Goal: Information Seeking & Learning: Learn about a topic

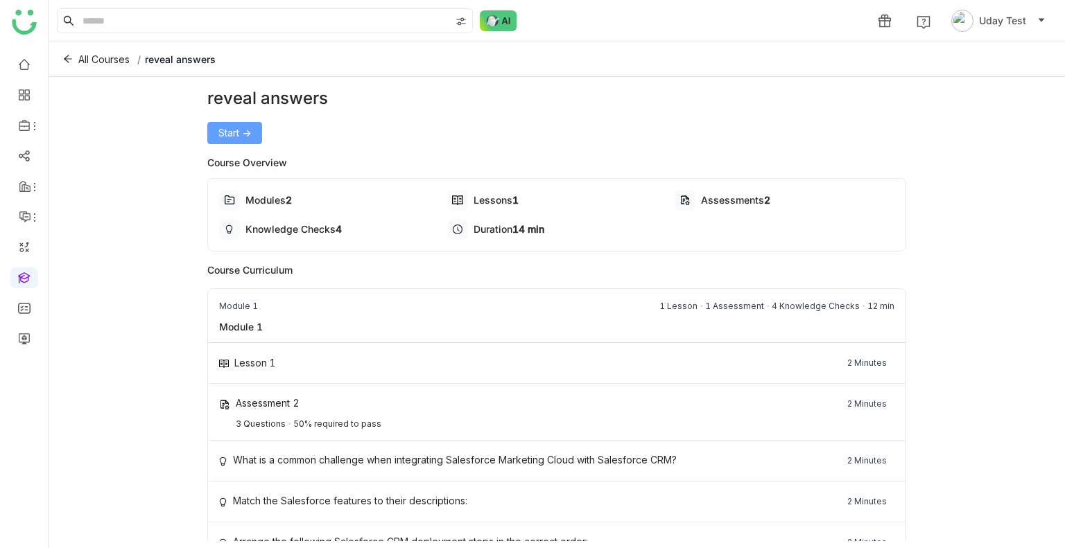
click at [232, 141] on button "Start ->" at bounding box center [234, 133] width 55 height 22
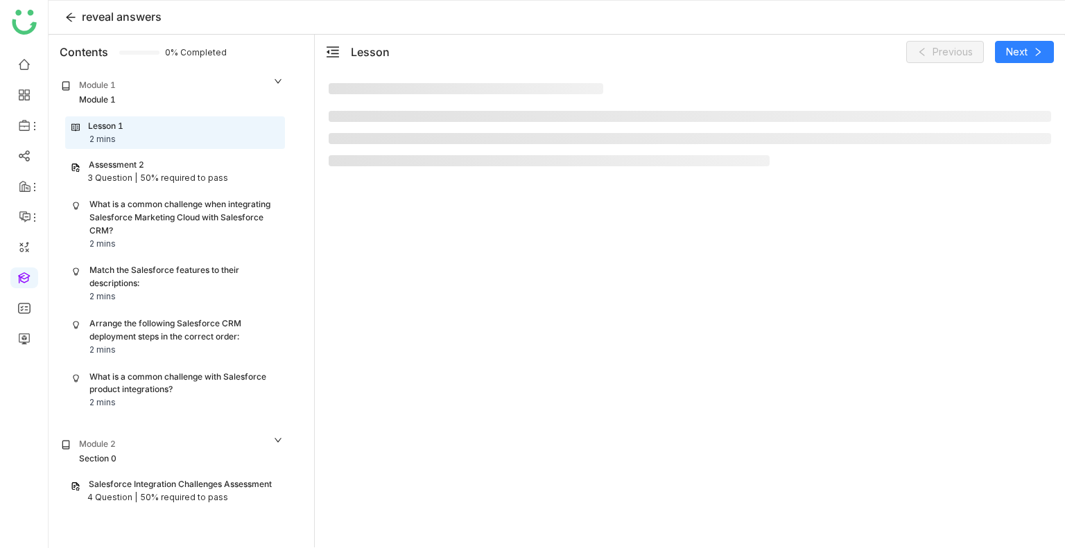
scroll to position [14, 0]
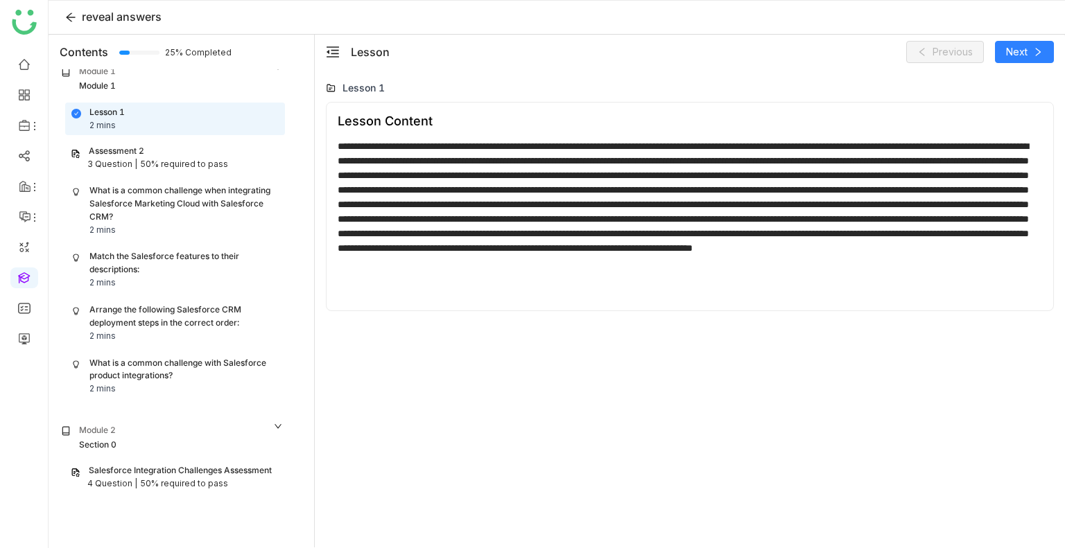
click at [258, 192] on div "What is a common challenge when integrating Salesforce Marketing Cloud with Sal…" at bounding box center [183, 204] width 189 height 40
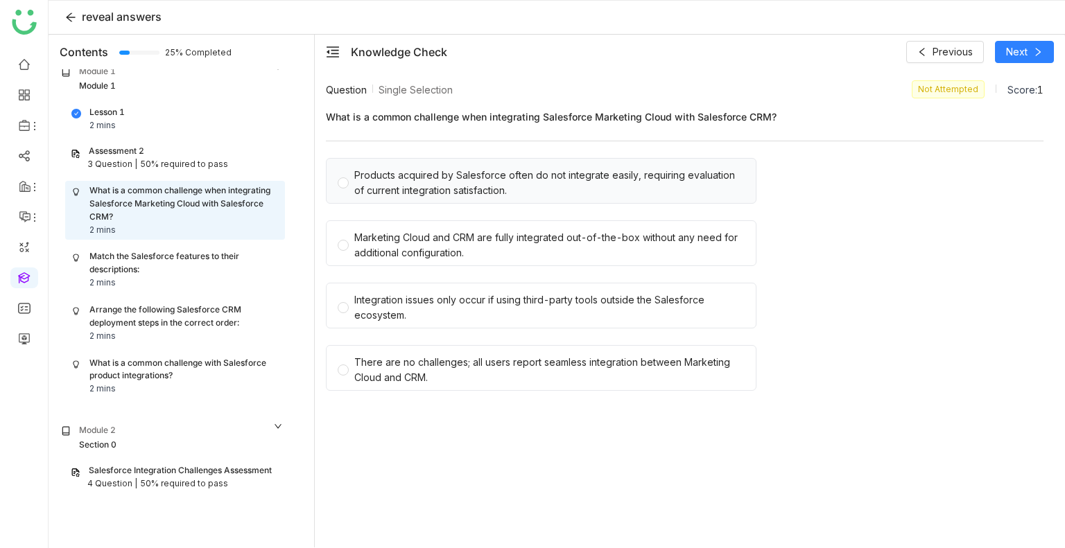
click at [496, 183] on div "Products acquired by Salesforce often do not integrate easily, requiring evalua…" at bounding box center [549, 183] width 390 height 31
click at [1023, 55] on span "Next" at bounding box center [1016, 51] width 21 height 15
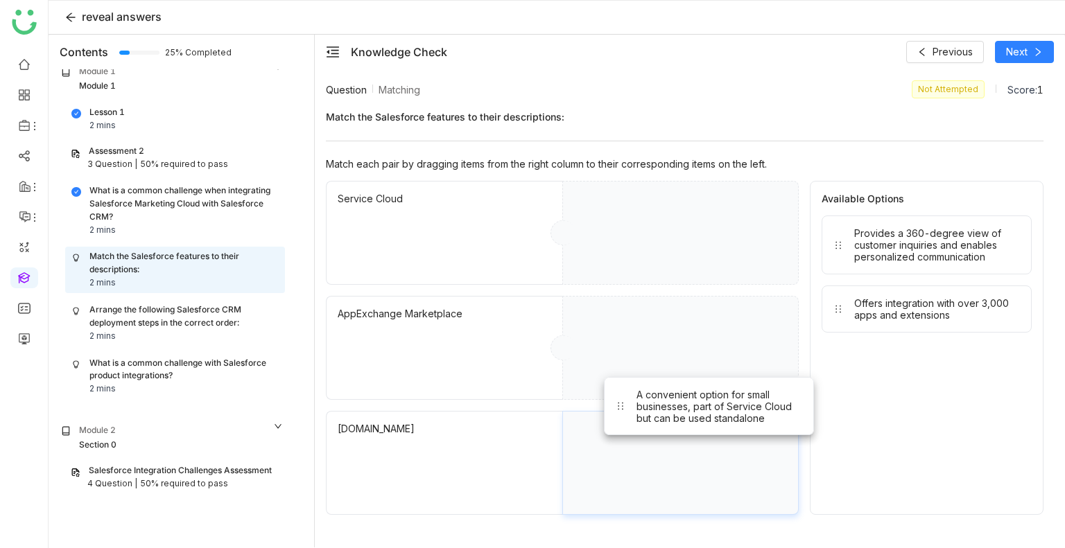
drag, startPoint x: 923, startPoint y: 261, endPoint x: 692, endPoint y: 433, distance: 288.4
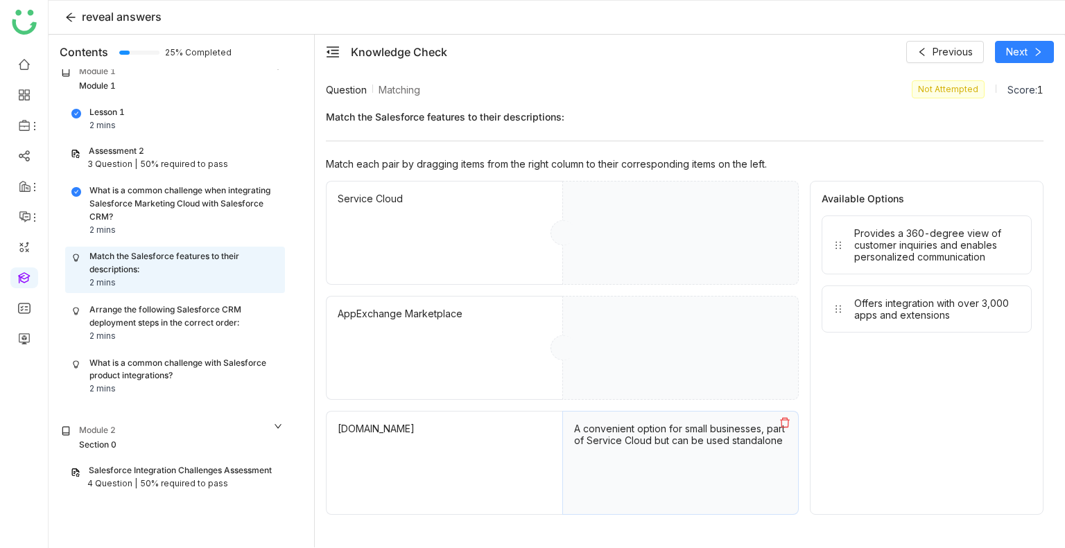
drag, startPoint x: 923, startPoint y: 268, endPoint x: 781, endPoint y: 272, distance: 142.2
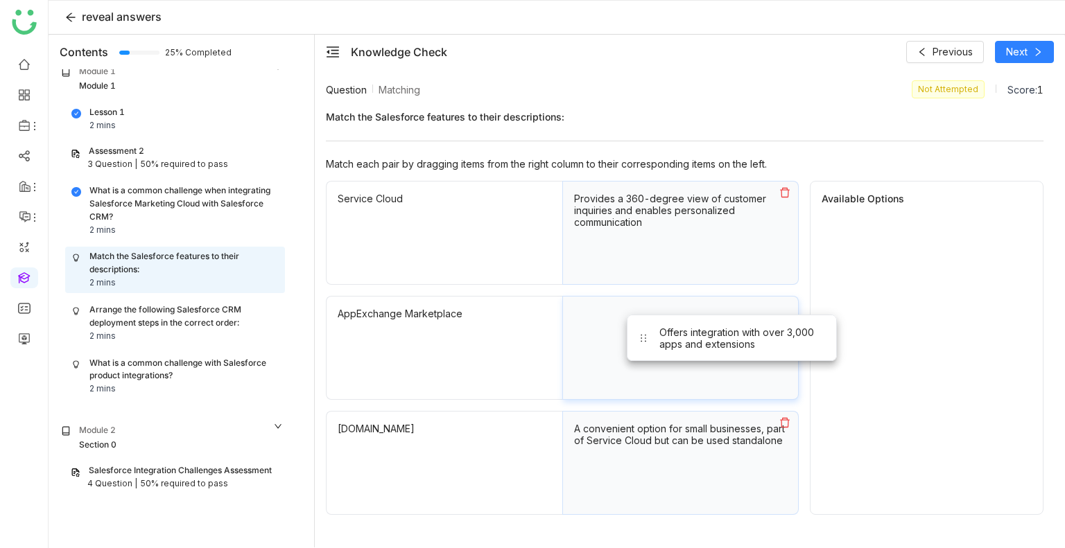
drag, startPoint x: 973, startPoint y: 239, endPoint x: 746, endPoint y: 365, distance: 259.7
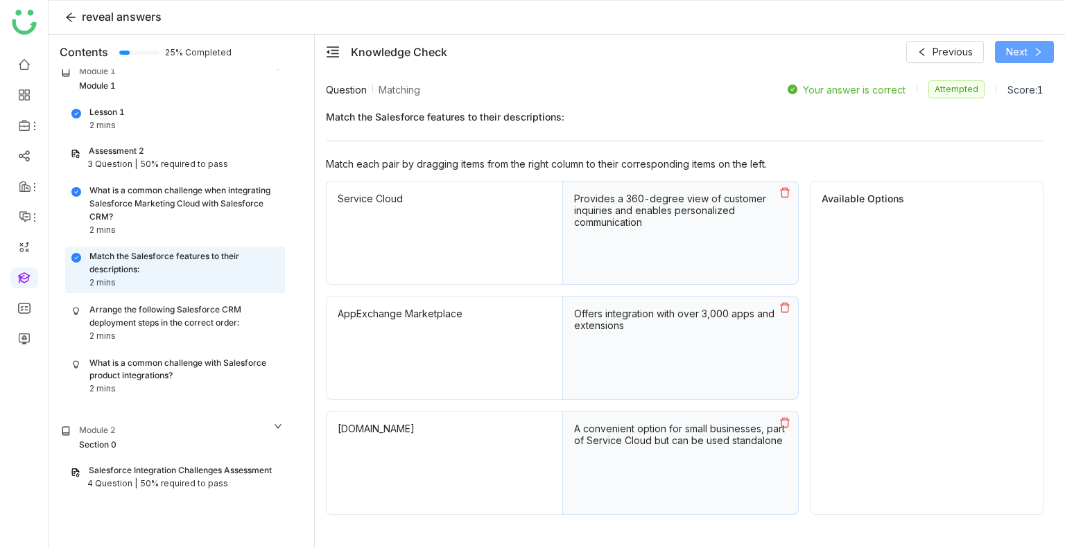
click at [1021, 47] on span "Next" at bounding box center [1016, 51] width 21 height 15
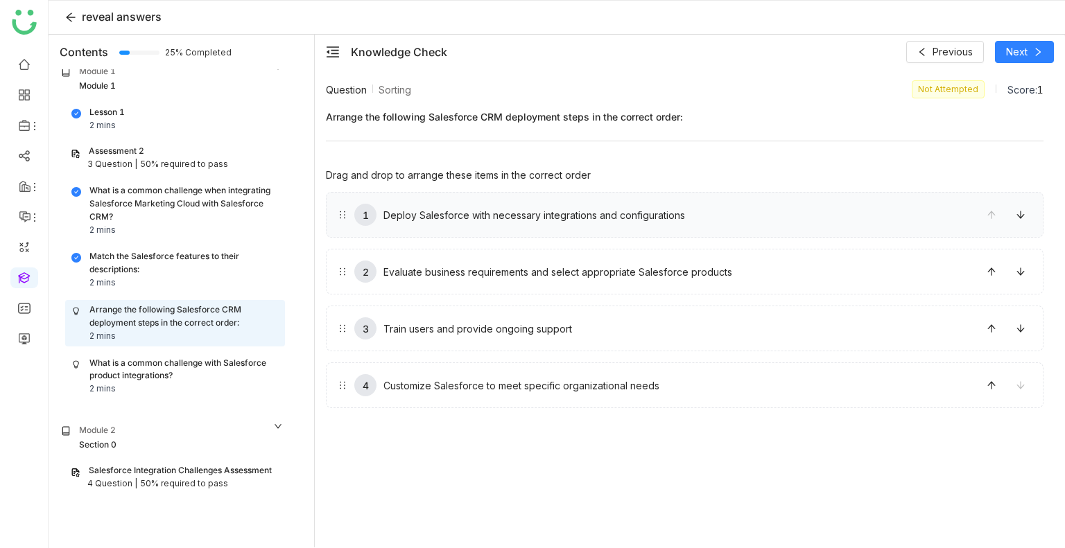
drag, startPoint x: 789, startPoint y: 277, endPoint x: 784, endPoint y: 221, distance: 55.7
drag, startPoint x: 797, startPoint y: 352, endPoint x: 793, endPoint y: 282, distance: 70.1
click at [793, 282] on div "1 Evaluate business requirements and select appropriate Salesforce products 2 D…" at bounding box center [685, 300] width 718 height 216
click at [989, 382] on icon at bounding box center [992, 386] width 10 height 10
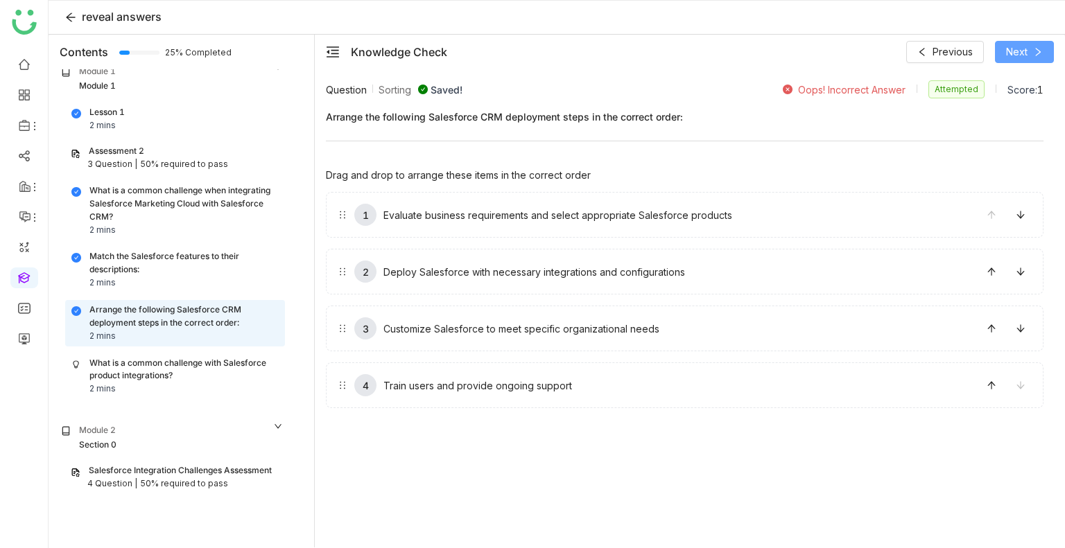
click at [1009, 53] on span "Next" at bounding box center [1016, 51] width 21 height 15
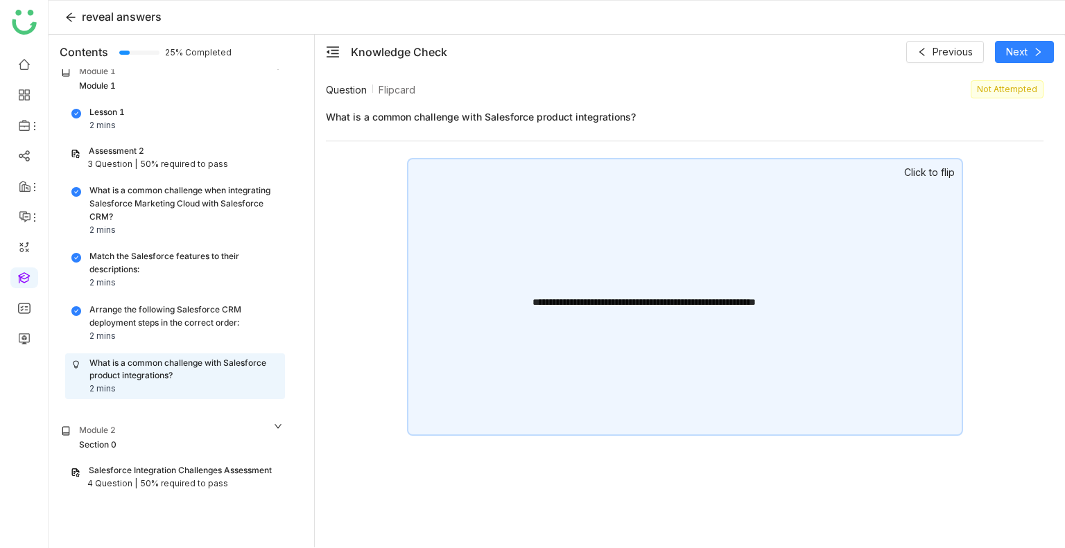
click at [894, 191] on div "**********" at bounding box center [685, 297] width 556 height 278
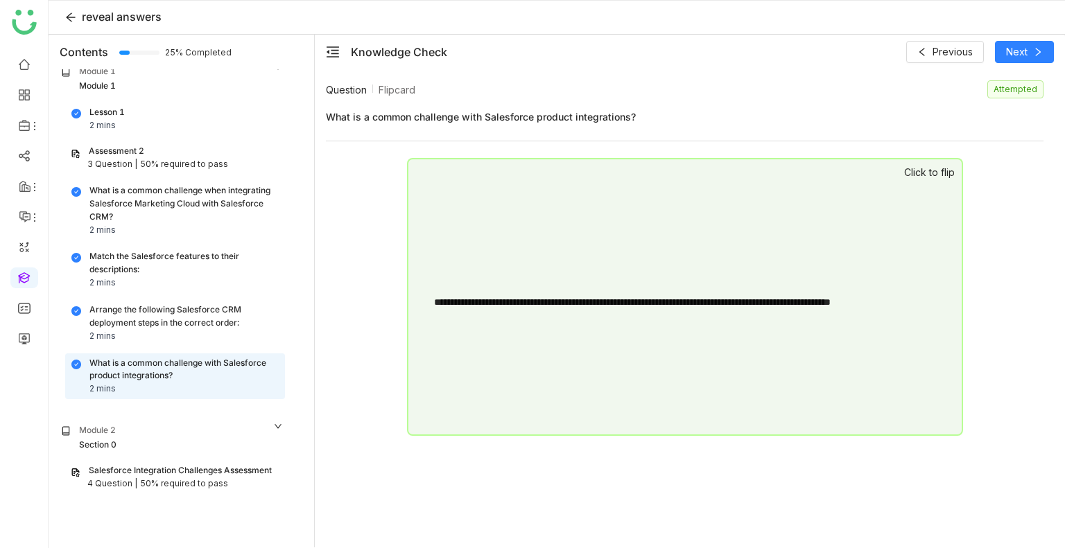
click at [894, 191] on div "**********" at bounding box center [685, 297] width 556 height 278
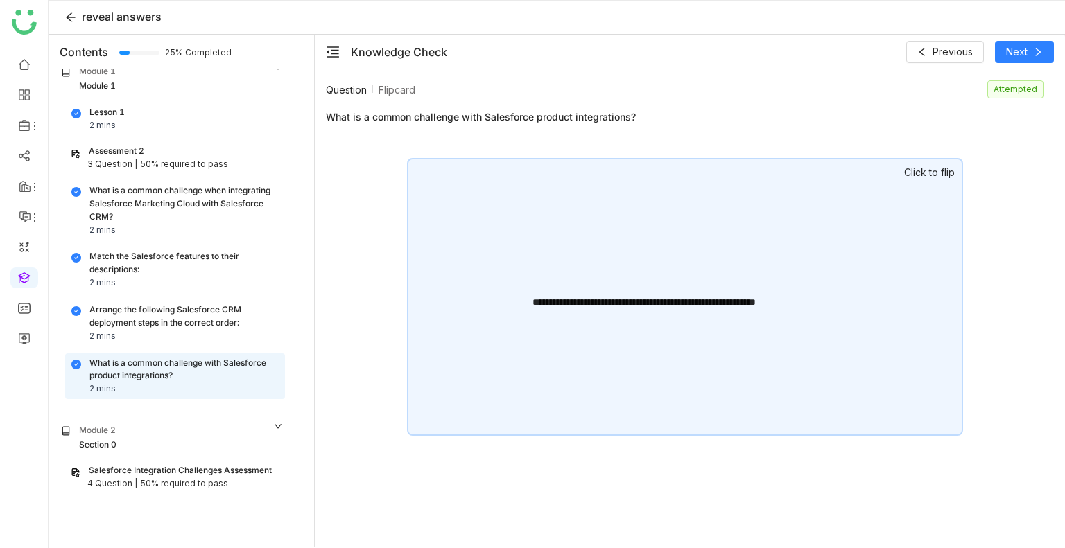
click at [894, 191] on div "**********" at bounding box center [685, 297] width 556 height 278
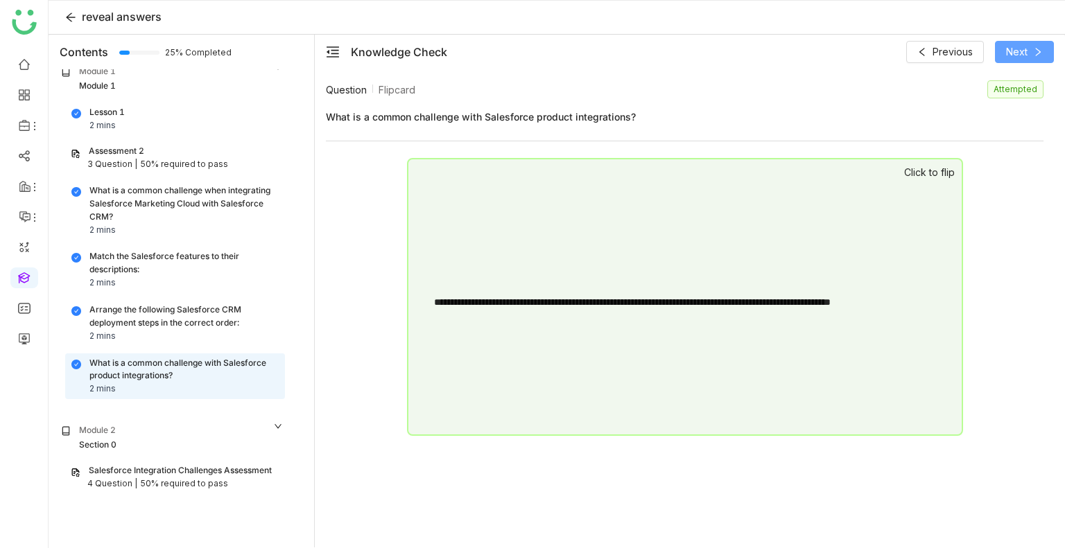
click at [1029, 51] on button "Next" at bounding box center [1024, 52] width 59 height 22
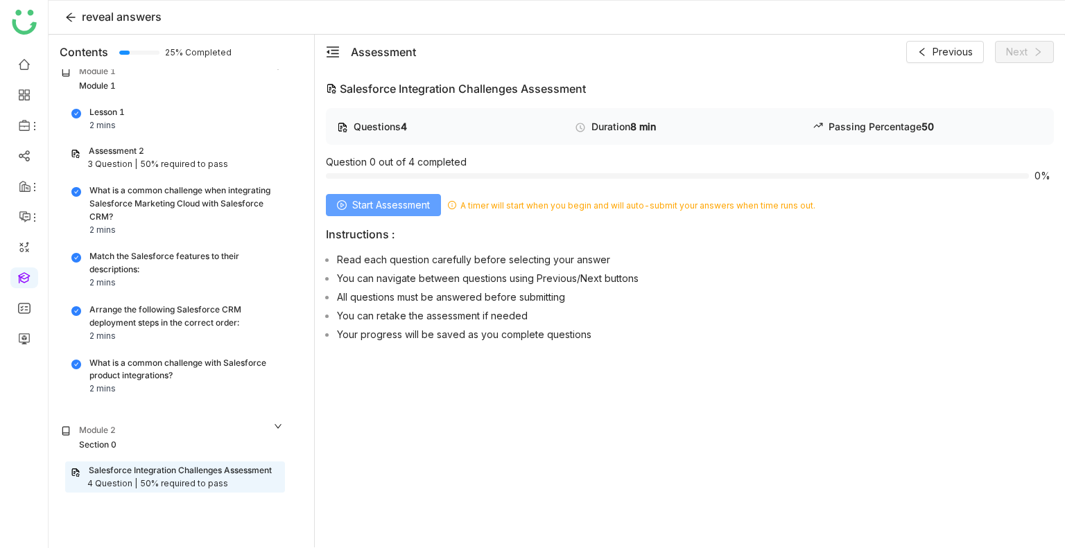
click at [389, 206] on span "Start Assessment" at bounding box center [391, 205] width 78 height 15
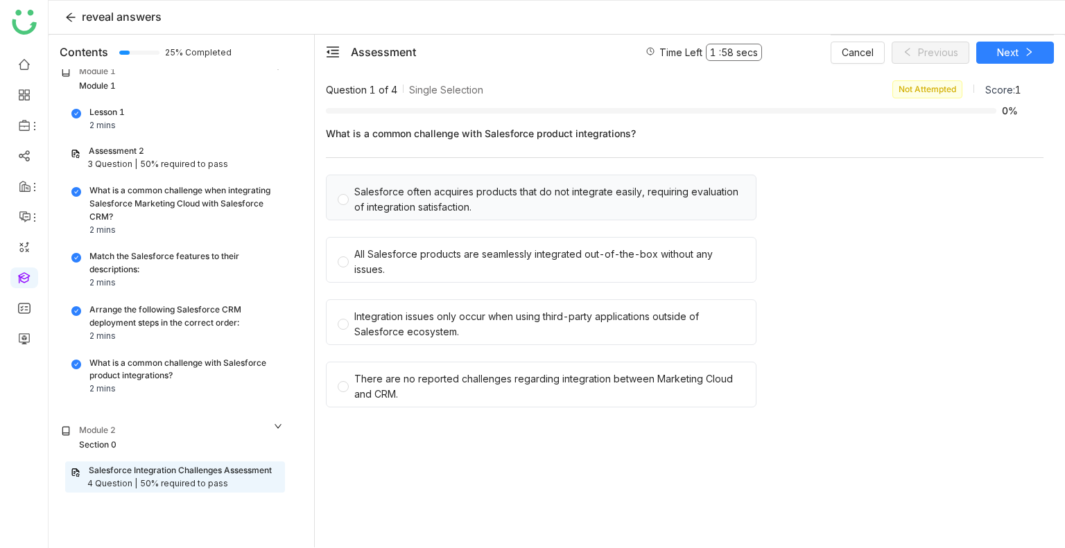
click at [415, 206] on div "Salesforce often acquires products that do not integrate easily, requiring eval…" at bounding box center [549, 199] width 390 height 31
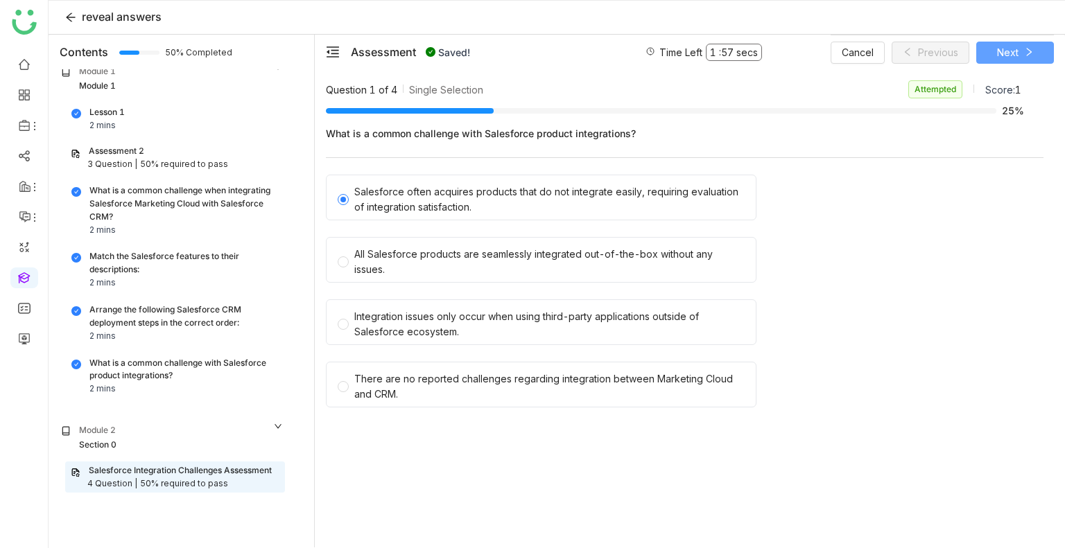
click at [1014, 45] on span "Next" at bounding box center [1007, 52] width 21 height 15
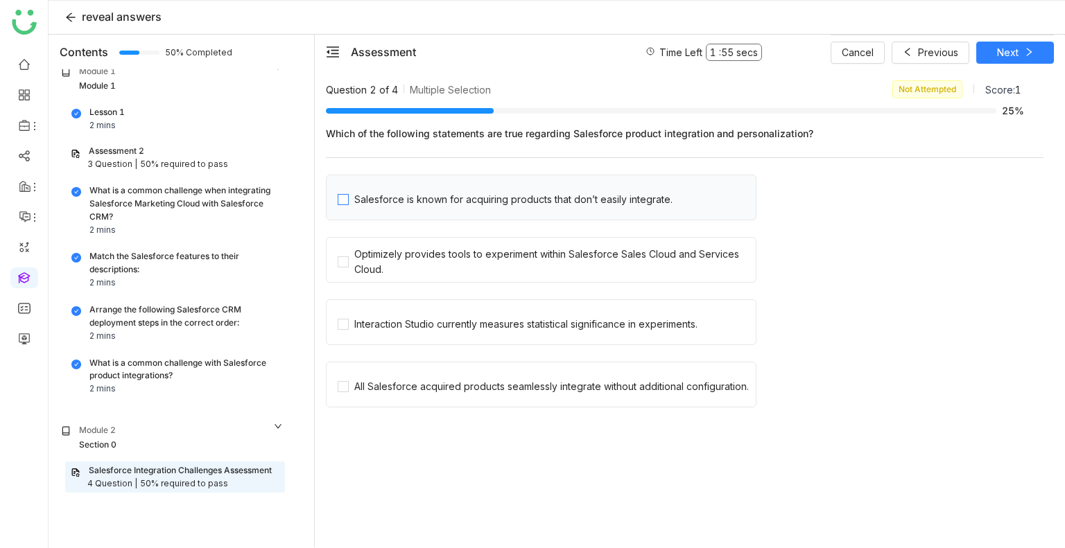
click at [467, 202] on div "Salesforce is known for acquiring products that don’t easily integrate." at bounding box center [513, 199] width 318 height 15
click at [424, 263] on div "Optimizely provides tools to experiment within Salesforce Sales Cloud and Servi…" at bounding box center [552, 262] width 396 height 31
click at [1007, 64] on div "Cancel Previous Next" at bounding box center [942, 52] width 223 height 35
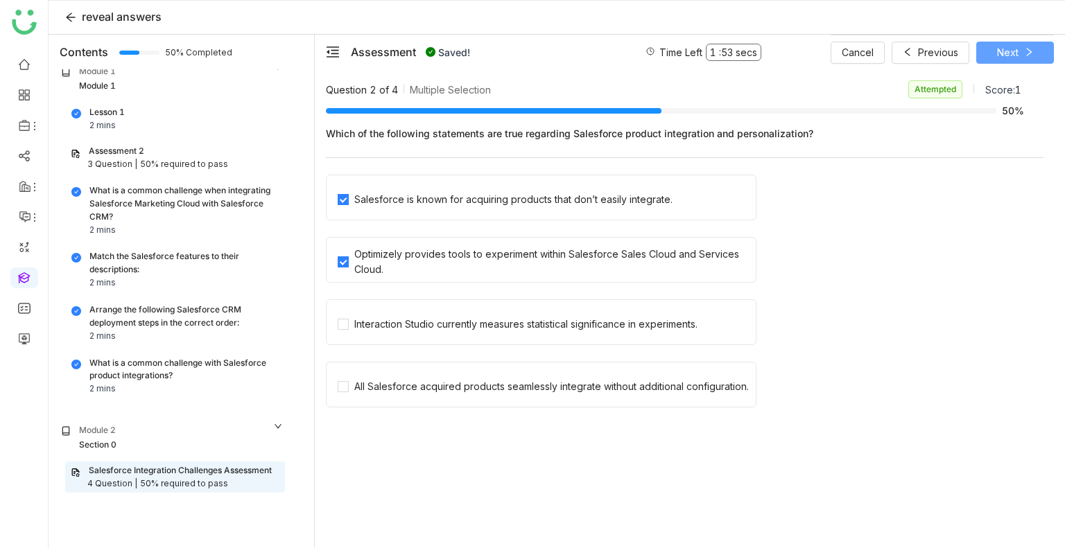
click at [1007, 61] on button "Next" at bounding box center [1015, 53] width 78 height 22
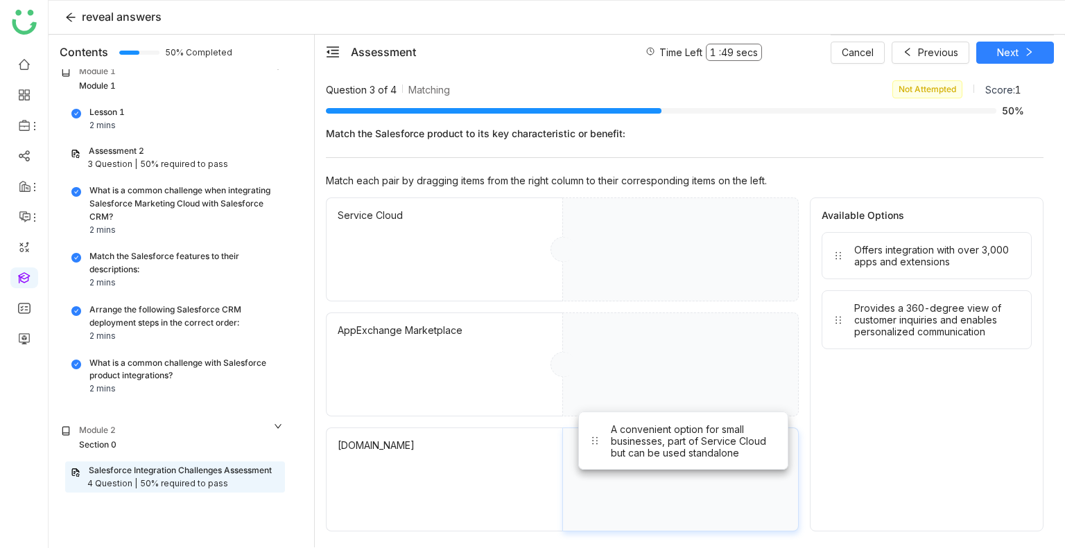
drag, startPoint x: 965, startPoint y: 324, endPoint x: 711, endPoint y: 493, distance: 305.0
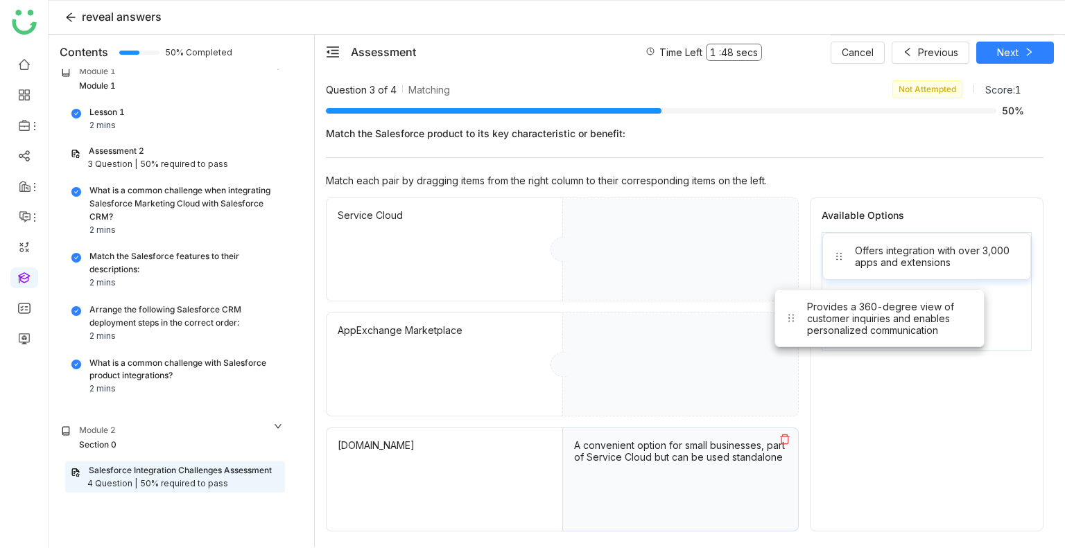
drag, startPoint x: 943, startPoint y: 329, endPoint x: 643, endPoint y: 275, distance: 304.3
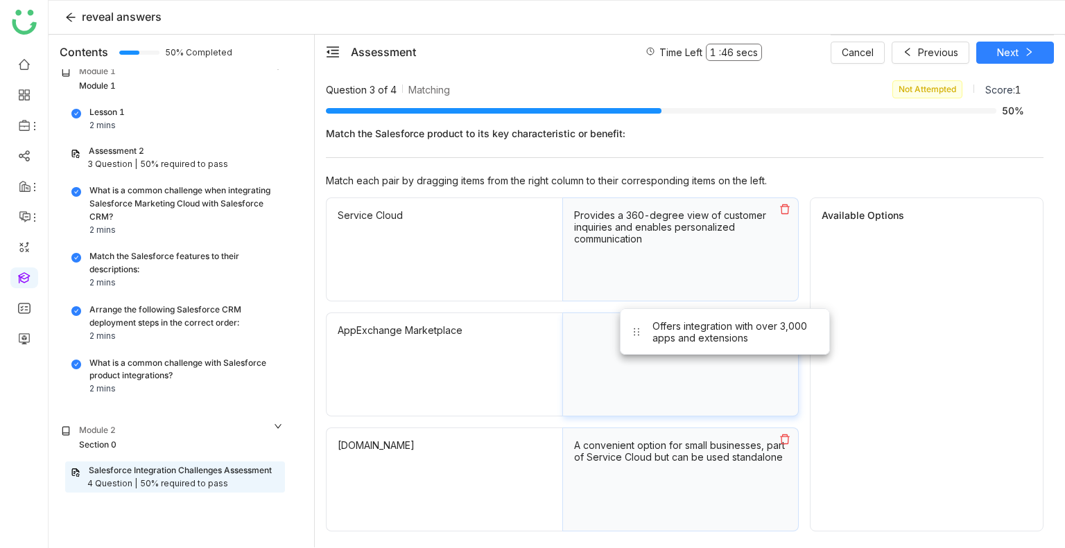
drag, startPoint x: 878, startPoint y: 252, endPoint x: 521, endPoint y: 424, distance: 396.9
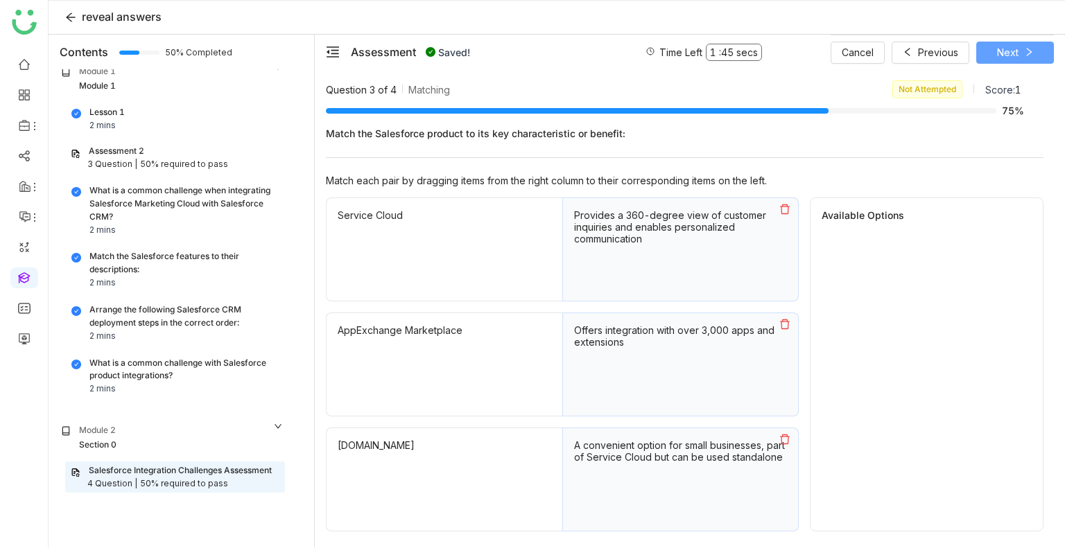
click at [1010, 49] on span "Next" at bounding box center [1007, 52] width 21 height 15
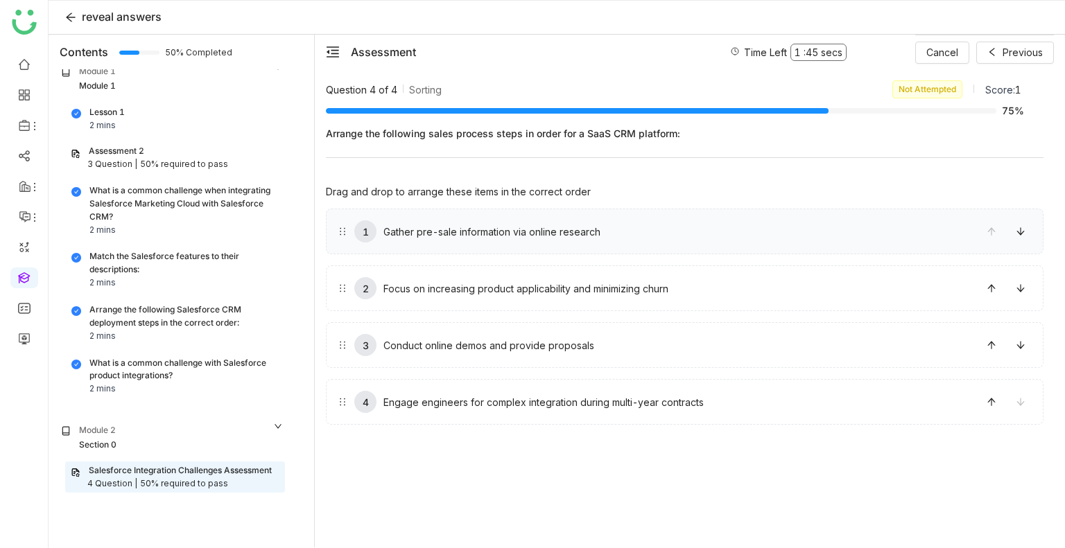
drag, startPoint x: 627, startPoint y: 274, endPoint x: 621, endPoint y: 243, distance: 31.0
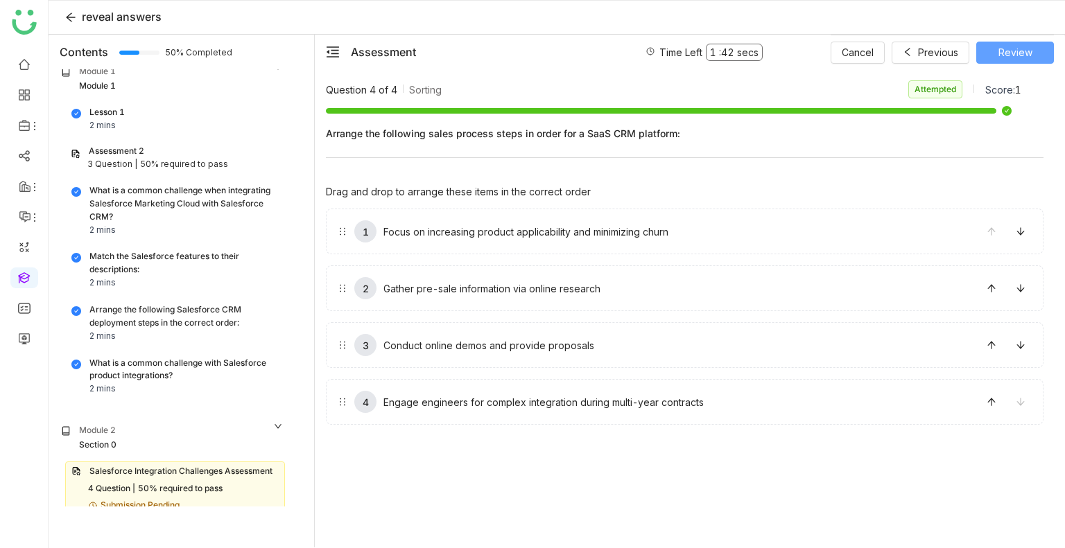
click at [998, 55] on button "Review" at bounding box center [1015, 53] width 78 height 22
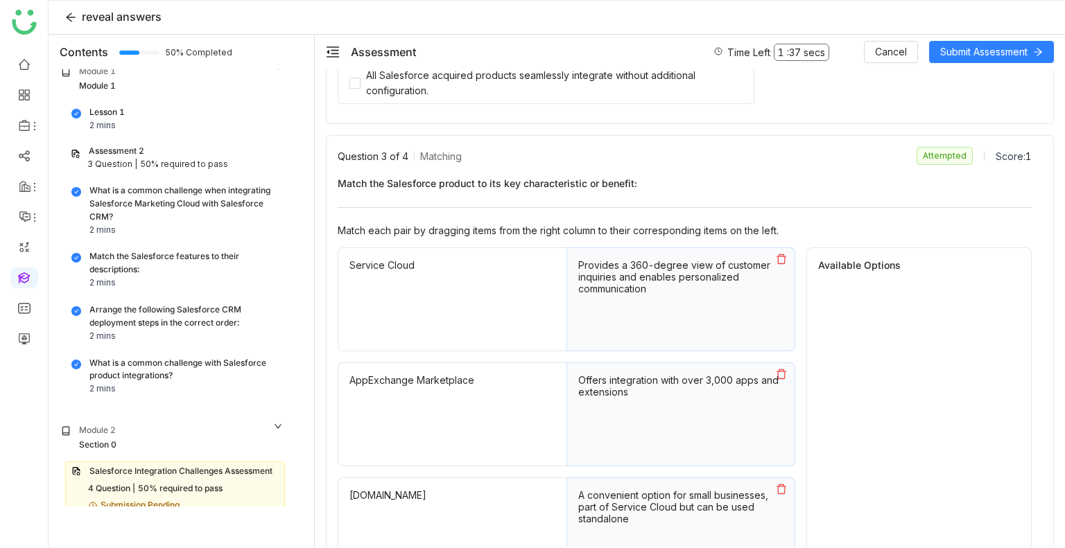
scroll to position [973, 0]
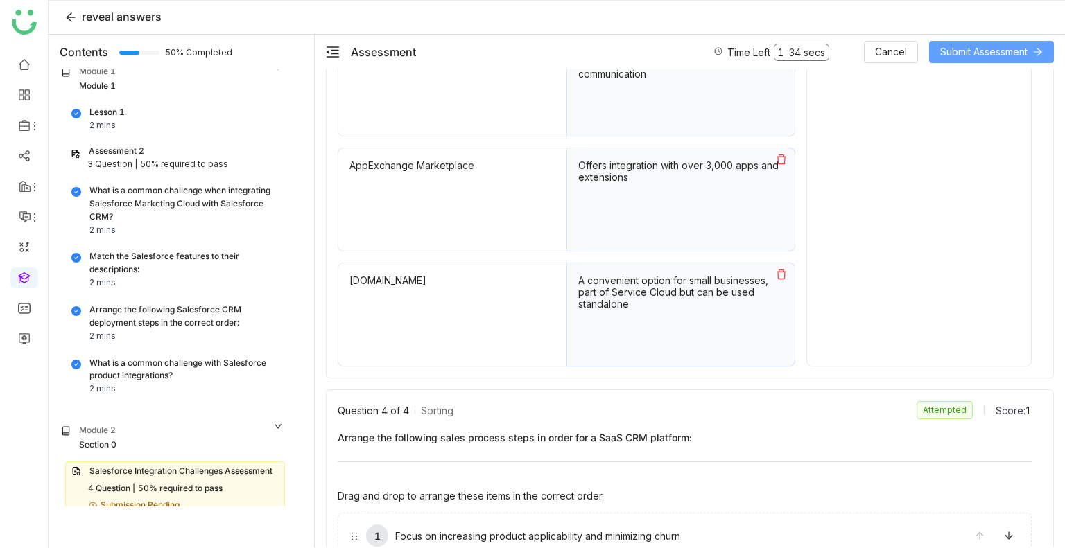
click at [964, 48] on span "Submit Assessment" at bounding box center [983, 51] width 87 height 15
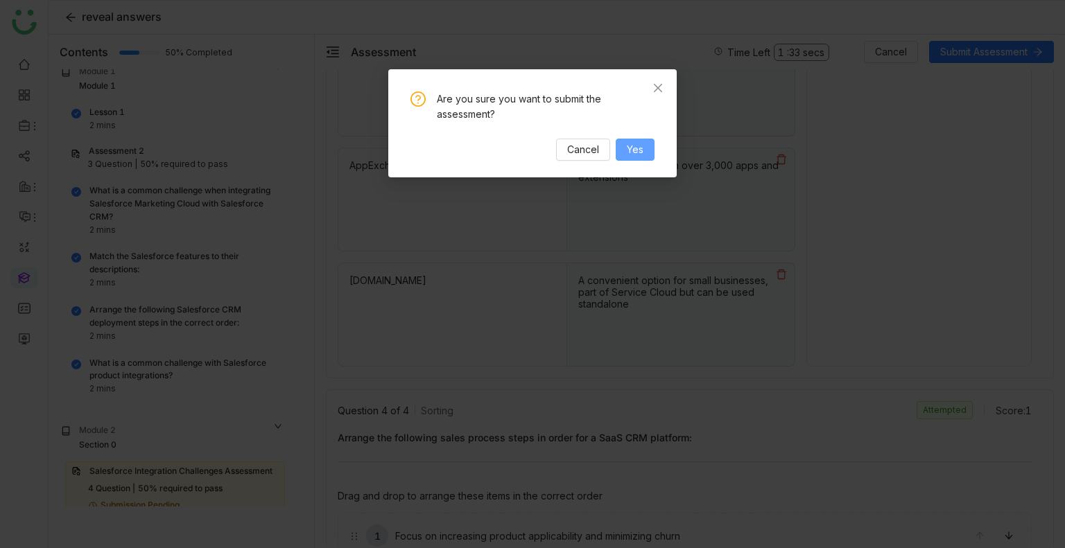
click at [649, 141] on button "Yes" at bounding box center [635, 150] width 39 height 22
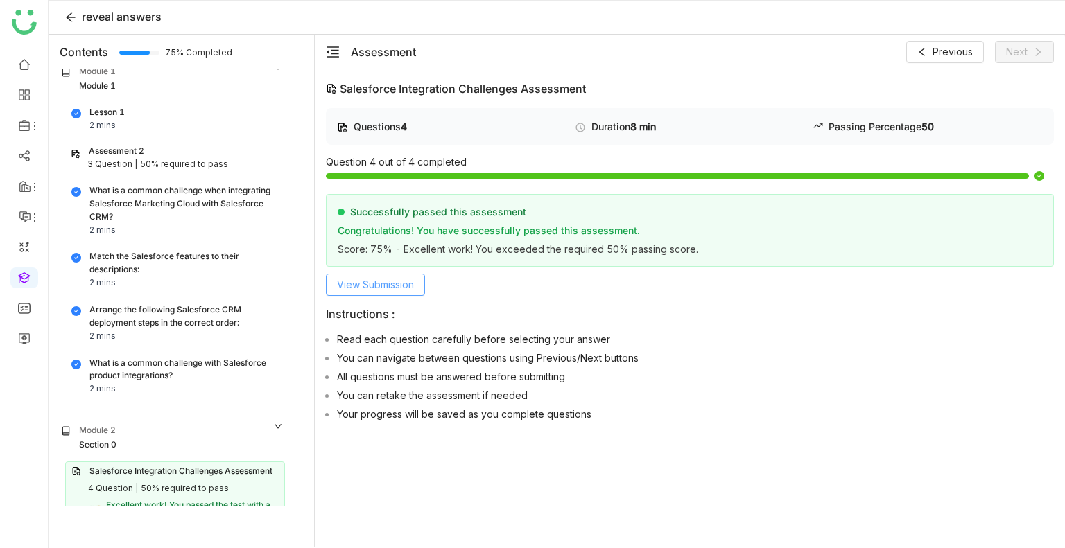
click at [380, 279] on span "View Submission" at bounding box center [375, 284] width 77 height 15
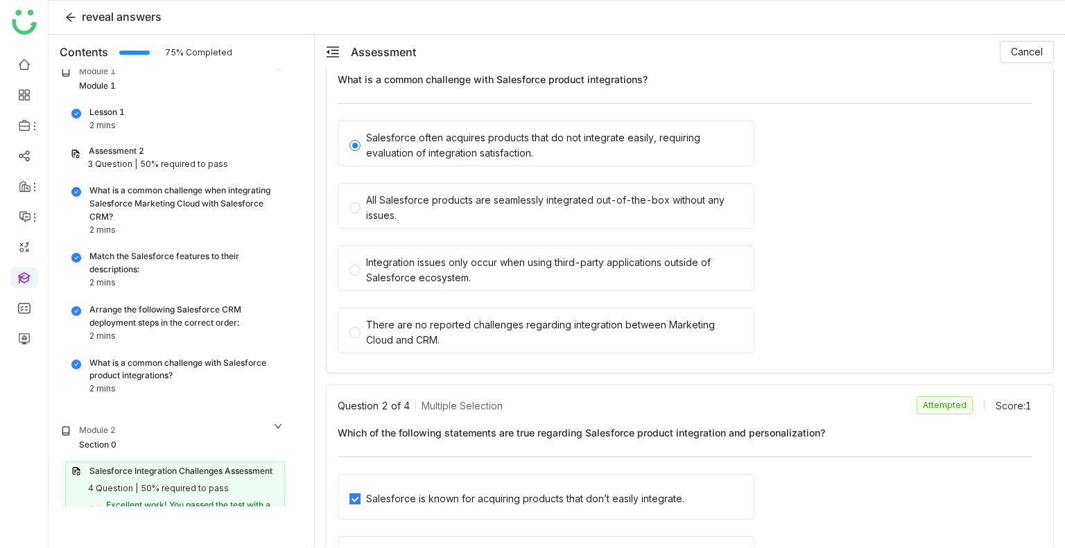
scroll to position [0, 0]
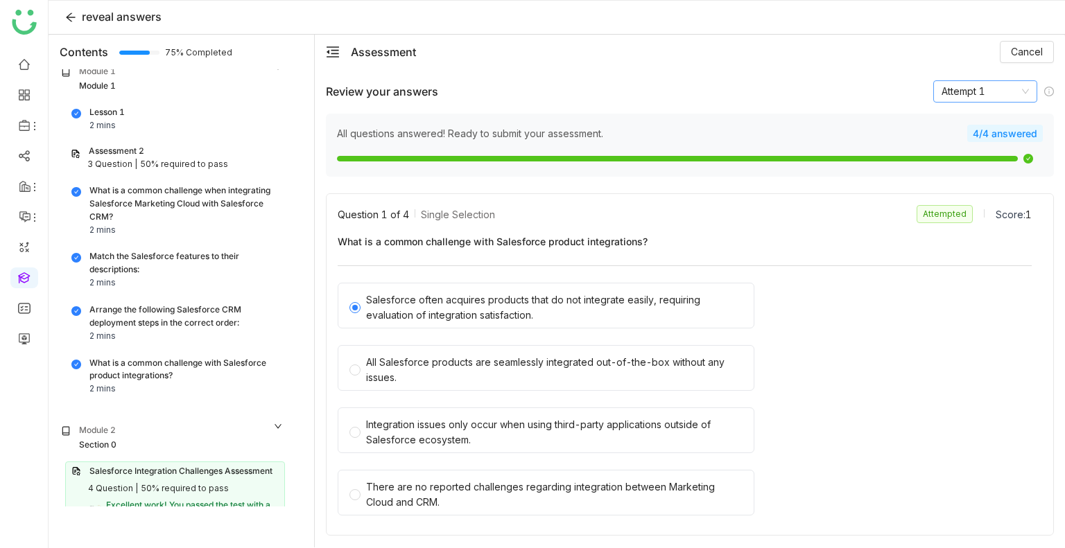
click at [996, 90] on nz-select-item "Attempt 1" at bounding box center [984, 91] width 87 height 21
click at [973, 114] on div "Attempt 1" at bounding box center [974, 119] width 87 height 15
click at [1020, 52] on span "Cancel" at bounding box center [1027, 51] width 32 height 15
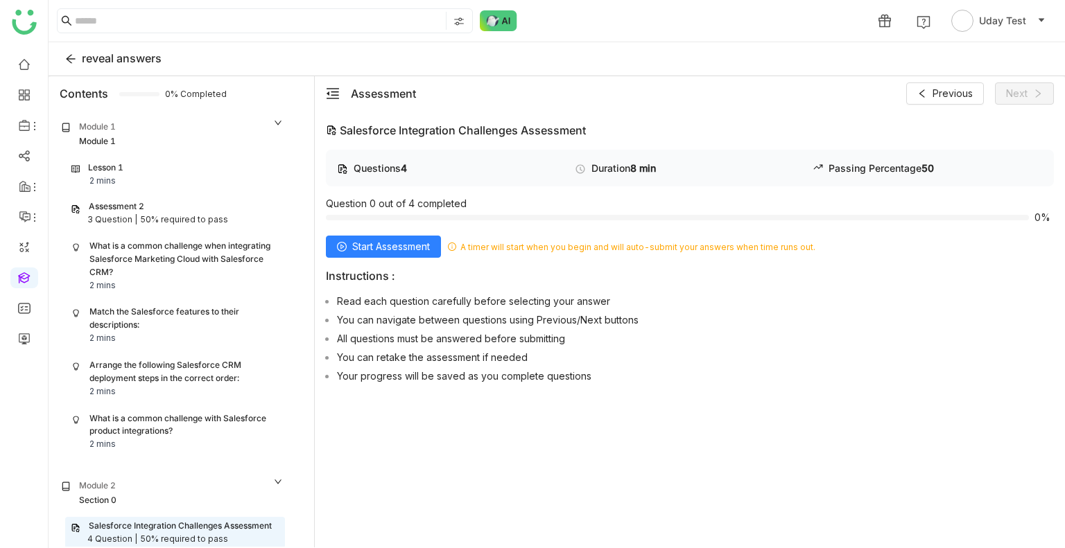
scroll to position [14, 0]
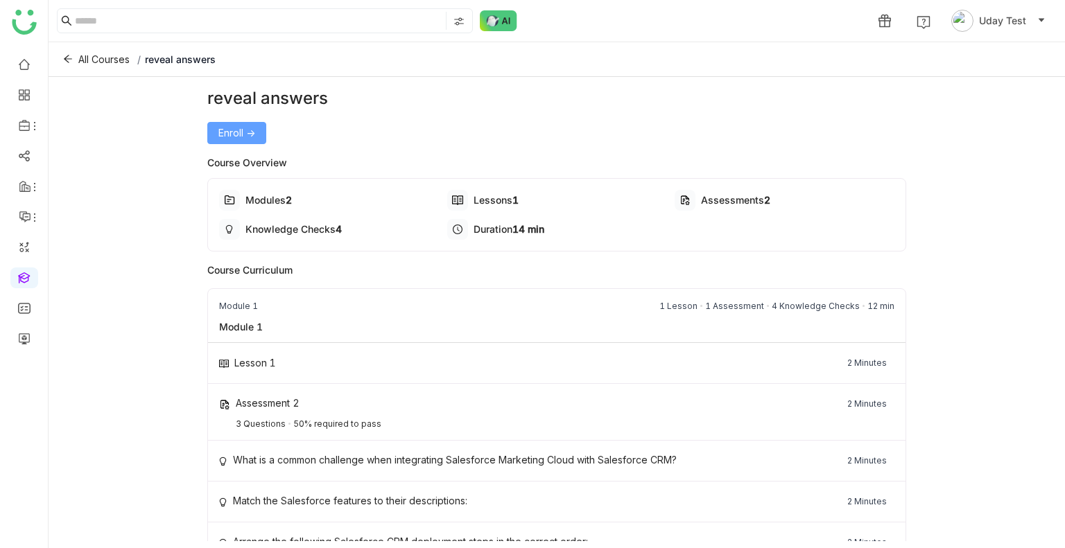
click at [250, 131] on span "Enroll ->" at bounding box center [236, 132] width 37 height 15
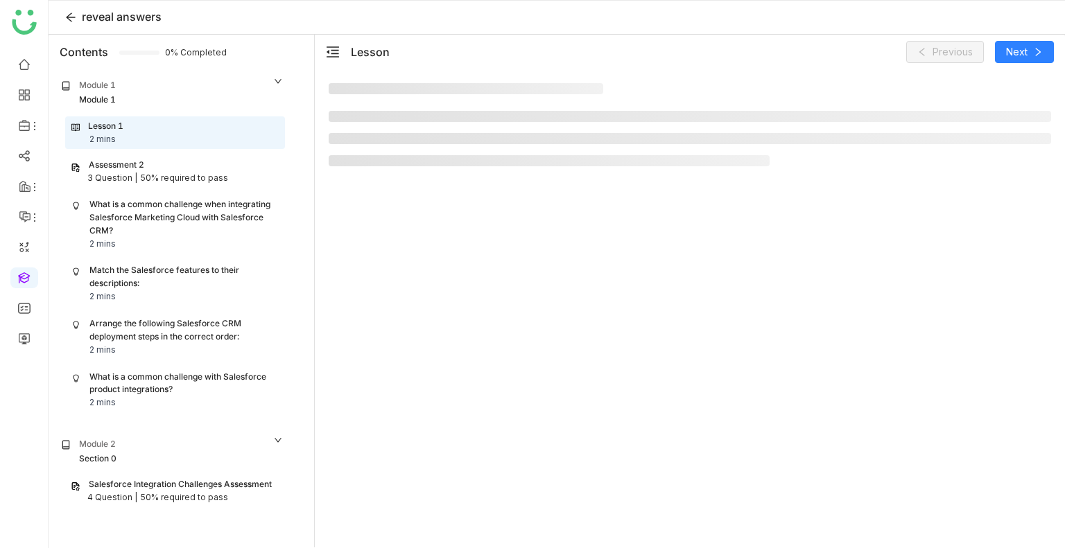
scroll to position [14, 0]
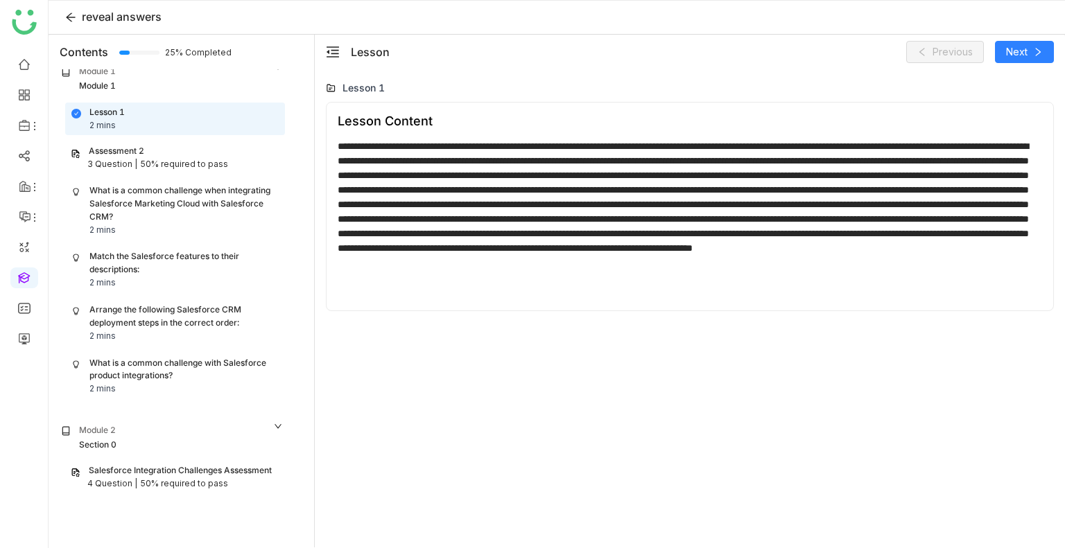
click at [177, 479] on div "50% required to pass" at bounding box center [184, 484] width 88 height 13
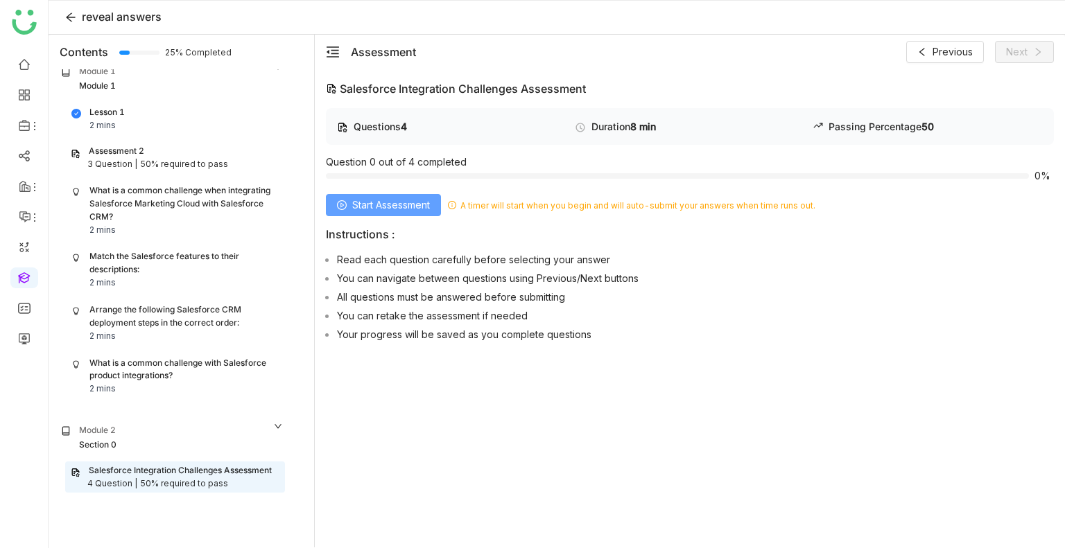
click at [350, 206] on button "Start Assessment" at bounding box center [383, 205] width 115 height 22
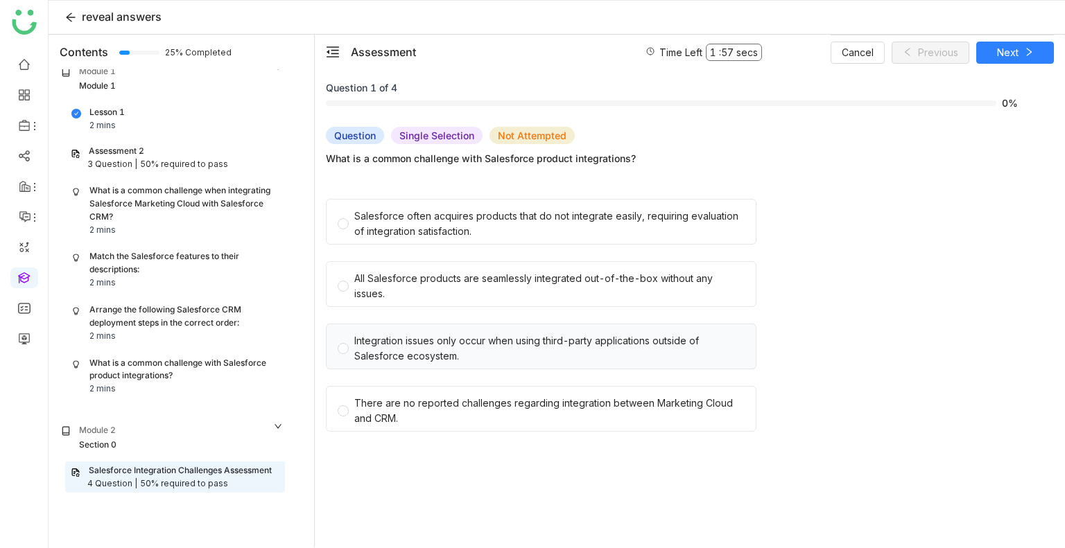
click at [514, 358] on div "Integration issues only occur when using third-party applications outside of Sa…" at bounding box center [549, 348] width 390 height 31
click at [990, 60] on button "Next" at bounding box center [1015, 53] width 78 height 22
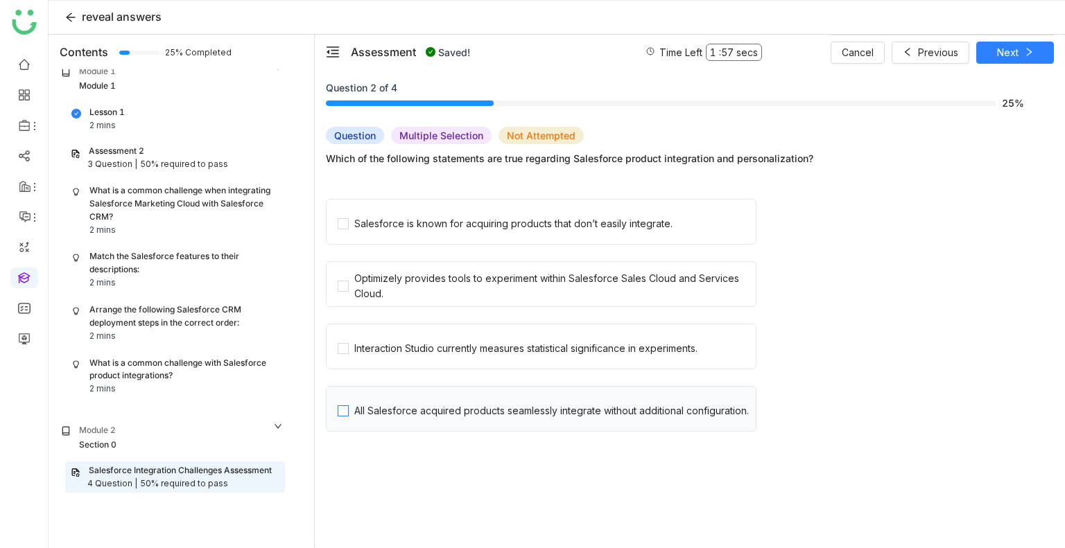
click at [514, 406] on div "All Salesforce acquired products seamlessly integrate without additional config…" at bounding box center [551, 410] width 394 height 15
click at [1024, 54] on icon at bounding box center [1029, 52] width 10 height 10
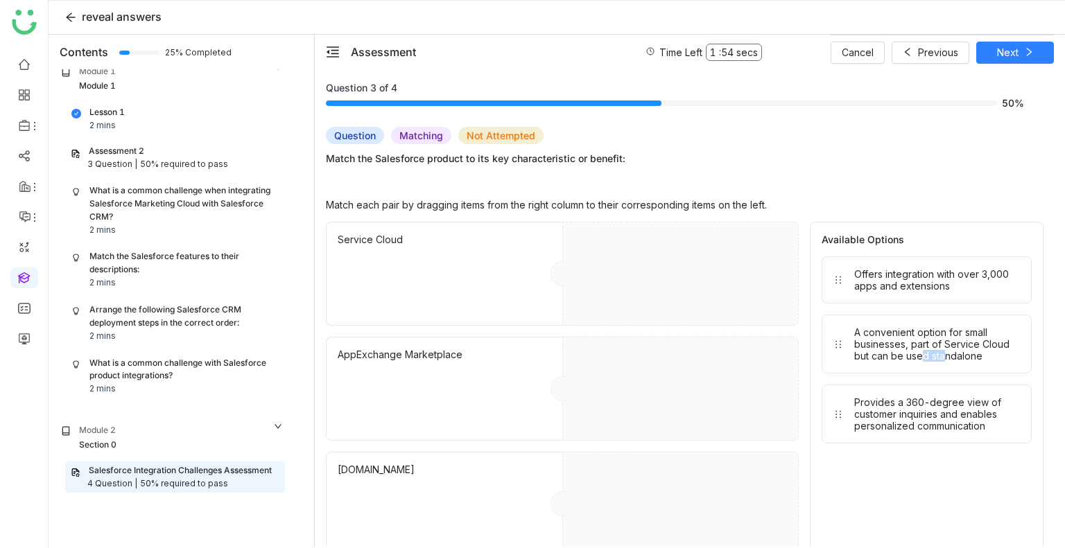
drag, startPoint x: 937, startPoint y: 376, endPoint x: 911, endPoint y: 351, distance: 36.3
click at [911, 351] on div "Offers integration with over 3,000 apps and extensions A convenient option for …" at bounding box center [927, 350] width 210 height 187
drag, startPoint x: 911, startPoint y: 351, endPoint x: 768, endPoint y: 298, distance: 152.5
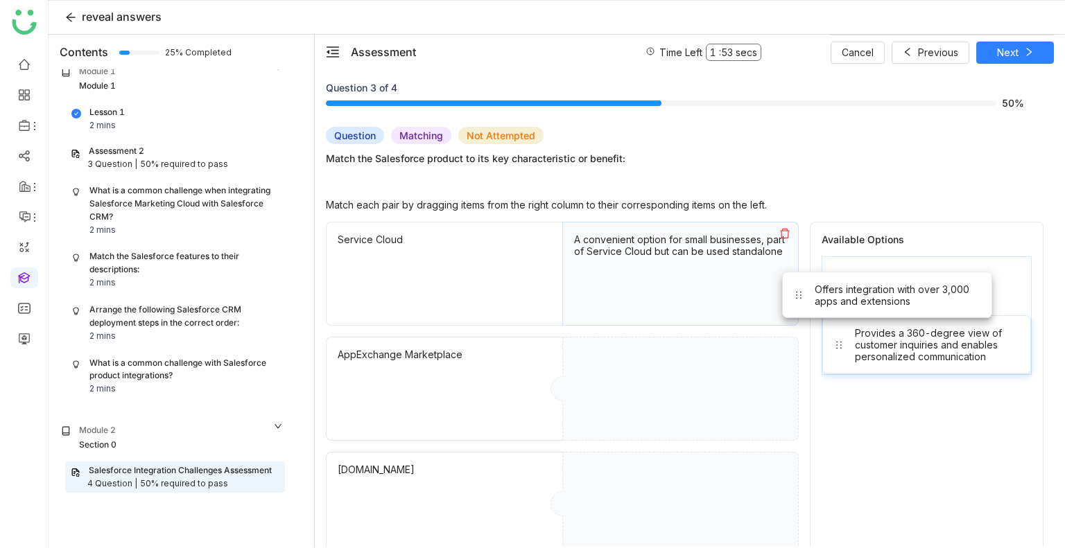
drag, startPoint x: 858, startPoint y: 286, endPoint x: 702, endPoint y: 349, distance: 167.9
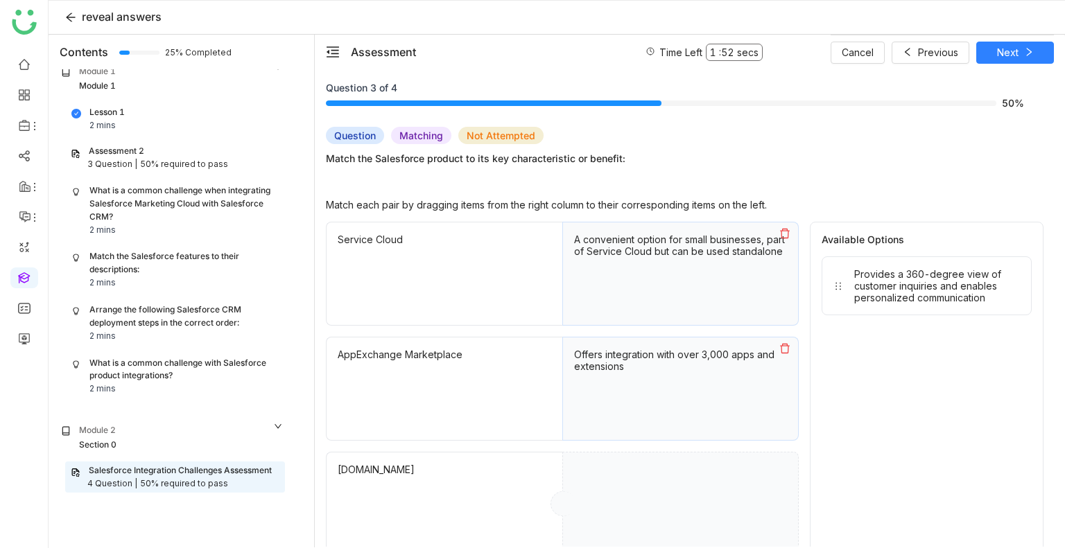
drag, startPoint x: 876, startPoint y: 299, endPoint x: 644, endPoint y: 568, distance: 355.9
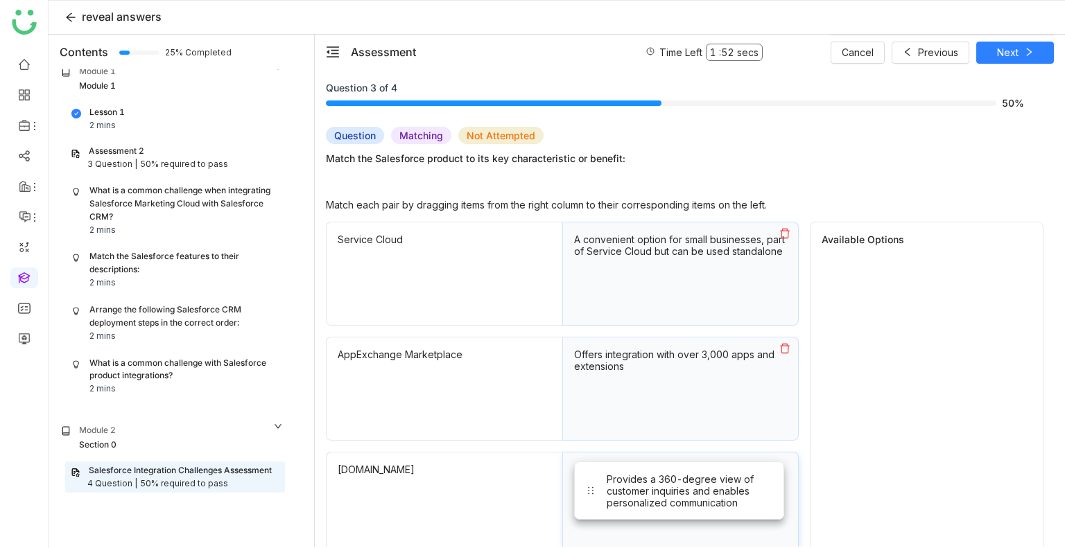
scroll to position [1, 0]
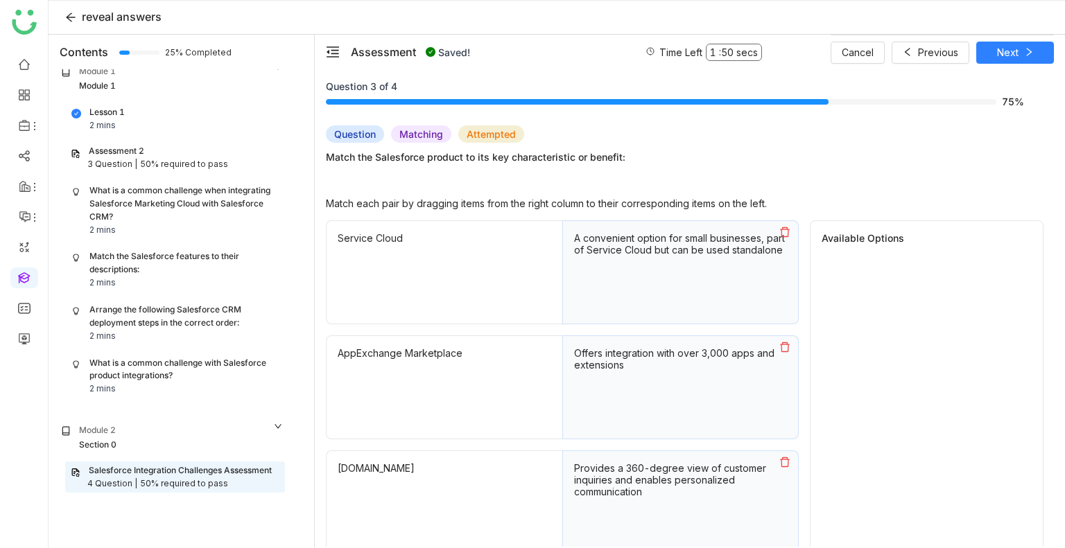
click at [996, 64] on div "Cancel Previous Next" at bounding box center [942, 52] width 223 height 35
click at [1002, 52] on span "Next" at bounding box center [1007, 52] width 21 height 15
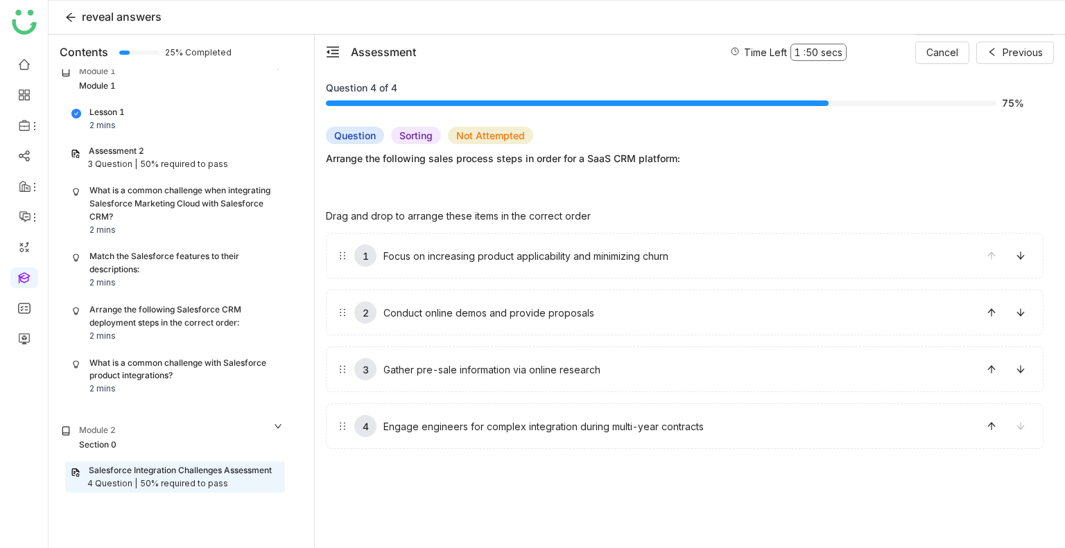
click at [579, 338] on div "1 Focus on increasing product applicability and minimizing churn 2 Conduct onli…" at bounding box center [685, 341] width 718 height 216
drag, startPoint x: 579, startPoint y: 338, endPoint x: 579, endPoint y: 317, distance: 20.8
click at [579, 317] on div "1 Focus on increasing product applicability and minimizing churn 2 Conduct onli…" at bounding box center [685, 341] width 718 height 216
click at [579, 317] on div "Conduct online demos and provide proposals" at bounding box center [488, 313] width 211 height 12
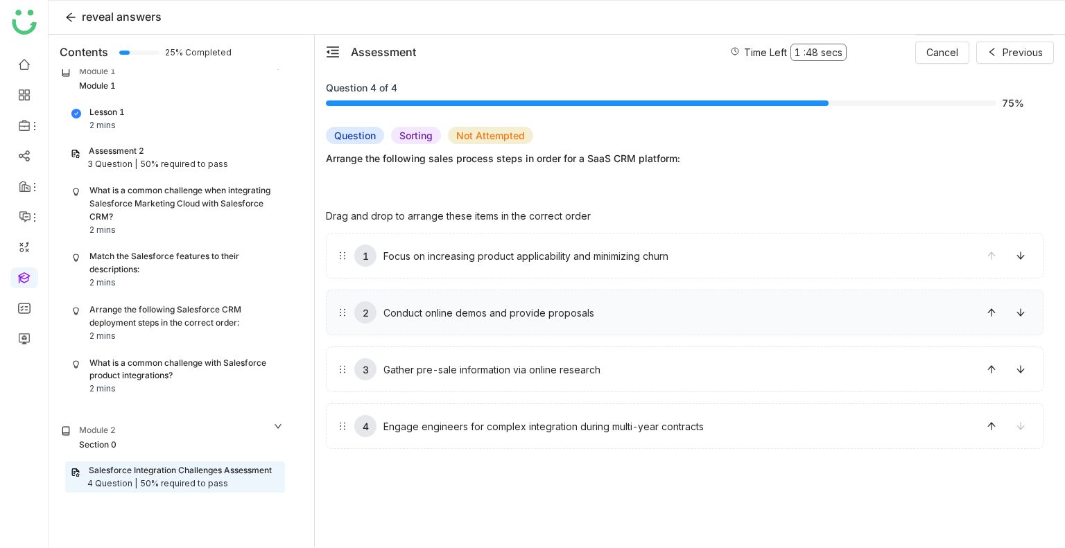
click at [579, 317] on div "Conduct online demos and provide proposals" at bounding box center [488, 313] width 211 height 12
click at [991, 317] on button at bounding box center [991, 313] width 22 height 22
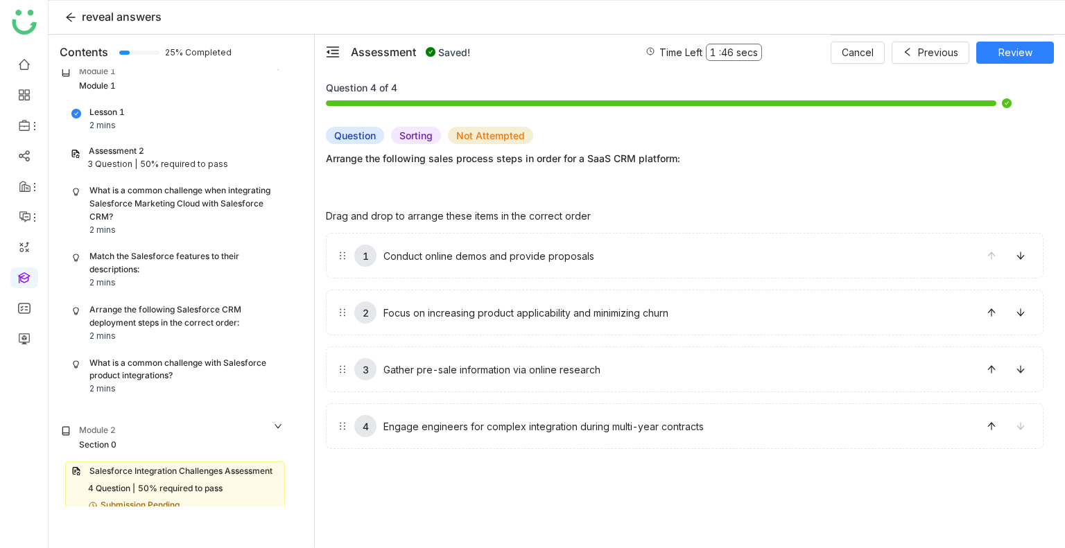
click at [1030, 38] on div "Cancel Previous Review" at bounding box center [942, 52] width 223 height 35
click at [1025, 45] on span "Review" at bounding box center [1015, 52] width 34 height 15
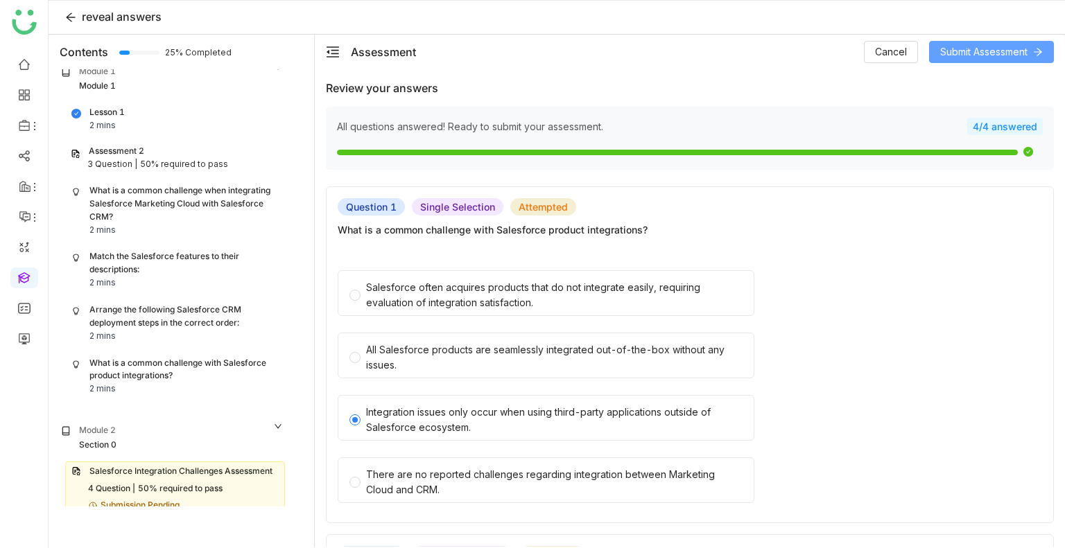
click at [1012, 56] on span "Submit Assessment" at bounding box center [983, 51] width 87 height 15
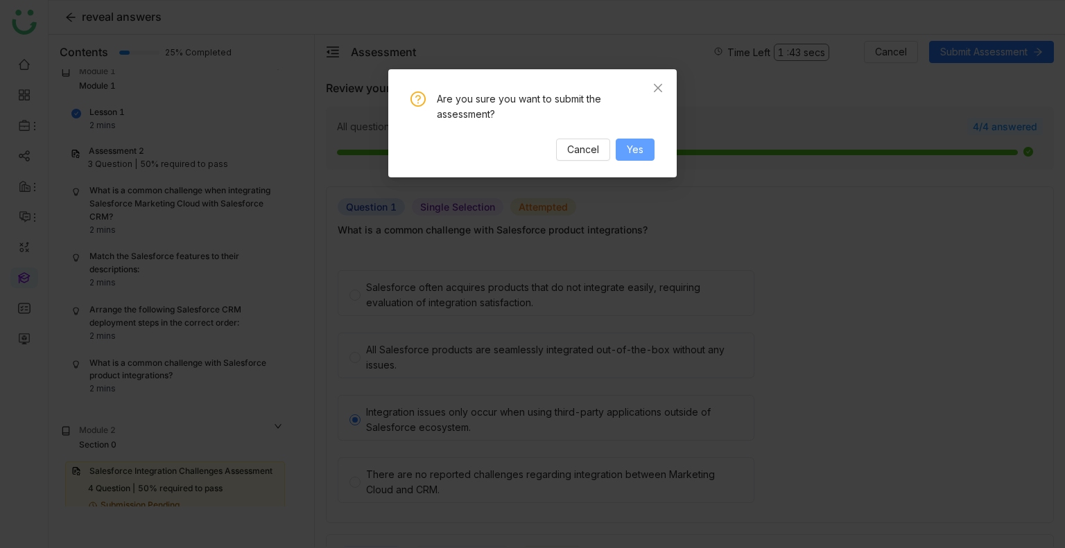
click at [641, 157] on button "Yes" at bounding box center [635, 150] width 39 height 22
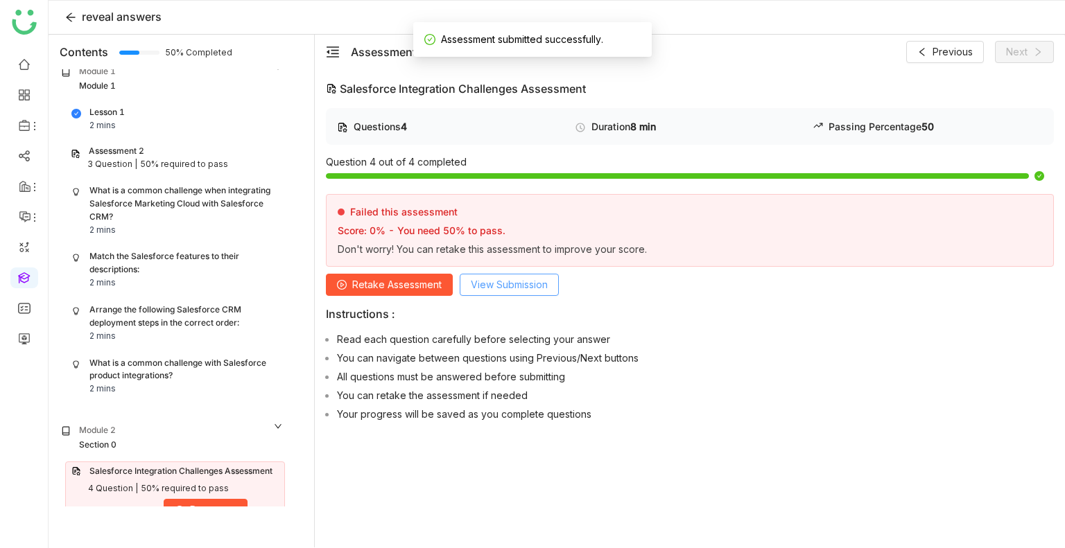
click at [491, 283] on span "View Submission" at bounding box center [509, 284] width 77 height 15
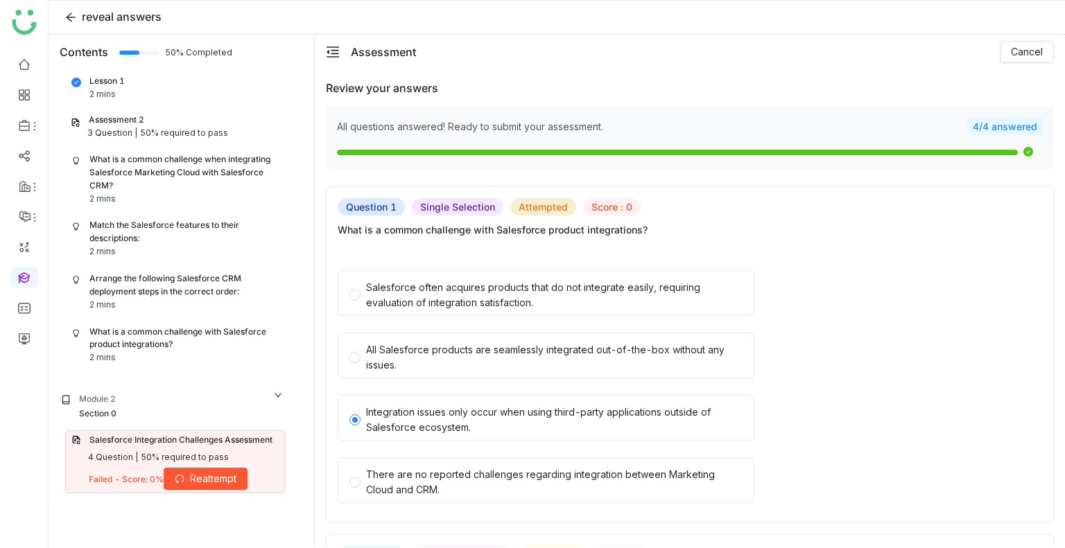
click at [213, 476] on span "Reattempt" at bounding box center [213, 478] width 46 height 15
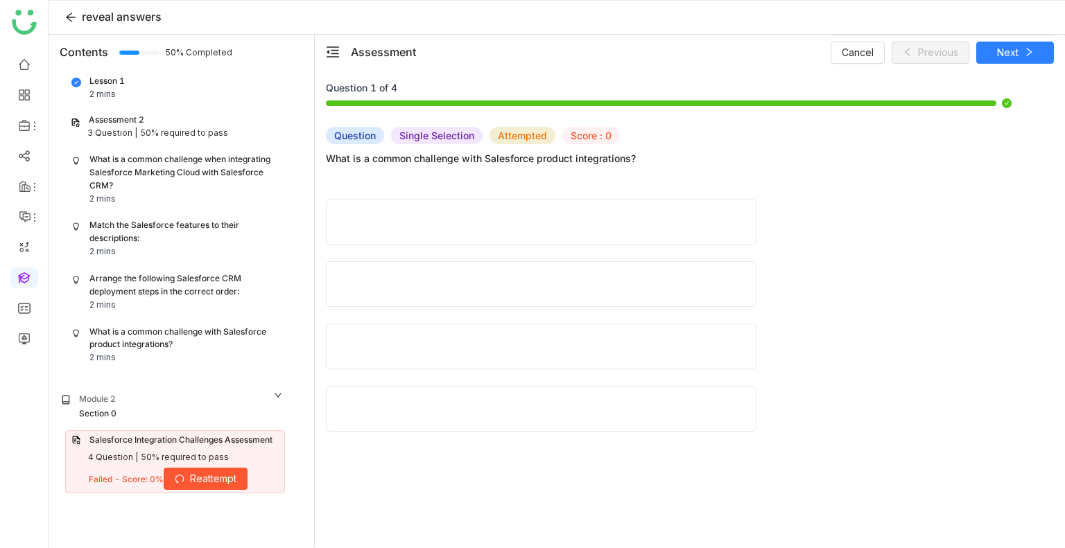
scroll to position [14, 0]
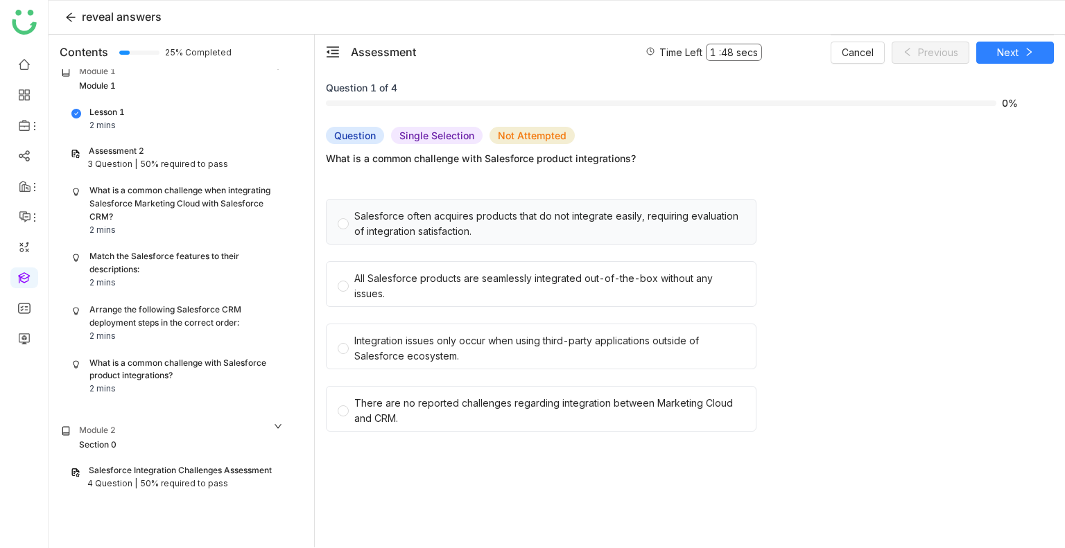
click at [532, 232] on div "Salesforce often acquires products that do not integrate easily, requiring eval…" at bounding box center [549, 224] width 390 height 31
click at [542, 269] on span "All Salesforce products are seamlessly integrated out-of-the-box without any is…" at bounding box center [549, 284] width 401 height 35
click at [212, 205] on div "What is a common challenge when integrating Salesforce Marketing Cloud with Sal…" at bounding box center [183, 204] width 189 height 40
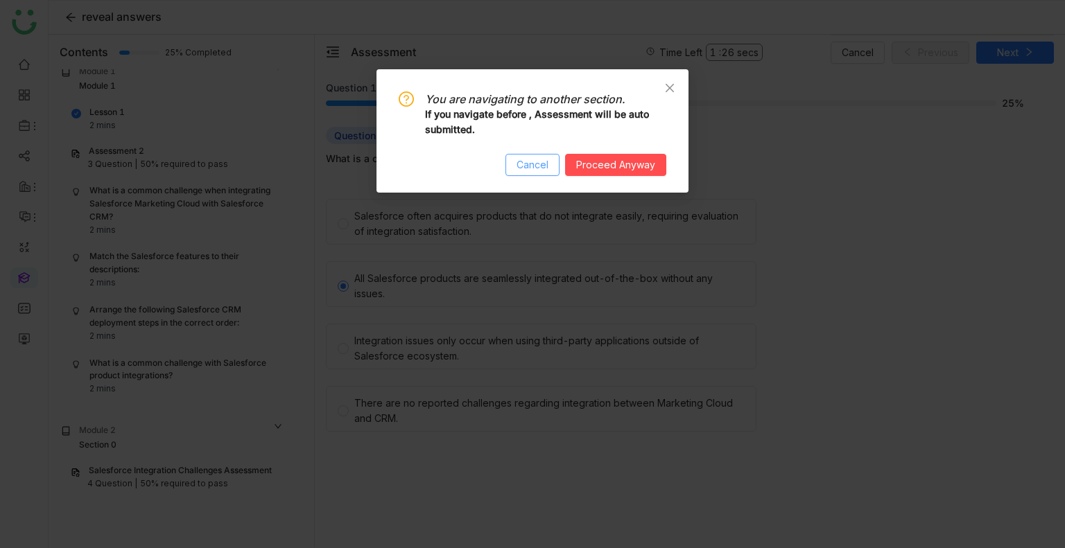
click at [546, 164] on span "Cancel" at bounding box center [532, 164] width 32 height 15
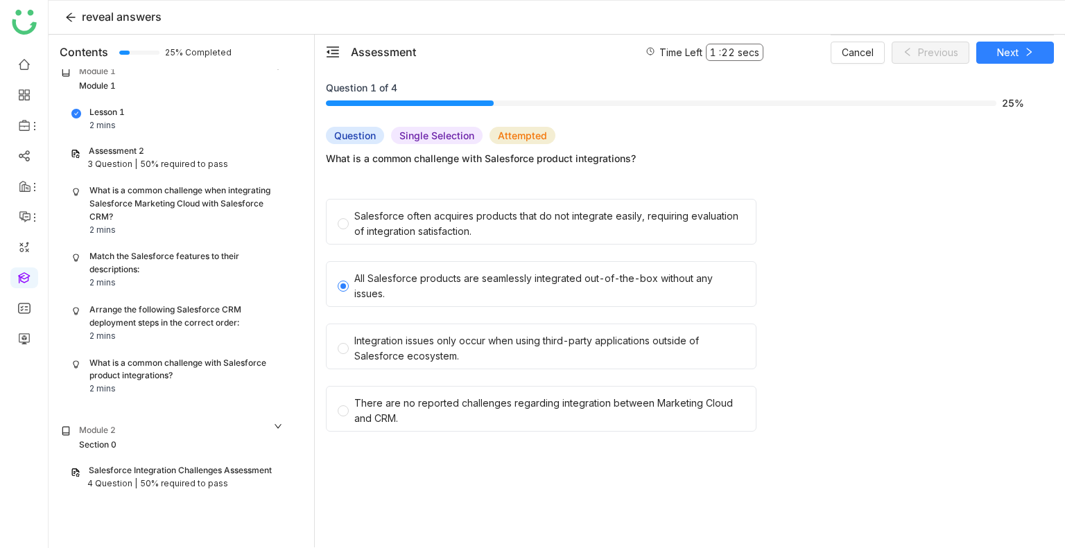
click at [1002, 38] on div "Cancel Previous Next" at bounding box center [942, 52] width 223 height 35
click at [1010, 51] on span "Next" at bounding box center [1007, 52] width 21 height 15
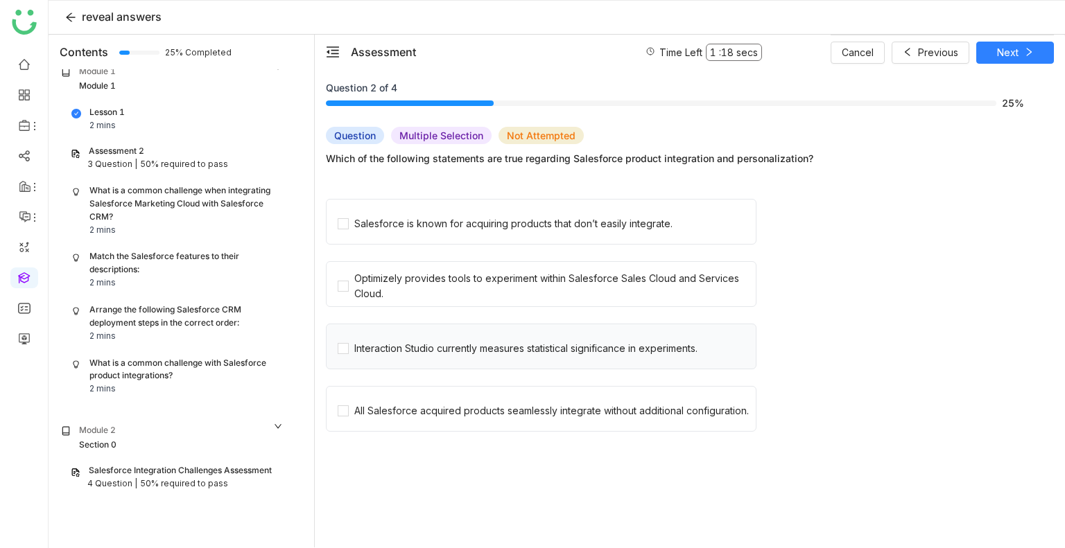
click at [558, 356] on div "Interaction Studio currently measures statistical significance in experiments." at bounding box center [541, 347] width 431 height 46
click at [516, 358] on div "Interaction Studio currently measures statistical significance in experiments." at bounding box center [541, 347] width 431 height 46
click at [370, 354] on div "Interaction Studio currently measures statistical significance in experiments." at bounding box center [525, 348] width 343 height 15
click at [1004, 48] on span "Next" at bounding box center [1007, 52] width 21 height 15
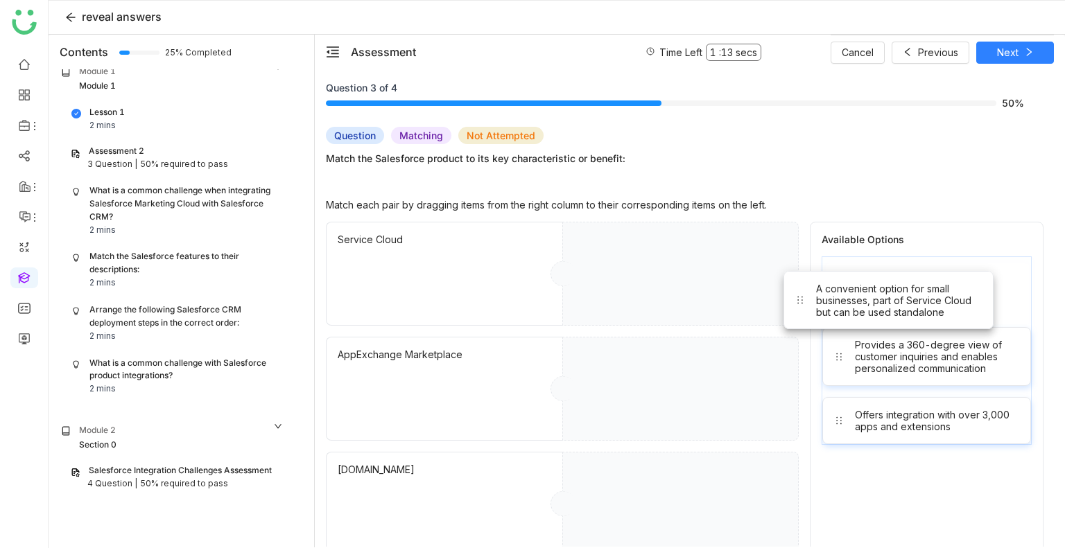
drag, startPoint x: 960, startPoint y: 282, endPoint x: 631, endPoint y: 490, distance: 388.9
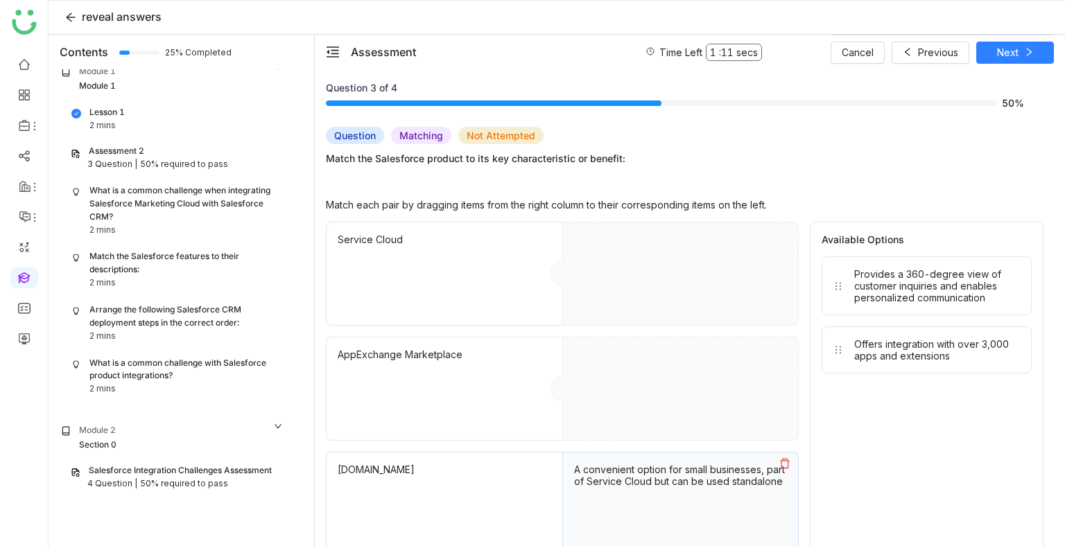
drag, startPoint x: 928, startPoint y: 288, endPoint x: 654, endPoint y: 290, distance: 273.9
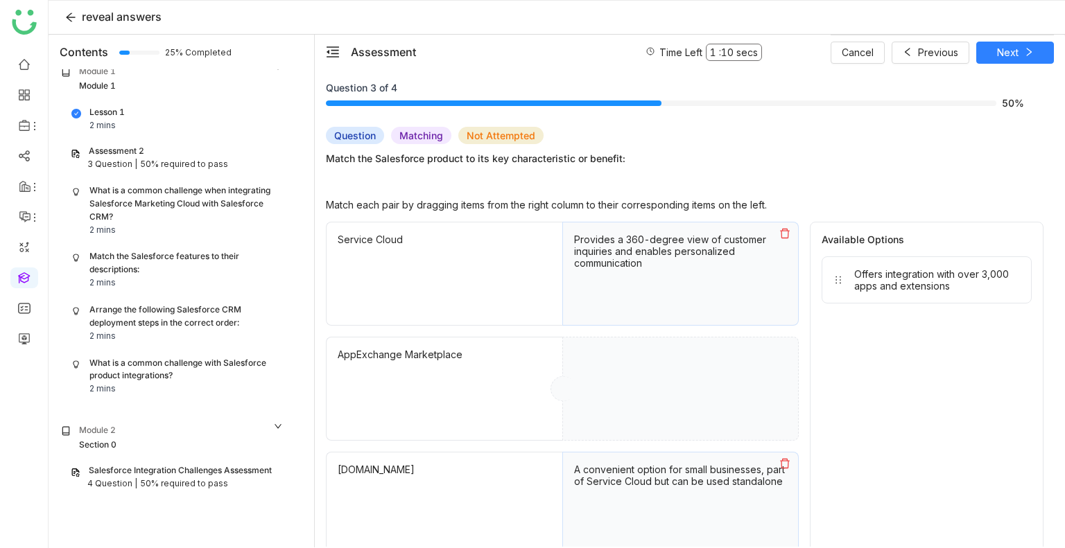
drag, startPoint x: 894, startPoint y: 280, endPoint x: 732, endPoint y: 351, distance: 177.2
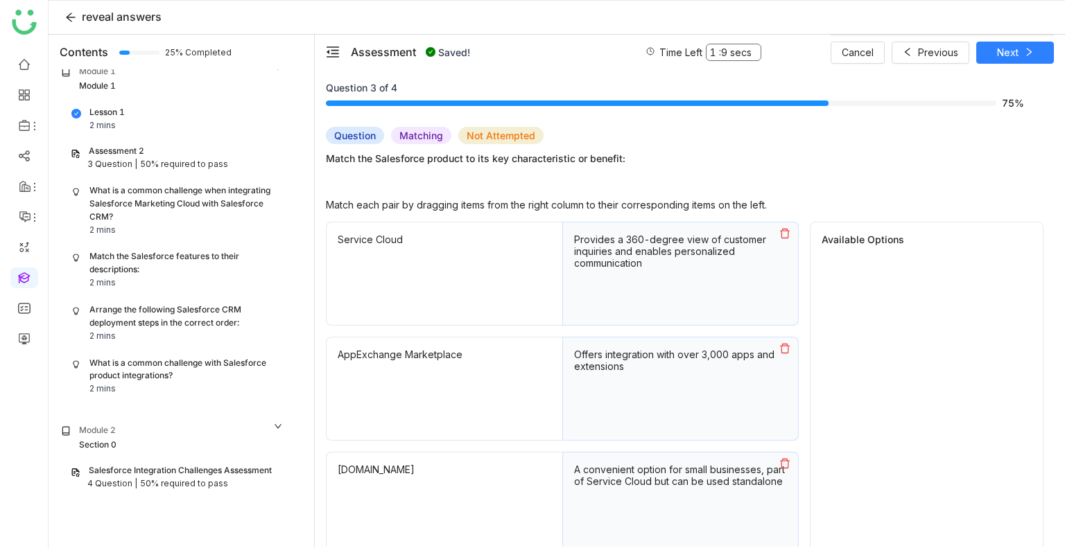
click at [996, 66] on div "Cancel Previous Next" at bounding box center [942, 52] width 223 height 35
click at [998, 58] on span "Next" at bounding box center [1007, 52] width 21 height 15
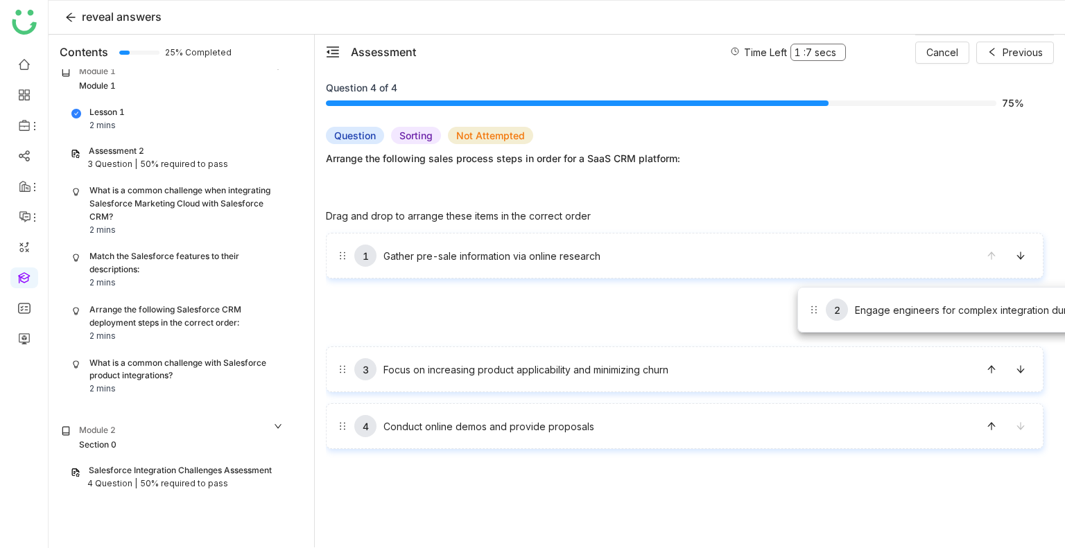
drag, startPoint x: 806, startPoint y: 318, endPoint x: 797, endPoint y: 287, distance: 32.5
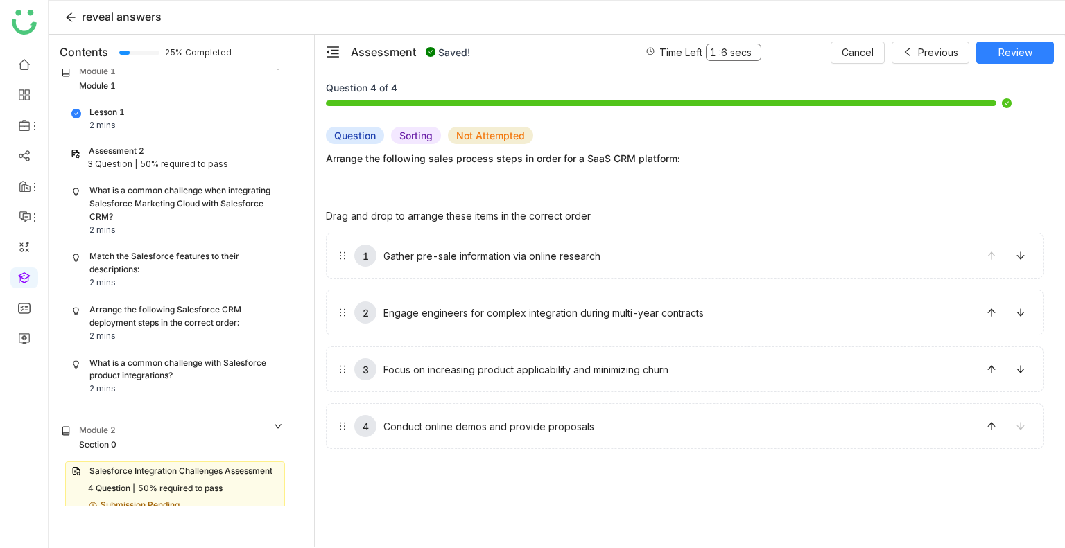
scroll to position [36, 0]
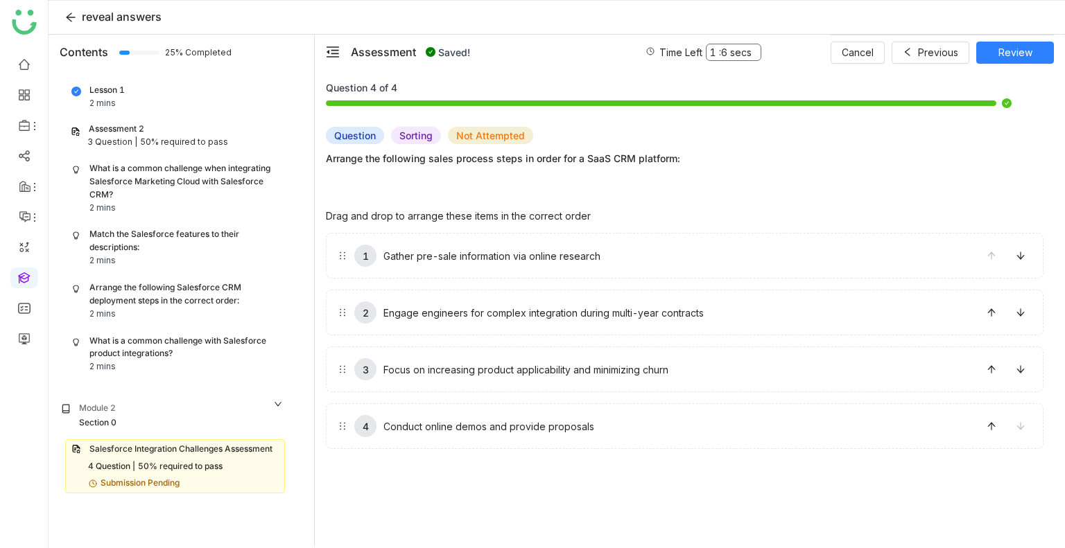
click at [818, 340] on div "1 Gather pre-sale information via online research 2 Engage engineers for comple…" at bounding box center [685, 341] width 718 height 216
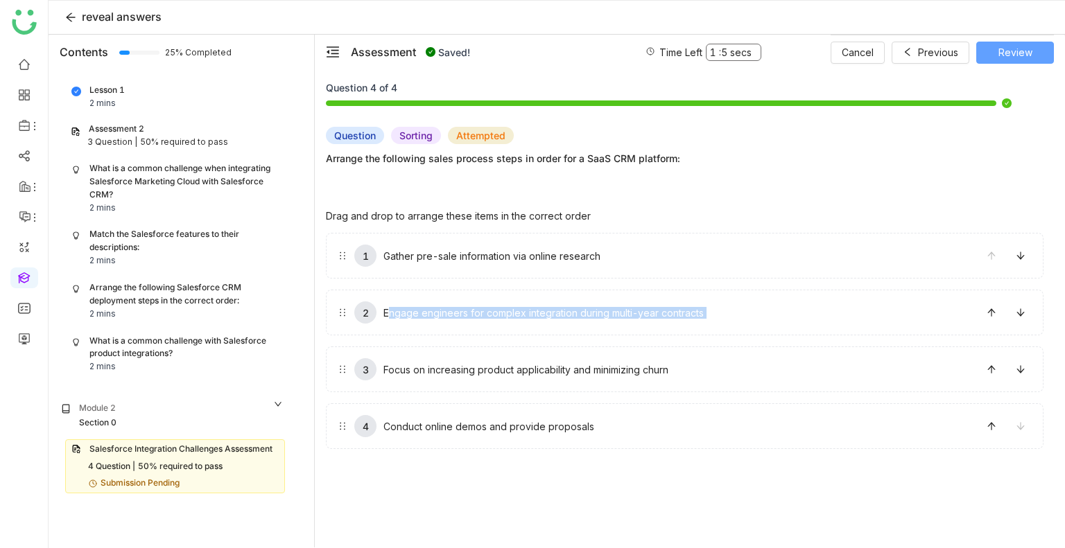
click at [1002, 58] on span "Review" at bounding box center [1015, 52] width 34 height 15
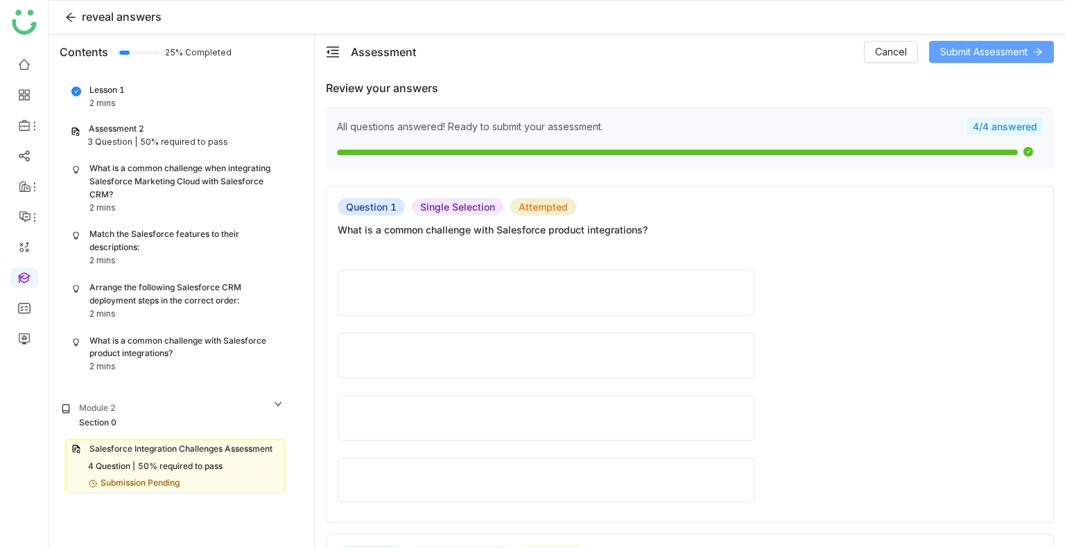
click at [1002, 58] on span "Submit Assessment" at bounding box center [983, 51] width 87 height 15
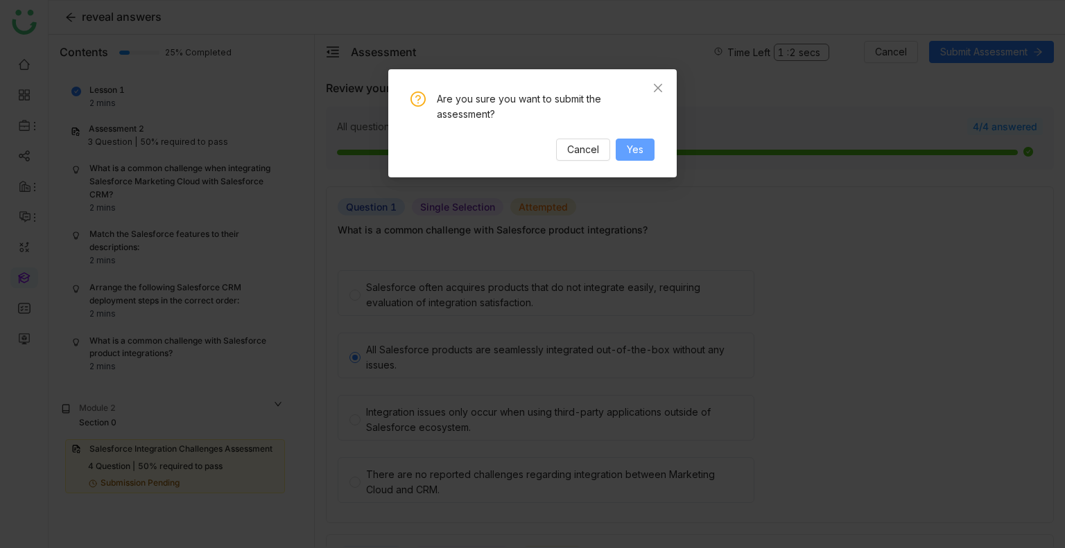
click at [630, 146] on span "Yes" at bounding box center [635, 149] width 17 height 15
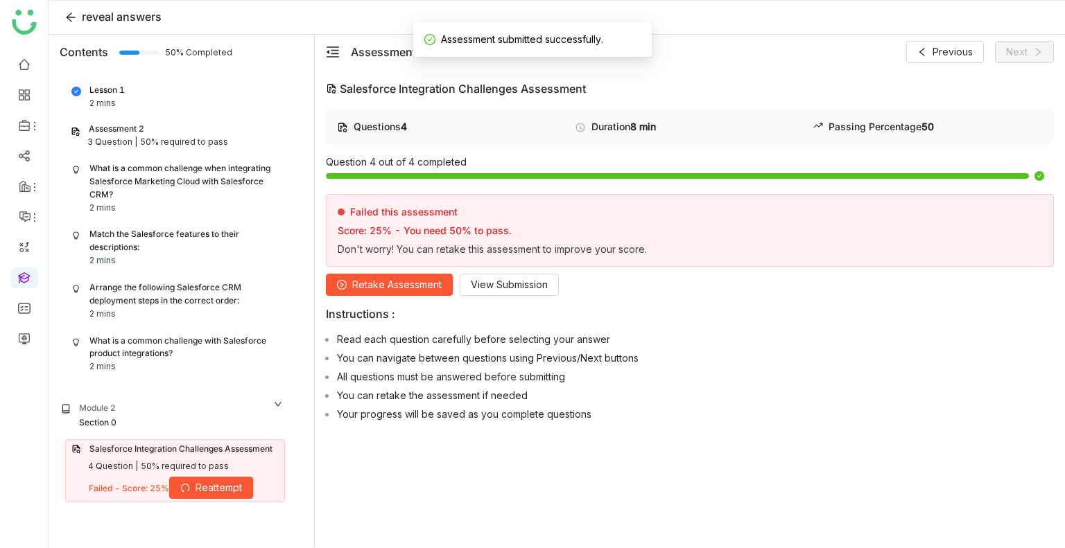
scroll to position [45, 0]
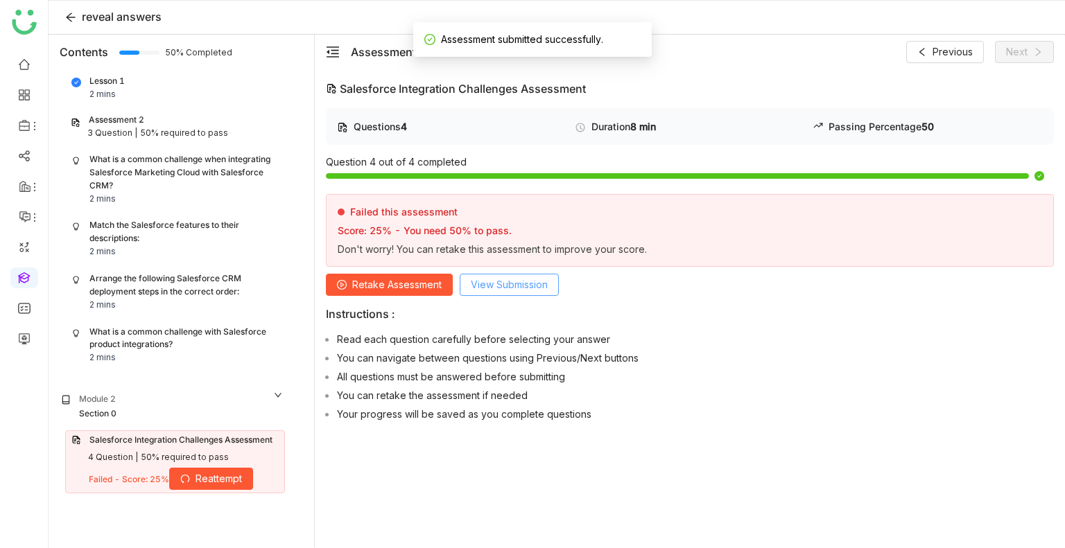
click at [522, 281] on span "View Submission" at bounding box center [509, 284] width 77 height 15
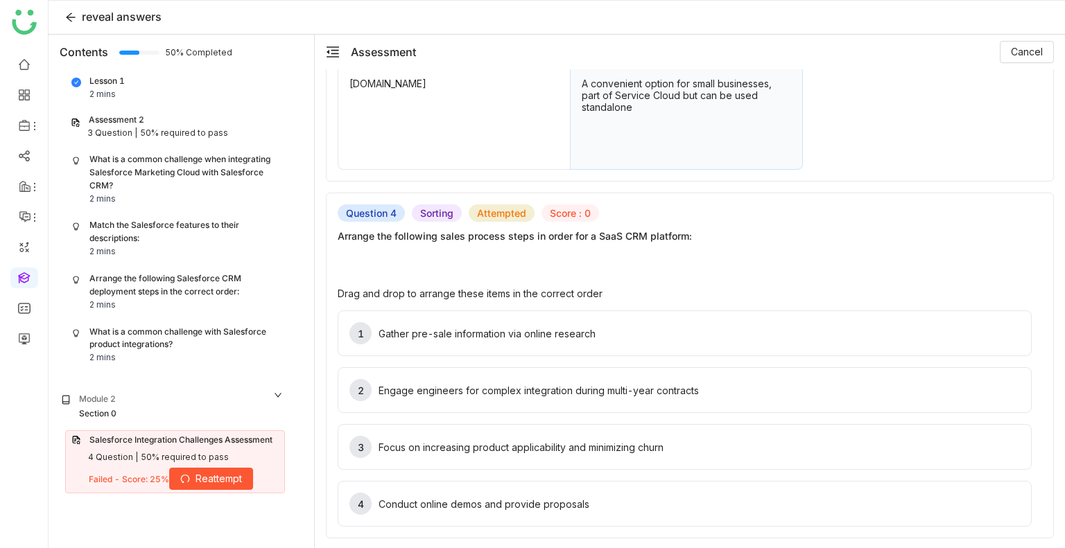
scroll to position [0, 0]
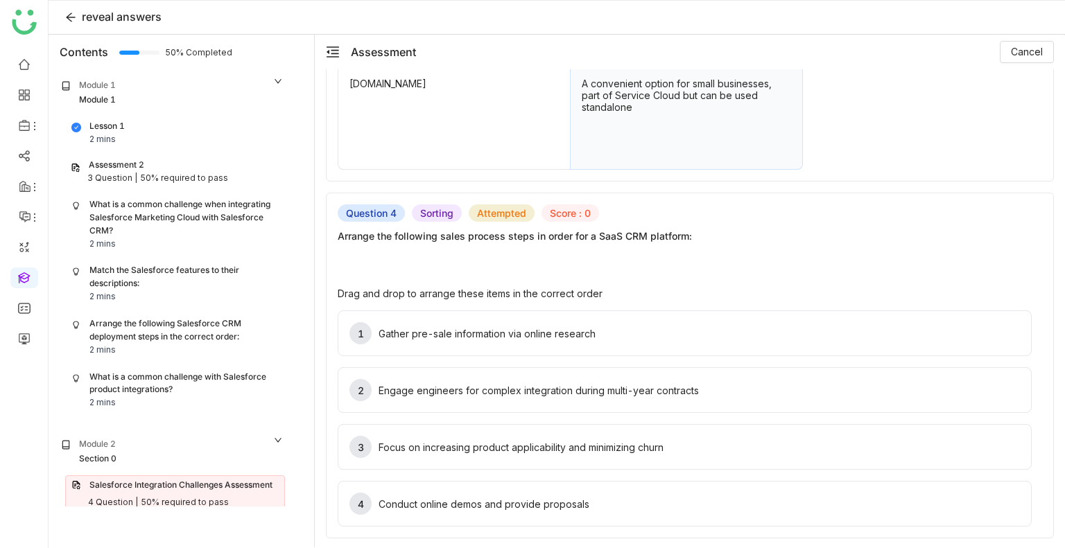
click at [181, 172] on div "50% required to pass" at bounding box center [184, 178] width 88 height 13
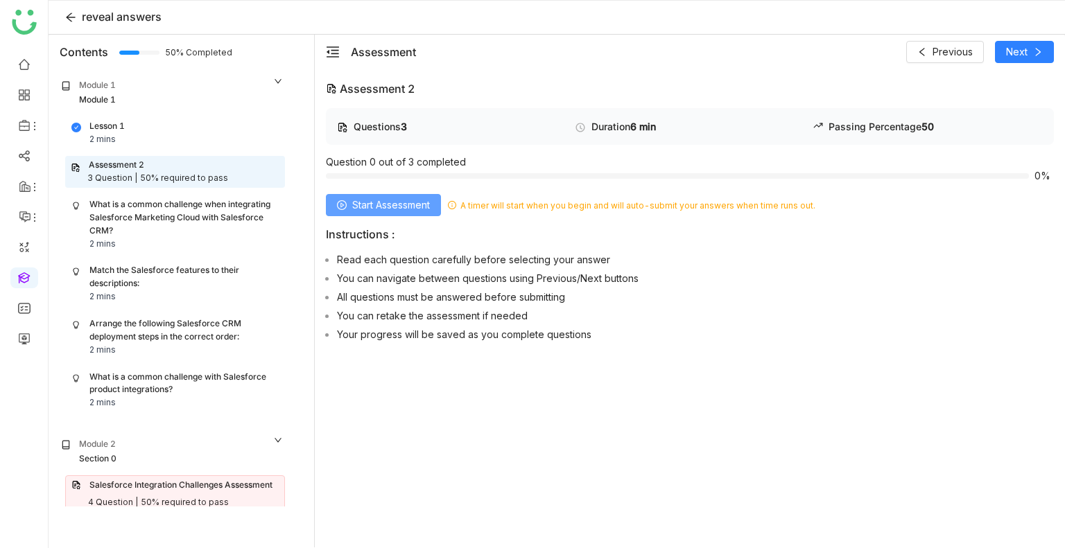
click at [374, 212] on span "Start Assessment" at bounding box center [391, 205] width 78 height 15
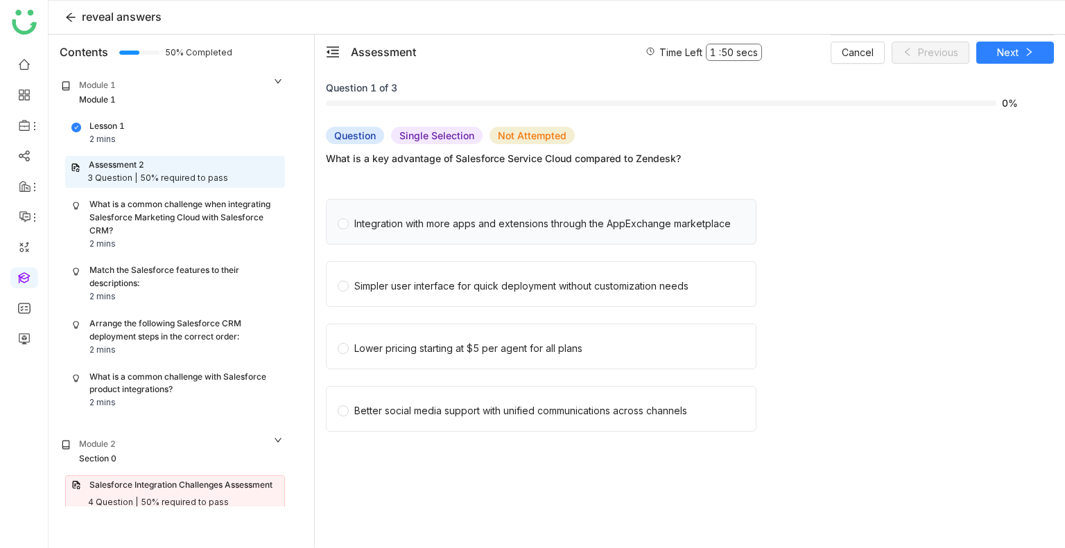
click at [477, 235] on div "Integration with more apps and extensions through the AppExchange marketplace" at bounding box center [541, 222] width 431 height 46
click at [465, 232] on div "Integration with more apps and extensions through the AppExchange marketplace" at bounding box center [541, 222] width 431 height 46
click at [455, 220] on div "Integration with more apps and extensions through the AppExchange marketplace" at bounding box center [542, 223] width 376 height 15
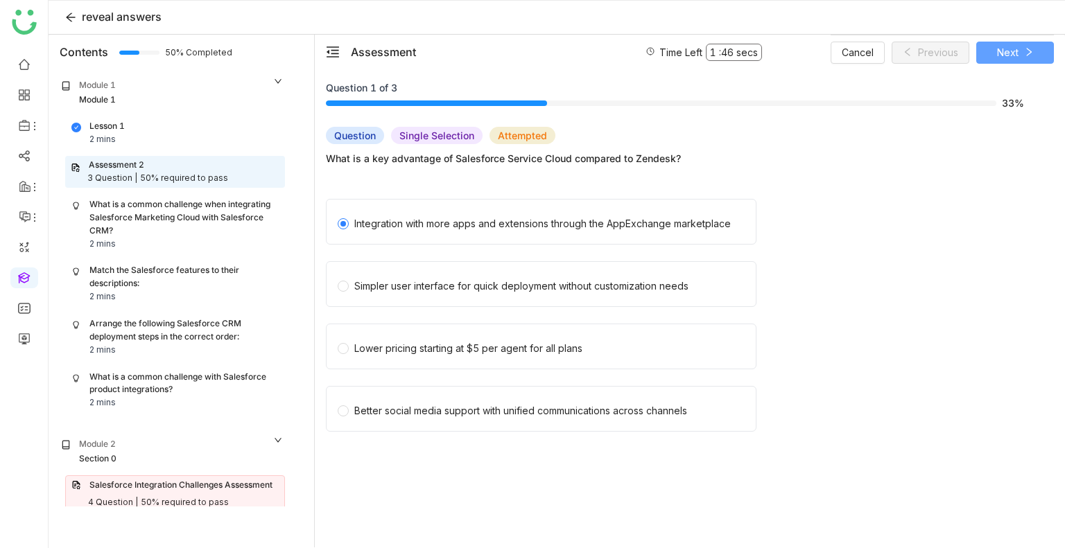
click at [987, 53] on button "Next" at bounding box center [1015, 53] width 78 height 22
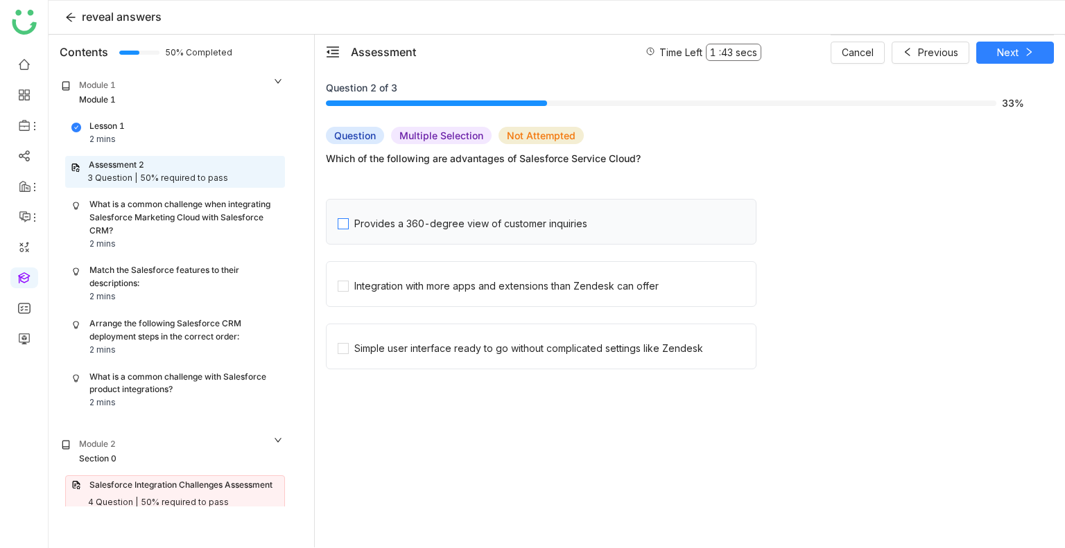
click at [586, 224] on span "Provides a 360-degree view of customer inquiries" at bounding box center [471, 221] width 244 height 19
click at [580, 279] on div "Integration with more apps and extensions than Zendesk can offer" at bounding box center [506, 286] width 304 height 15
click at [635, 342] on div "Simple user interface ready to go without complicated settings like Zendesk" at bounding box center [528, 348] width 349 height 15
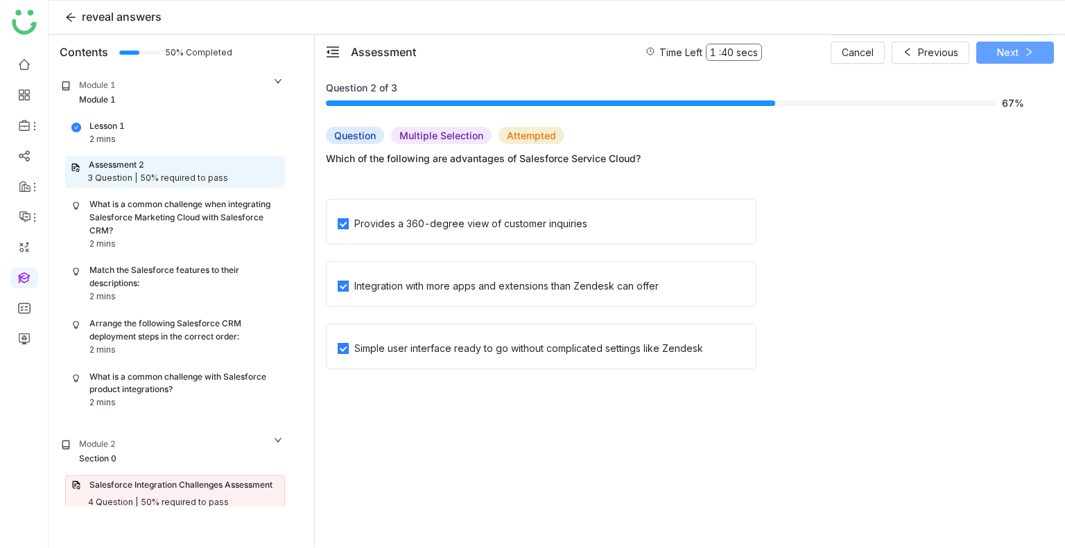
click at [1000, 58] on span "Next" at bounding box center [1007, 52] width 21 height 15
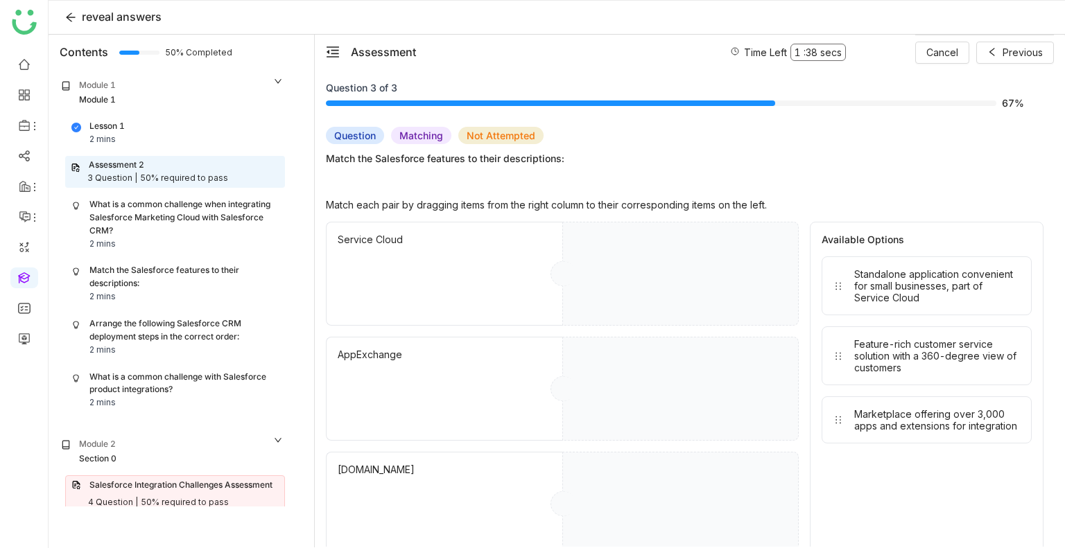
drag, startPoint x: 899, startPoint y: 287, endPoint x: 710, endPoint y: 476, distance: 267.7
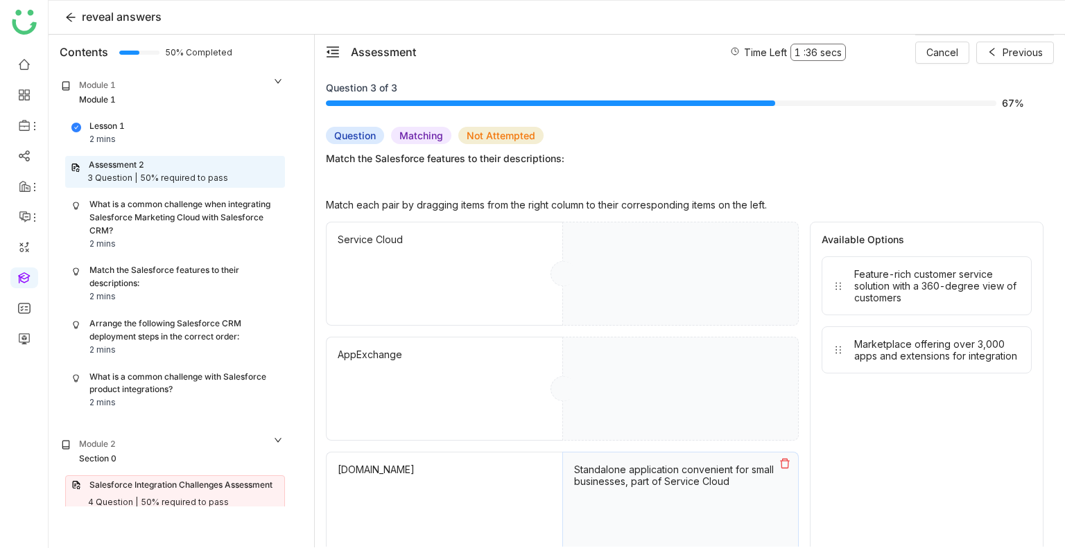
drag, startPoint x: 904, startPoint y: 343, endPoint x: 772, endPoint y: 374, distance: 135.4
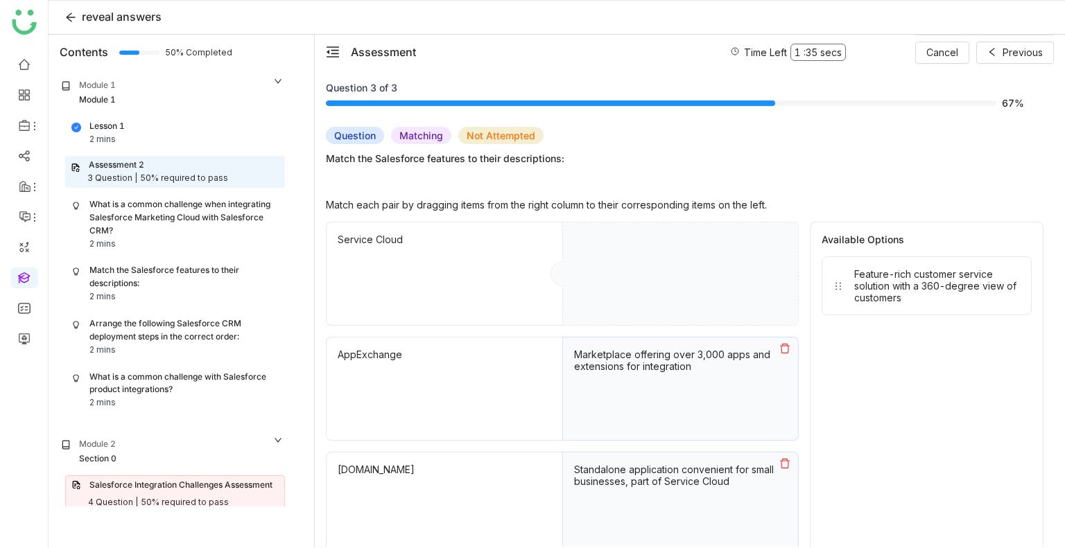
drag, startPoint x: 935, startPoint y: 278, endPoint x: 704, endPoint y: 257, distance: 232.5
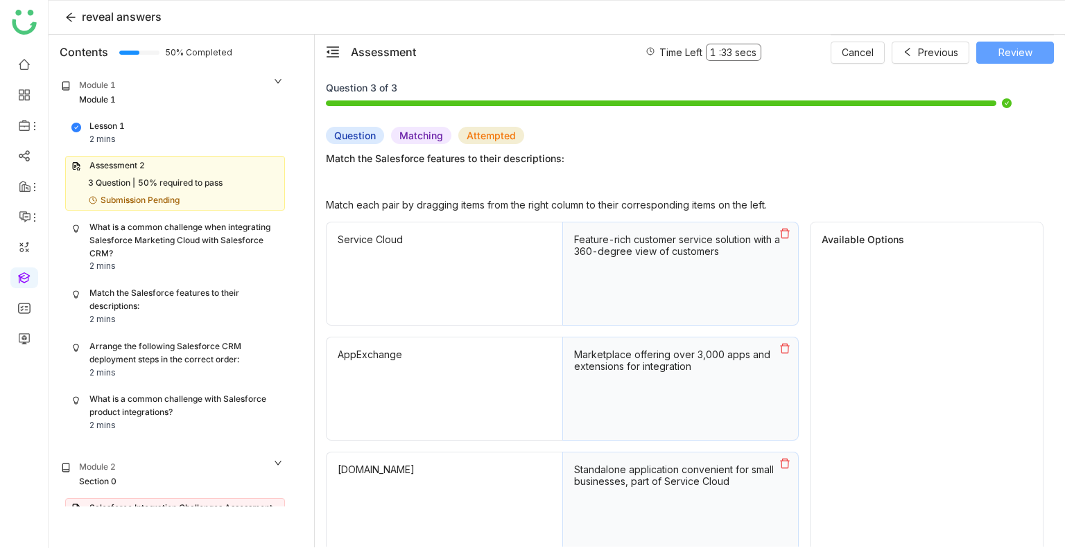
click at [990, 58] on button "Review" at bounding box center [1015, 53] width 78 height 22
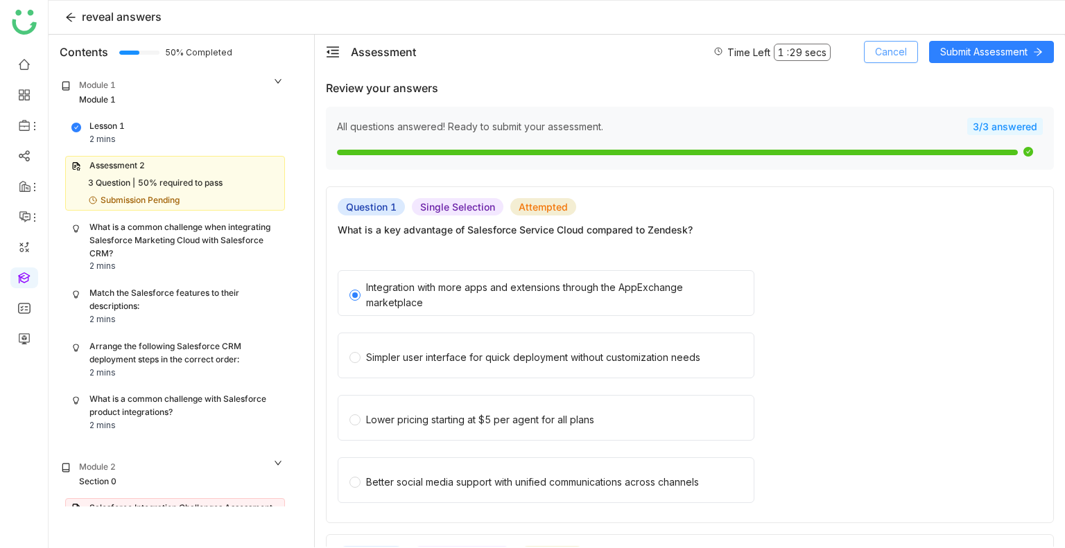
click at [884, 55] on span "Cancel" at bounding box center [891, 51] width 32 height 15
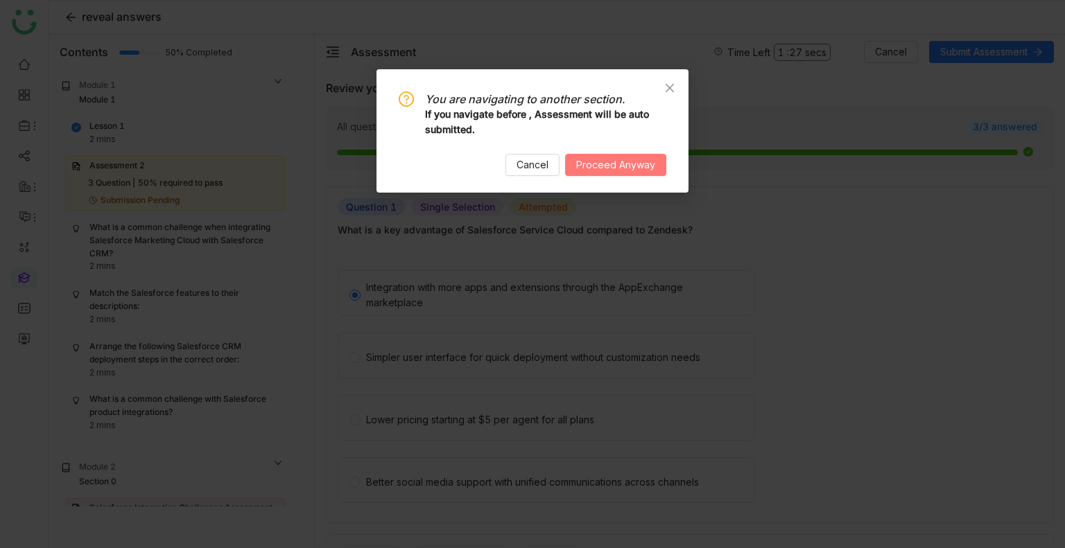
click at [596, 174] on button "Proceed Anyway" at bounding box center [615, 165] width 101 height 22
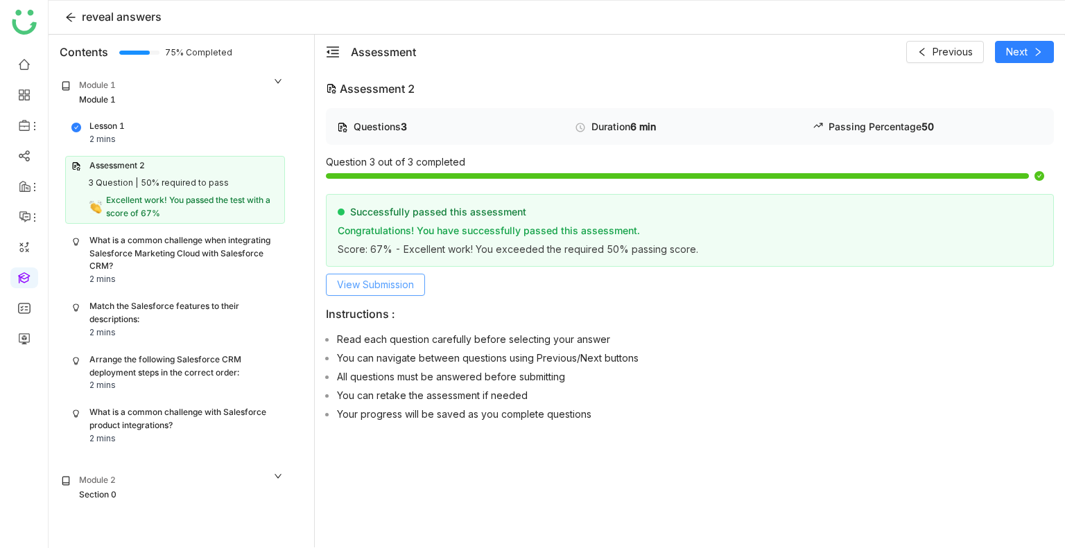
click at [392, 284] on span "View Submission" at bounding box center [375, 284] width 77 height 15
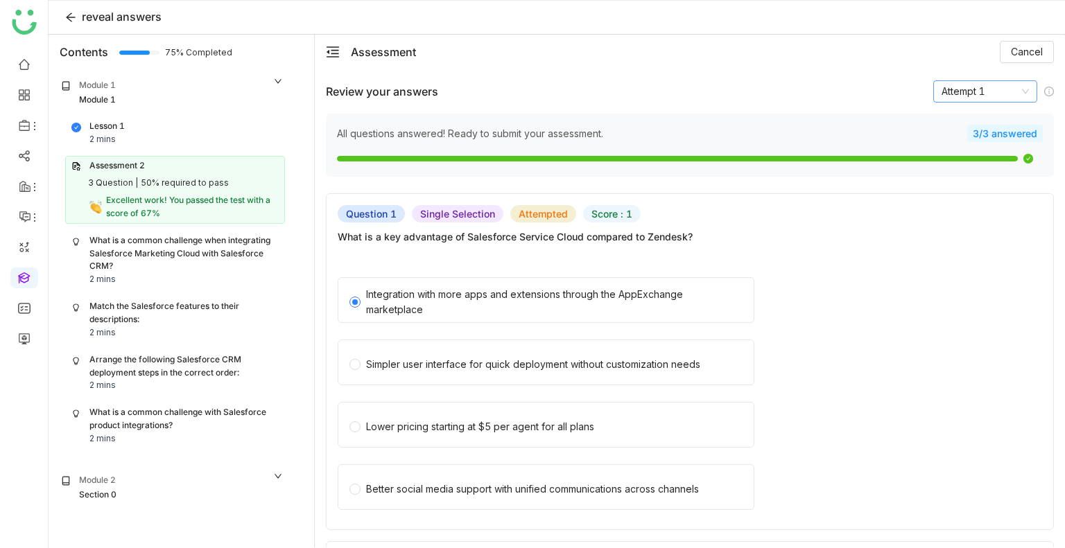
click at [994, 99] on nz-select-item "Attempt 1" at bounding box center [984, 91] width 87 height 21
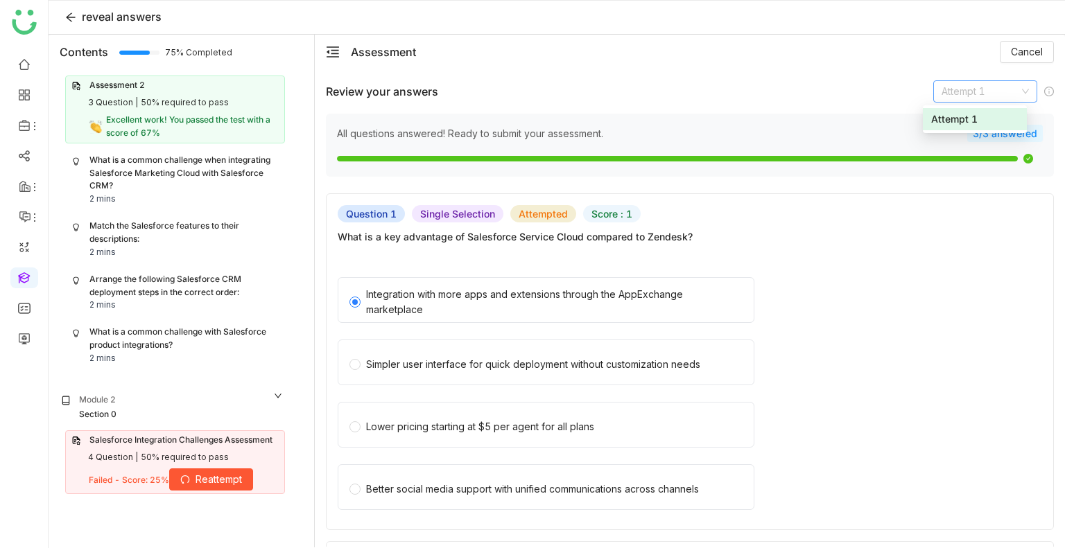
click at [120, 471] on div "Failed - Score: 25% Reattempt" at bounding box center [171, 480] width 164 height 22
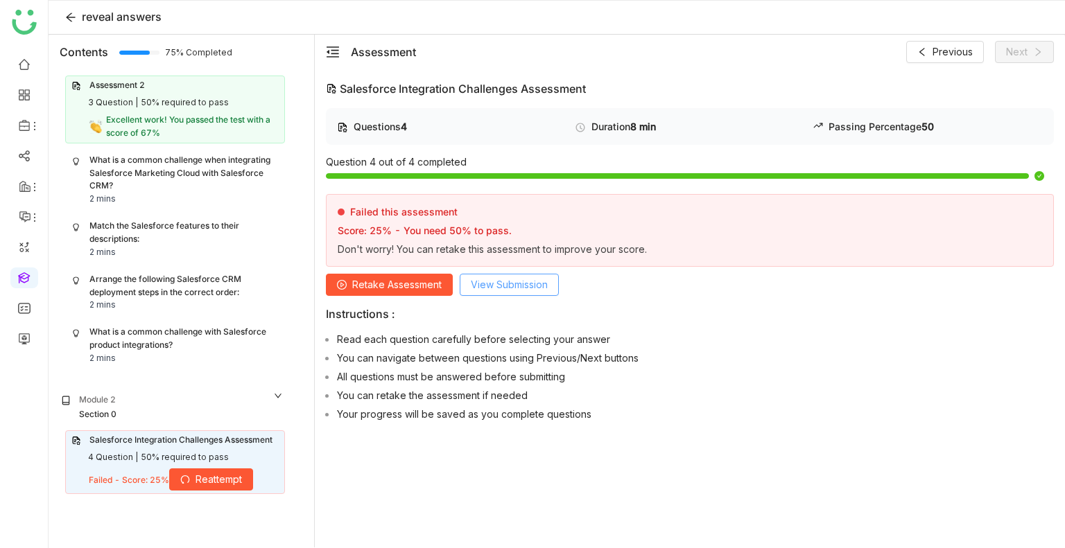
click at [507, 286] on span "View Submission" at bounding box center [509, 284] width 77 height 15
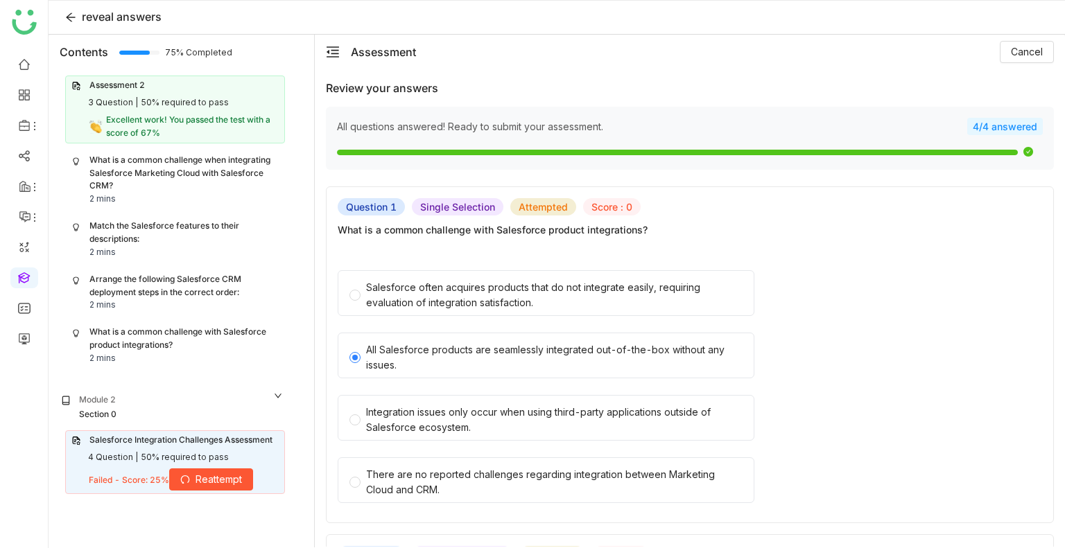
click at [202, 481] on span "Reattempt" at bounding box center [219, 479] width 46 height 15
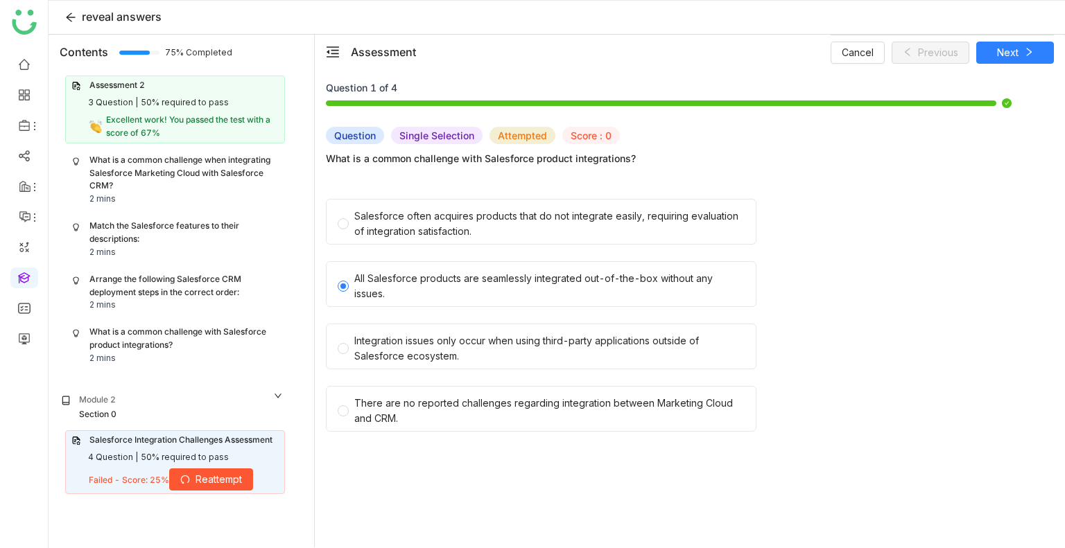
scroll to position [50, 0]
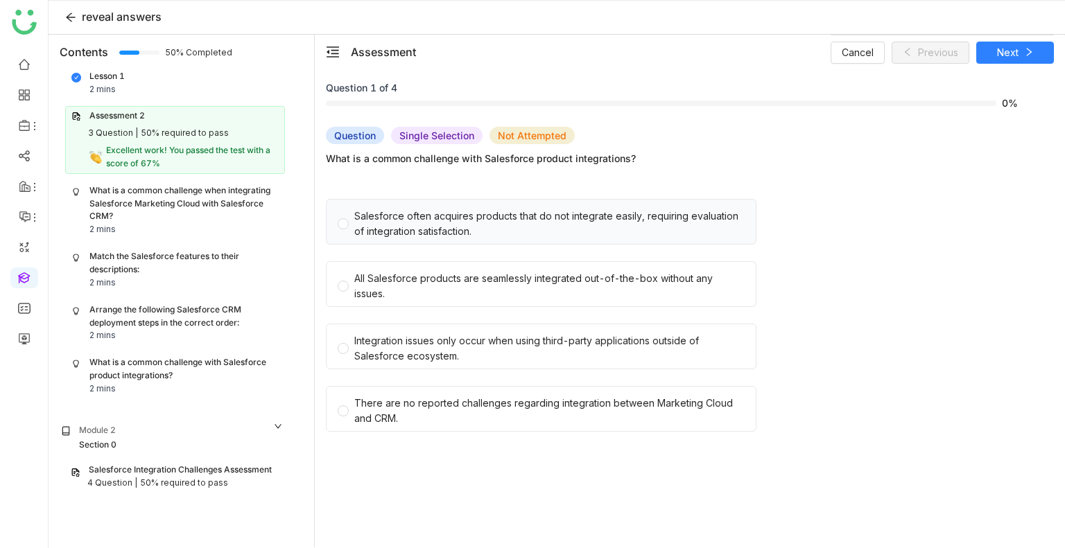
click at [468, 234] on div "Salesforce often acquires products that do not integrate easily, requiring eval…" at bounding box center [549, 224] width 390 height 31
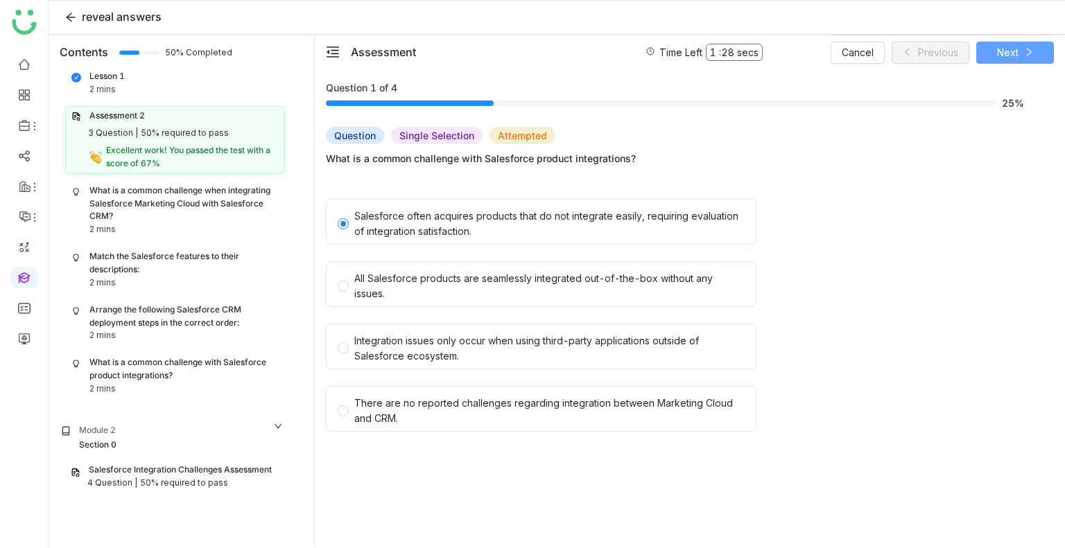
click at [1012, 48] on span "Next" at bounding box center [1007, 52] width 21 height 15
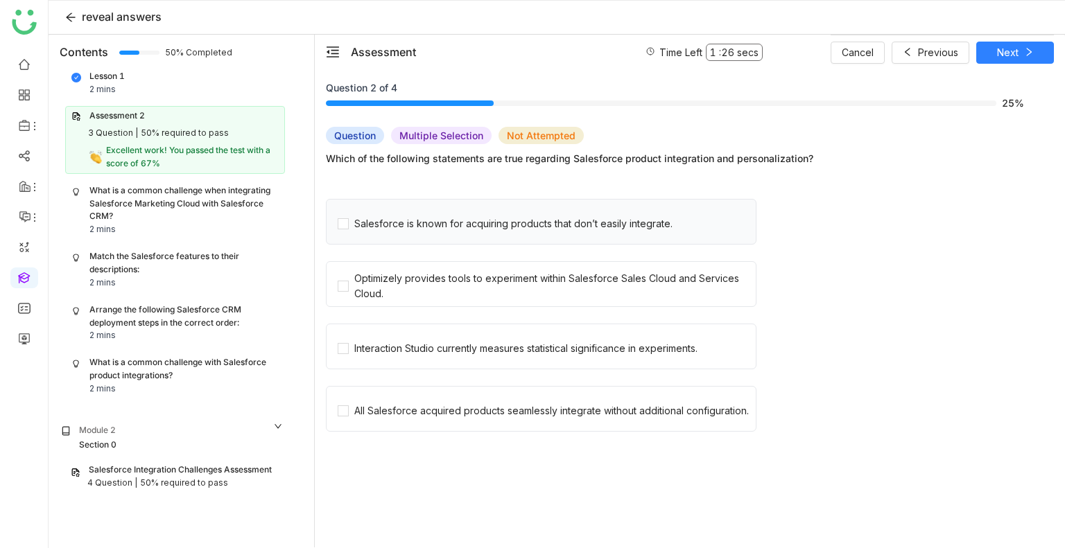
click at [604, 235] on div "Salesforce is known for acquiring products that don’t easily integrate." at bounding box center [541, 222] width 431 height 46
click at [548, 236] on div "Salesforce is known for acquiring products that don’t easily integrate." at bounding box center [541, 222] width 431 height 46
click at [349, 293] on span "Optimizely provides tools to experiment within Salesforce Sales Cloud and Servi…" at bounding box center [552, 284] width 407 height 35
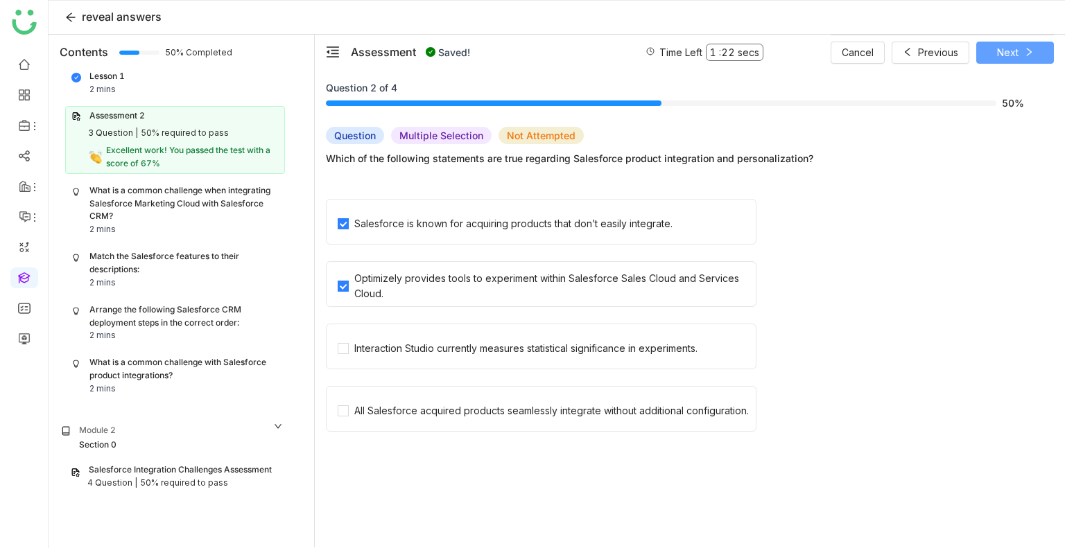
click at [993, 56] on button "Next" at bounding box center [1015, 53] width 78 height 22
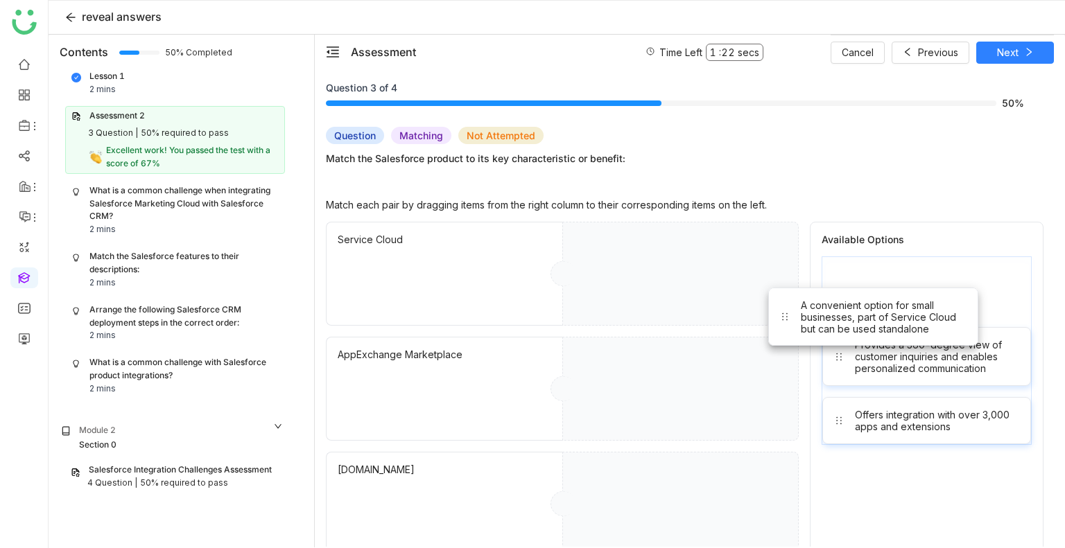
drag, startPoint x: 893, startPoint y: 282, endPoint x: 716, endPoint y: 442, distance: 238.5
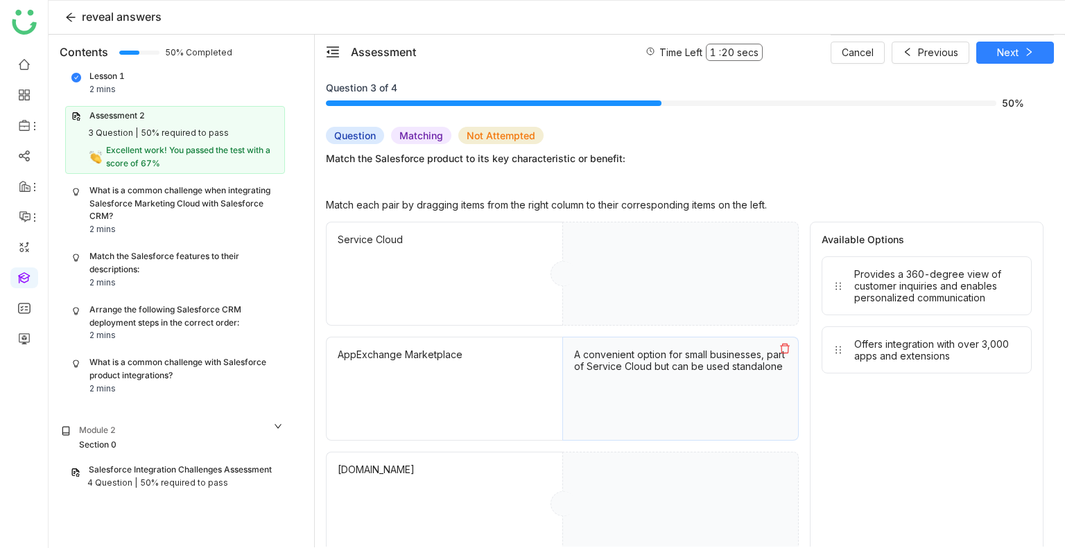
click at [789, 347] on icon at bounding box center [784, 348] width 11 height 11
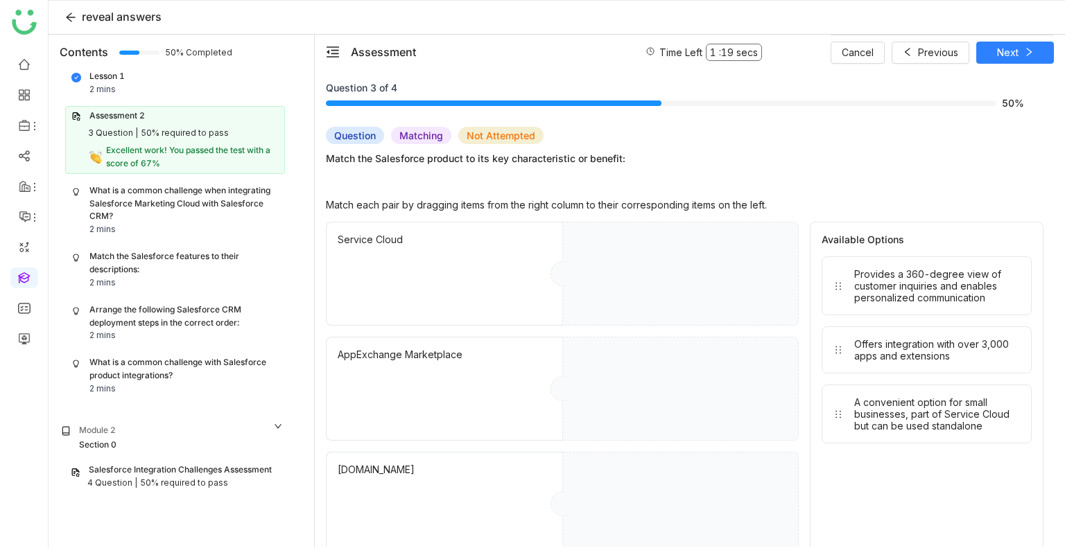
click at [951, 269] on div "Provides a 360-degree view of customer inquiries and enables personalized commu…" at bounding box center [937, 285] width 166 height 35
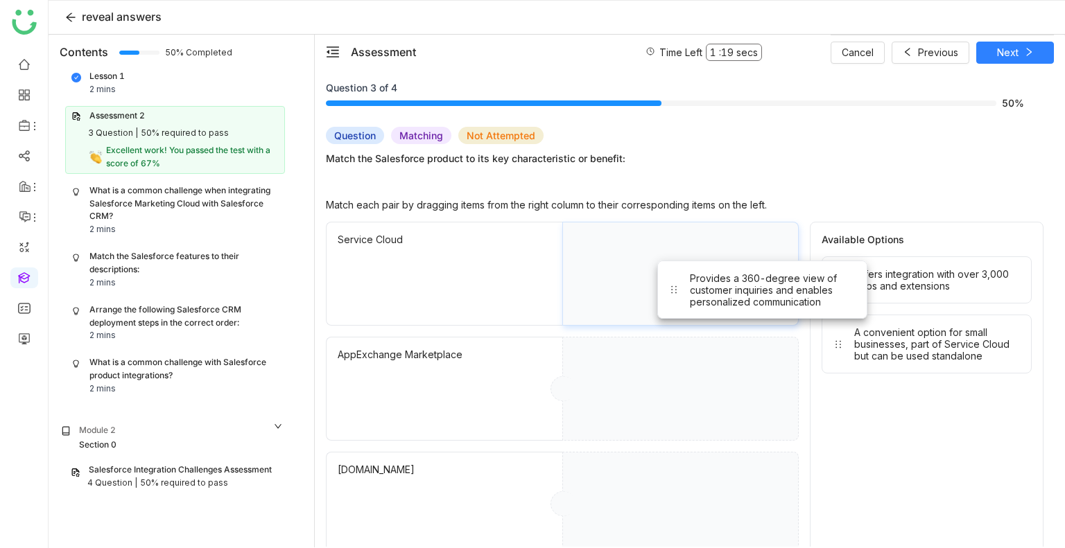
drag, startPoint x: 951, startPoint y: 269, endPoint x: 781, endPoint y: 275, distance: 170.0
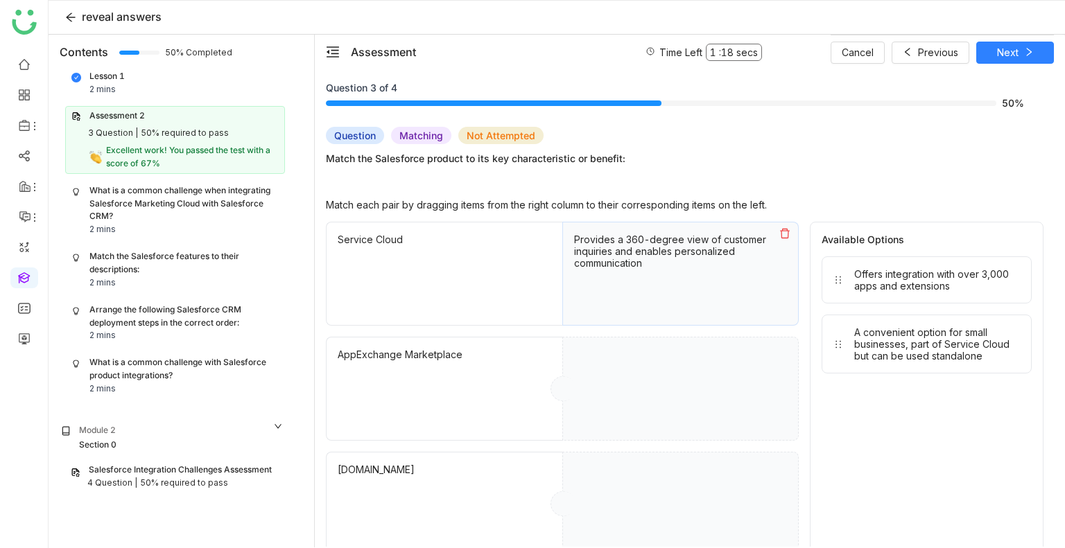
drag, startPoint x: 948, startPoint y: 286, endPoint x: 774, endPoint y: 360, distance: 188.9
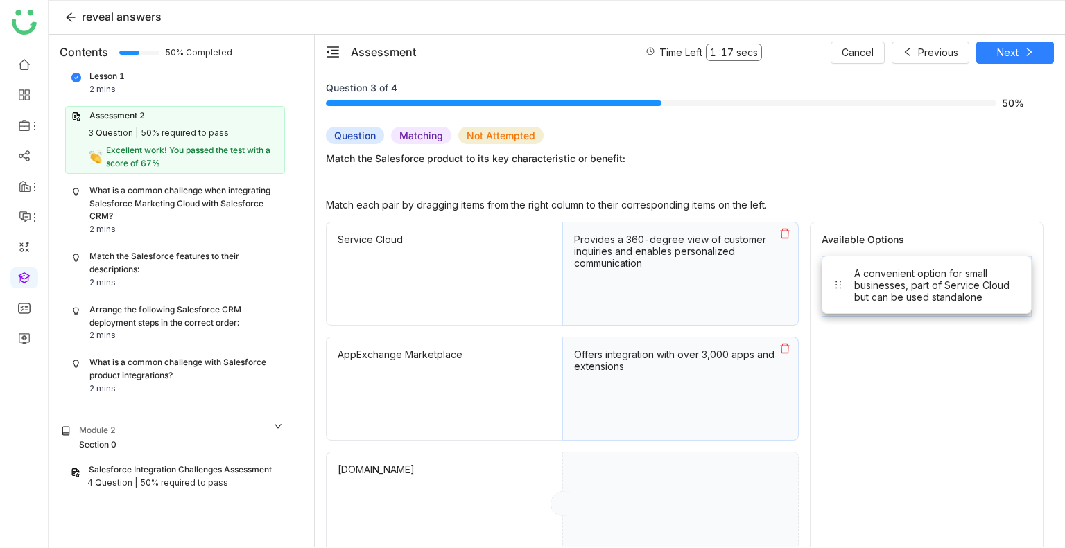
drag, startPoint x: 899, startPoint y: 304, endPoint x: 673, endPoint y: 504, distance: 301.1
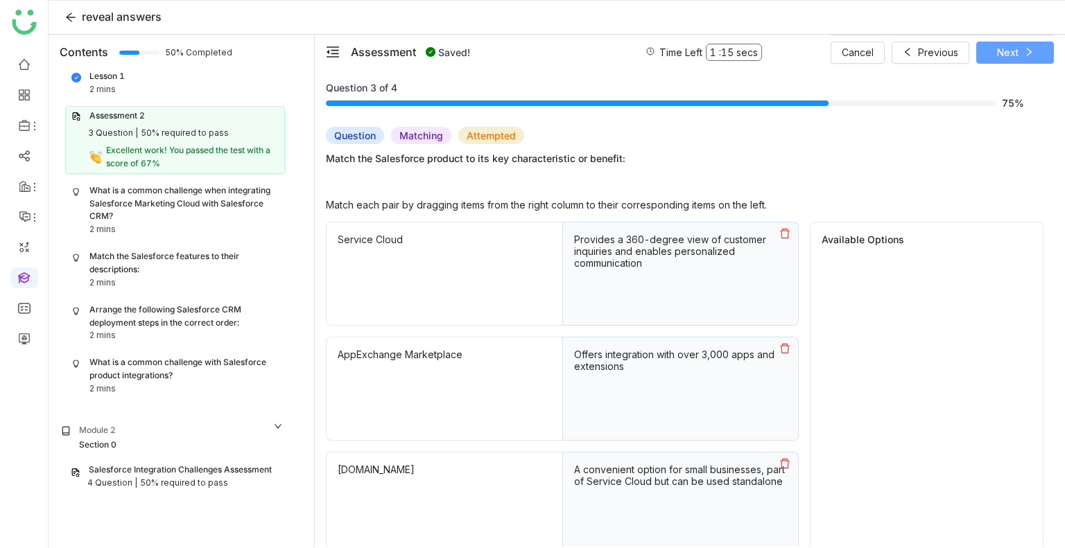
click at [1019, 42] on button "Next" at bounding box center [1015, 53] width 78 height 22
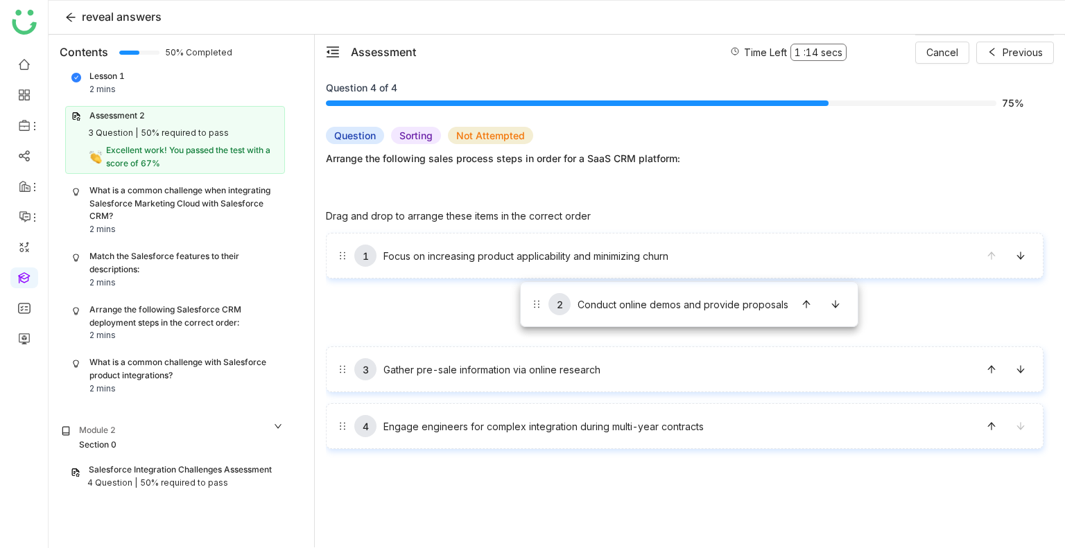
drag, startPoint x: 521, startPoint y: 301, endPoint x: 528, endPoint y: 248, distance: 53.9
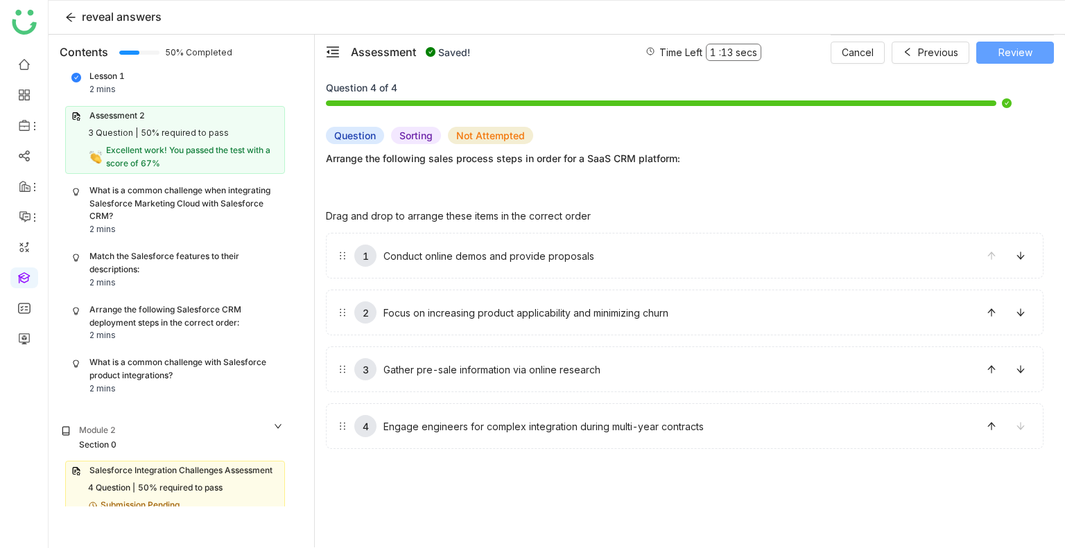
scroll to position [72, 0]
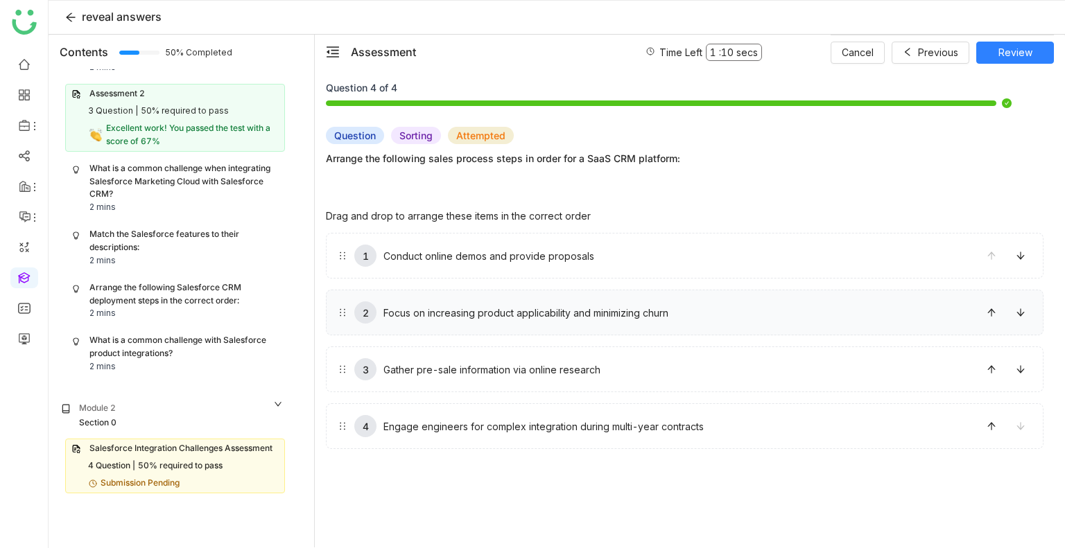
click at [836, 324] on div "2 Focus on increasing product applicability and minimizing churn" at bounding box center [685, 313] width 718 height 46
click at [995, 374] on button at bounding box center [991, 369] width 22 height 22
click at [993, 365] on icon at bounding box center [992, 370] width 10 height 10
click at [993, 318] on icon at bounding box center [992, 313] width 10 height 10
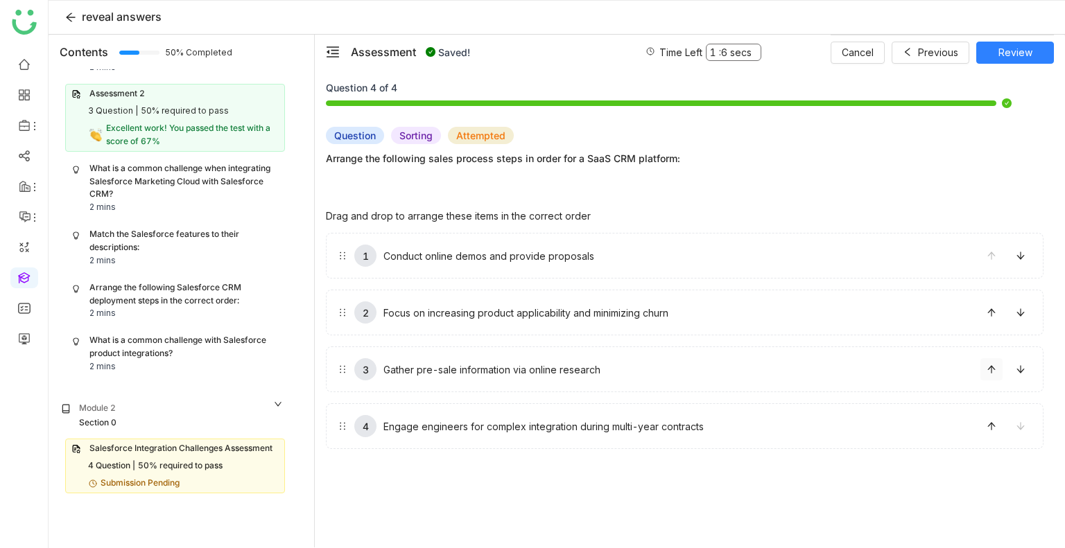
click at [993, 365] on icon at bounding box center [992, 370] width 10 height 10
click at [993, 318] on icon at bounding box center [992, 313] width 10 height 10
click at [993, 365] on icon at bounding box center [992, 370] width 10 height 10
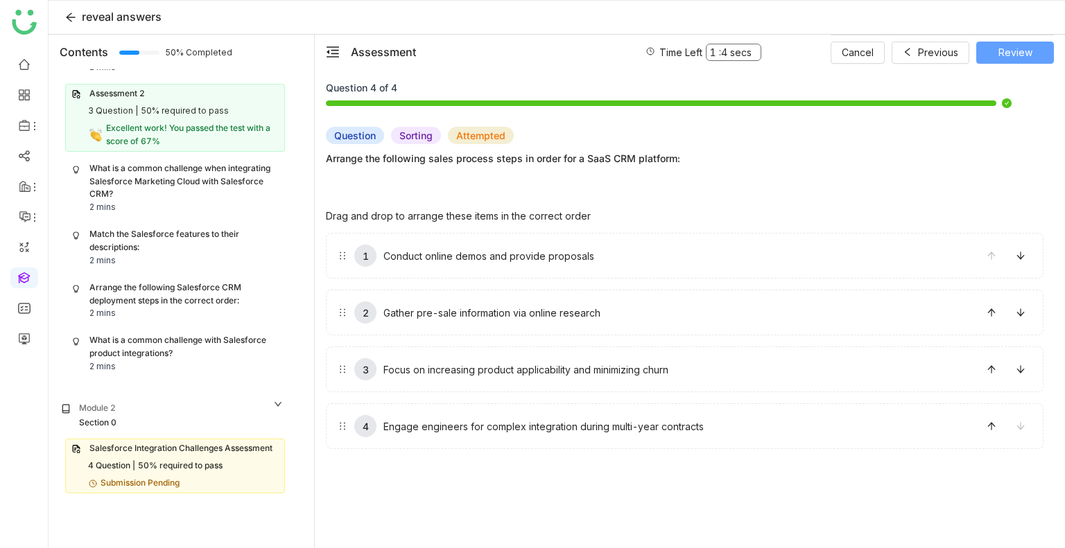
click at [995, 52] on button "Review" at bounding box center [1015, 53] width 78 height 22
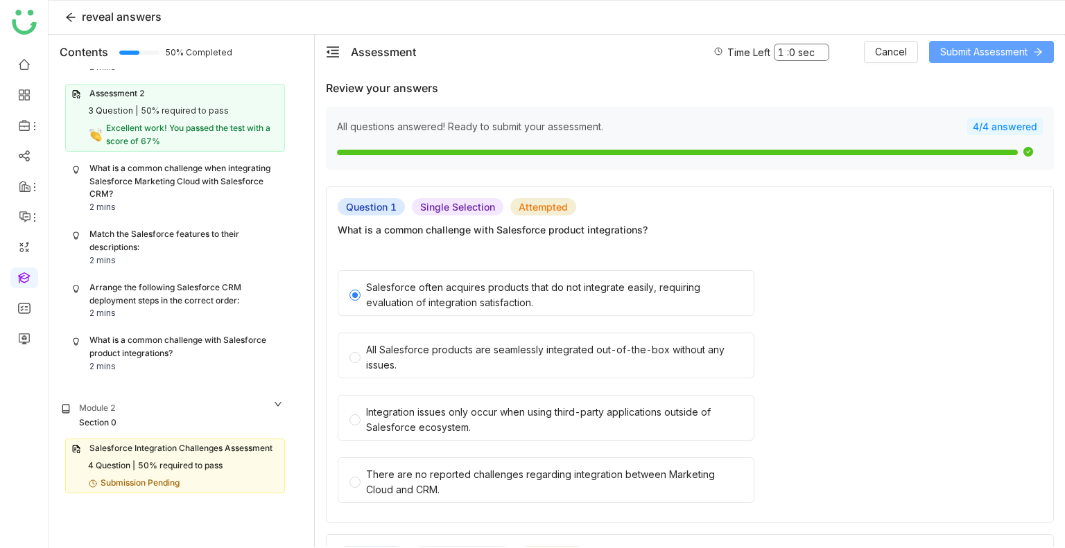
click at [962, 53] on span "Submit Assessment" at bounding box center [983, 51] width 87 height 15
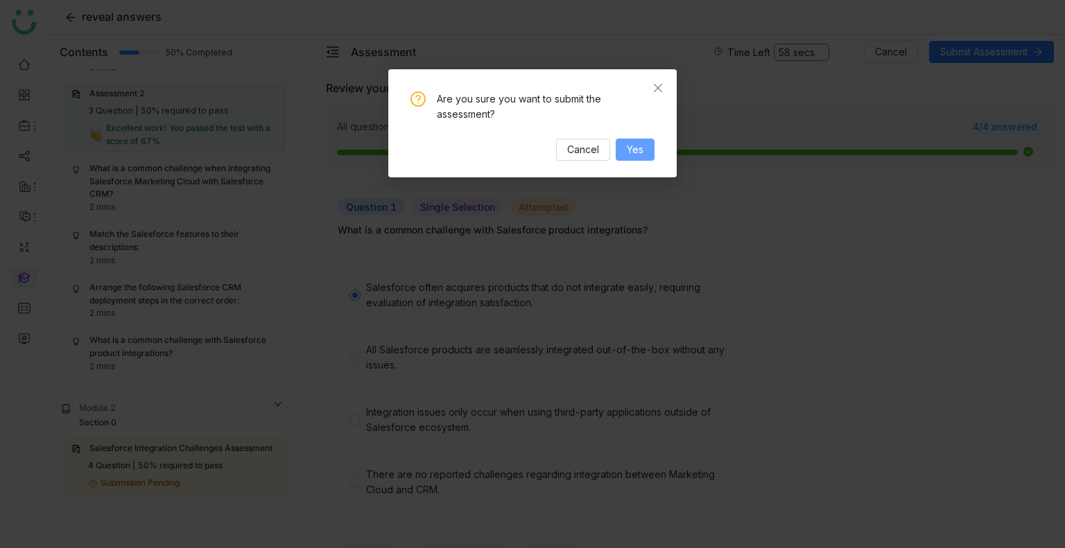
click at [629, 151] on span "Yes" at bounding box center [635, 149] width 17 height 15
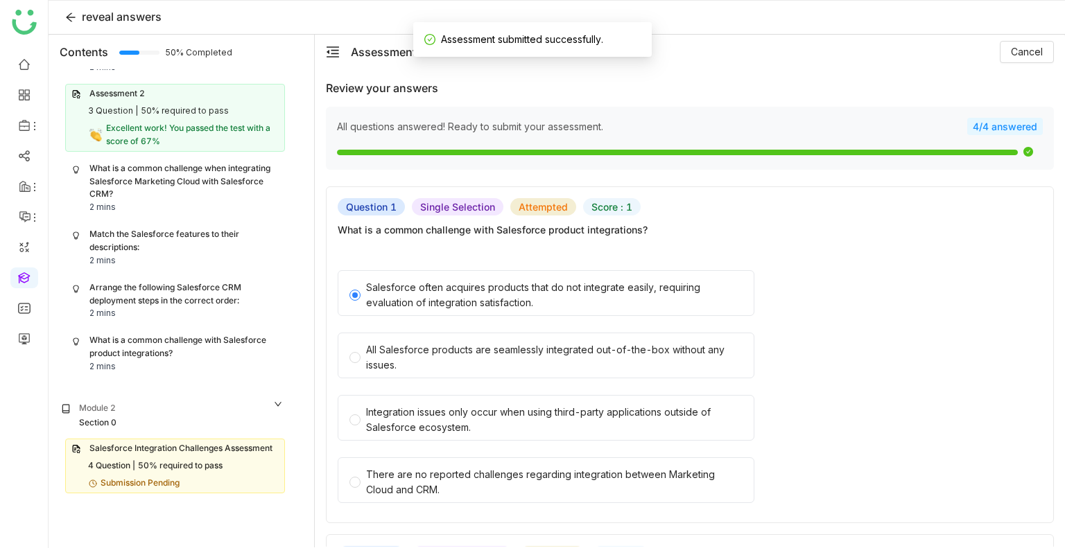
scroll to position [80, 0]
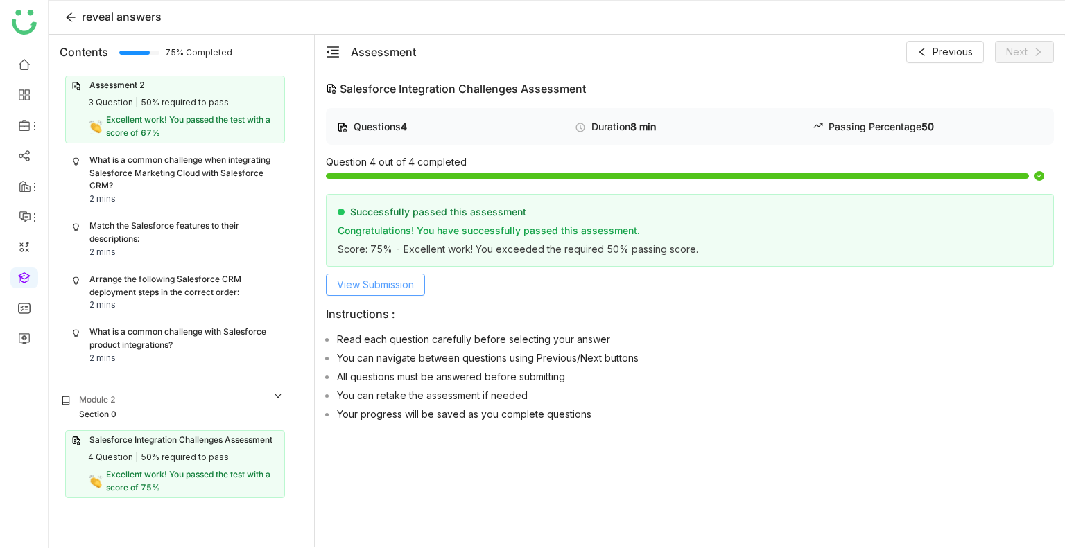
click at [351, 280] on span "View Submission" at bounding box center [375, 284] width 77 height 15
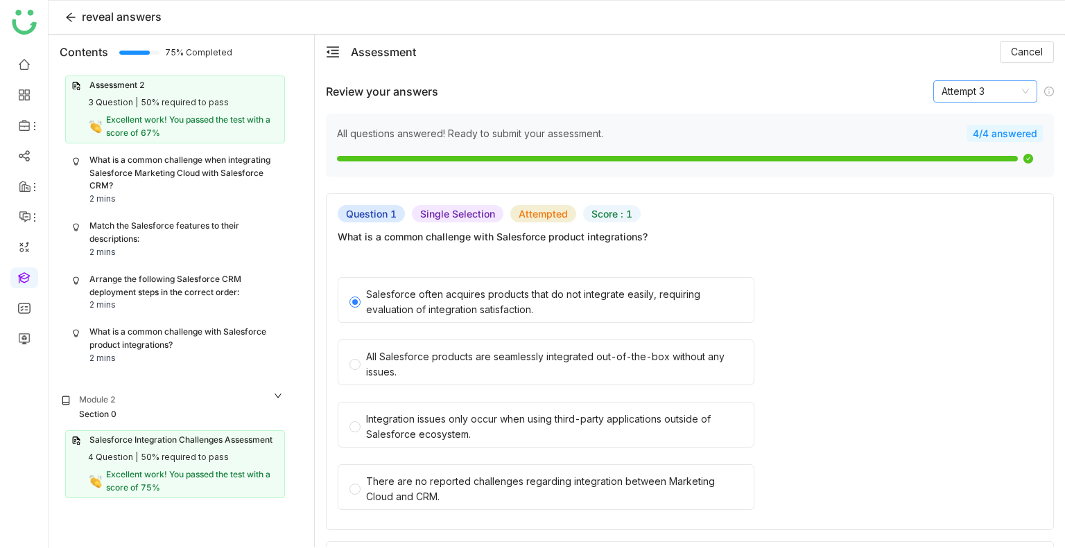
click at [947, 83] on nz-select-item "Attempt 3" at bounding box center [984, 91] width 87 height 21
click at [962, 144] on div "Attempt 2" at bounding box center [974, 141] width 87 height 15
click at [963, 89] on nz-select-item "Attempt 2" at bounding box center [984, 91] width 87 height 21
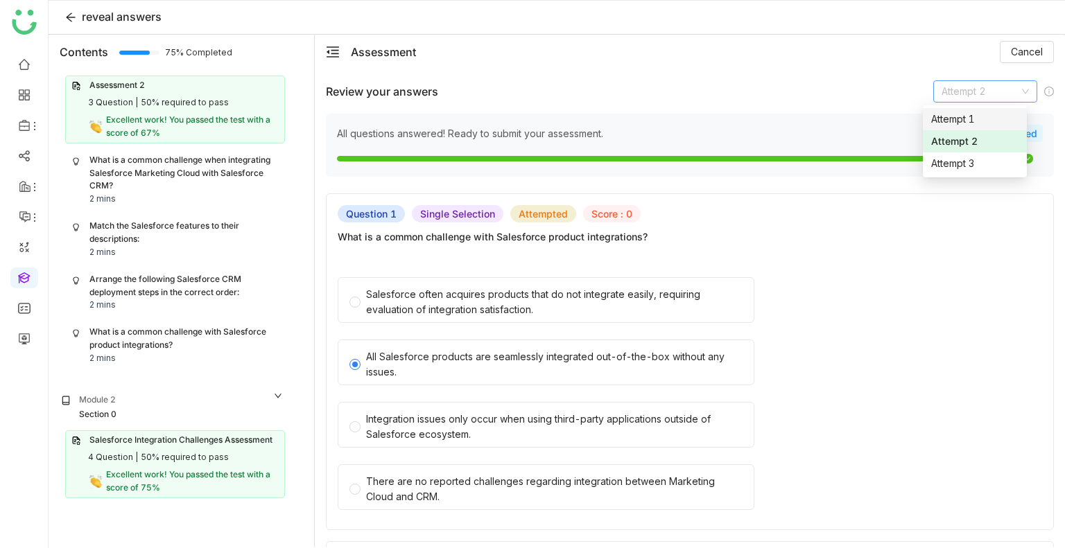
click at [960, 119] on div "Attempt 1" at bounding box center [974, 119] width 87 height 15
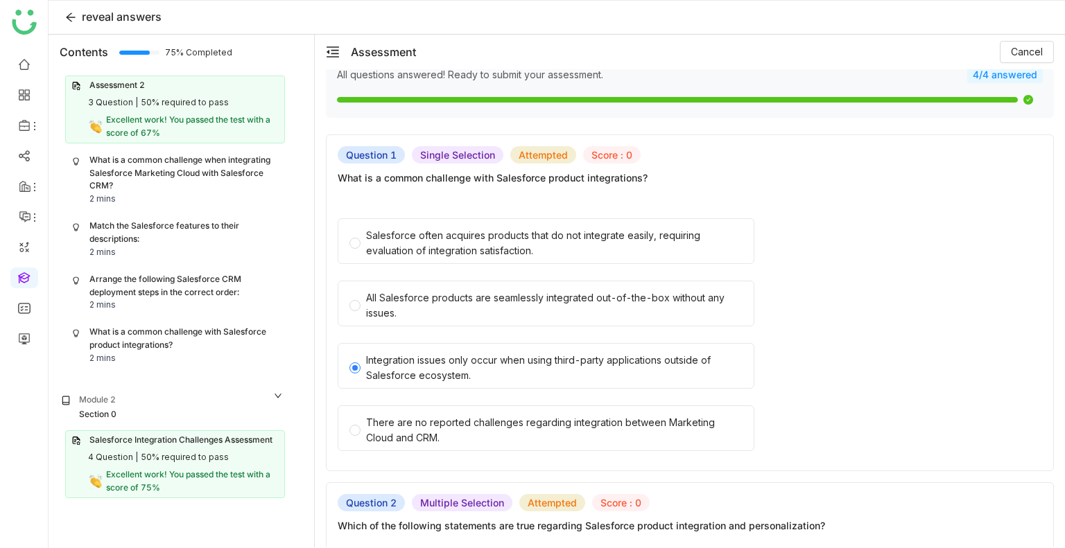
scroll to position [0, 0]
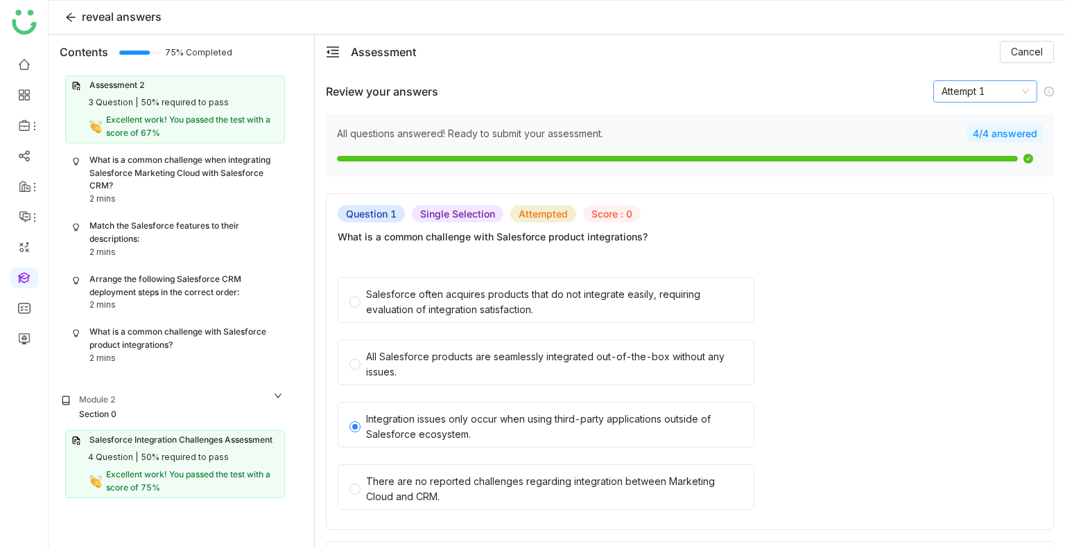
click at [964, 87] on nz-select-item "Attempt 1" at bounding box center [984, 91] width 87 height 21
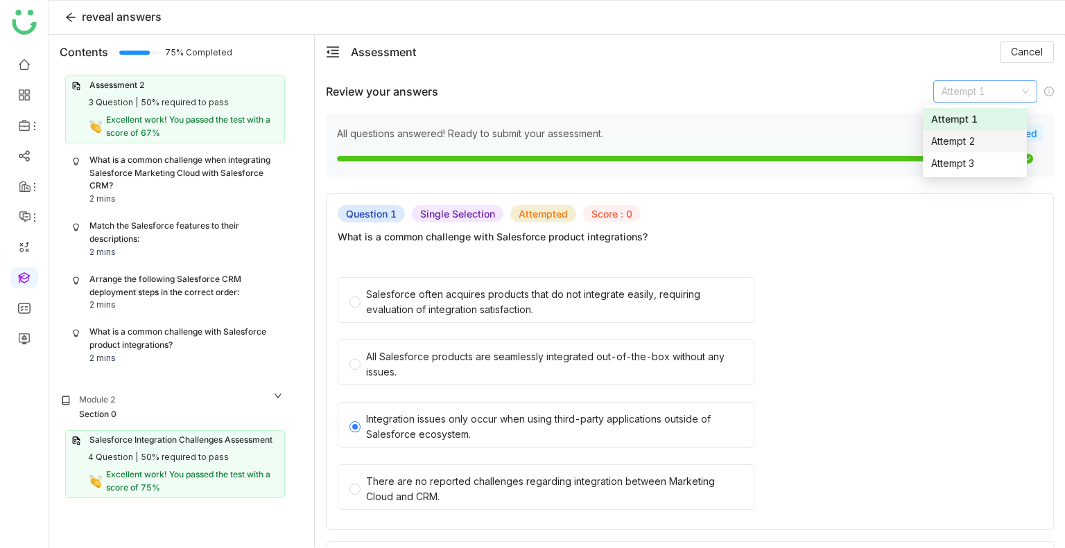
click at [960, 142] on div "Attempt 2" at bounding box center [974, 141] width 87 height 15
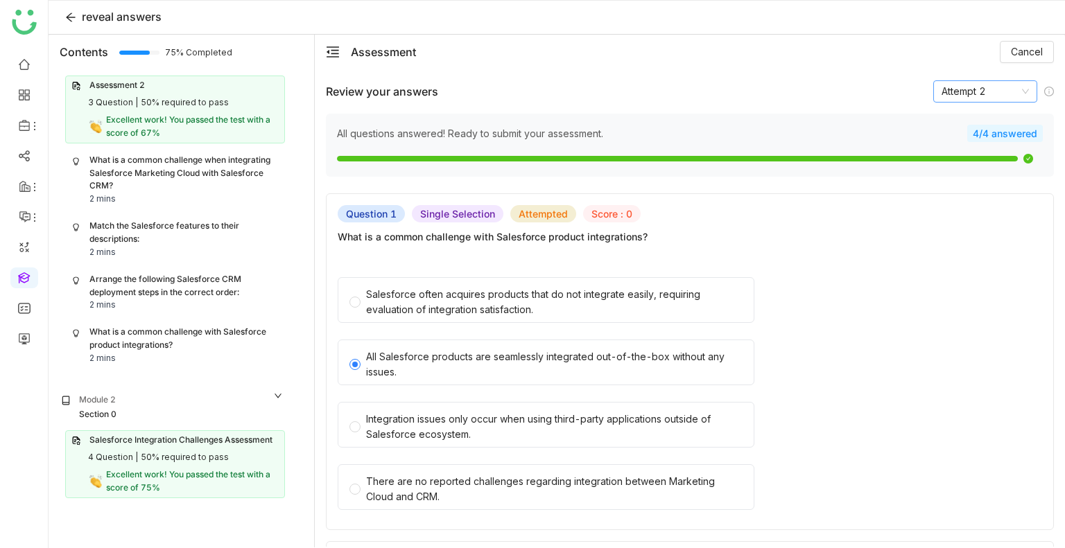
click at [933, 89] on nz-select-top-control "Attempt 2" at bounding box center [985, 91] width 104 height 22
click at [949, 167] on div "Attempt 3" at bounding box center [974, 163] width 87 height 15
click at [1034, 46] on span "Cancel" at bounding box center [1027, 51] width 32 height 15
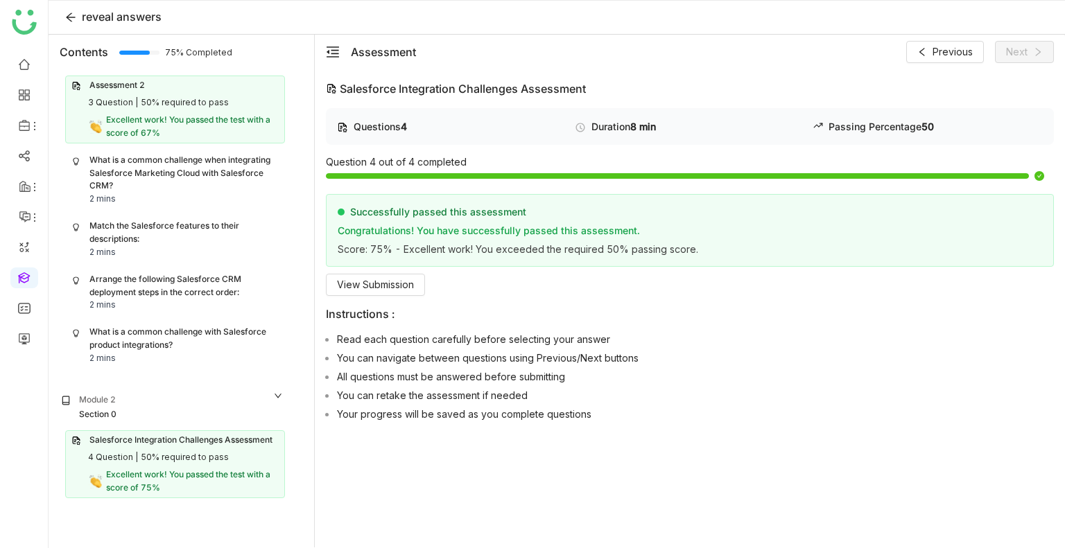
click at [139, 170] on div "What is a common challenge when integrating Salesforce Marketing Cloud with Sal…" at bounding box center [183, 174] width 189 height 40
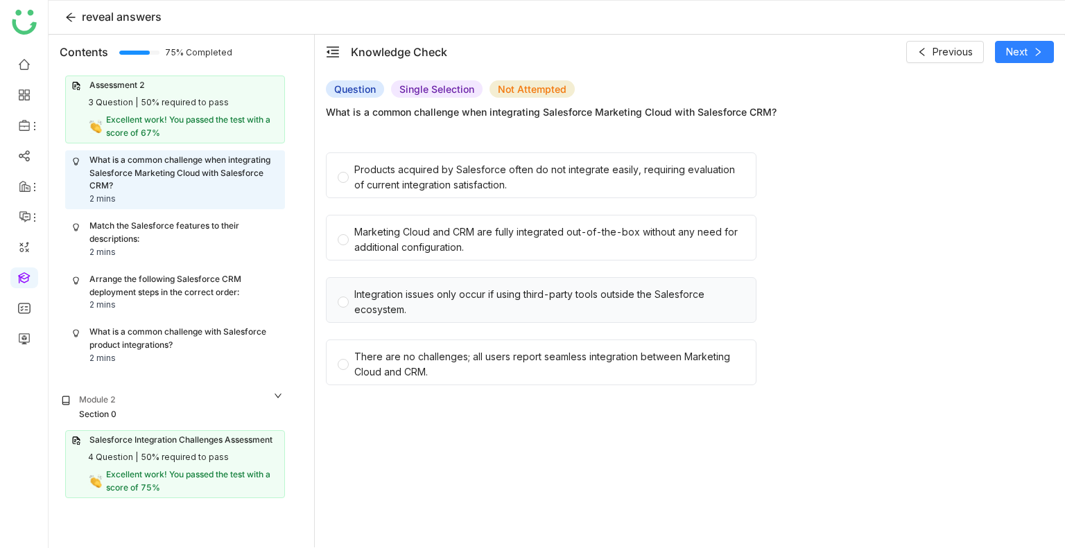
click at [474, 298] on div "Integration issues only occur if using third-party tools outside the Salesforce…" at bounding box center [549, 302] width 390 height 31
click at [516, 180] on div "Products acquired by Salesforce often do not integrate easily, requiring evalua…" at bounding box center [549, 177] width 390 height 31
click at [1019, 50] on span "Next" at bounding box center [1016, 51] width 21 height 15
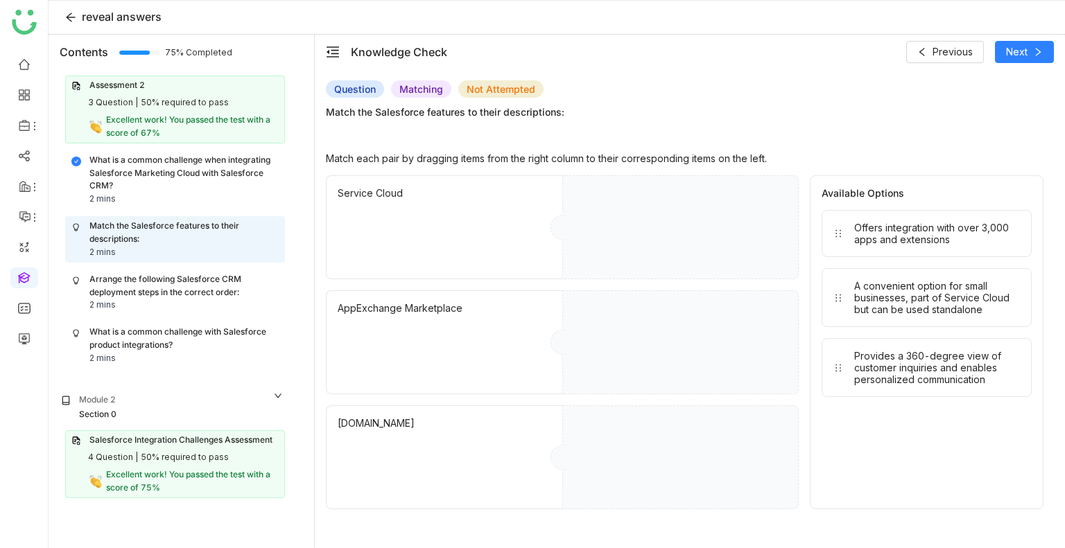
click at [197, 180] on div "What is a common challenge when integrating Salesforce Marketing Cloud with Sal…" at bounding box center [183, 174] width 189 height 40
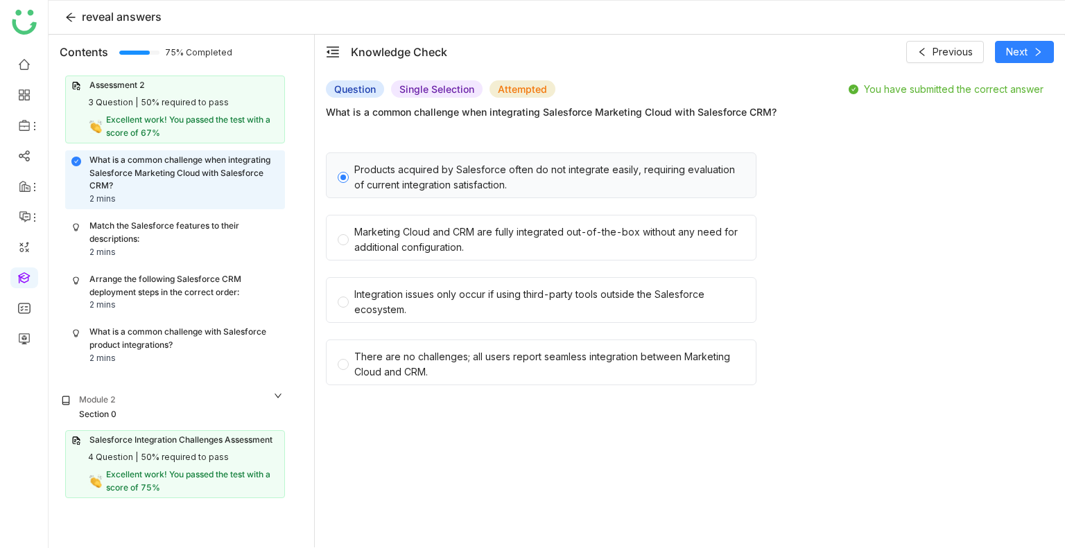
click at [592, 189] on div "Products acquired by Salesforce often do not integrate easily, requiring evalua…" at bounding box center [549, 177] width 390 height 31
click at [596, 220] on span "Marketing Cloud and CRM are fully integrated out-of-the-box without any need fo…" at bounding box center [549, 237] width 401 height 35
click at [546, 178] on div "Products acquired by Salesforce often do not integrate easily, requiring evalua…" at bounding box center [549, 177] width 390 height 31
click at [571, 231] on div "Marketing Cloud and CRM are fully integrated out-of-the-box without any need fo…" at bounding box center [549, 240] width 390 height 31
click at [559, 182] on div "Products acquired by Salesforce often do not integrate easily, requiring evalua…" at bounding box center [549, 177] width 390 height 31
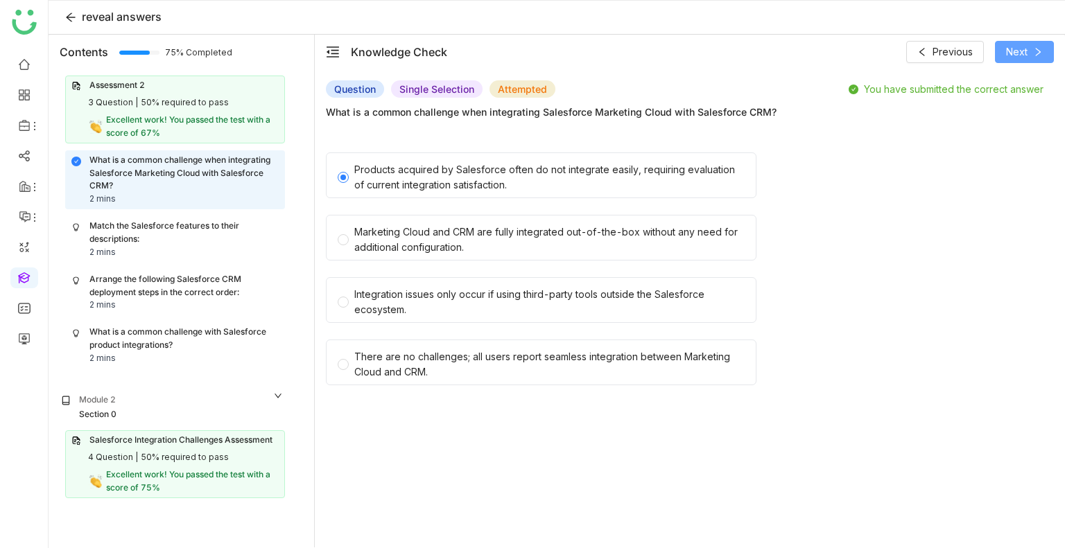
click at [1021, 42] on button "Next" at bounding box center [1024, 52] width 59 height 22
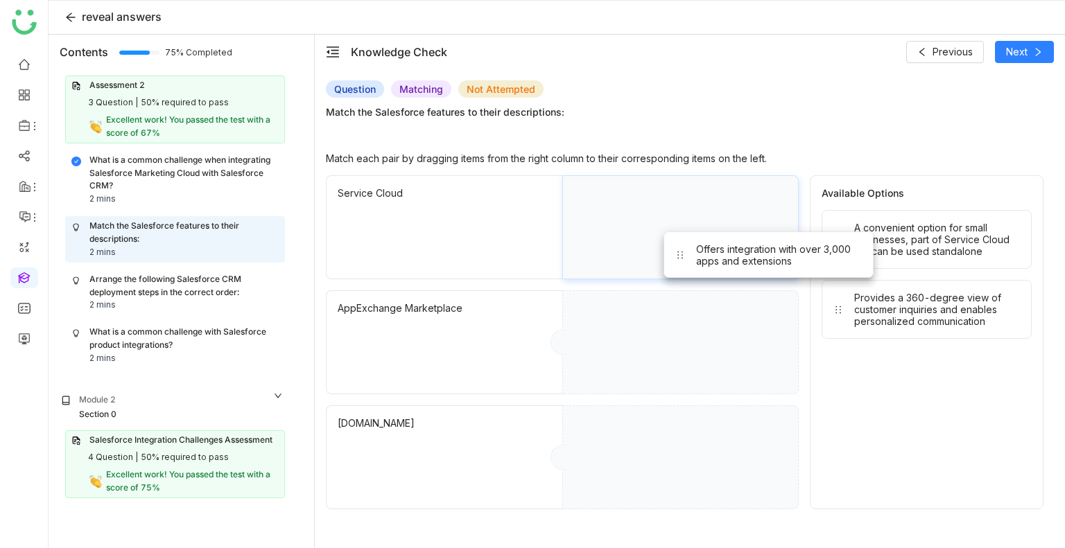
drag, startPoint x: 908, startPoint y: 229, endPoint x: 750, endPoint y: 252, distance: 159.6
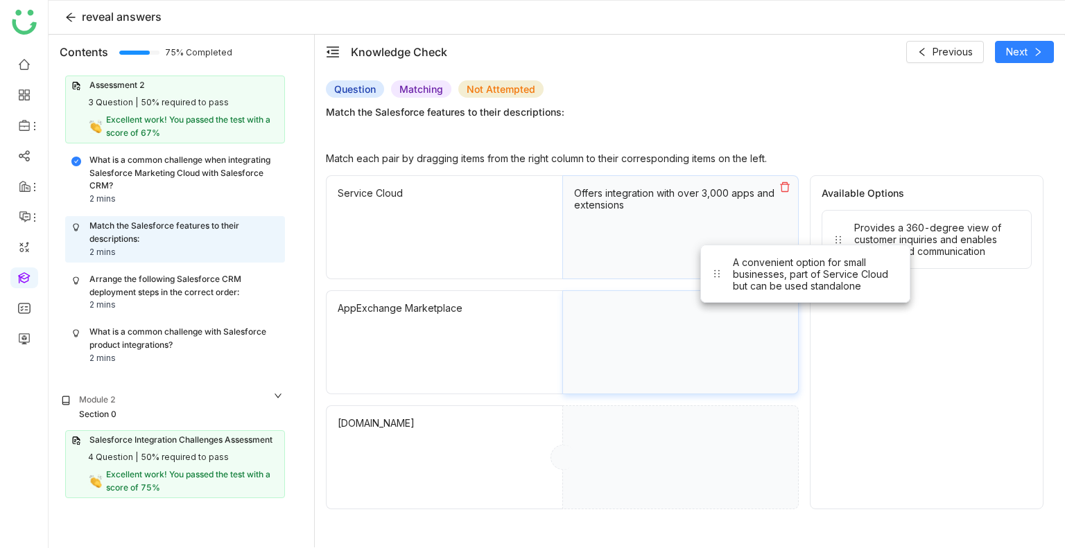
drag, startPoint x: 876, startPoint y: 262, endPoint x: 746, endPoint y: 299, distance: 135.4
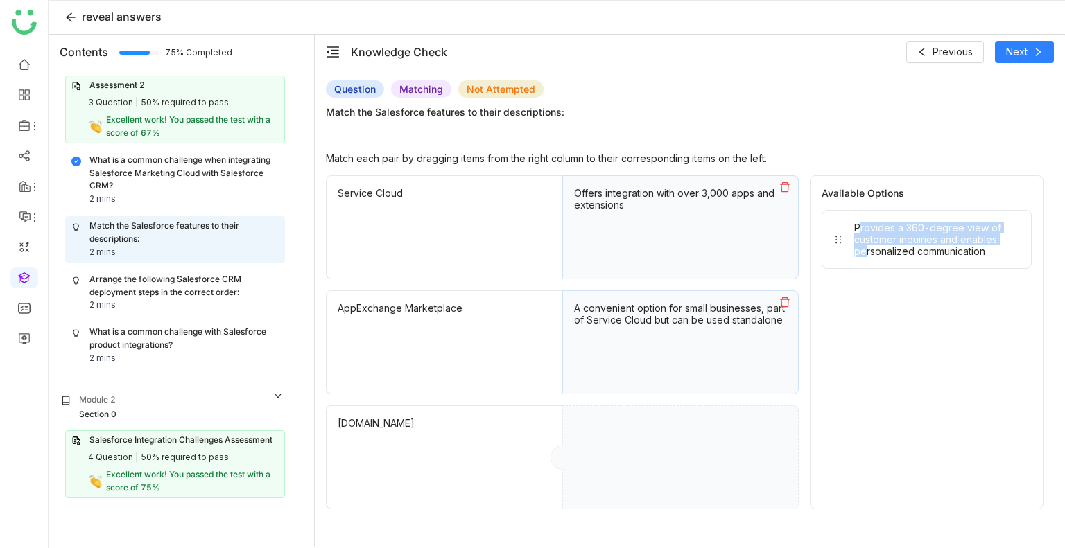
drag, startPoint x: 857, startPoint y: 270, endPoint x: 858, endPoint y: 228, distance: 41.6
click at [858, 228] on div "Available Options Provides a 360-degree view of customer inquiries and enables …" at bounding box center [927, 342] width 234 height 334
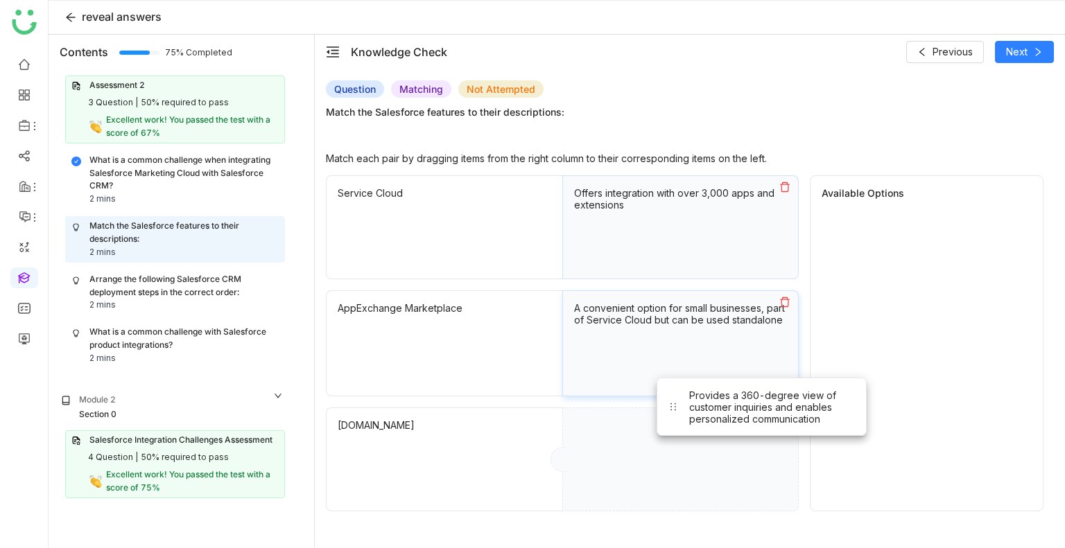
drag, startPoint x: 858, startPoint y: 228, endPoint x: 682, endPoint y: 417, distance: 258.5
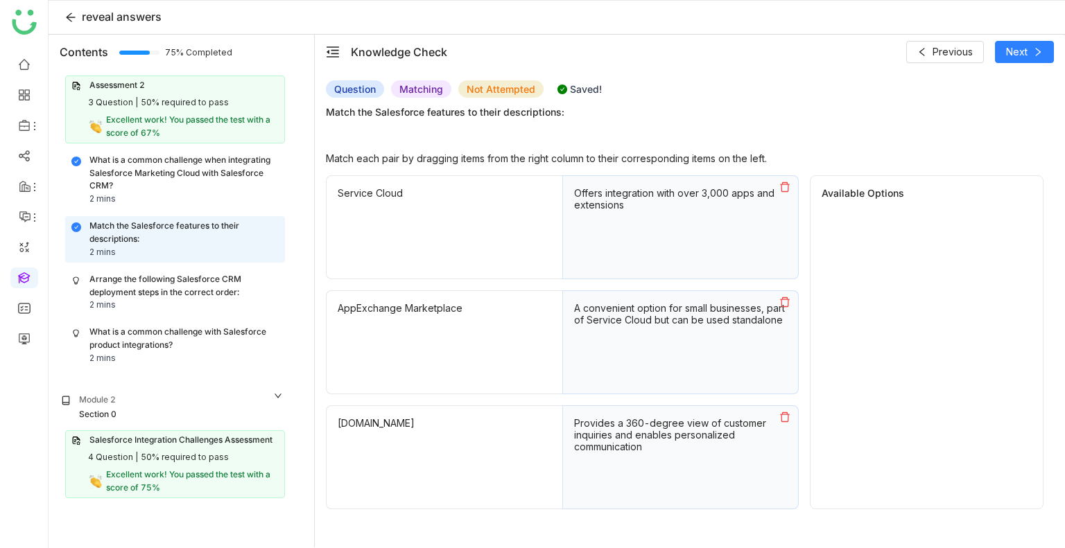
click at [784, 190] on icon at bounding box center [784, 187] width 11 height 11
click at [786, 297] on icon at bounding box center [784, 302] width 11 height 11
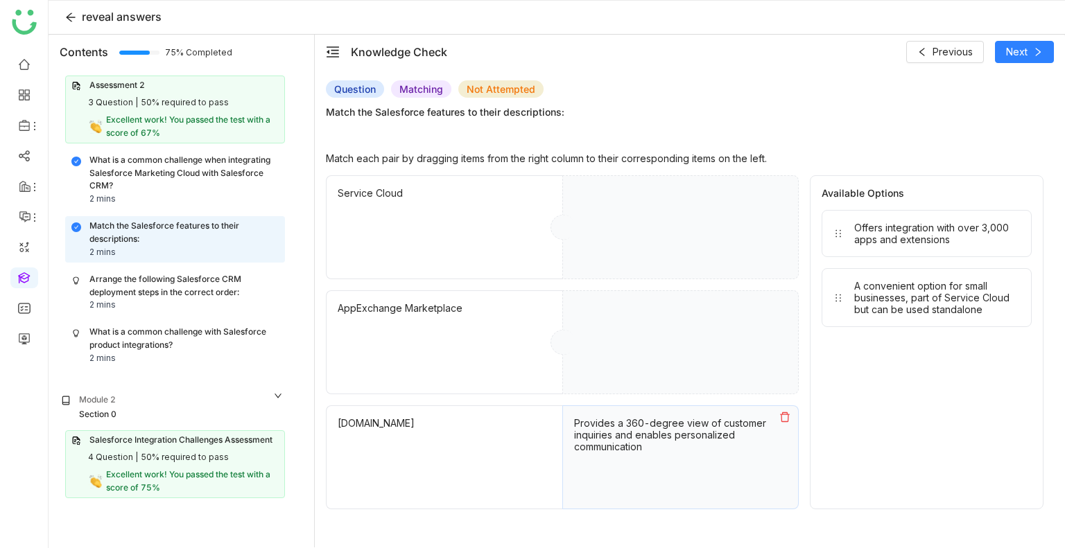
click at [785, 413] on icon at bounding box center [785, 418] width 10 height 10
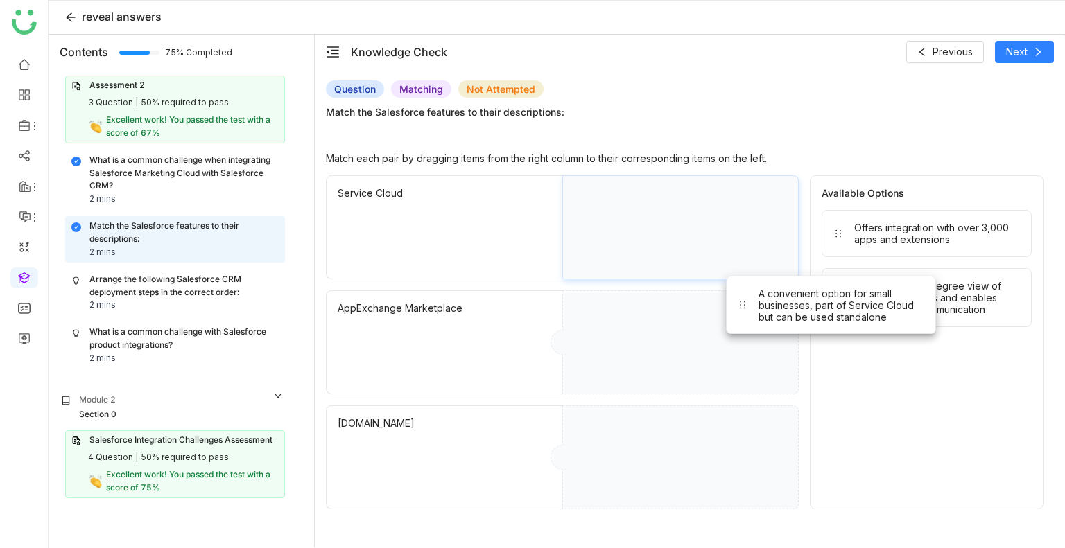
drag, startPoint x: 887, startPoint y: 268, endPoint x: 772, endPoint y: 272, distance: 115.9
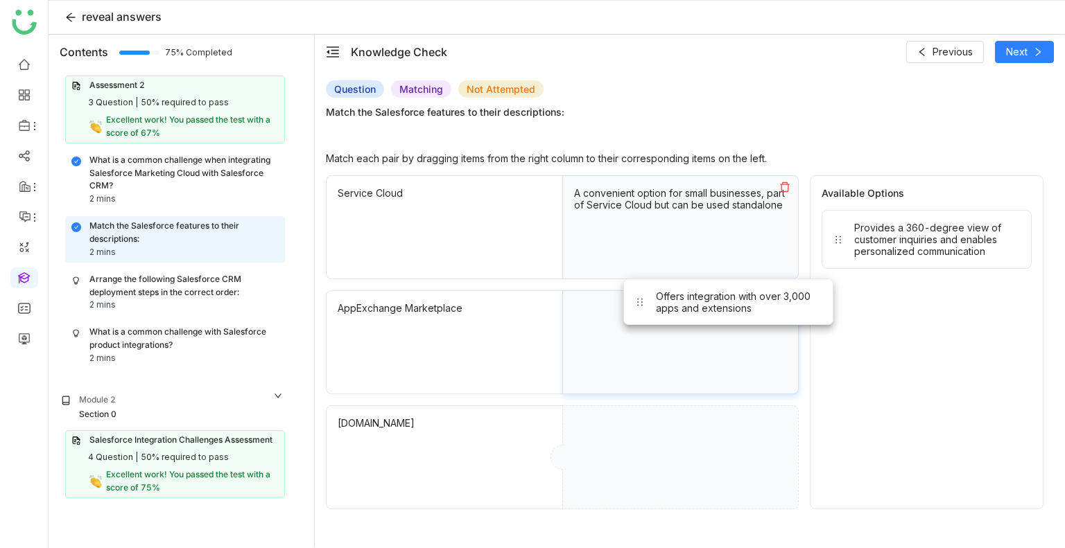
drag, startPoint x: 901, startPoint y: 242, endPoint x: 702, endPoint y: 311, distance: 210.1
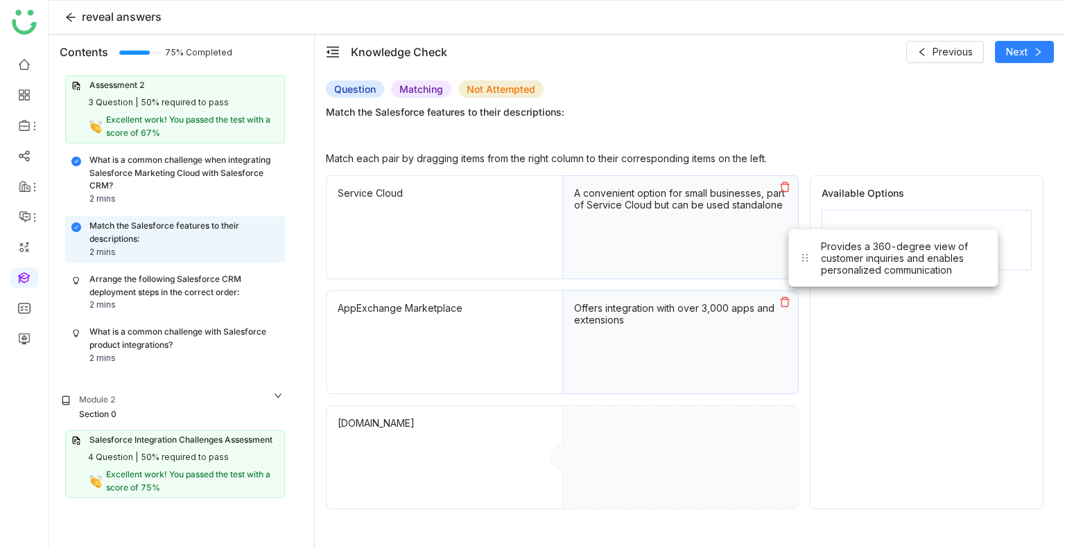
drag, startPoint x: 896, startPoint y: 231, endPoint x: 710, endPoint y: 388, distance: 243.0
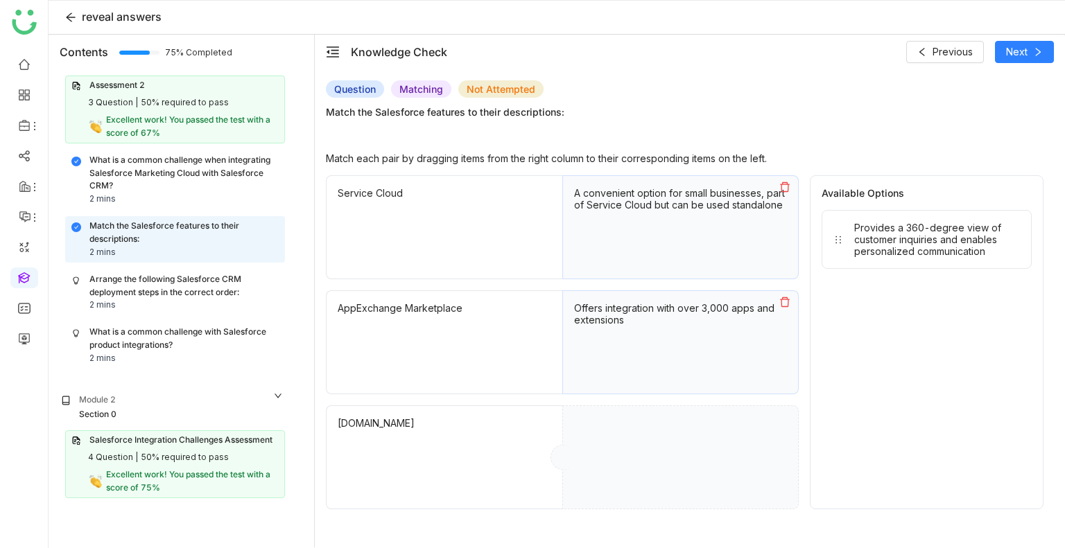
drag, startPoint x: 927, startPoint y: 255, endPoint x: 713, endPoint y: 496, distance: 321.7
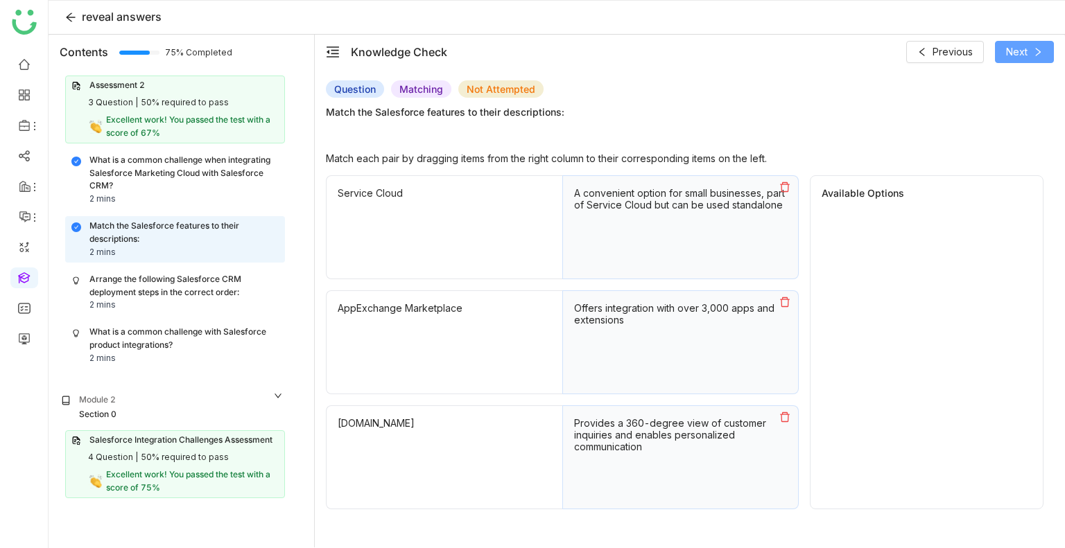
click at [1014, 50] on span "Next" at bounding box center [1016, 51] width 21 height 15
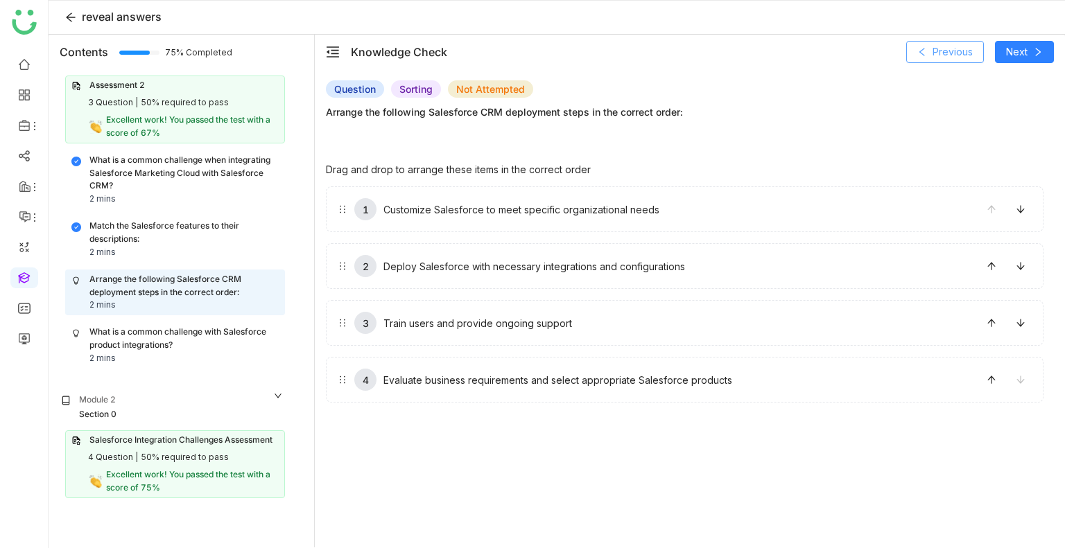
click at [937, 54] on span "Previous" at bounding box center [952, 51] width 40 height 15
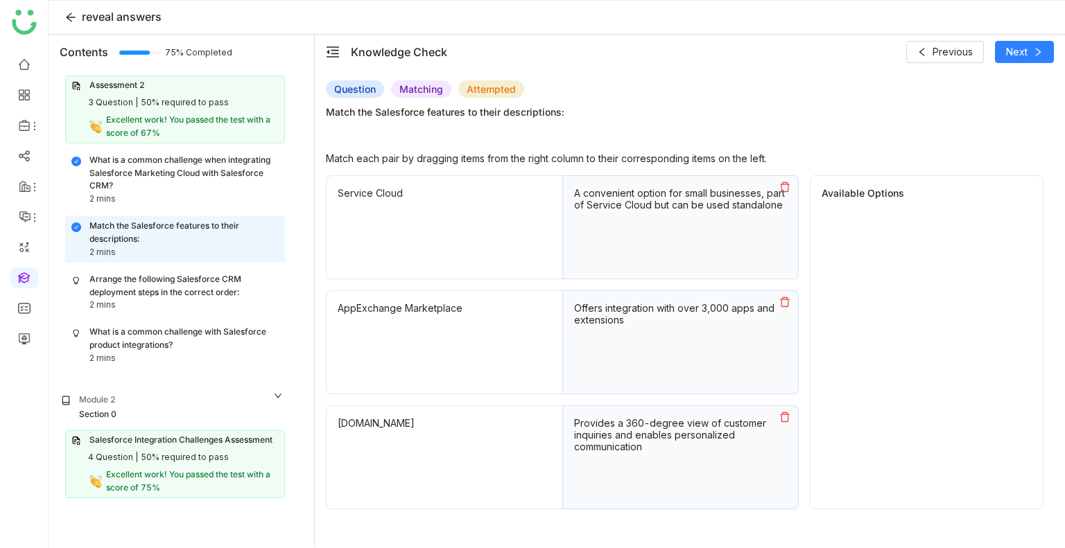
click at [785, 189] on icon at bounding box center [784, 187] width 11 height 11
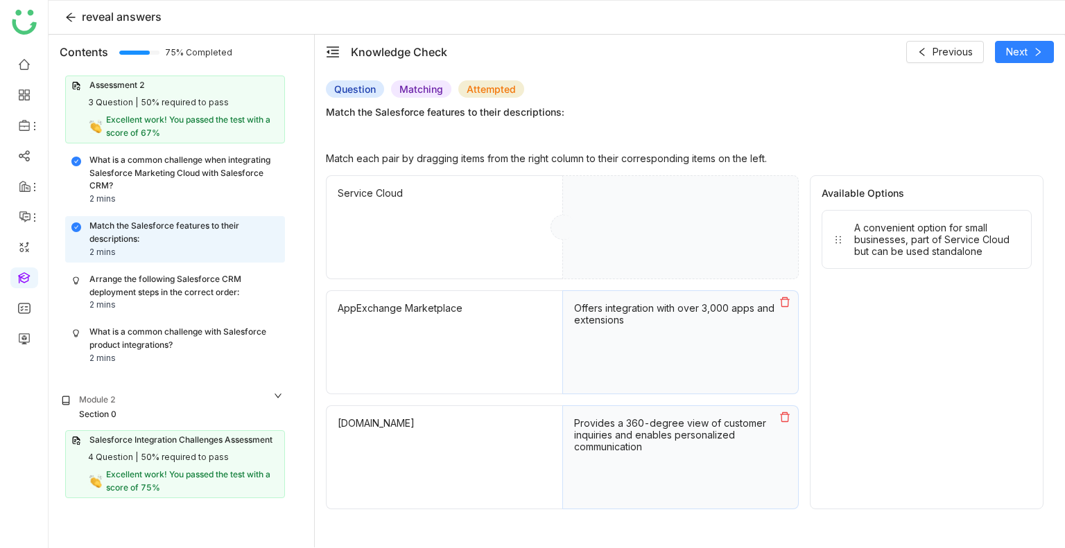
click at [783, 294] on button at bounding box center [785, 302] width 26 height 22
click at [781, 412] on icon at bounding box center [784, 417] width 11 height 11
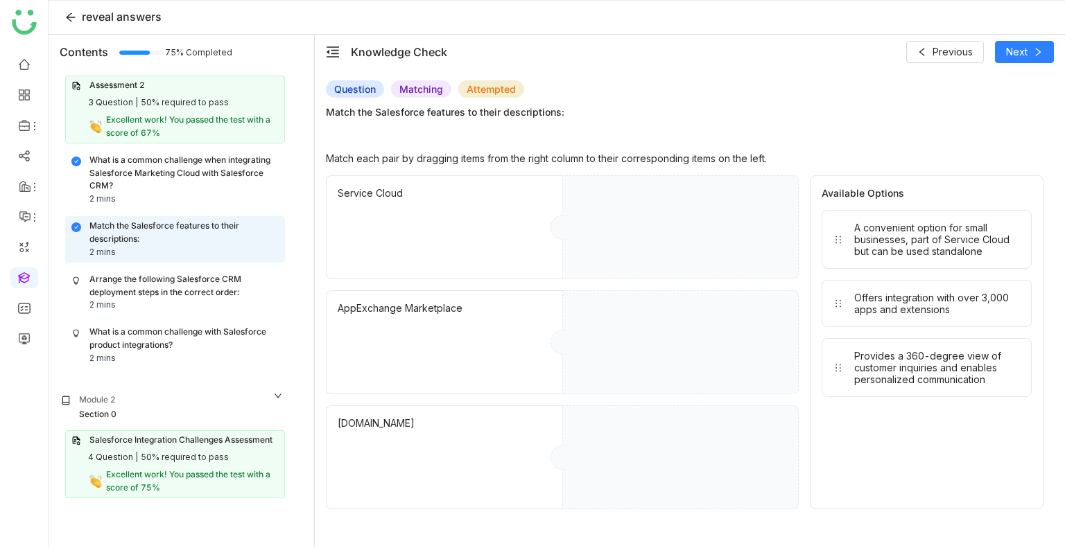
click at [935, 105] on span "Match the Salesforce features to their descriptions:" at bounding box center [685, 112] width 718 height 15
click at [1002, 53] on button "Next" at bounding box center [1024, 52] width 59 height 22
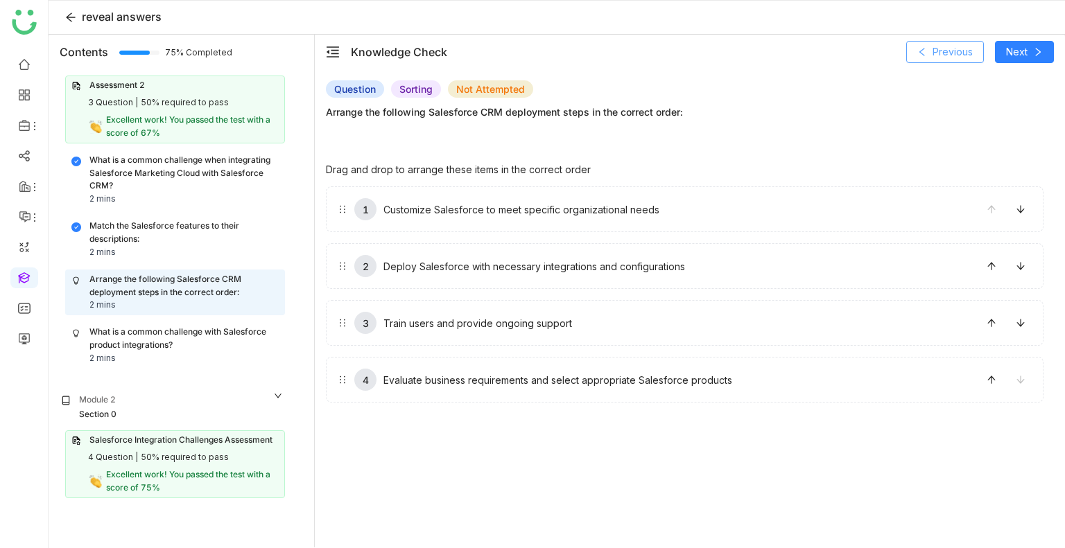
click at [960, 47] on span "Previous" at bounding box center [952, 51] width 40 height 15
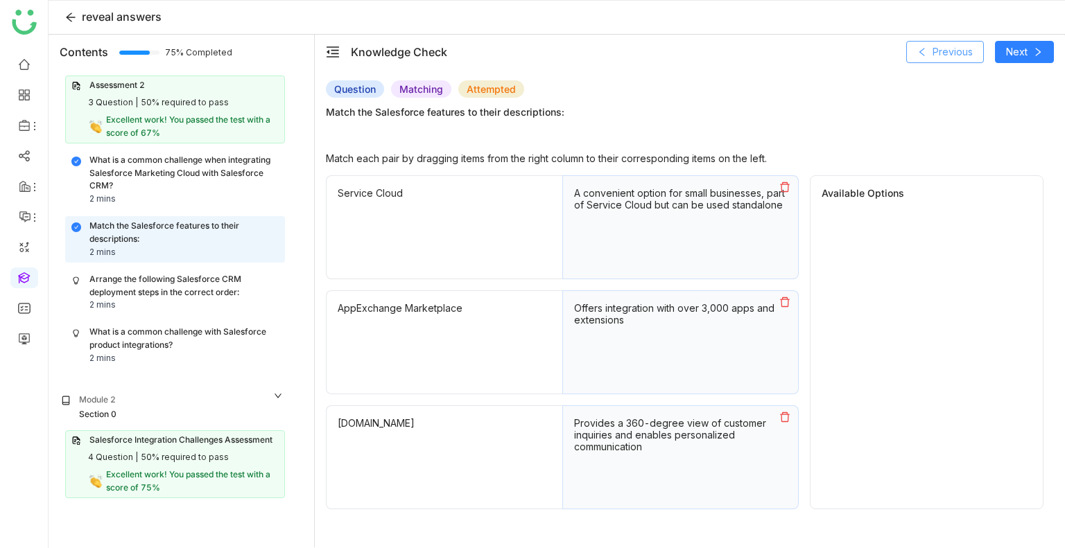
click at [960, 44] on span "Previous" at bounding box center [952, 51] width 40 height 15
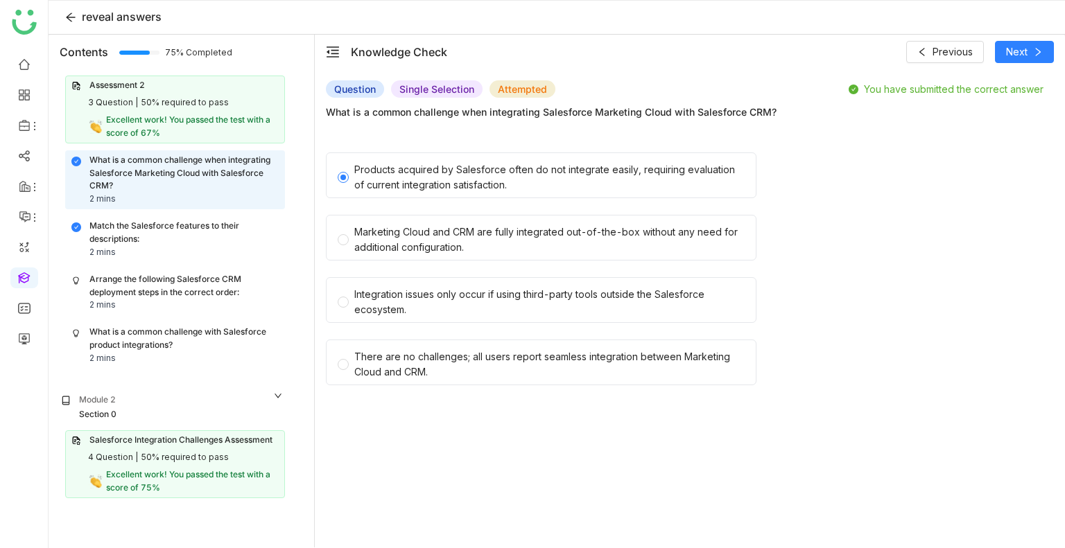
click at [634, 274] on nz-radio-group "Products acquired by Salesforce often do not integrate easily, requiring evalua…" at bounding box center [685, 273] width 718 height 241
click at [1001, 48] on button "Next" at bounding box center [1024, 52] width 59 height 22
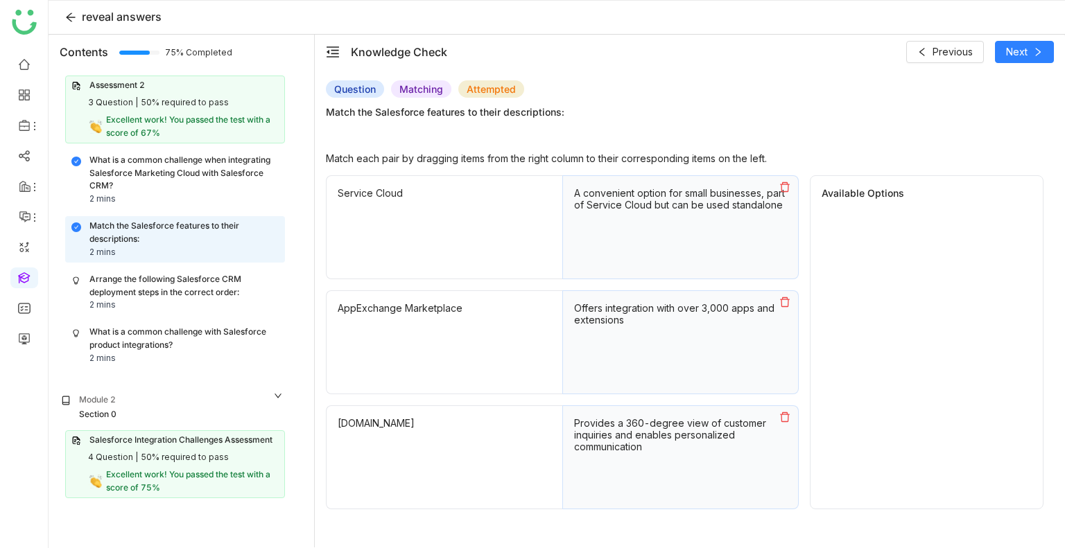
click at [788, 182] on icon at bounding box center [784, 187] width 11 height 11
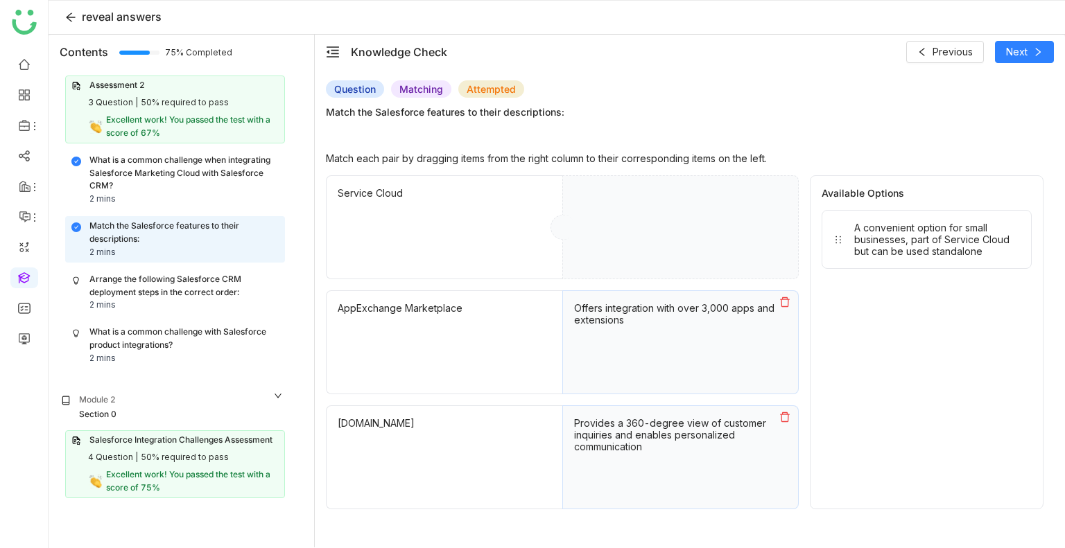
click at [785, 297] on icon at bounding box center [785, 302] width 10 height 10
click at [787, 413] on icon at bounding box center [784, 417] width 11 height 11
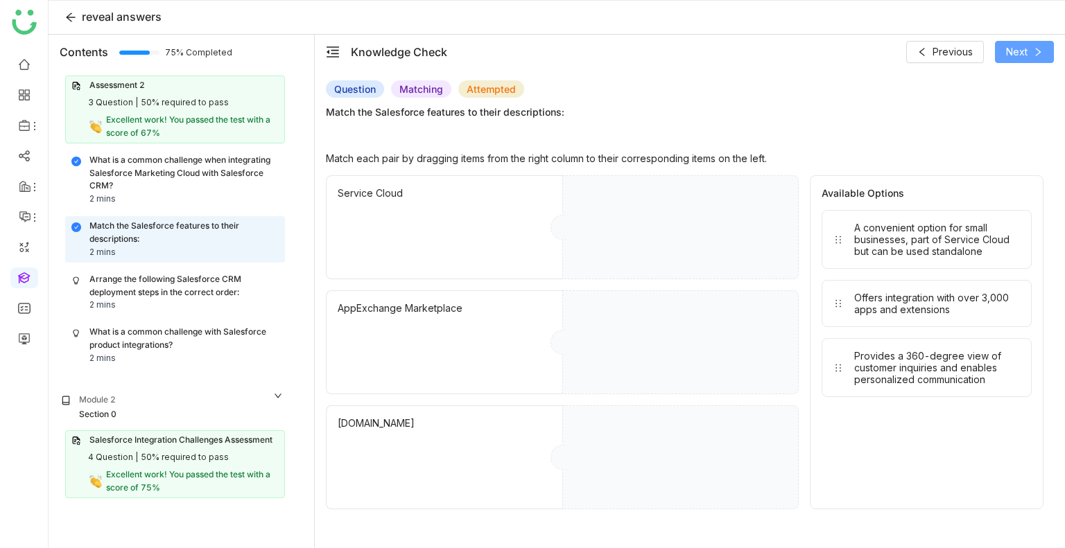
click at [1012, 52] on span "Next" at bounding box center [1016, 51] width 21 height 15
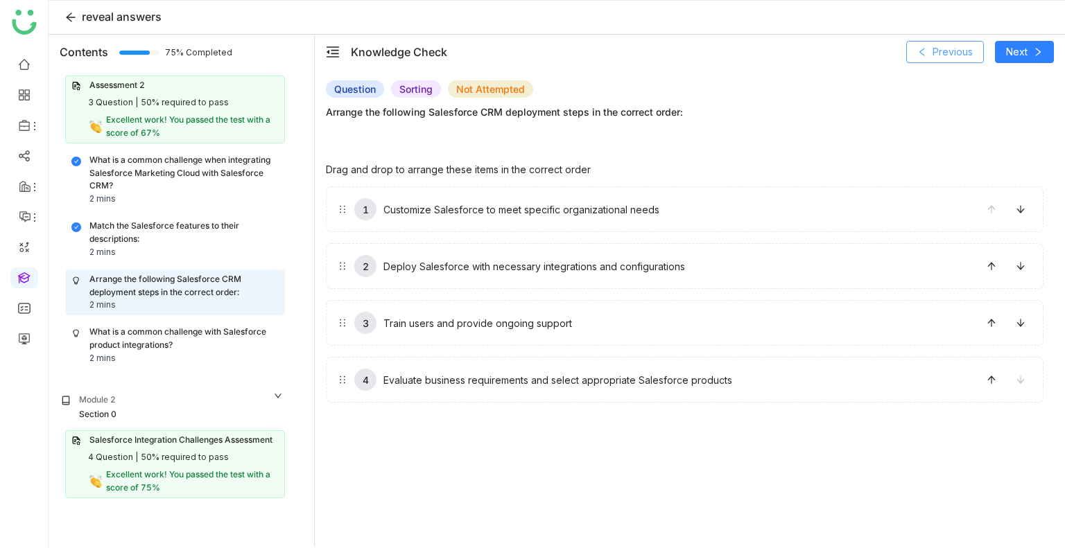
click at [953, 55] on span "Previous" at bounding box center [952, 51] width 40 height 15
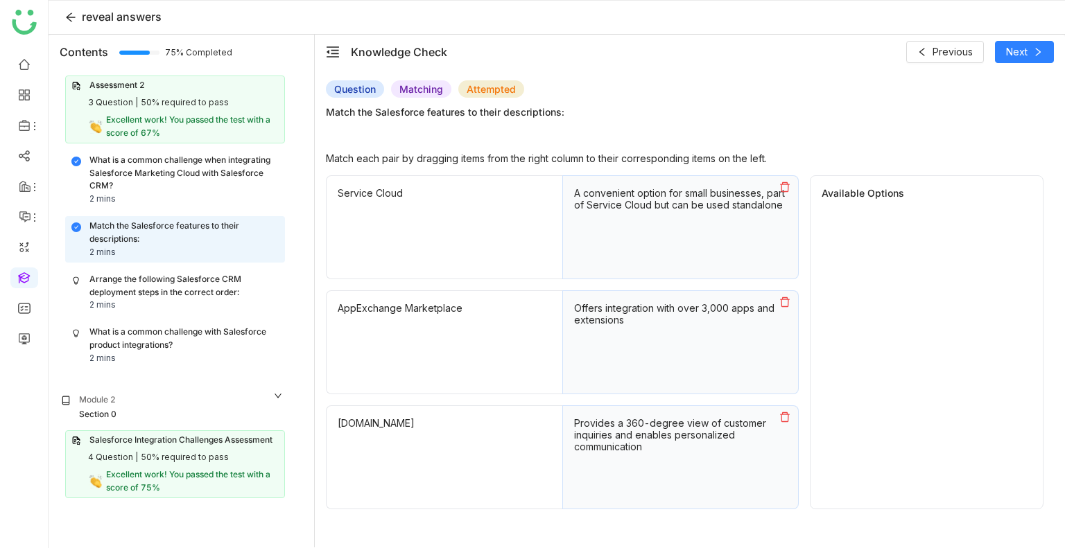
click at [782, 189] on icon at bounding box center [785, 187] width 10 height 10
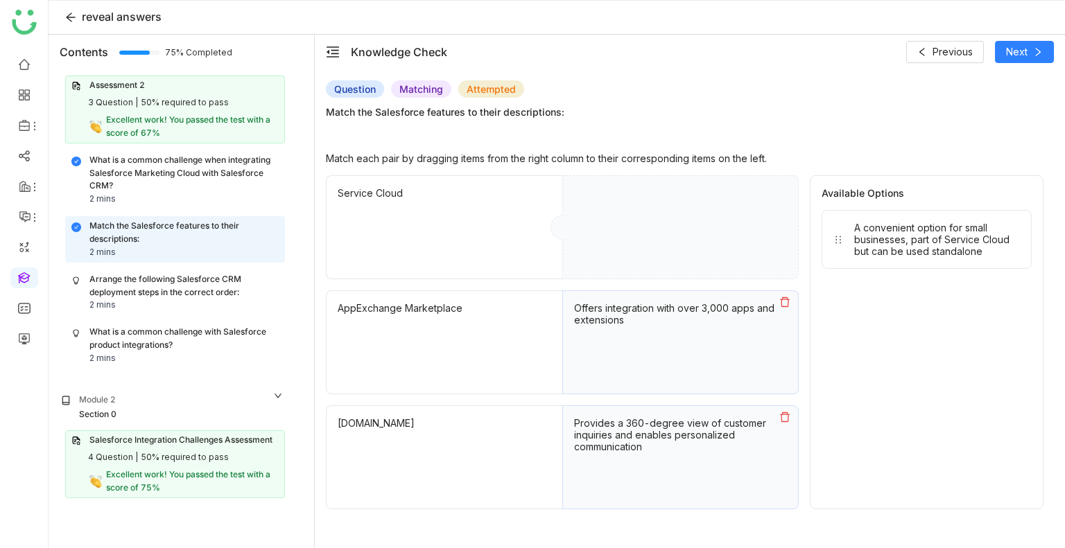
click at [779, 305] on icon at bounding box center [784, 302] width 11 height 11
click at [784, 409] on button at bounding box center [785, 417] width 26 height 22
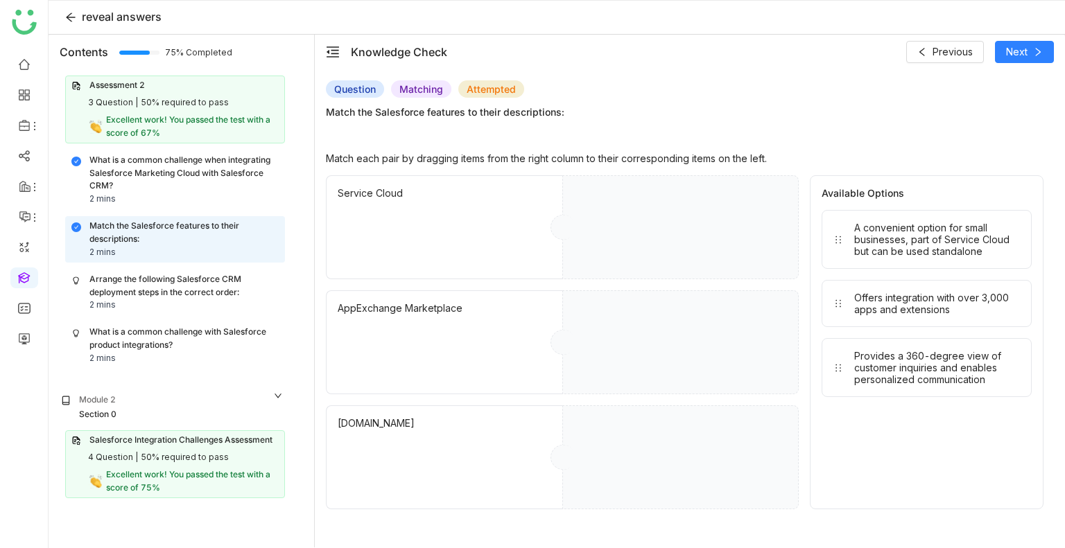
click at [949, 103] on div "Question Matching Attempted Match the Salesforce features to their descriptions:" at bounding box center [685, 99] width 718 height 39
click at [1023, 52] on span "Next" at bounding box center [1016, 51] width 21 height 15
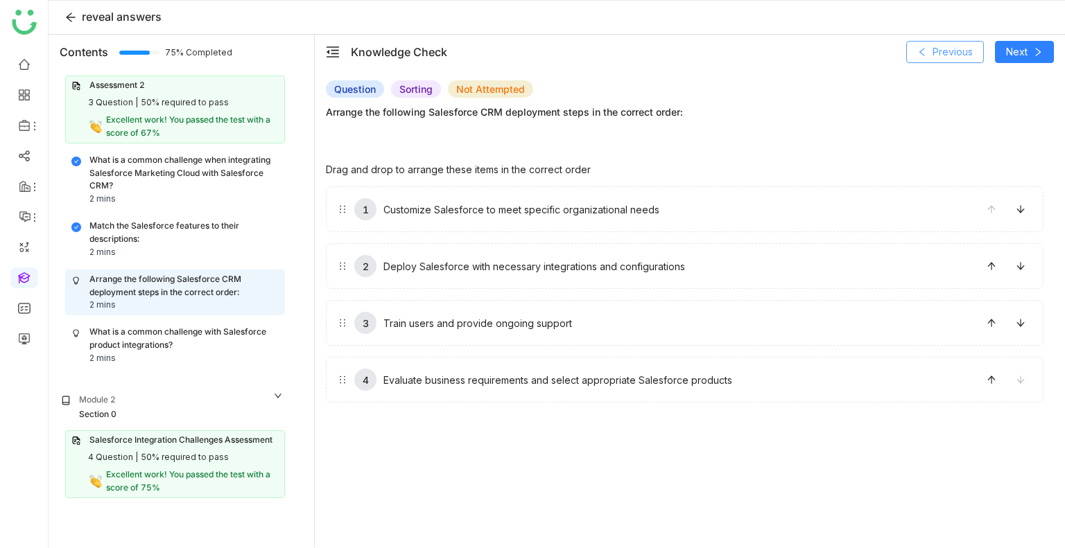
click at [963, 60] on button "Previous" at bounding box center [945, 52] width 78 height 22
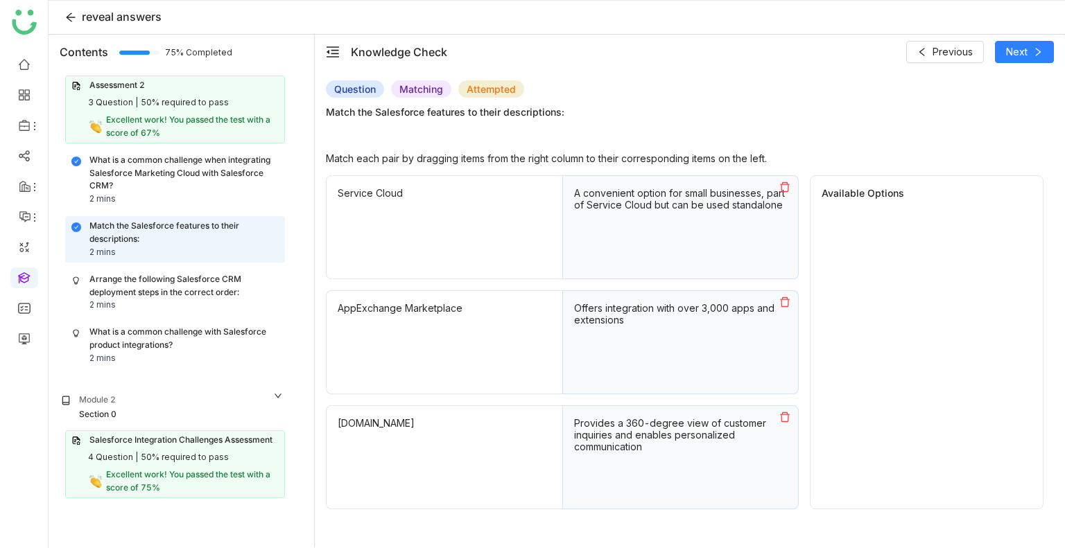
click at [782, 188] on icon at bounding box center [784, 187] width 11 height 11
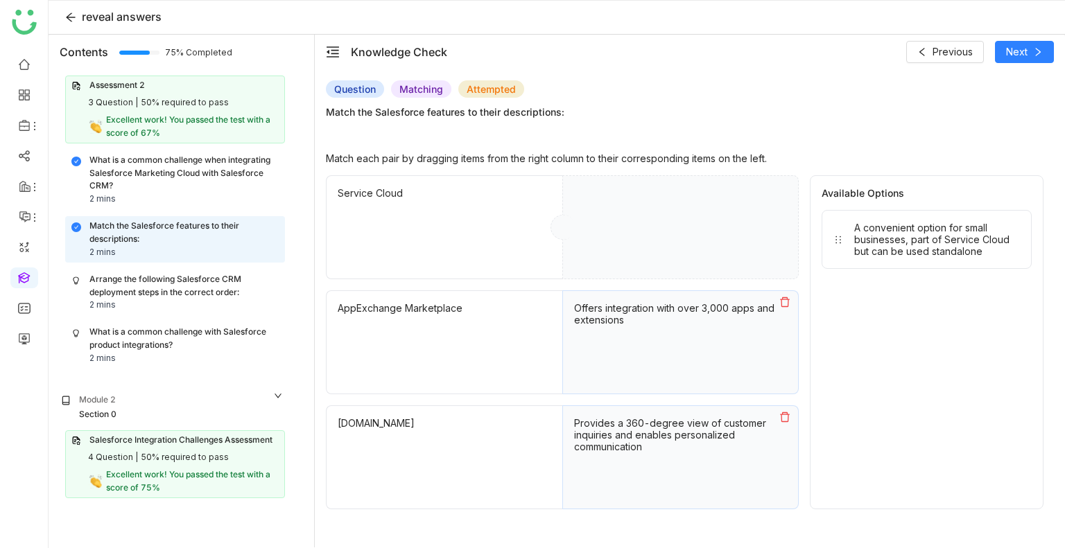
click at [783, 295] on button at bounding box center [785, 302] width 26 height 22
click at [785, 418] on icon at bounding box center [784, 417] width 11 height 11
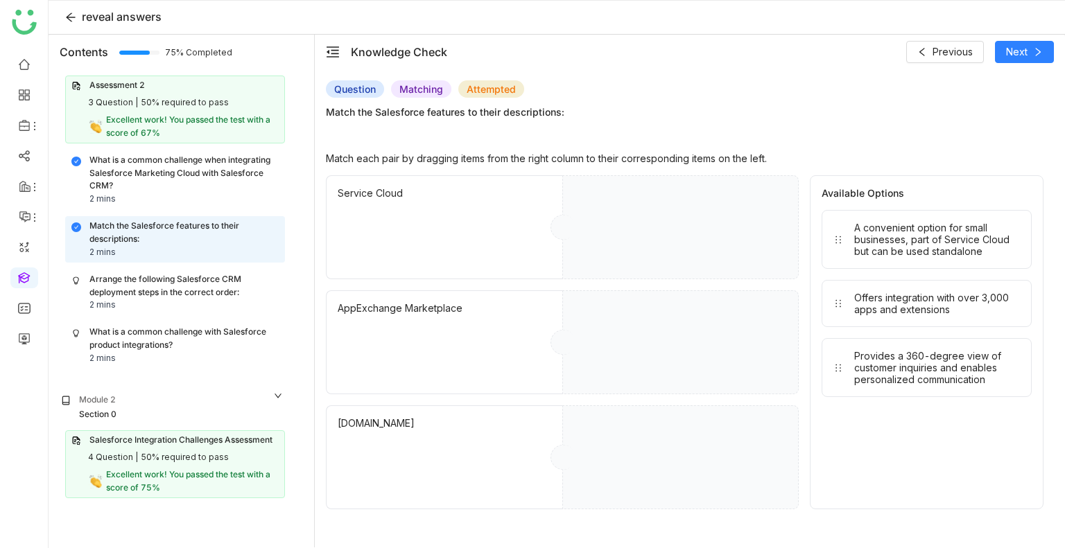
drag, startPoint x: 976, startPoint y: 247, endPoint x: 810, endPoint y: 282, distance: 170.1
drag, startPoint x: 887, startPoint y: 252, endPoint x: 774, endPoint y: 245, distance: 113.2
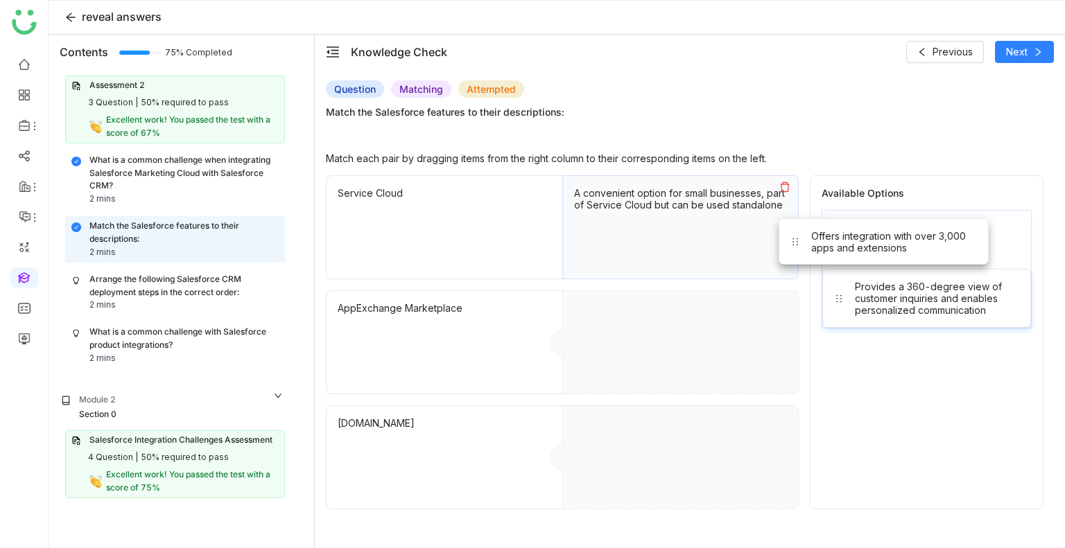
drag, startPoint x: 882, startPoint y: 243, endPoint x: 754, endPoint y: 281, distance: 133.1
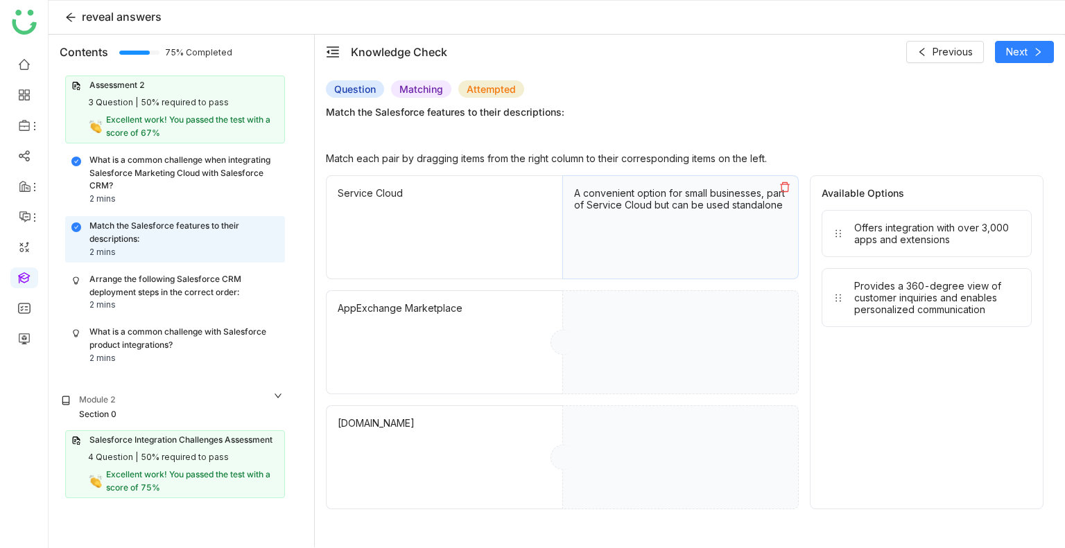
drag, startPoint x: 908, startPoint y: 218, endPoint x: 794, endPoint y: 294, distance: 136.5
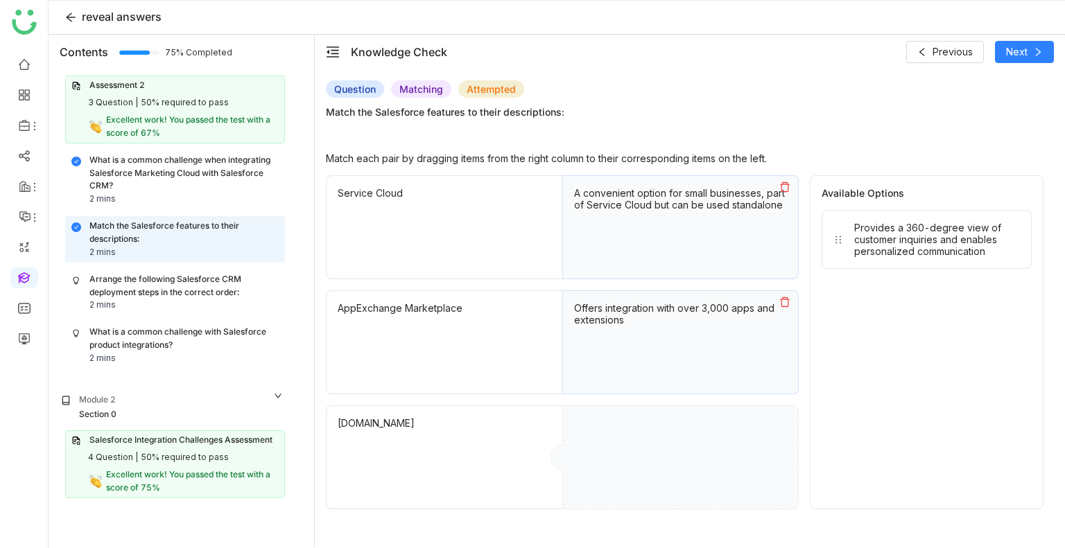
drag, startPoint x: 921, startPoint y: 244, endPoint x: 715, endPoint y: 440, distance: 283.9
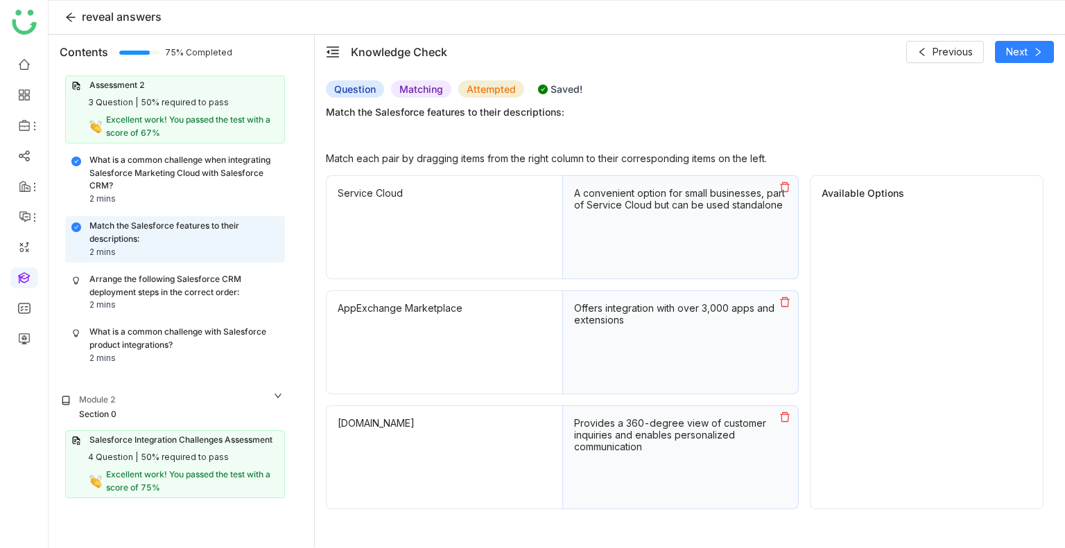
click at [785, 303] on icon at bounding box center [784, 302] width 11 height 11
click at [785, 185] on icon at bounding box center [784, 187] width 11 height 11
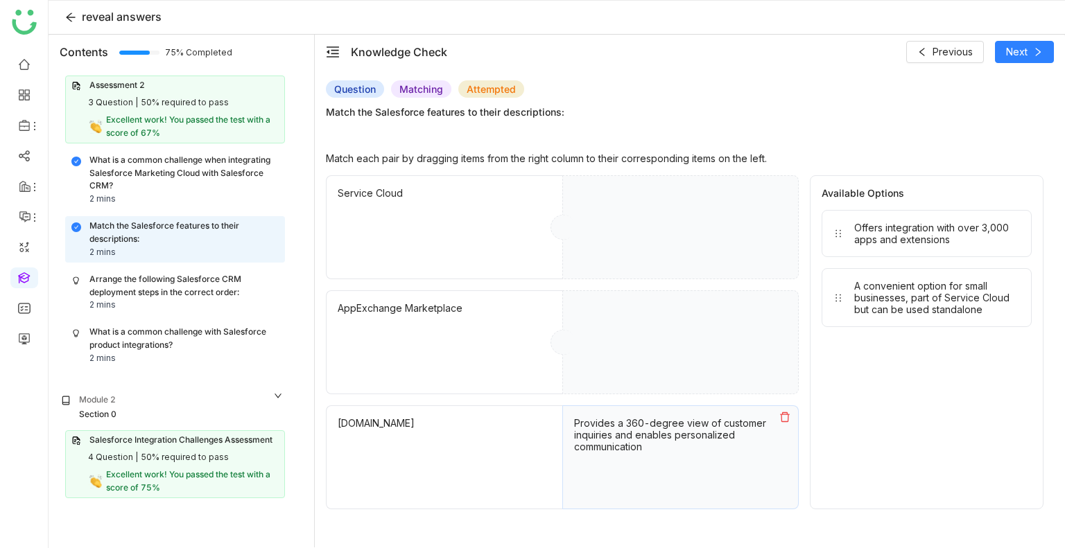
click at [786, 417] on icon at bounding box center [784, 417] width 11 height 11
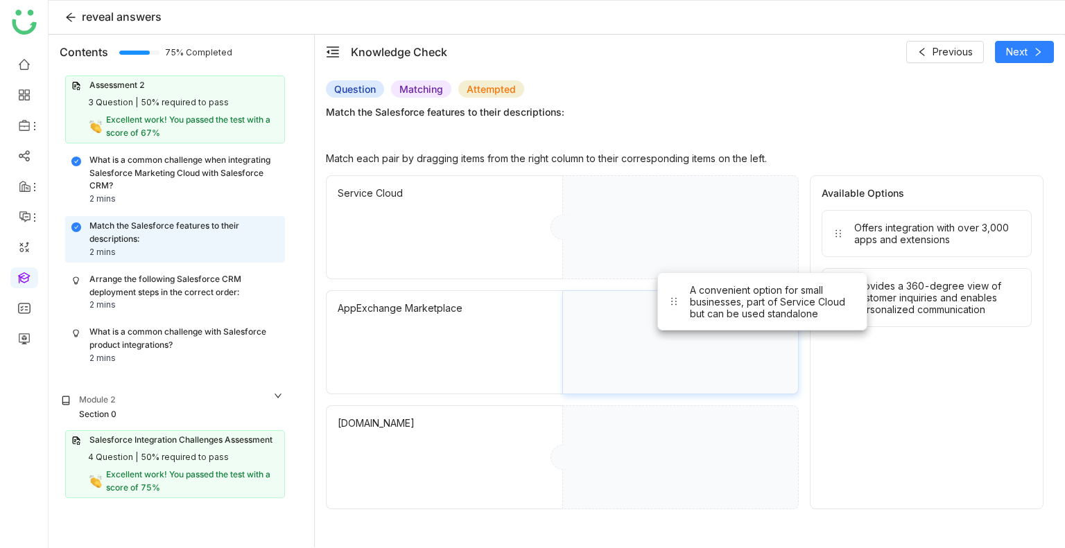
drag, startPoint x: 902, startPoint y: 318, endPoint x: 718, endPoint y: 324, distance: 184.5
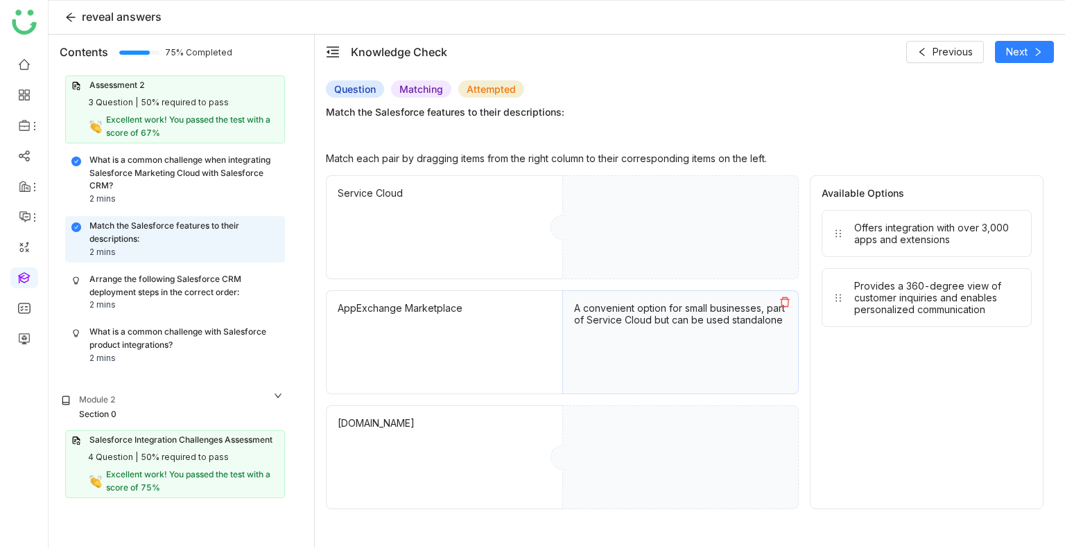
click at [1025, 21] on div "reveal answers" at bounding box center [557, 18] width 1016 height 34
click at [1021, 43] on button "Next" at bounding box center [1024, 52] width 59 height 22
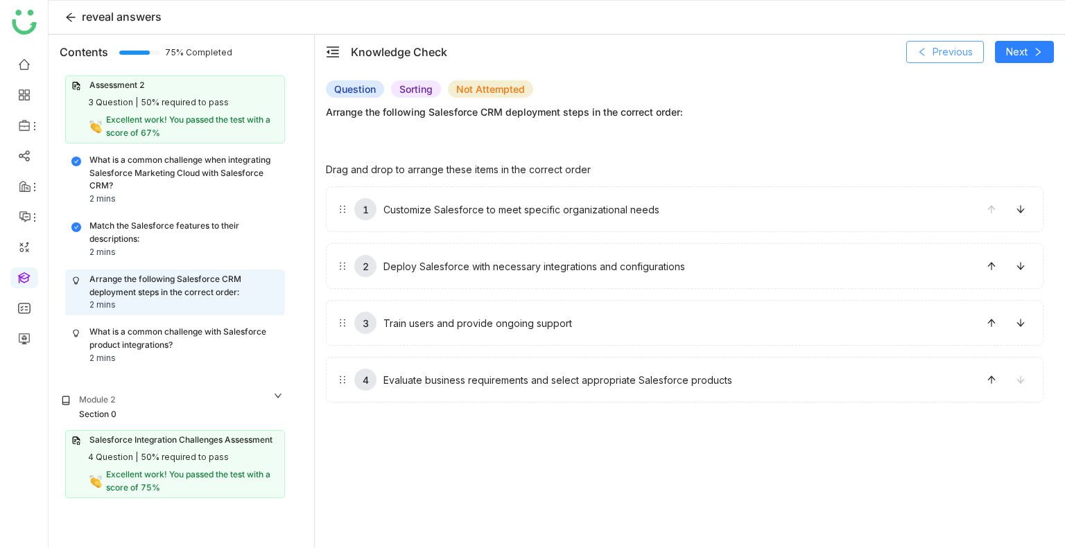
click at [929, 55] on button "Previous" at bounding box center [945, 52] width 78 height 22
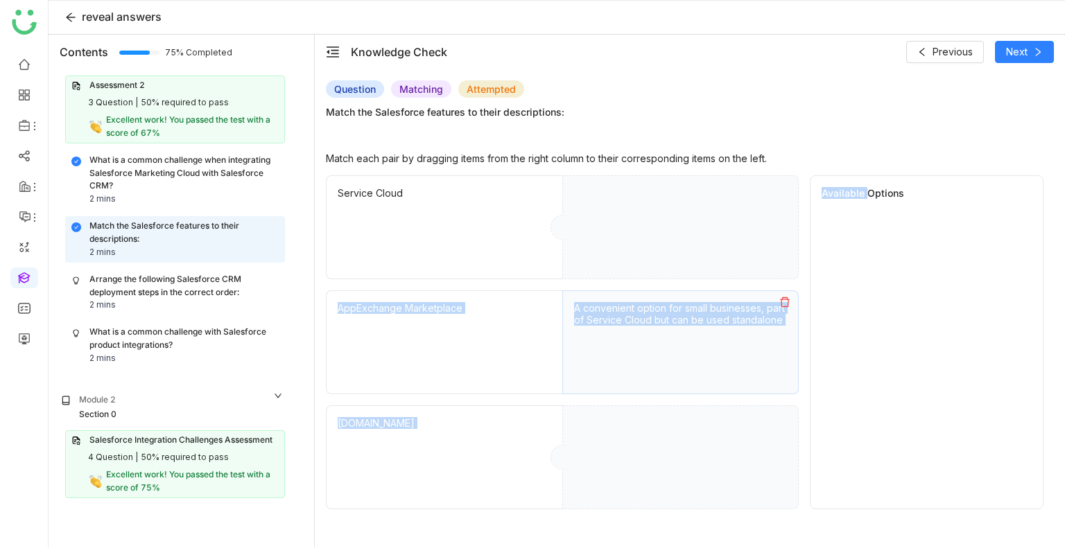
drag, startPoint x: 862, startPoint y: 285, endPoint x: 604, endPoint y: 244, distance: 261.8
click at [604, 244] on div "Service Cloud AppExchange Marketplace A convenient option for small businesses,…" at bounding box center [685, 342] width 718 height 334
click at [826, 237] on div "Available Options" at bounding box center [927, 342] width 234 height 334
click at [780, 298] on icon at bounding box center [784, 302] width 11 height 11
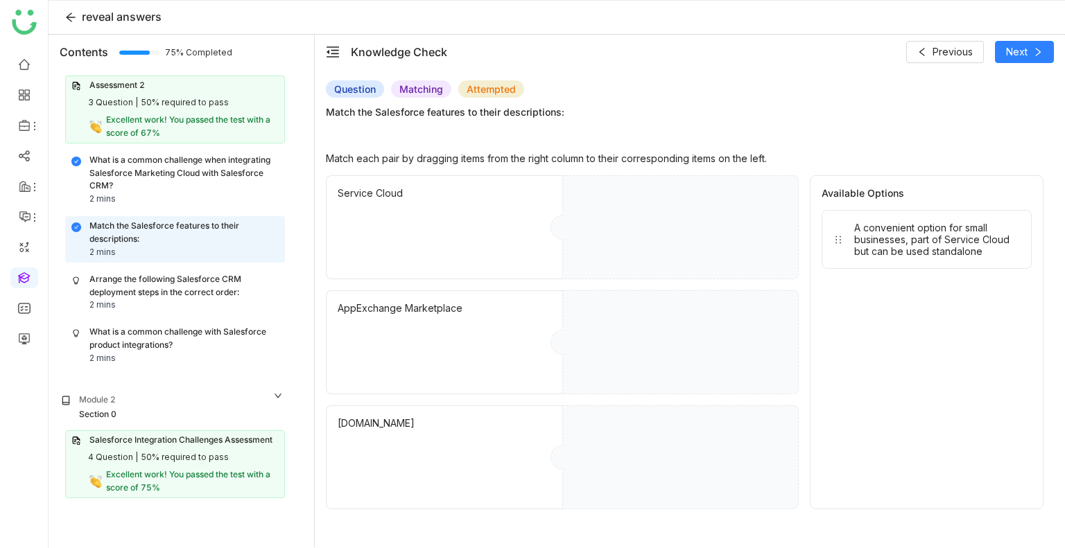
drag, startPoint x: 905, startPoint y: 237, endPoint x: 752, endPoint y: 225, distance: 153.7
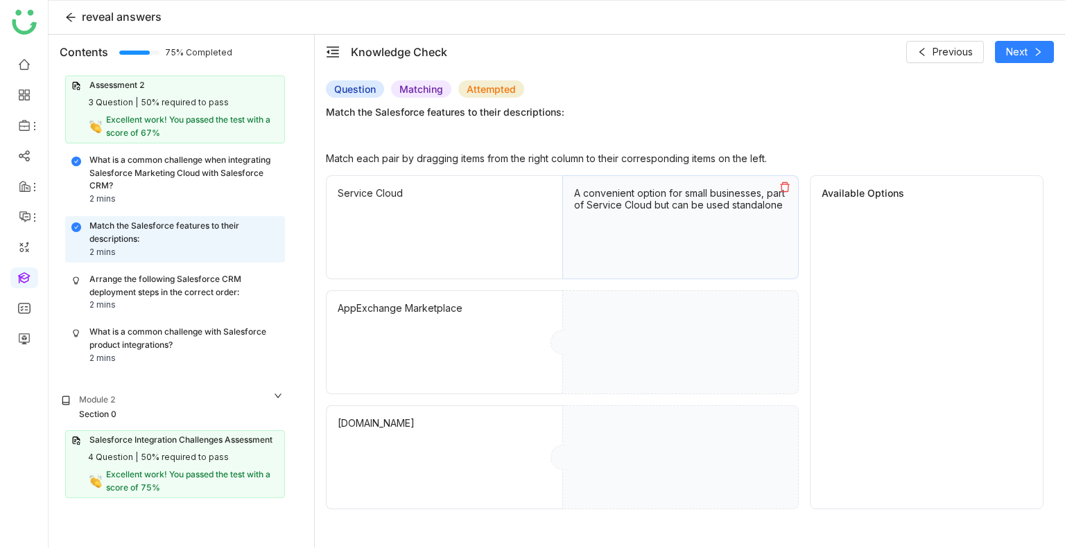
click at [871, 266] on div "Available Options" at bounding box center [927, 342] width 234 height 334
click at [939, 54] on span "Previous" at bounding box center [952, 51] width 40 height 15
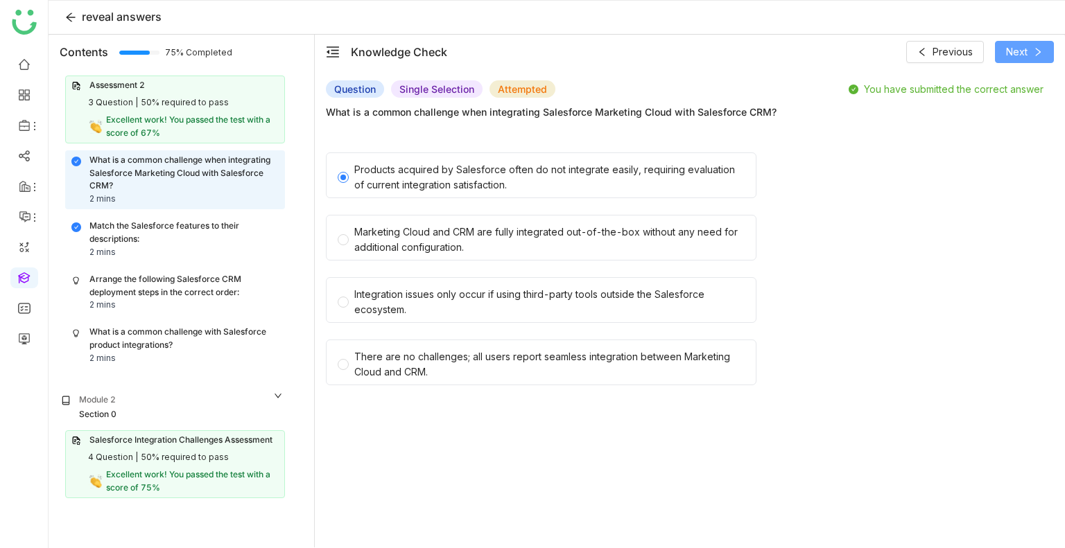
click at [1021, 54] on span "Next" at bounding box center [1016, 51] width 21 height 15
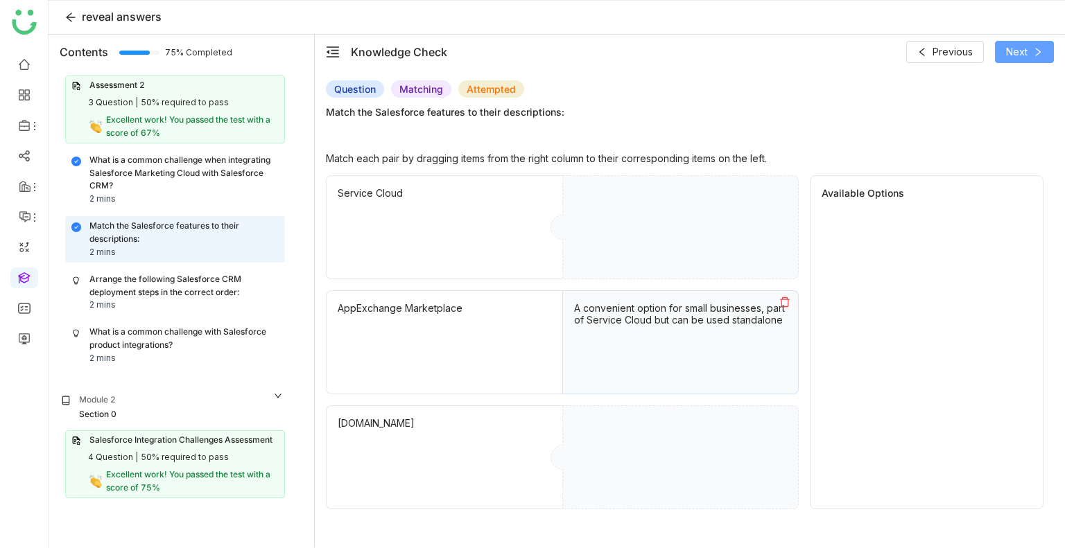
click at [1021, 54] on span "Next" at bounding box center [1016, 51] width 21 height 15
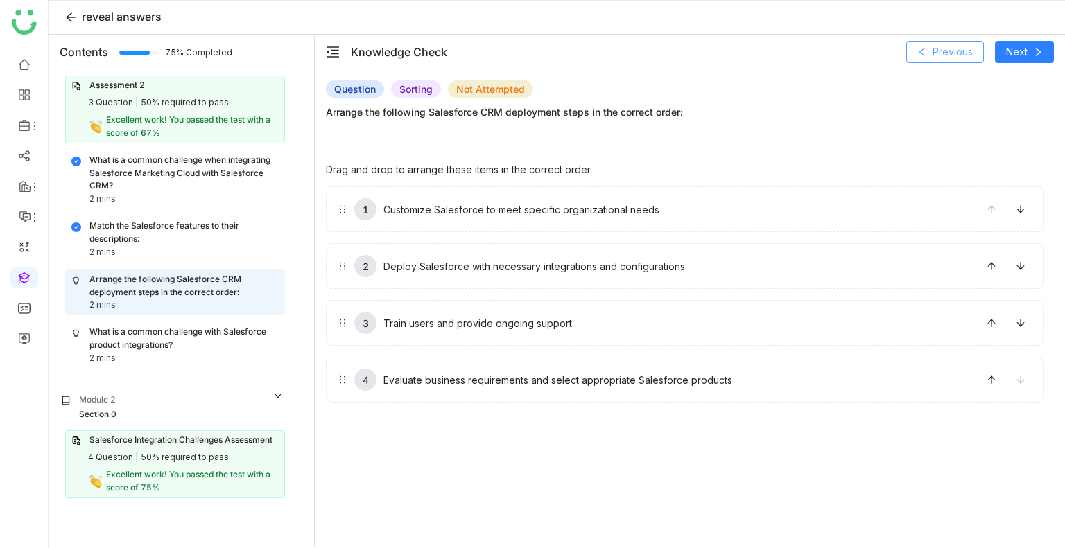
click at [951, 61] on button "Previous" at bounding box center [945, 52] width 78 height 22
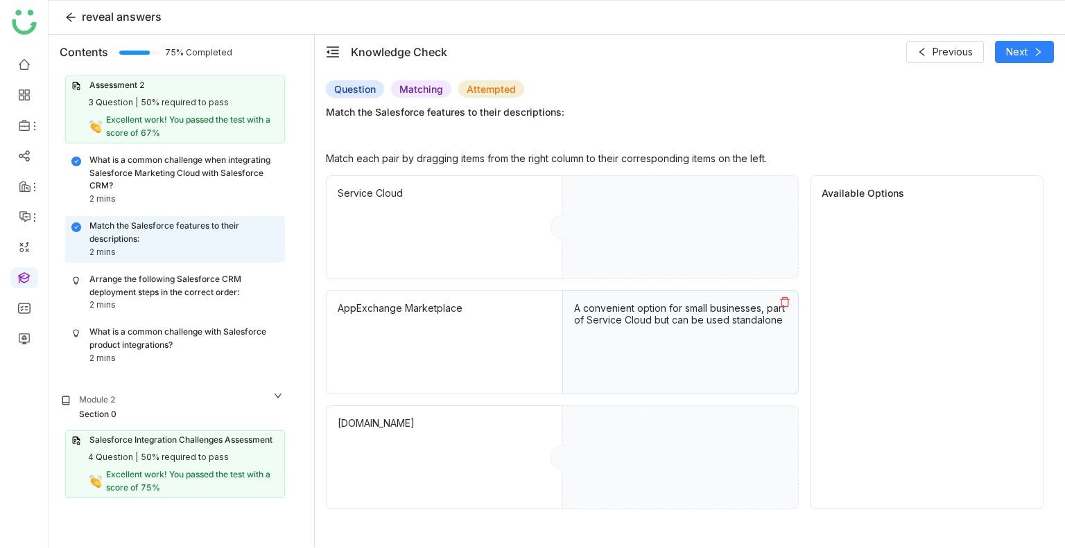
click at [776, 304] on button at bounding box center [785, 302] width 26 height 22
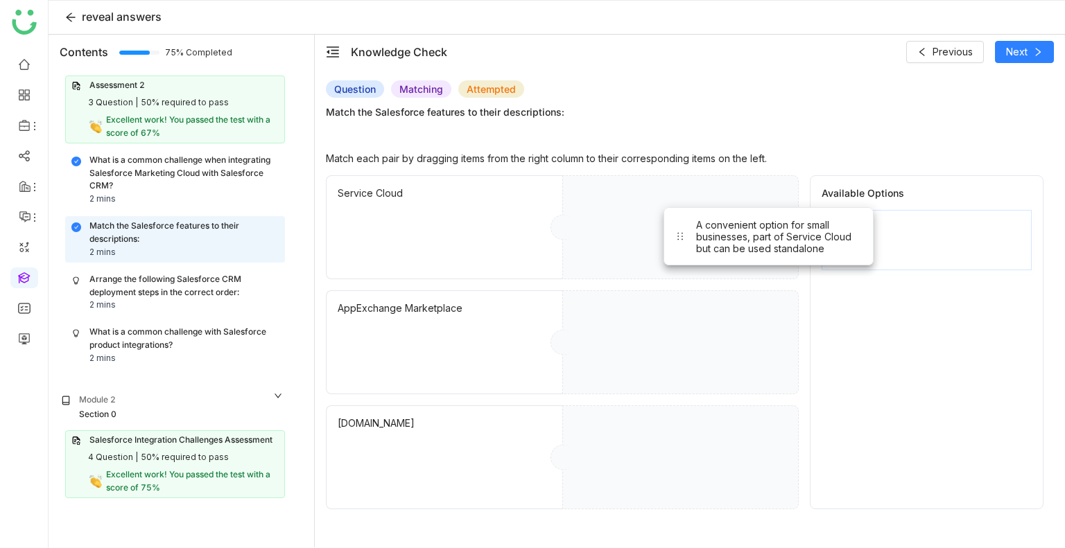
drag, startPoint x: 971, startPoint y: 233, endPoint x: 807, endPoint y: 229, distance: 164.3
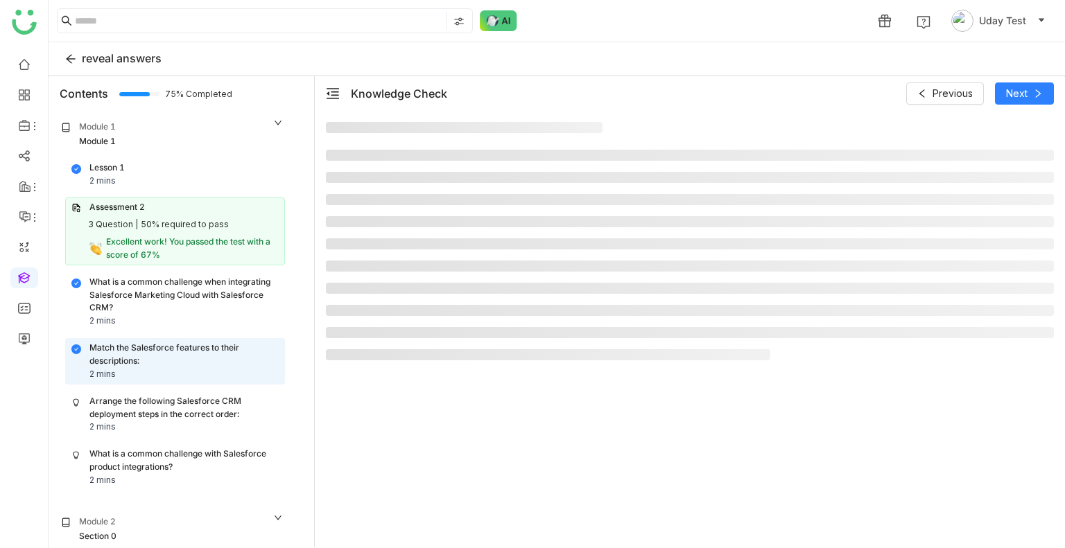
scroll to position [85, 0]
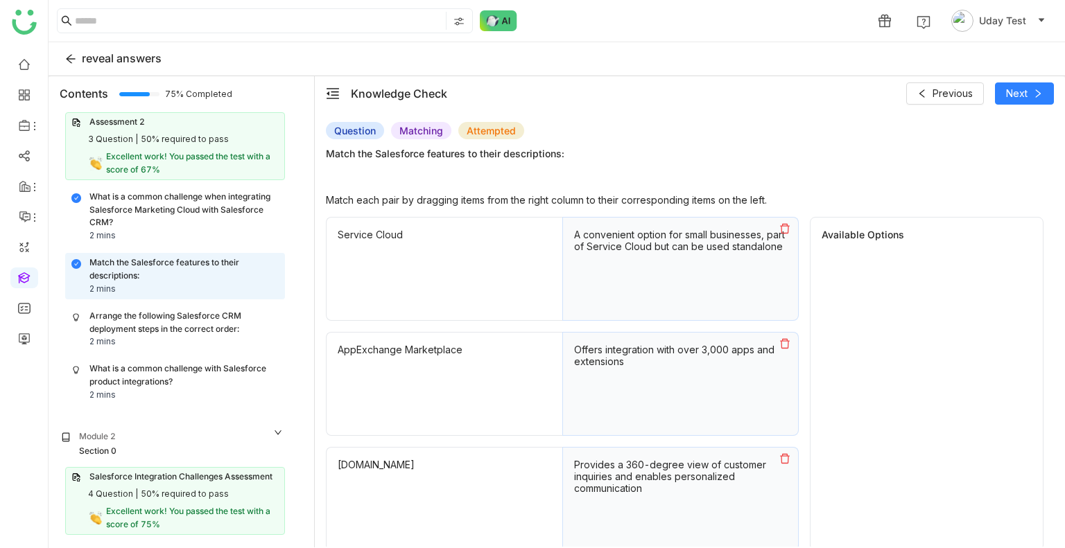
click at [190, 316] on div "Arrange the following Salesforce CRM deployment steps in the correct order:" at bounding box center [183, 323] width 189 height 26
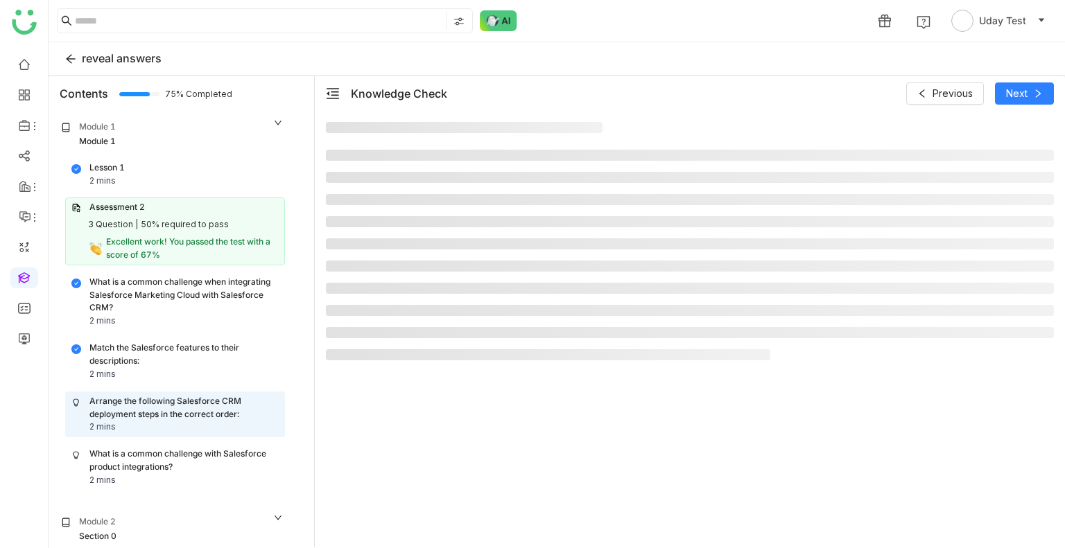
scroll to position [85, 0]
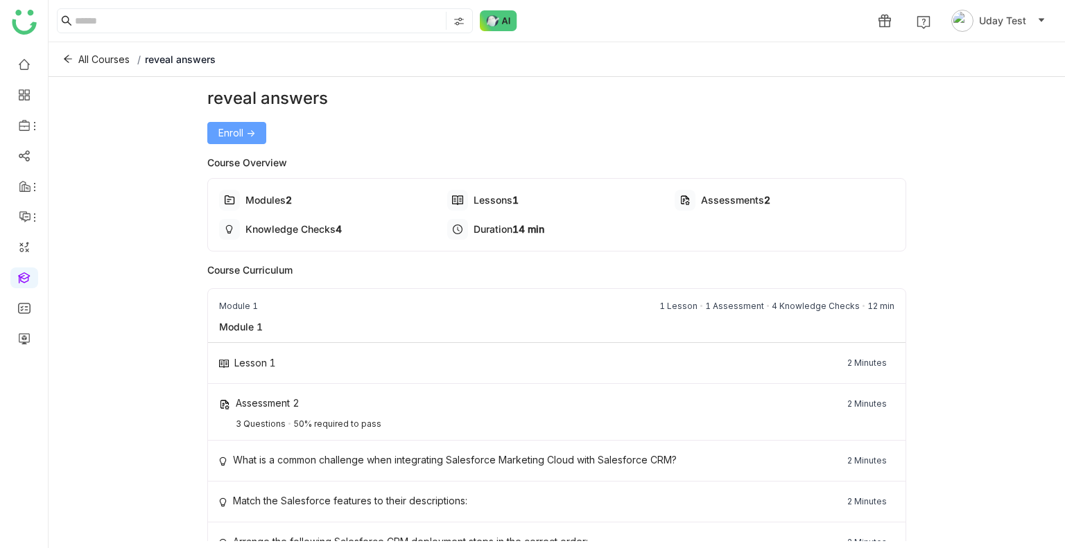
click at [236, 132] on span "Enroll ->" at bounding box center [236, 132] width 37 height 15
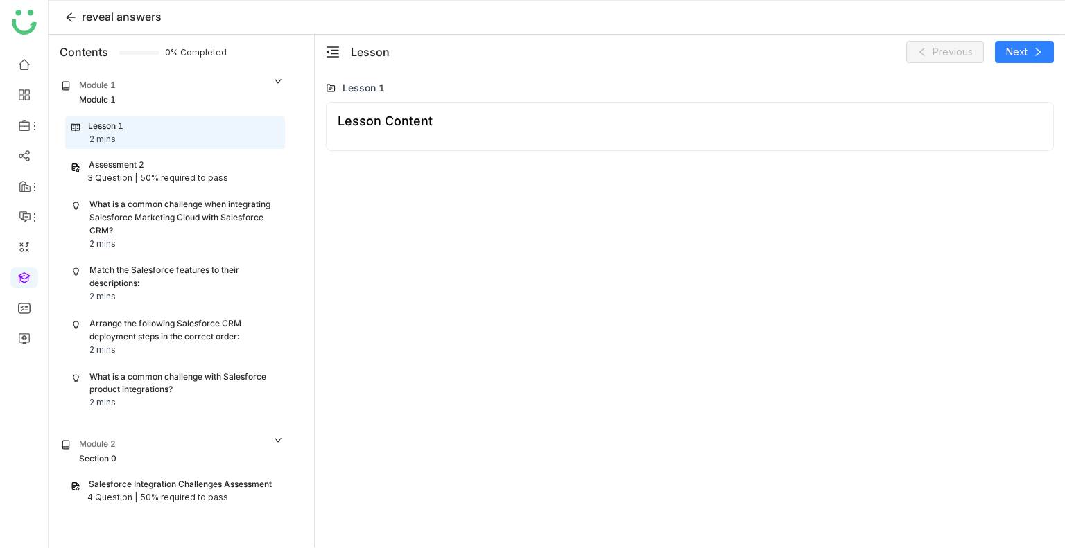
scroll to position [14, 0]
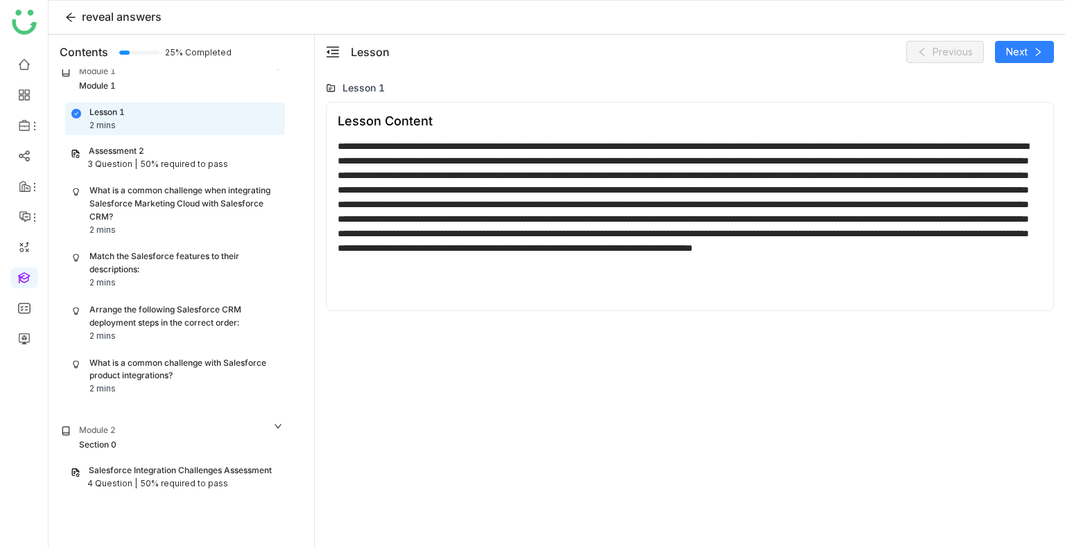
click at [168, 152] on div "Assessment 2" at bounding box center [175, 151] width 209 height 13
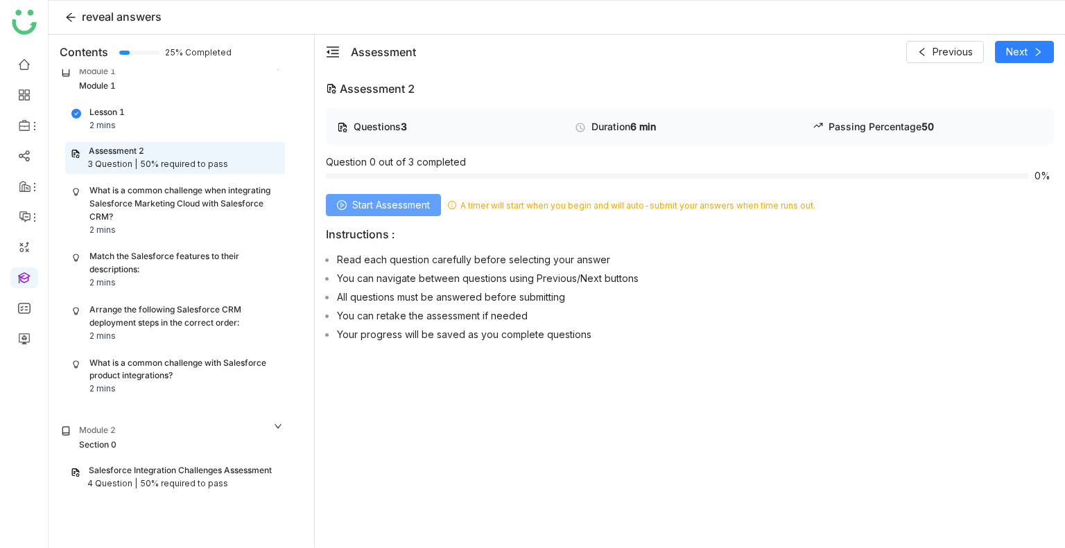
click at [372, 194] on button "Start Assessment" at bounding box center [383, 205] width 115 height 22
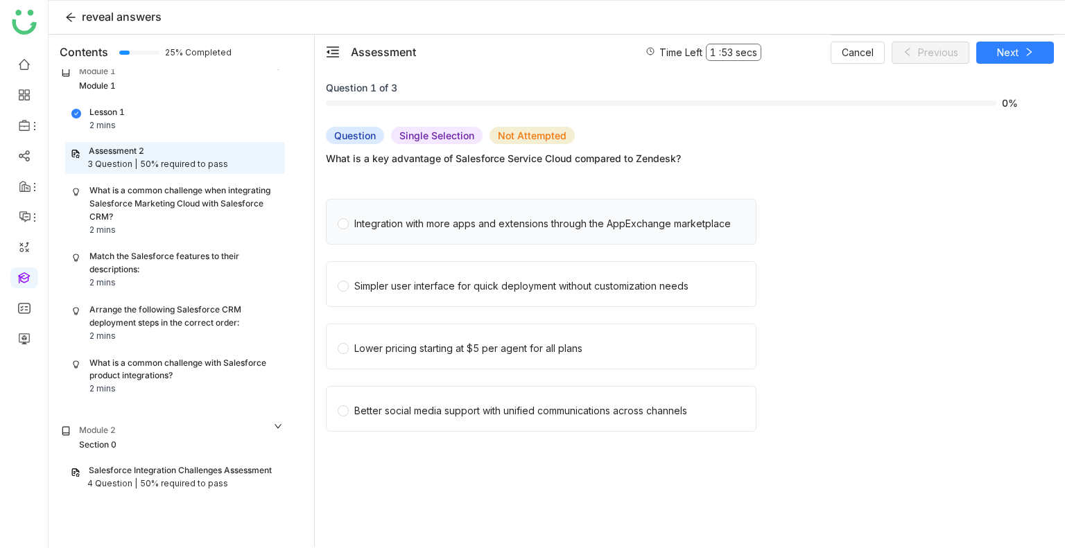
click at [385, 216] on div "Integration with more apps and extensions through the AppExchange marketplace" at bounding box center [542, 223] width 376 height 15
click at [178, 218] on div "What is a common challenge when integrating Salesforce Marketing Cloud with Sal…" at bounding box center [183, 204] width 189 height 40
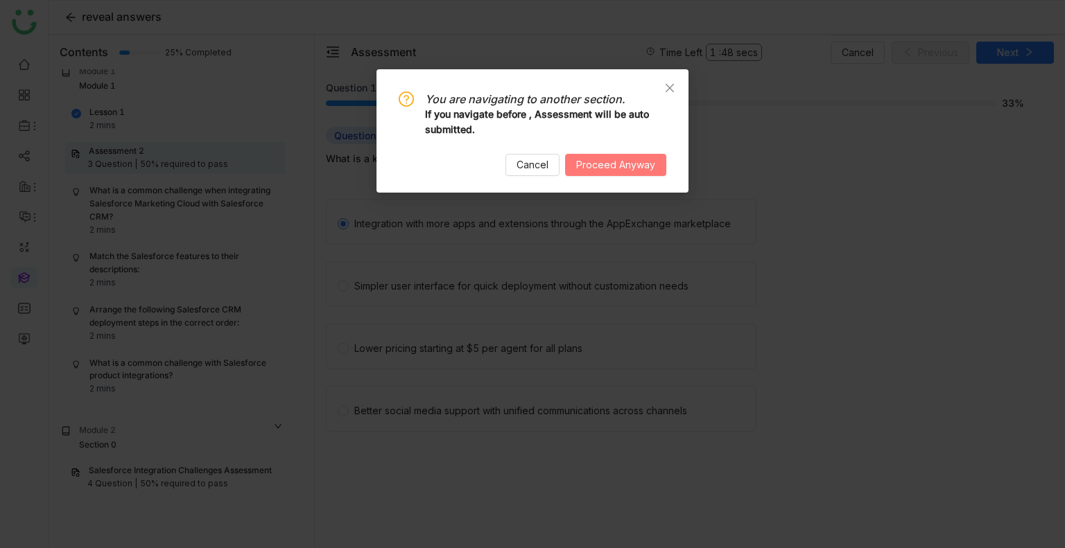
click at [592, 166] on span "Proceed Anyway" at bounding box center [615, 164] width 79 height 15
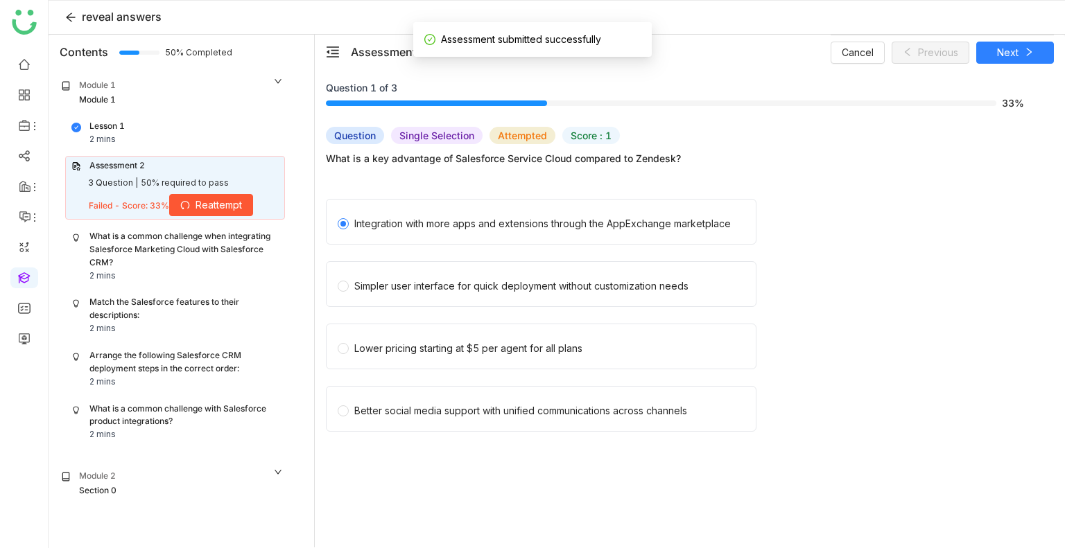
click at [150, 250] on div "What is a common challenge when integrating Salesforce Marketing Cloud with Sal…" at bounding box center [183, 250] width 189 height 40
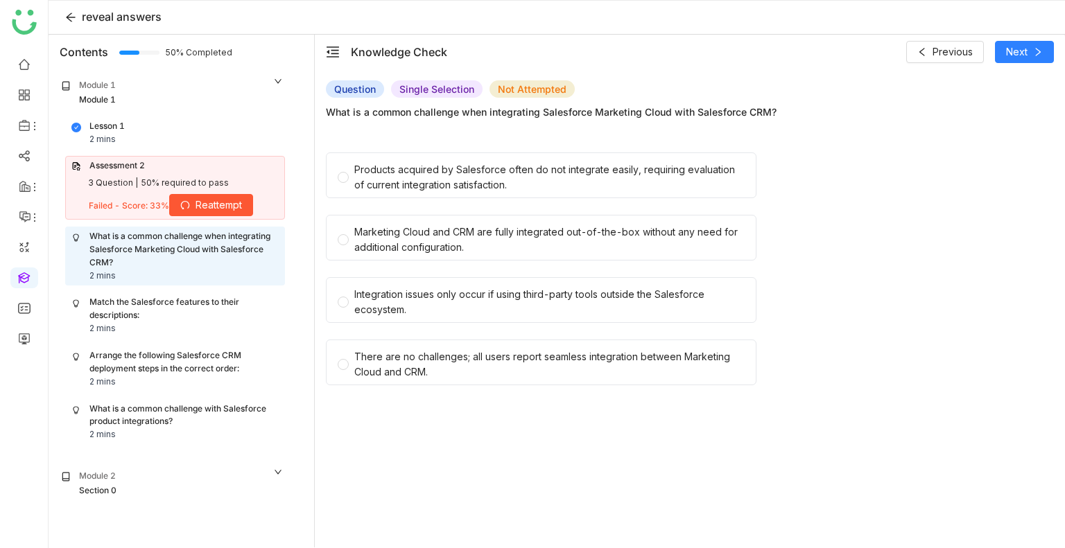
click at [139, 161] on div "Assessment 2" at bounding box center [116, 165] width 55 height 13
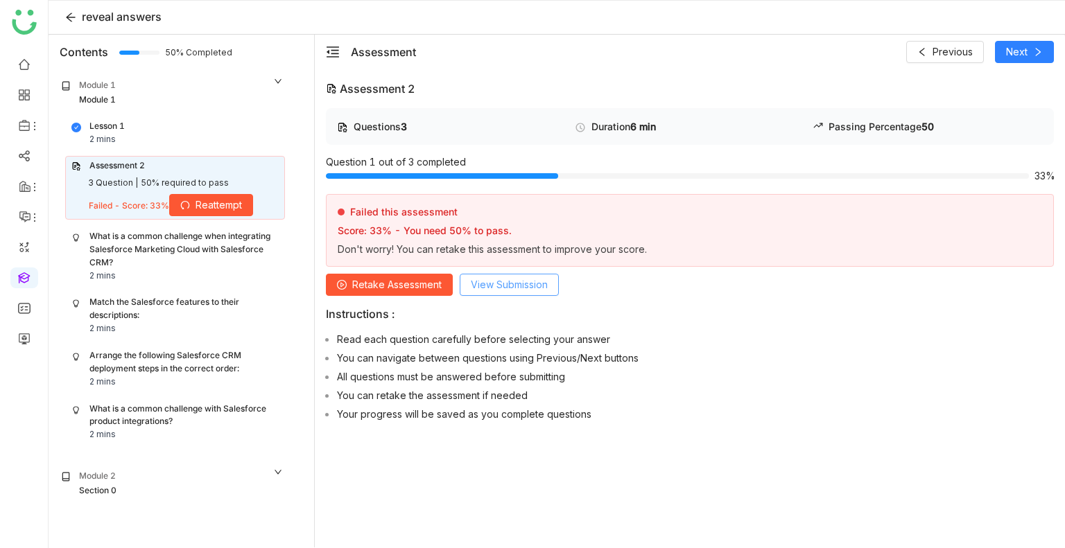
click at [512, 277] on span "View Submission" at bounding box center [509, 284] width 77 height 15
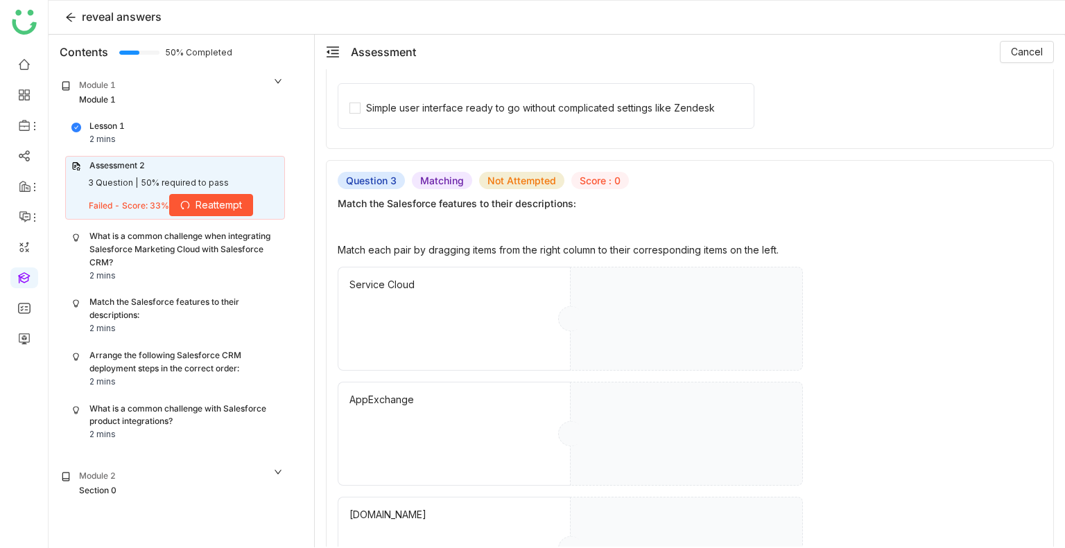
scroll to position [735, 0]
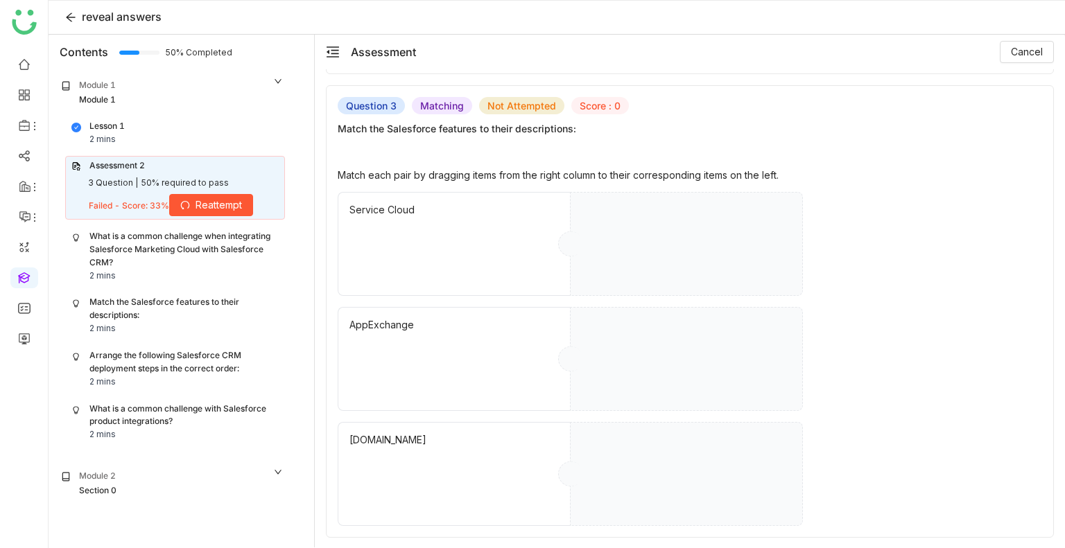
click at [139, 260] on div "What is a common challenge when integrating Salesforce Marketing Cloud with Sal…" at bounding box center [183, 250] width 189 height 40
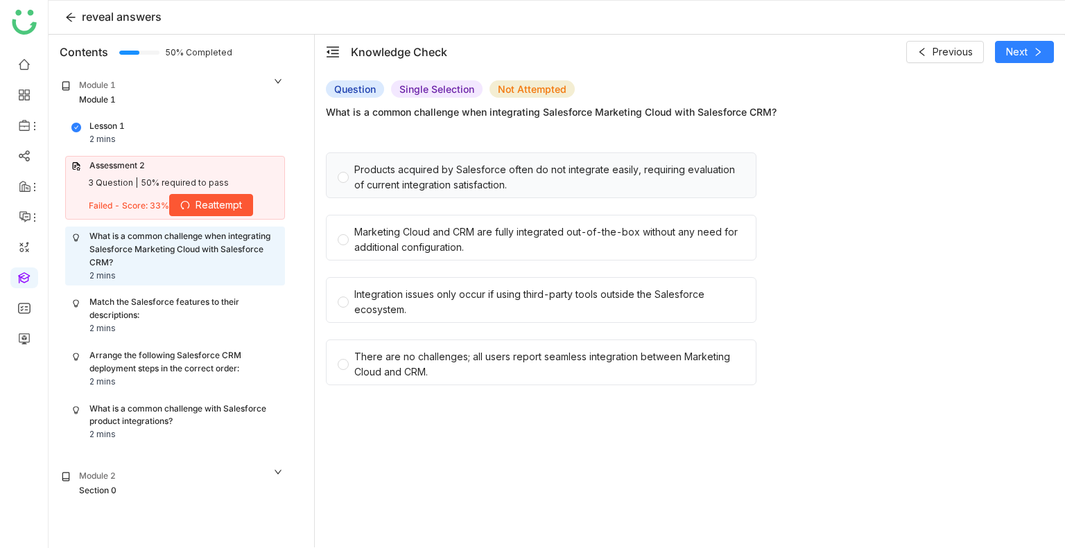
click at [407, 173] on div "Products acquired by Salesforce often do not integrate easily, requiring evalua…" at bounding box center [549, 177] width 390 height 31
click at [442, 234] on div "Marketing Cloud and CRM are fully integrated out-of-the-box without any need fo…" at bounding box center [549, 240] width 390 height 31
click at [444, 202] on div "Products acquired by Salesforce often do not integrate easily, requiring evalua…" at bounding box center [685, 180] width 718 height 54
click at [454, 186] on div "Products acquired by Salesforce often do not integrate easily, requiring evalua…" at bounding box center [549, 177] width 390 height 31
click at [1025, 49] on span "Next" at bounding box center [1016, 51] width 21 height 15
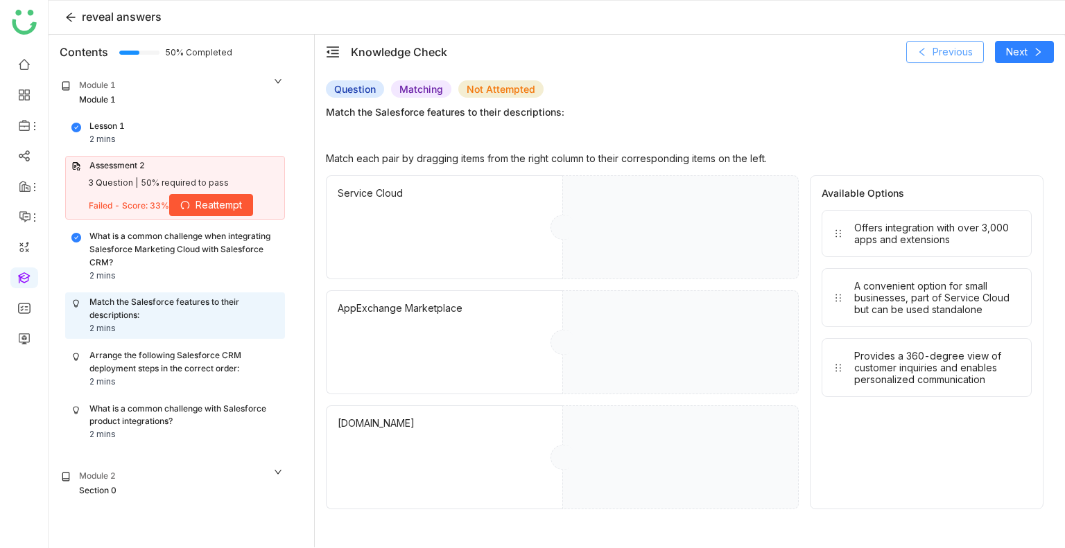
click at [939, 47] on span "Previous" at bounding box center [952, 51] width 40 height 15
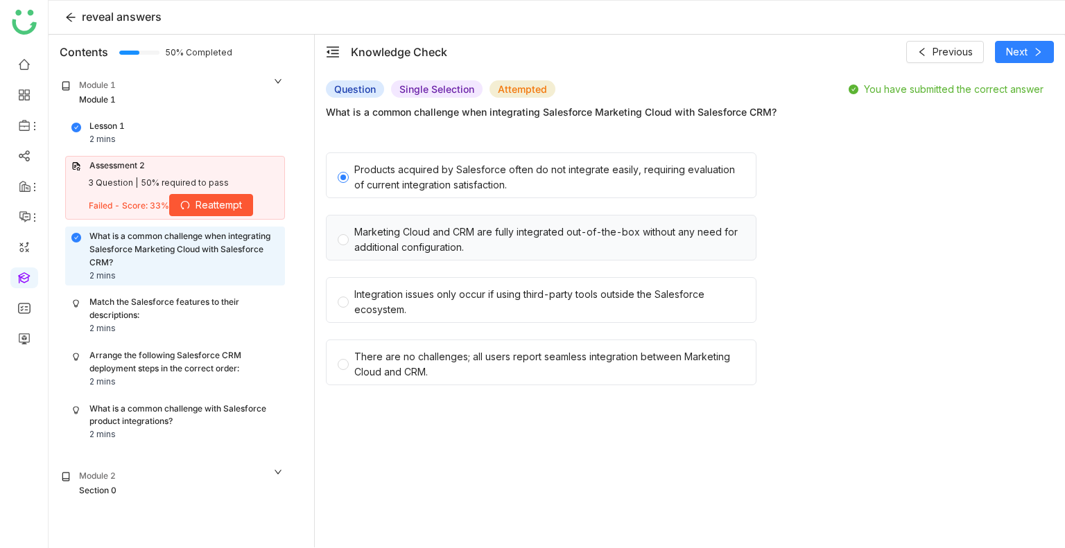
click at [522, 225] on div "Marketing Cloud and CRM are fully integrated out-of-the-box without any need fo…" at bounding box center [549, 240] width 390 height 31
click at [1026, 44] on span "Next" at bounding box center [1016, 51] width 21 height 15
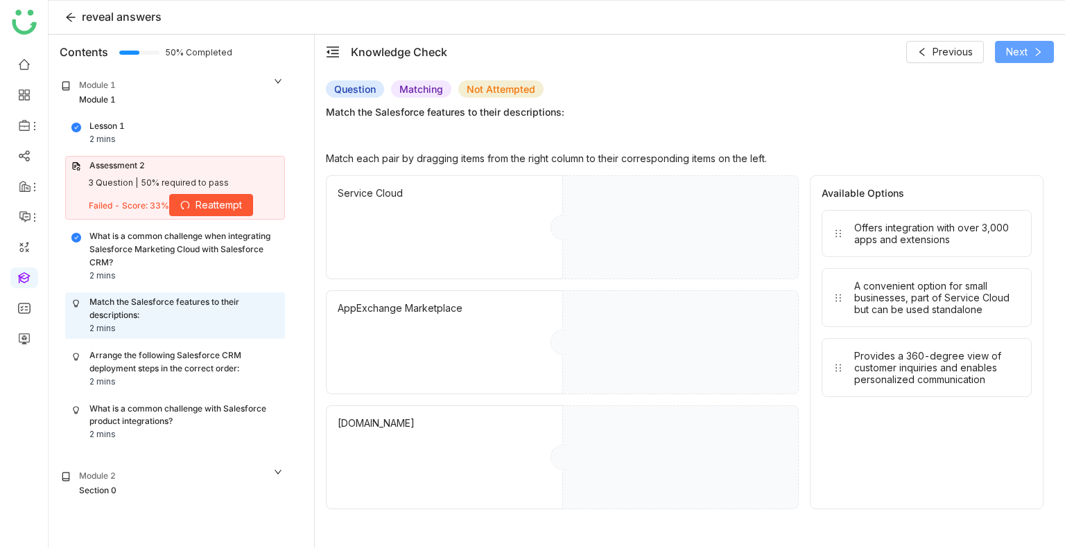
click at [1008, 49] on span "Next" at bounding box center [1016, 51] width 21 height 15
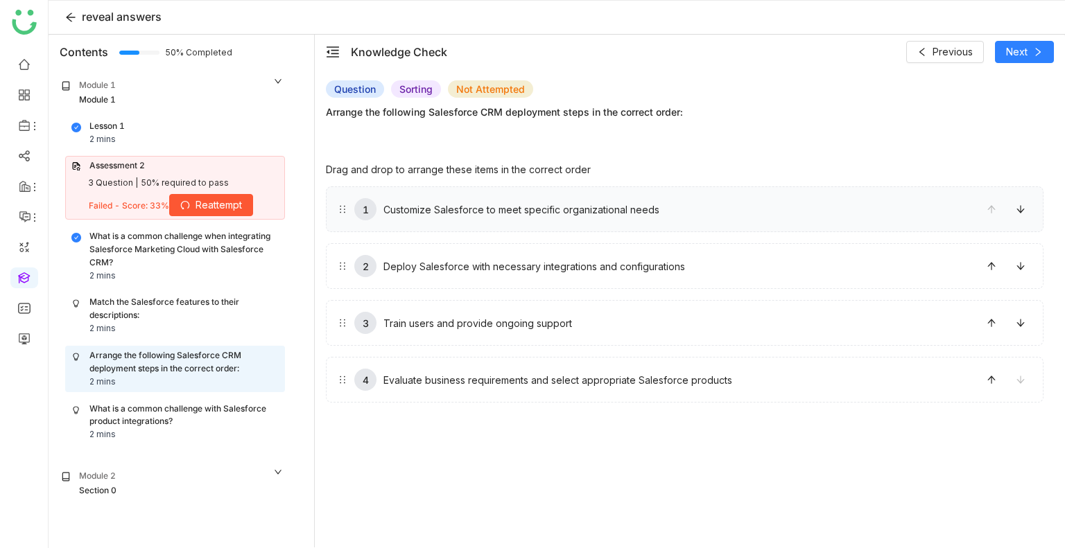
drag, startPoint x: 596, startPoint y: 254, endPoint x: 587, endPoint y: 227, distance: 29.0
click at [587, 227] on div "1 Deploy Salesforce with necessary integrations and configurations" at bounding box center [685, 209] width 718 height 46
click at [1016, 41] on button "Next" at bounding box center [1024, 52] width 59 height 22
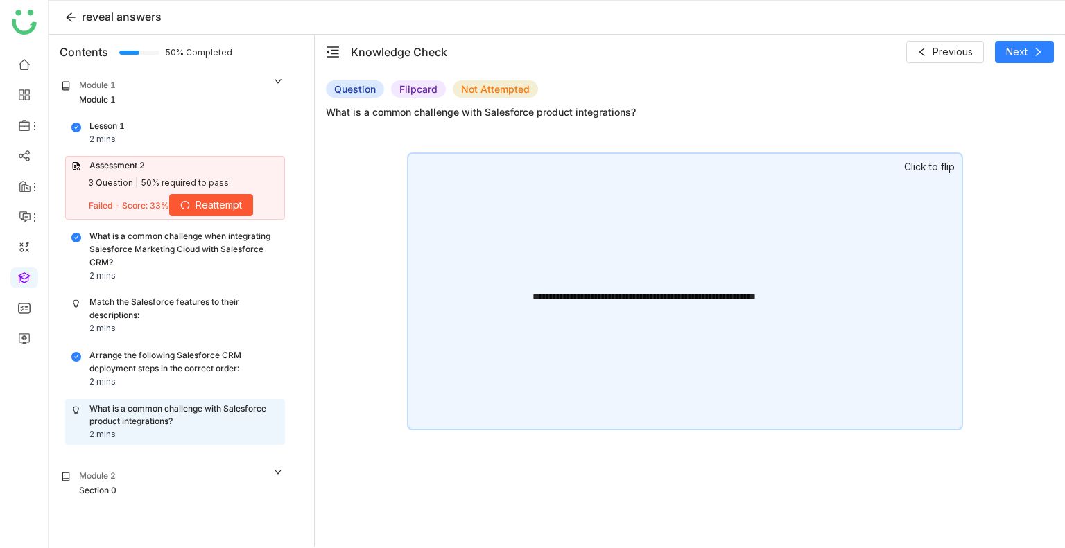
click at [894, 187] on div "**********" at bounding box center [685, 292] width 556 height 278
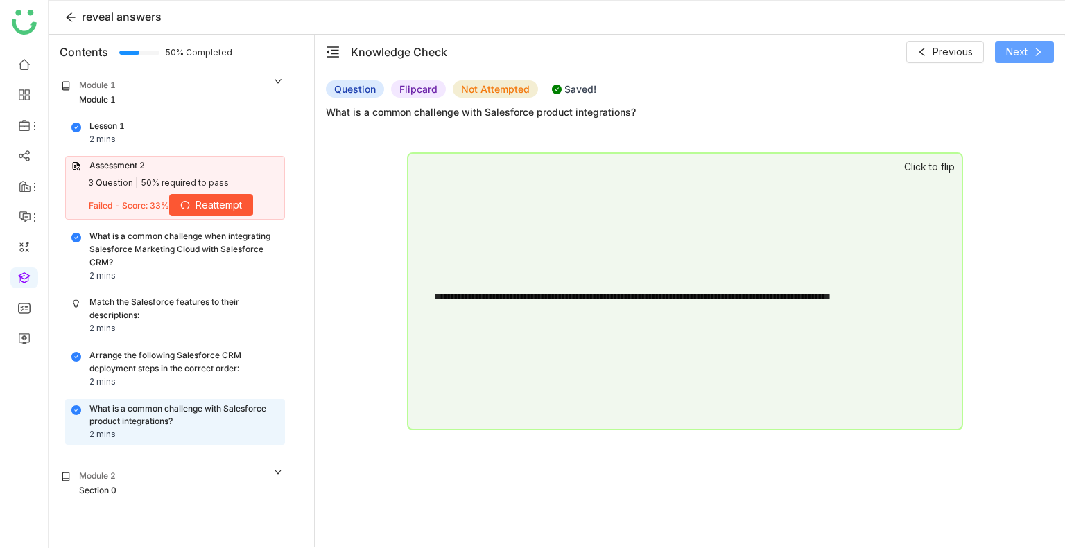
click at [1011, 42] on button "Next" at bounding box center [1024, 52] width 59 height 22
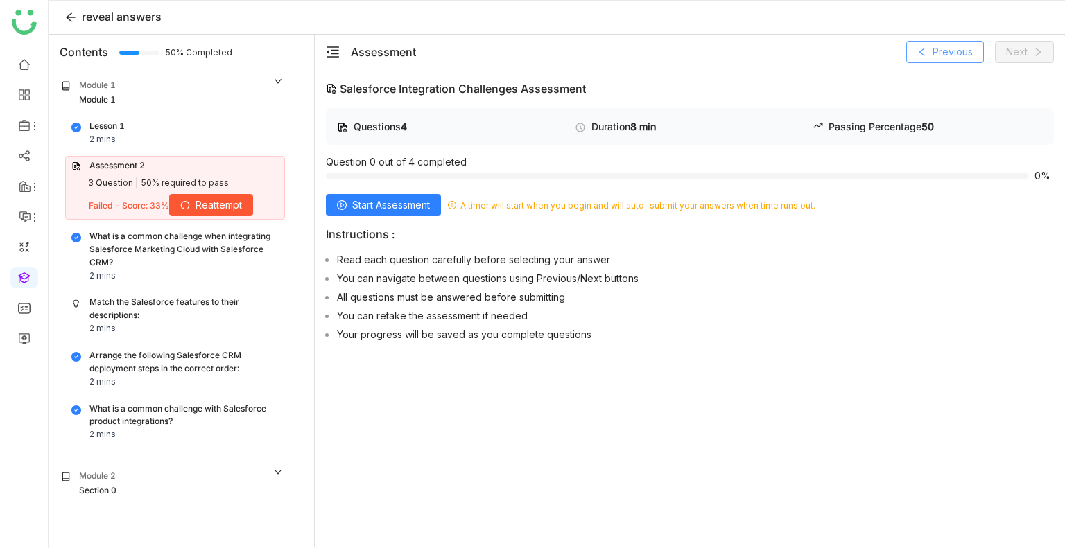
click at [941, 48] on span "Previous" at bounding box center [952, 51] width 40 height 15
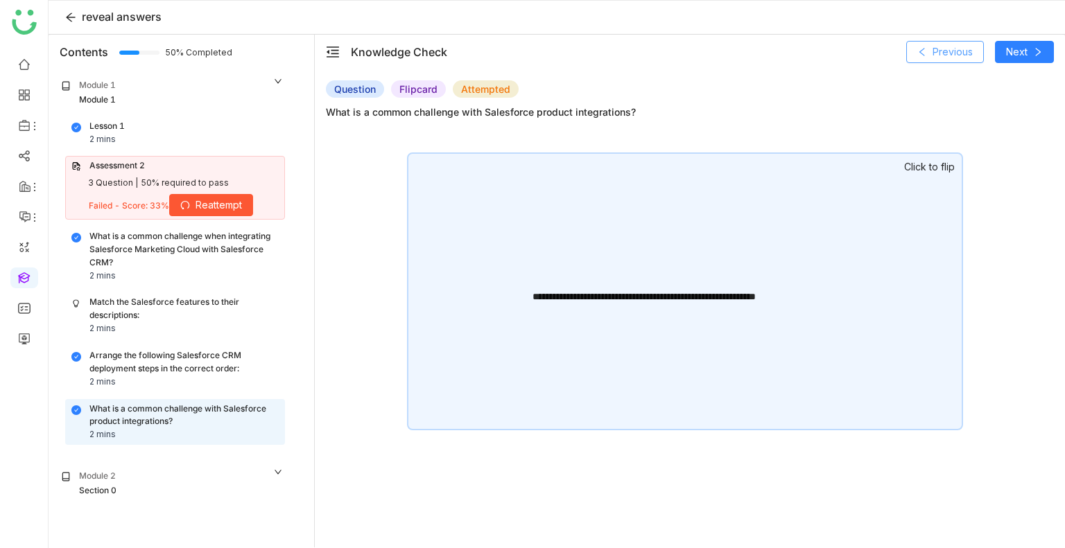
click at [941, 48] on span "Previous" at bounding box center [952, 51] width 40 height 15
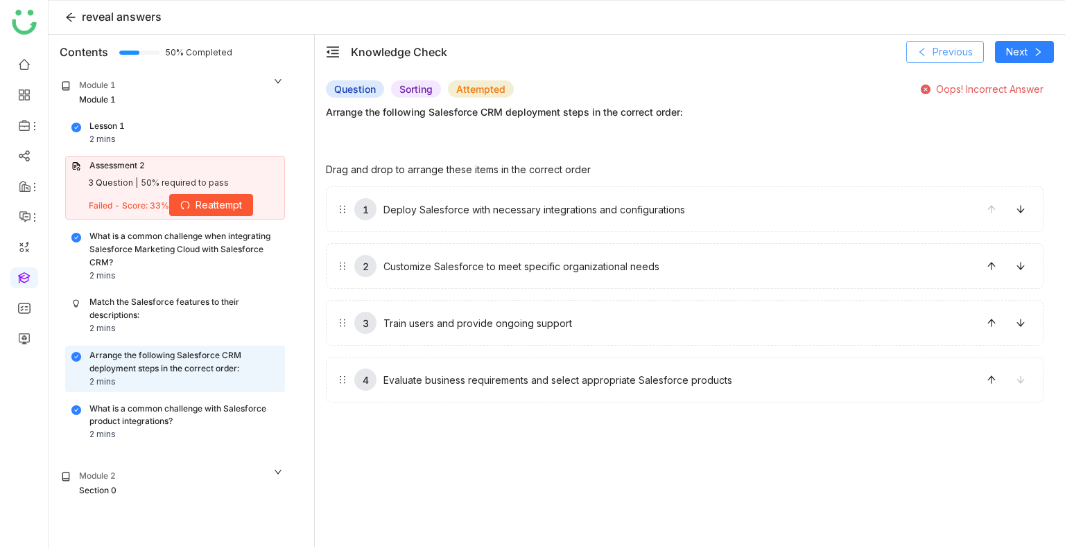
click at [941, 48] on span "Previous" at bounding box center [952, 51] width 40 height 15
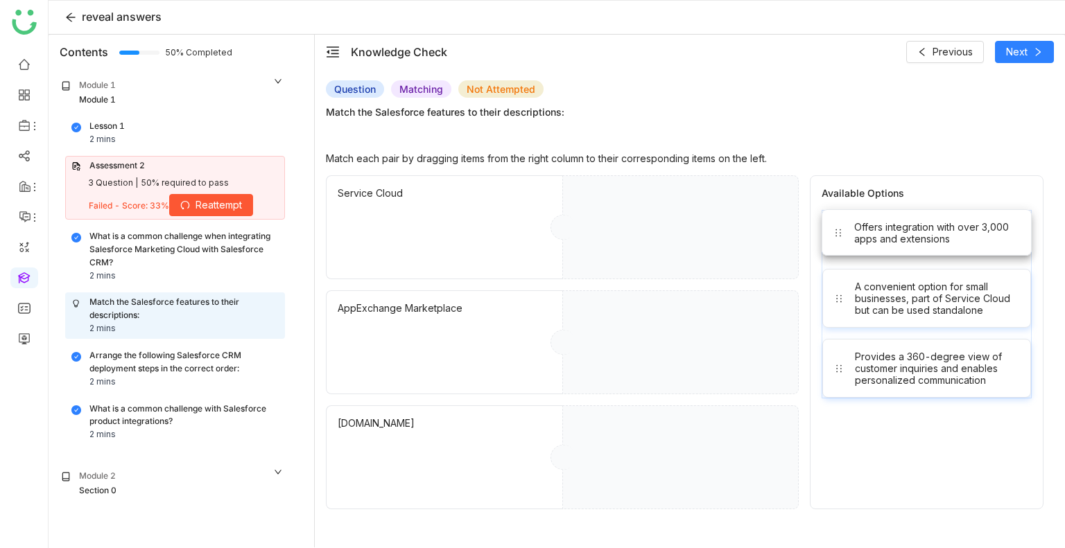
drag, startPoint x: 935, startPoint y: 216, endPoint x: 778, endPoint y: 213, distance: 156.7
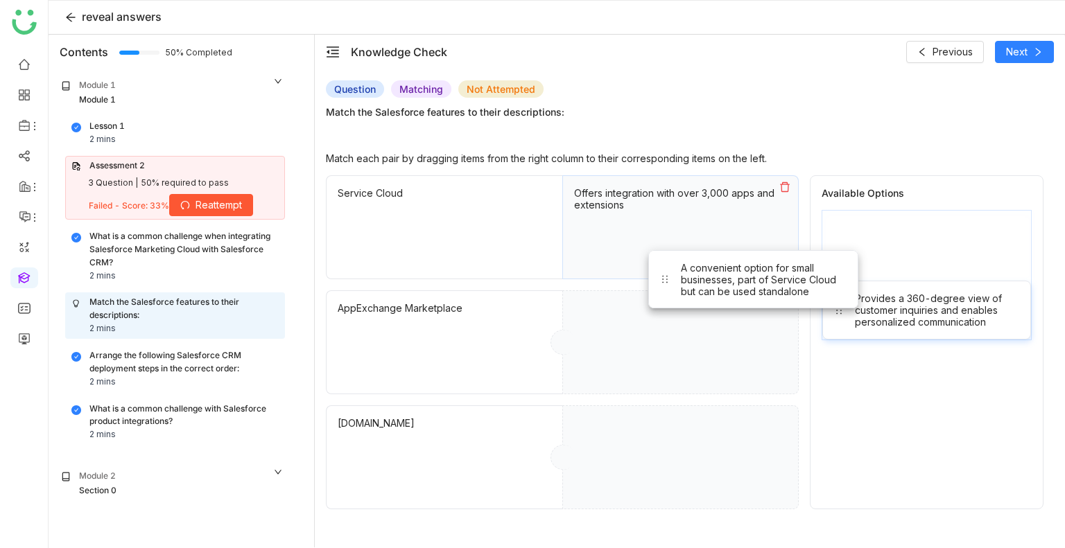
drag, startPoint x: 953, startPoint y: 249, endPoint x: 776, endPoint y: 290, distance: 181.6
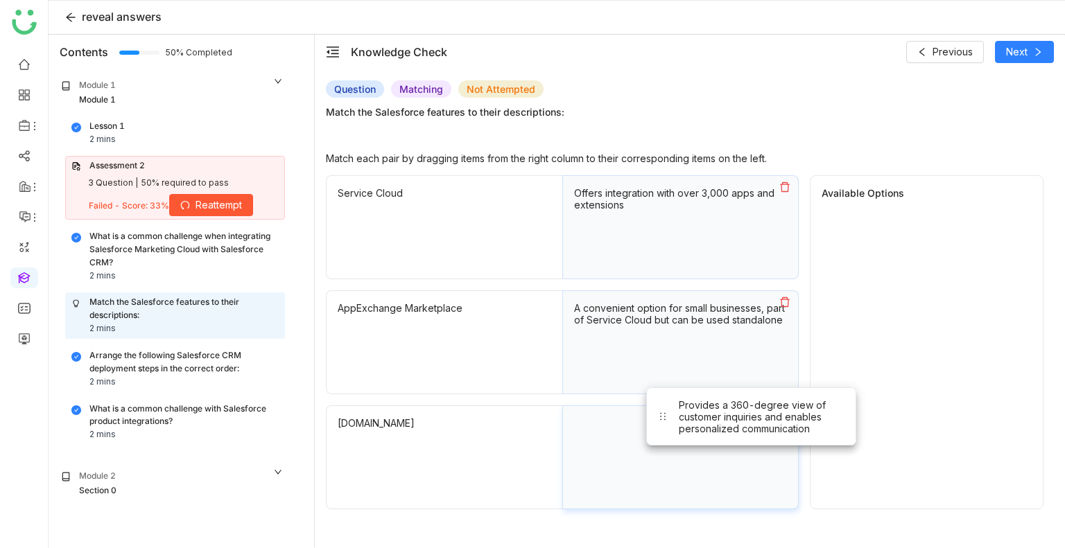
drag, startPoint x: 904, startPoint y: 249, endPoint x: 719, endPoint y: 452, distance: 274.8
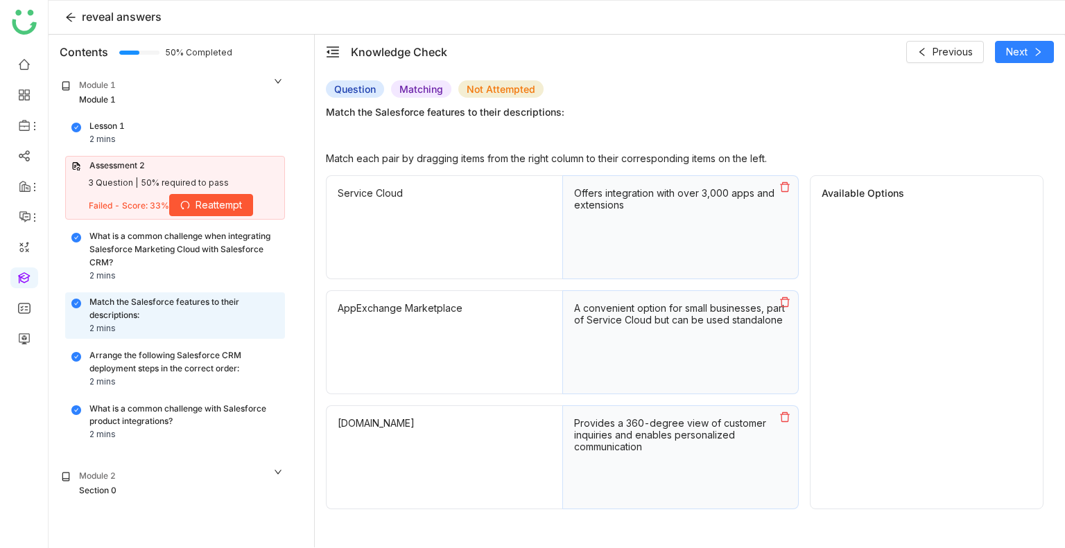
click at [783, 190] on icon at bounding box center [784, 187] width 11 height 11
click at [937, 51] on span "Previous" at bounding box center [952, 51] width 40 height 15
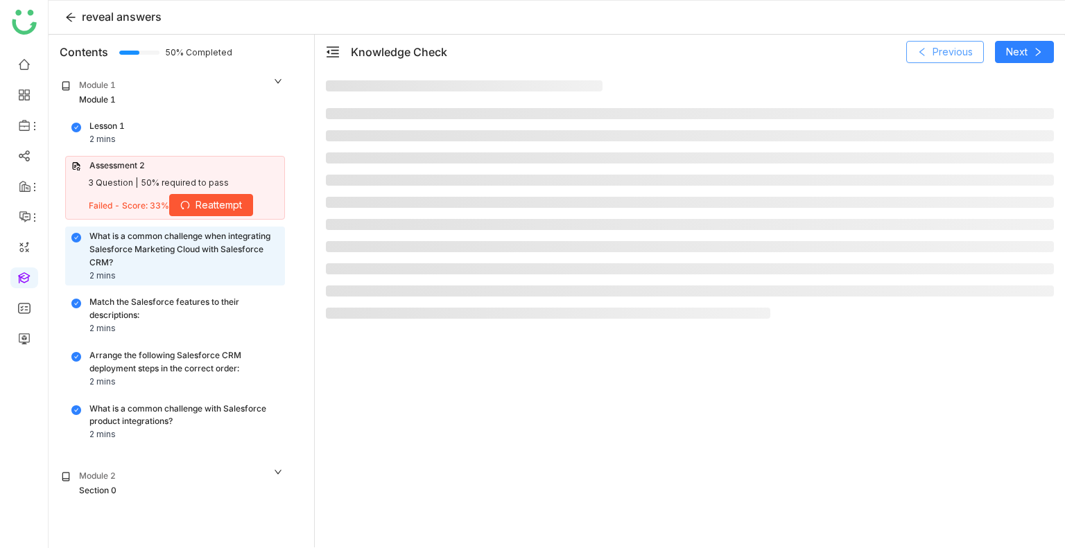
click at [937, 51] on span "Previous" at bounding box center [952, 51] width 40 height 15
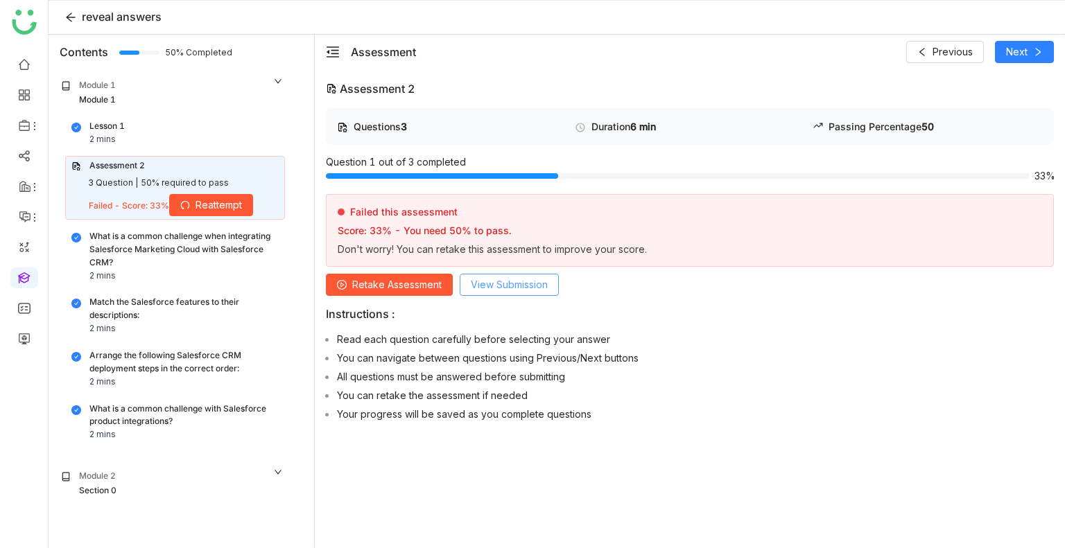
click at [494, 275] on button "View Submission" at bounding box center [509, 285] width 99 height 22
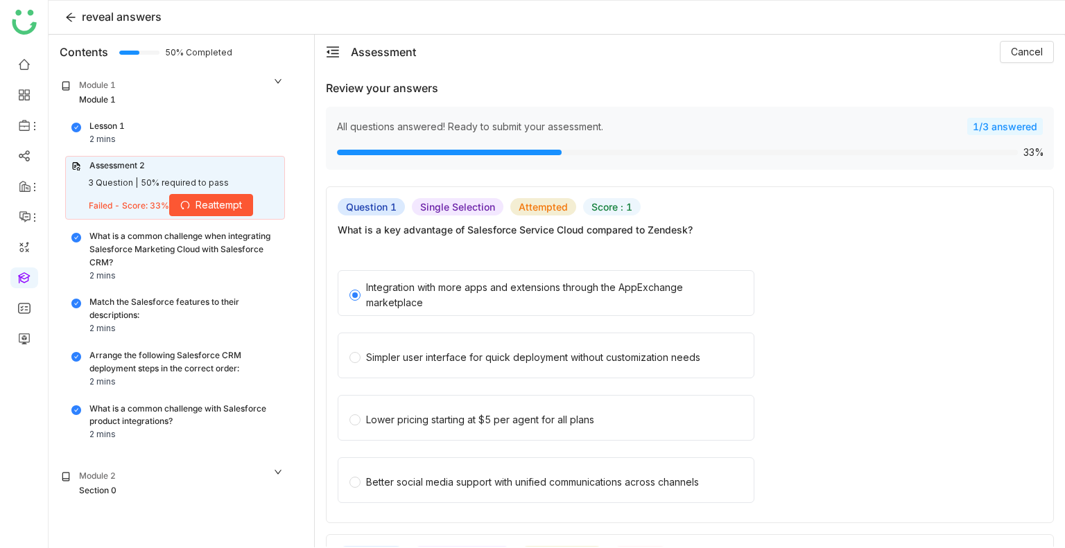
click at [130, 304] on div "Match the Salesforce features to their descriptions:" at bounding box center [183, 309] width 189 height 26
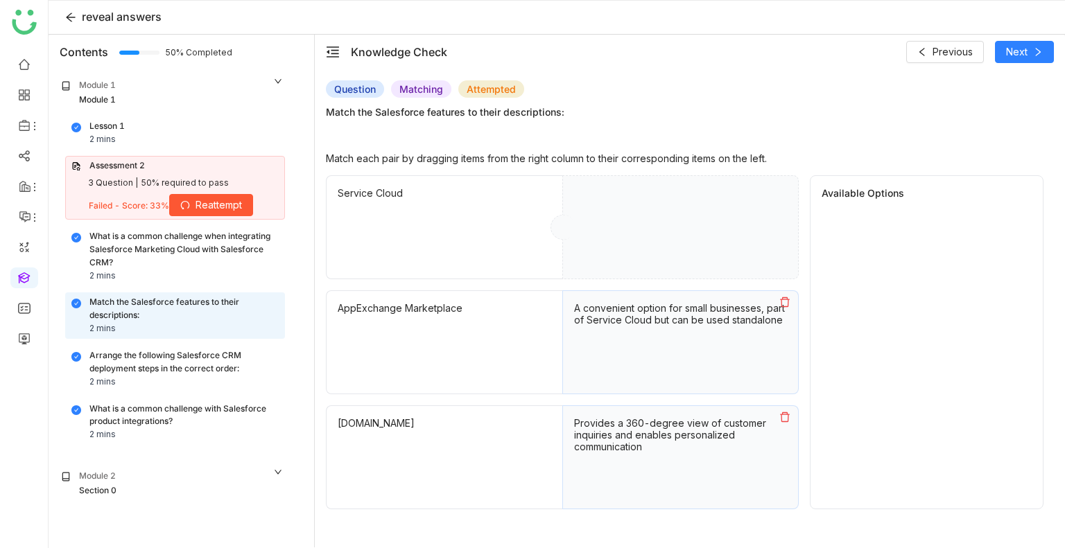
click at [159, 347] on div "Arrange the following Salesforce CRM deployment steps in the correct order: 2 m…" at bounding box center [175, 369] width 218 height 45
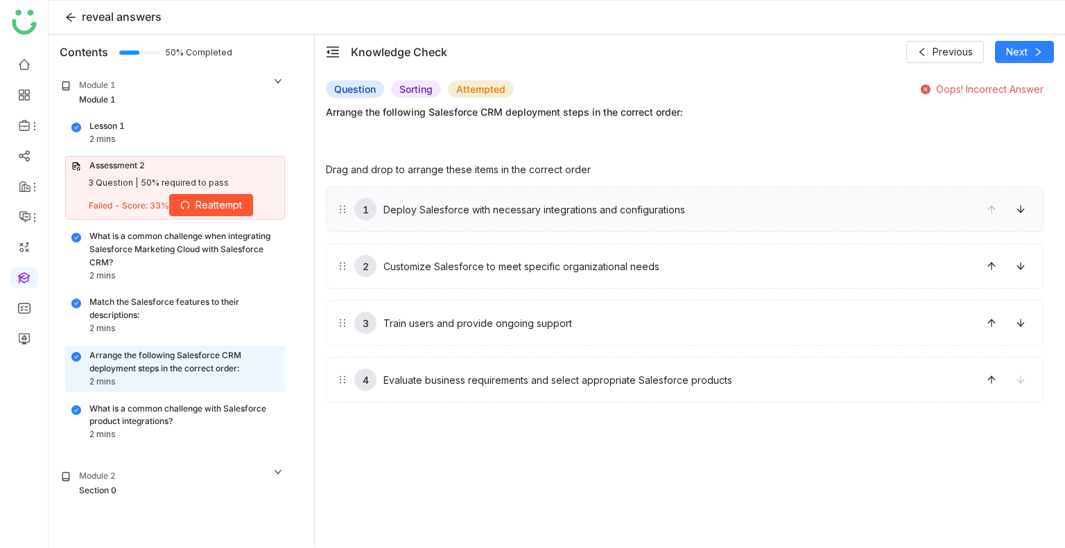
drag, startPoint x: 600, startPoint y: 274, endPoint x: 590, endPoint y: 218, distance: 57.1
click at [180, 415] on div "What is a common challenge with Salesforce product integrations?" at bounding box center [183, 416] width 189 height 26
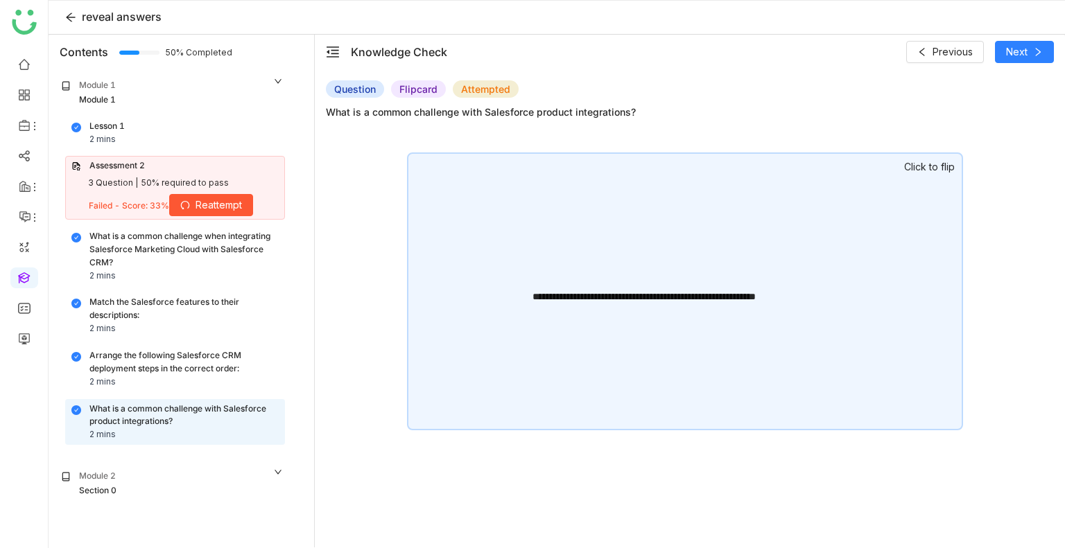
click at [715, 238] on div "**********" at bounding box center [685, 292] width 556 height 278
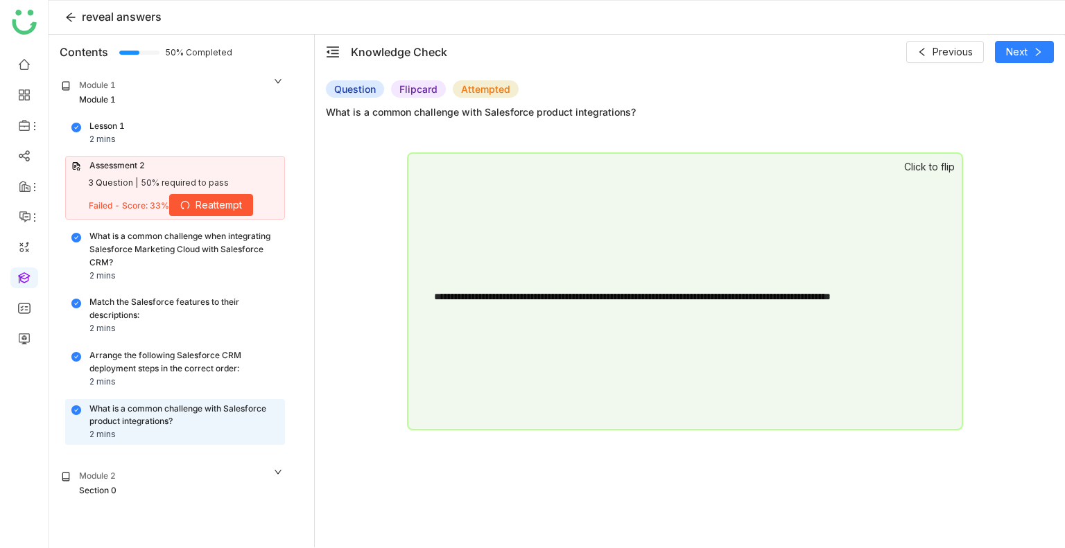
click at [715, 238] on div "**********" at bounding box center [685, 292] width 556 height 278
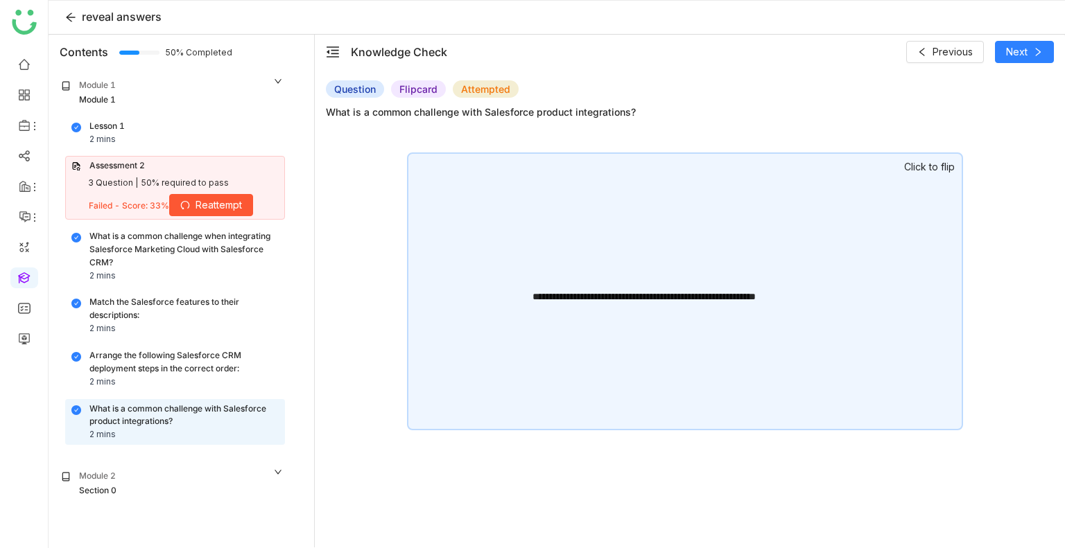
click at [715, 238] on div "**********" at bounding box center [685, 292] width 556 height 278
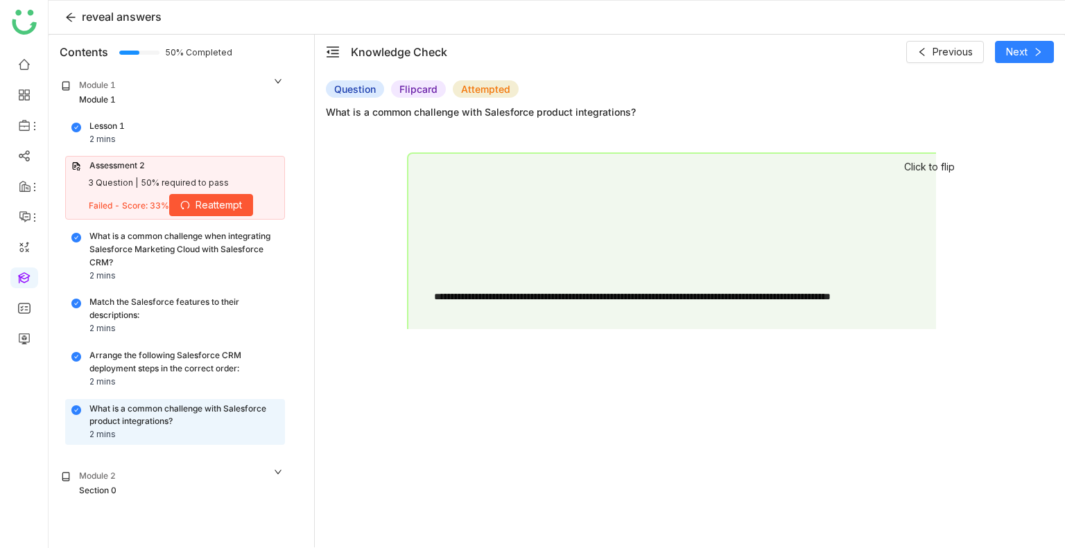
click at [170, 255] on div "What is a common challenge when integrating Salesforce Marketing Cloud with Sal…" at bounding box center [183, 250] width 189 height 40
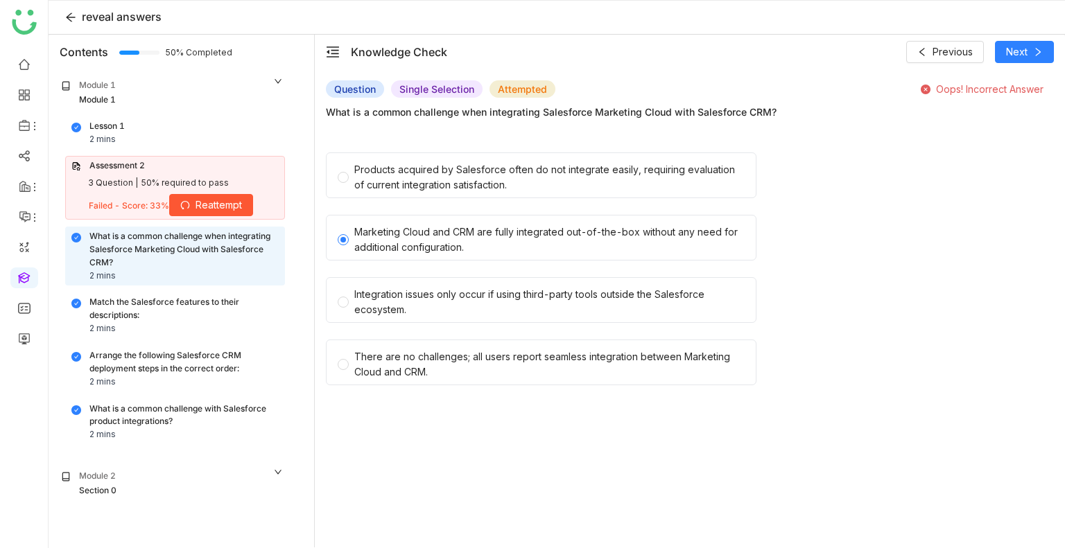
click at [209, 306] on div "Match the Salesforce features to their descriptions:" at bounding box center [183, 309] width 189 height 26
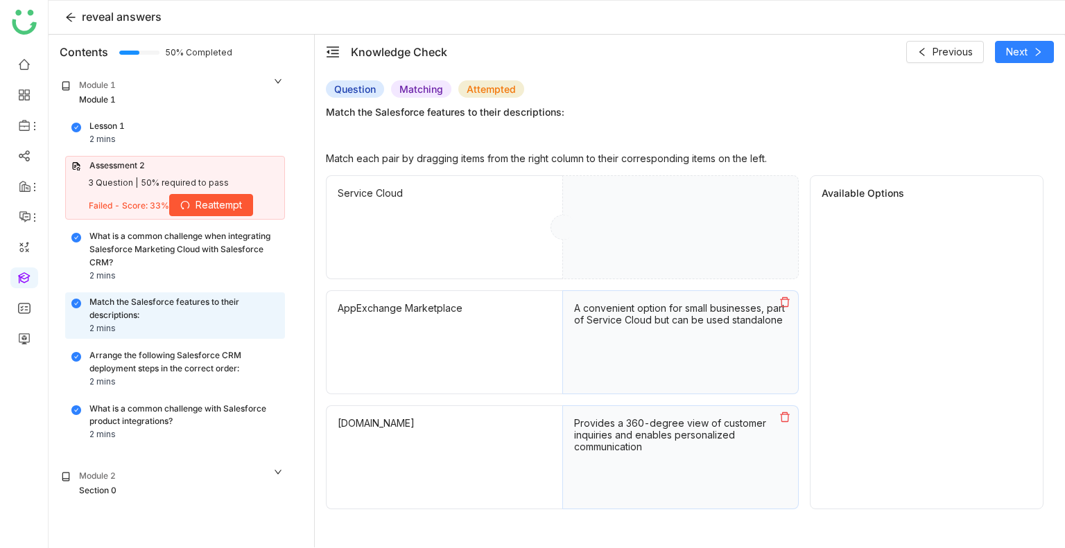
click at [785, 303] on icon at bounding box center [784, 302] width 11 height 11
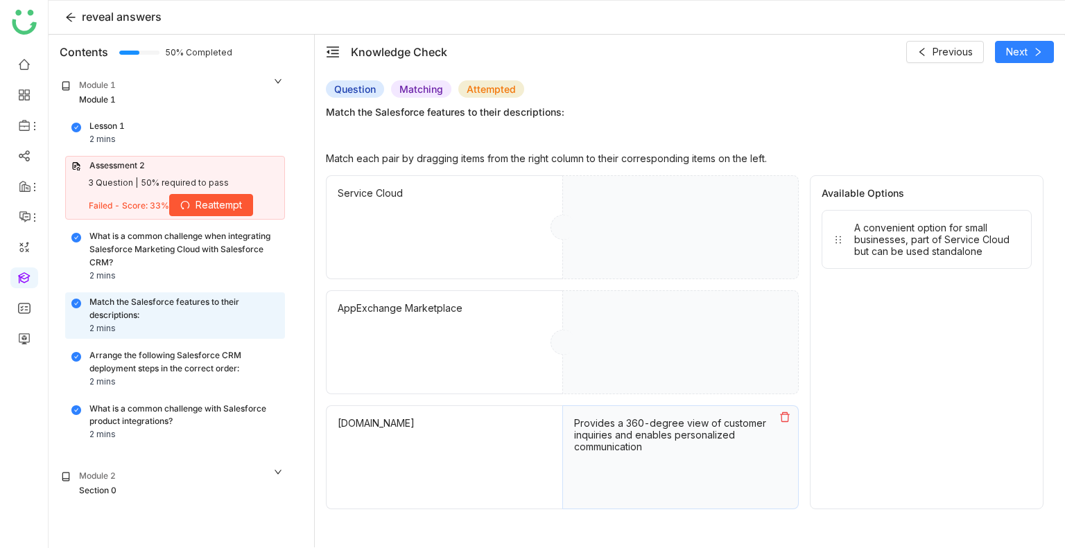
click at [785, 410] on button at bounding box center [785, 417] width 26 height 22
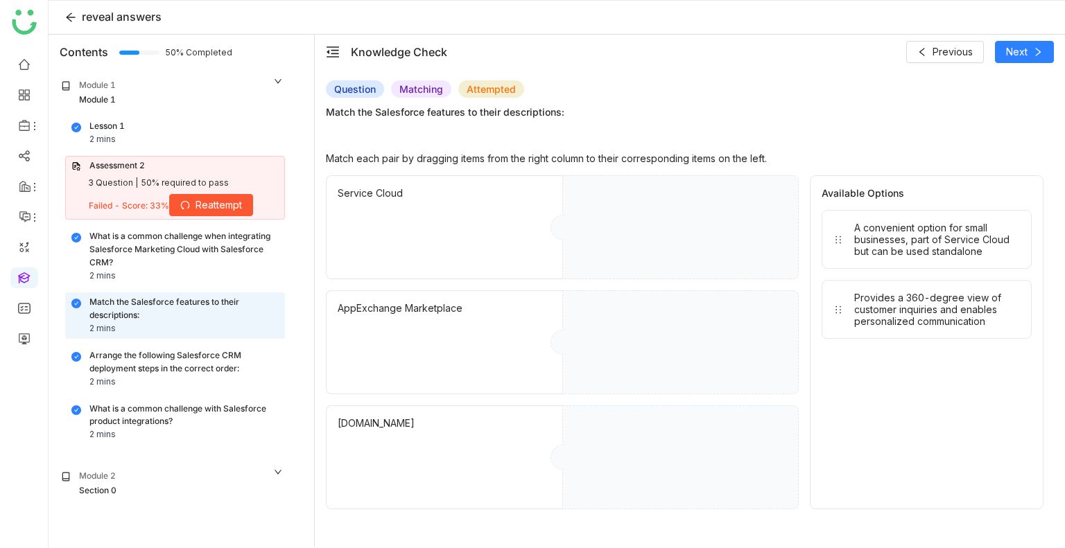
drag, startPoint x: 908, startPoint y: 230, endPoint x: 743, endPoint y: 319, distance: 186.7
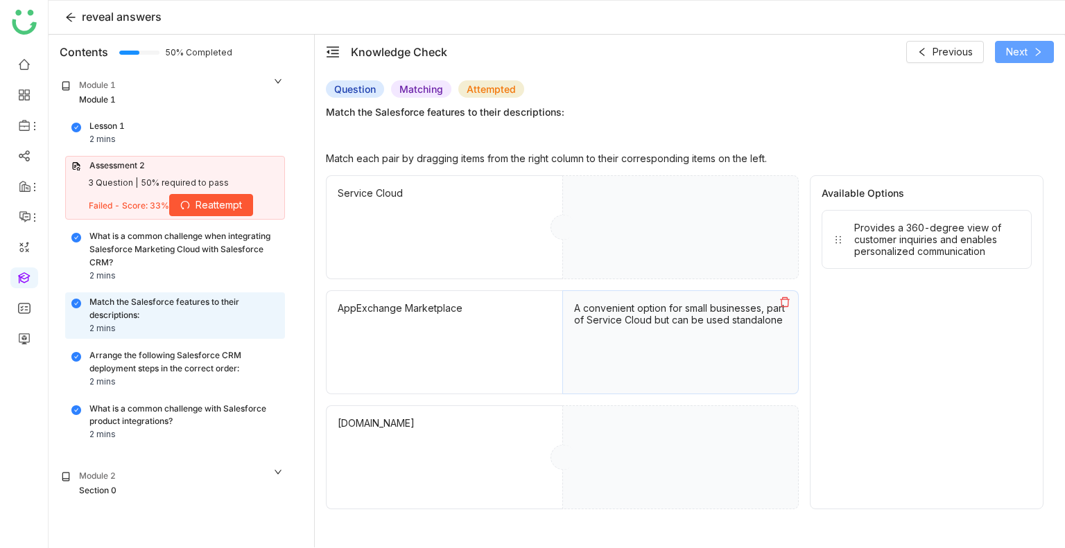
click at [1013, 46] on span "Next" at bounding box center [1016, 51] width 21 height 15
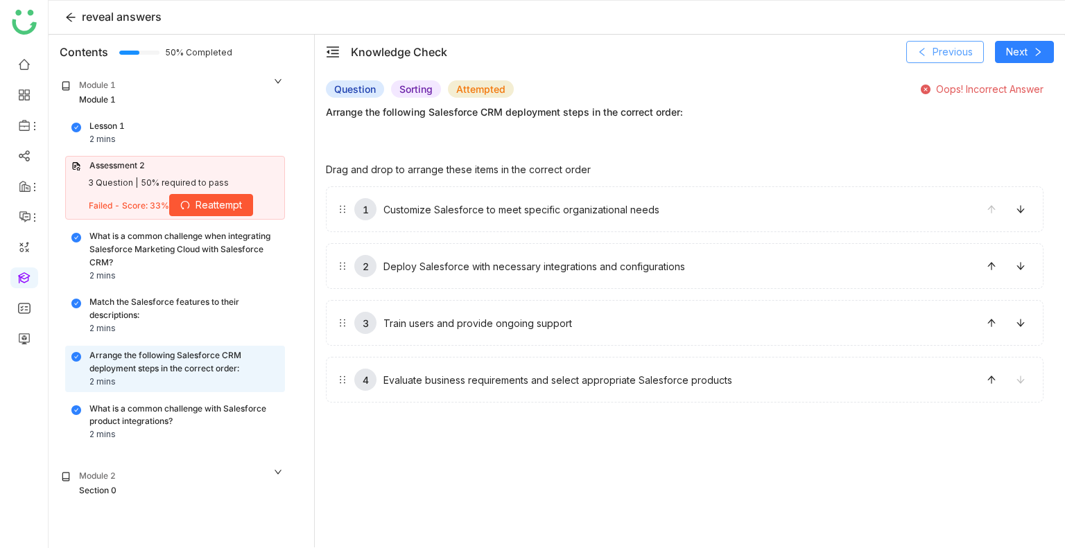
click at [946, 59] on span "Previous" at bounding box center [952, 51] width 40 height 15
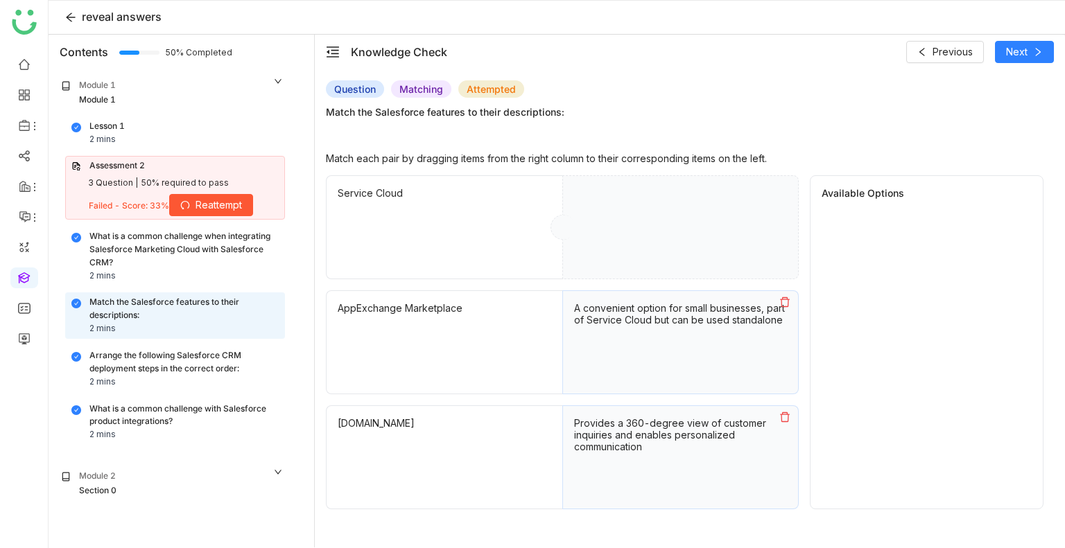
click at [204, 207] on span "Reattempt" at bounding box center [219, 205] width 46 height 15
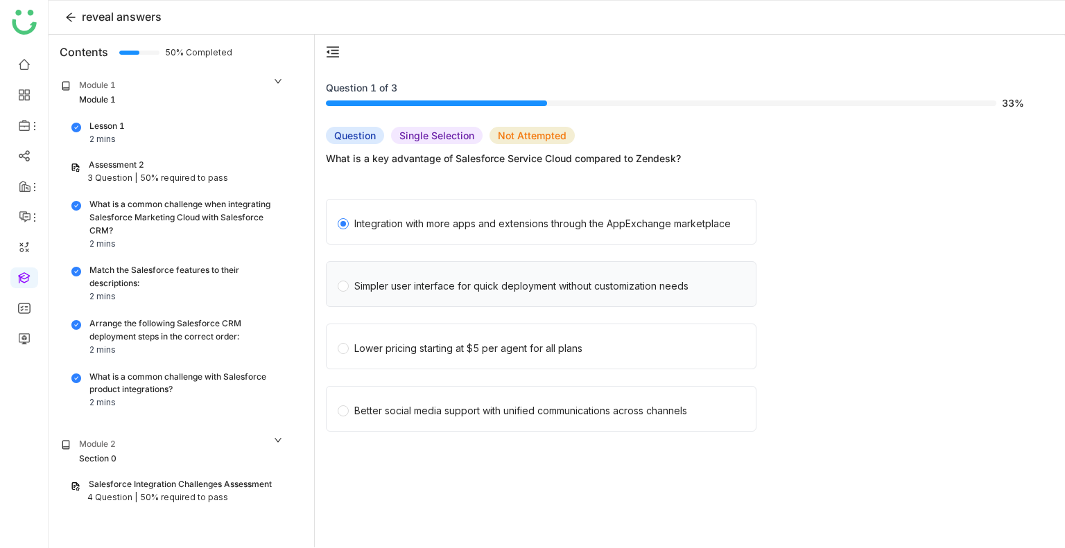
click at [379, 268] on div "Simpler user interface for quick deployment without customization needs" at bounding box center [541, 284] width 431 height 46
click at [404, 293] on div "Simpler user interface for quick deployment without customization needs" at bounding box center [521, 286] width 334 height 15
click at [140, 180] on div "50% required to pass" at bounding box center [184, 178] width 88 height 13
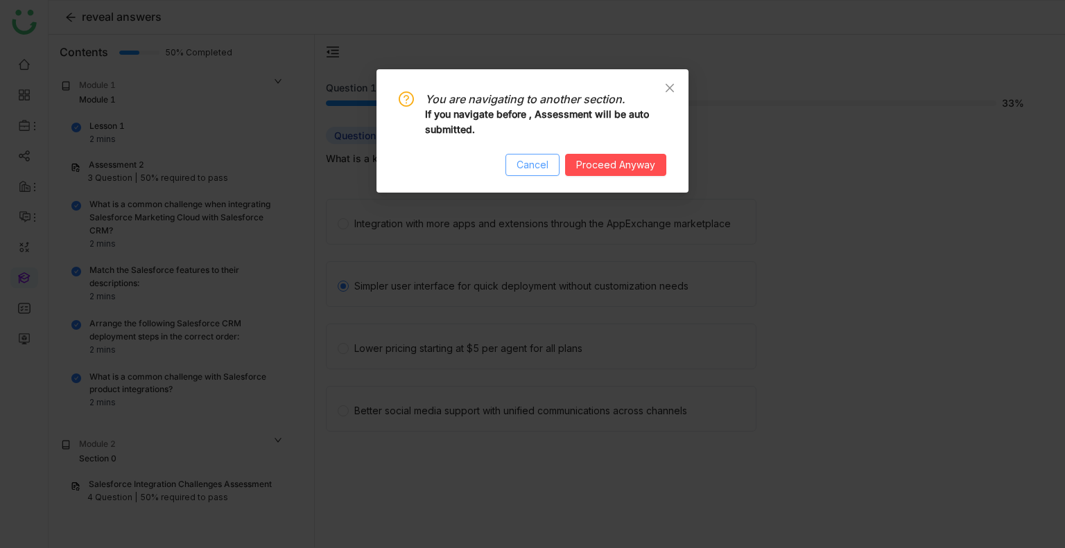
click at [533, 158] on span "Cancel" at bounding box center [532, 164] width 32 height 15
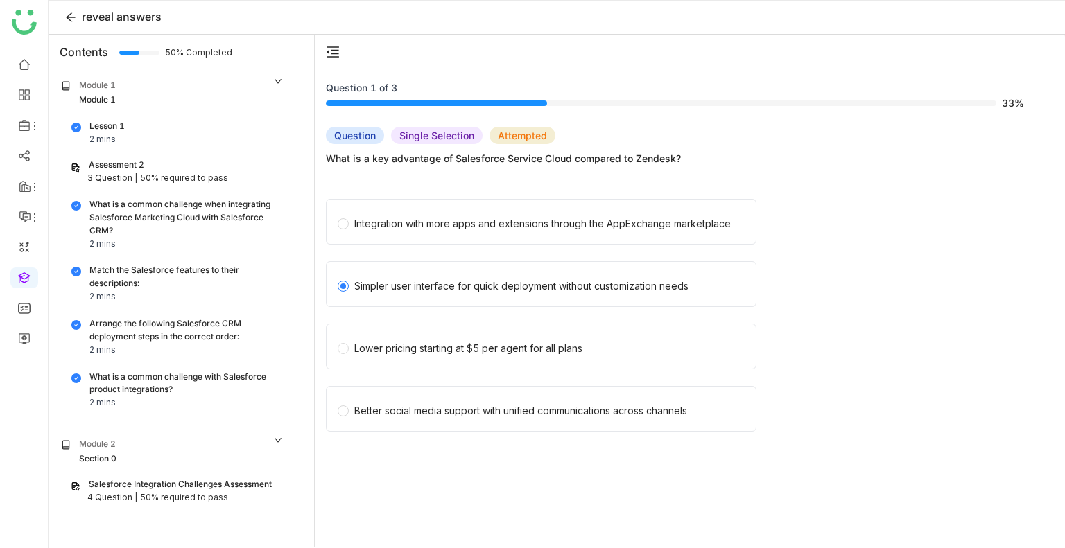
click at [104, 135] on div "2 mins" at bounding box center [102, 139] width 26 height 13
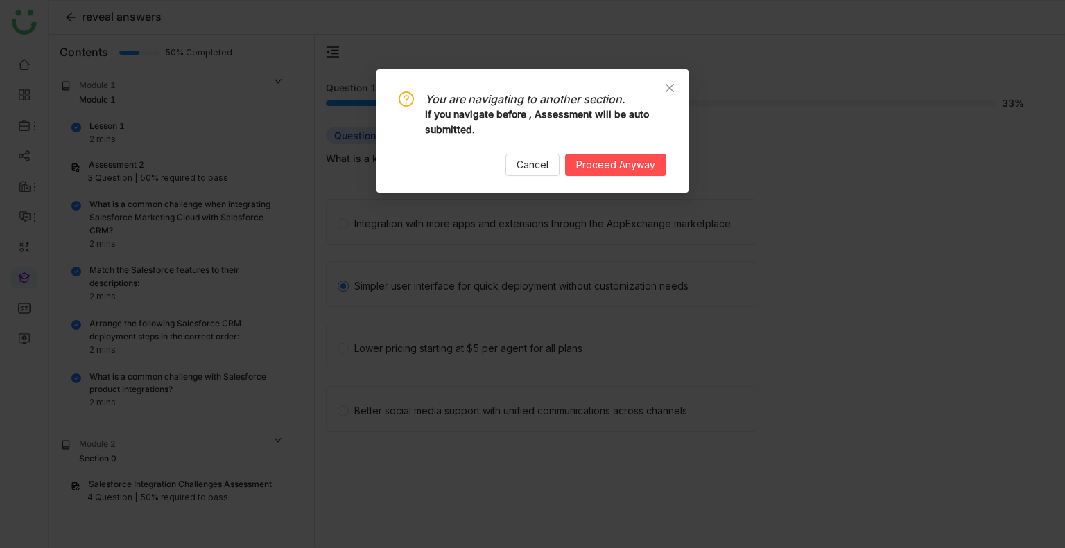
click at [535, 181] on div "You are navigating to another section. If you navigate before , Assessment will…" at bounding box center [532, 130] width 312 height 123
click at [535, 165] on span "Cancel" at bounding box center [532, 164] width 32 height 15
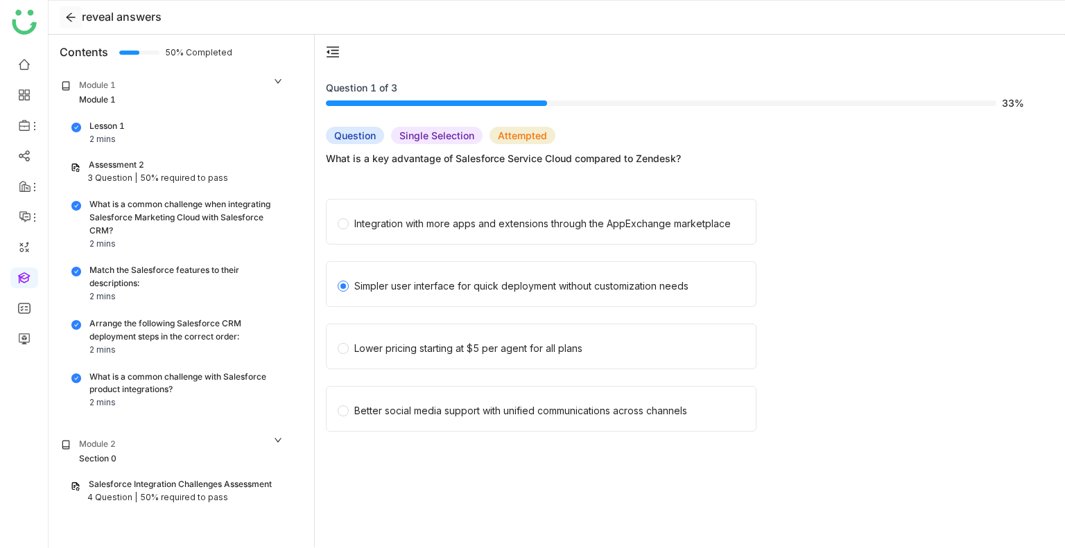
click at [71, 10] on button at bounding box center [71, 17] width 22 height 22
click at [70, 18] on icon at bounding box center [70, 17] width 11 height 11
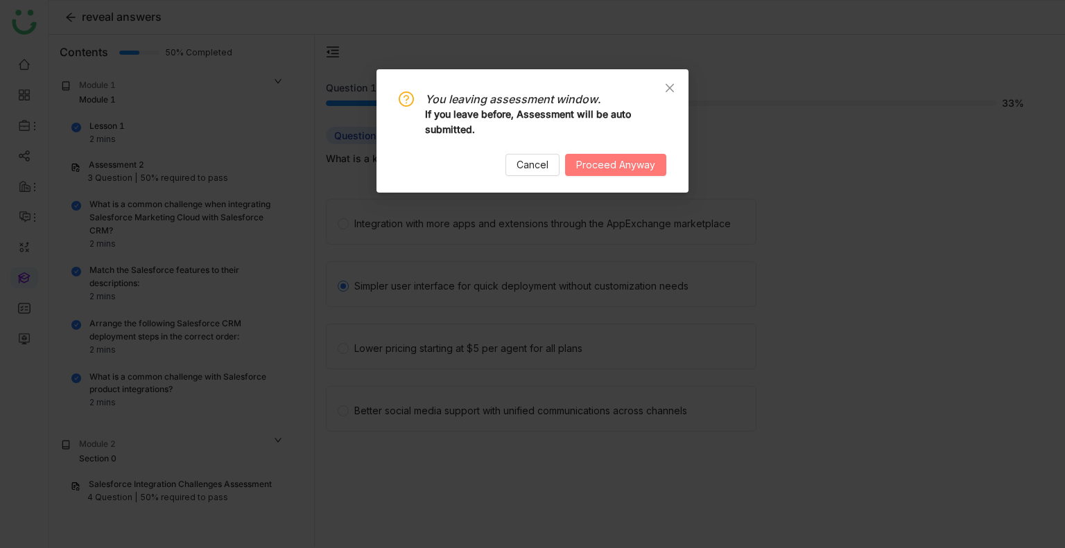
click at [625, 169] on span "Proceed Anyway" at bounding box center [615, 164] width 79 height 15
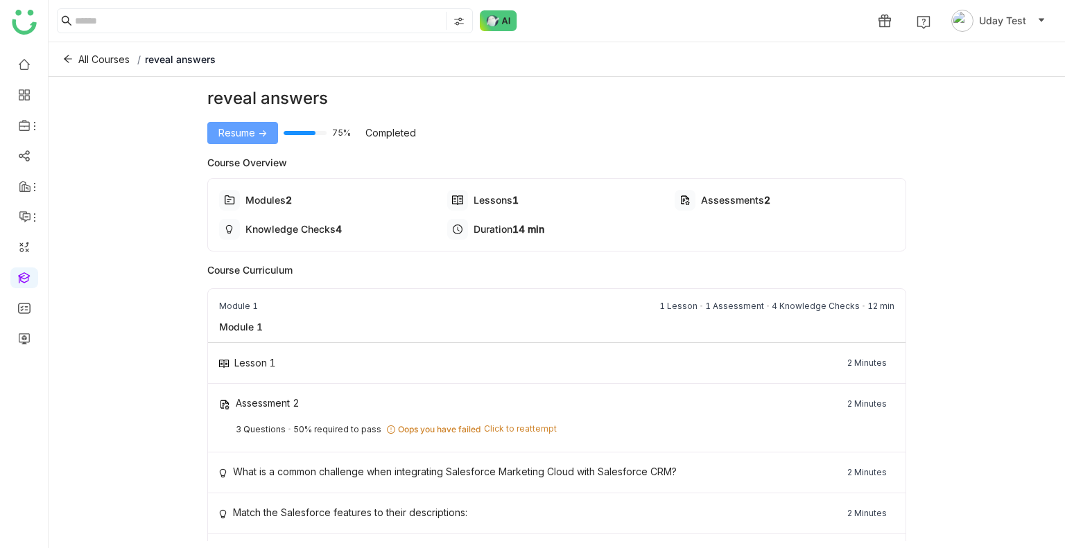
click at [238, 134] on span "Resume ->" at bounding box center [242, 132] width 49 height 15
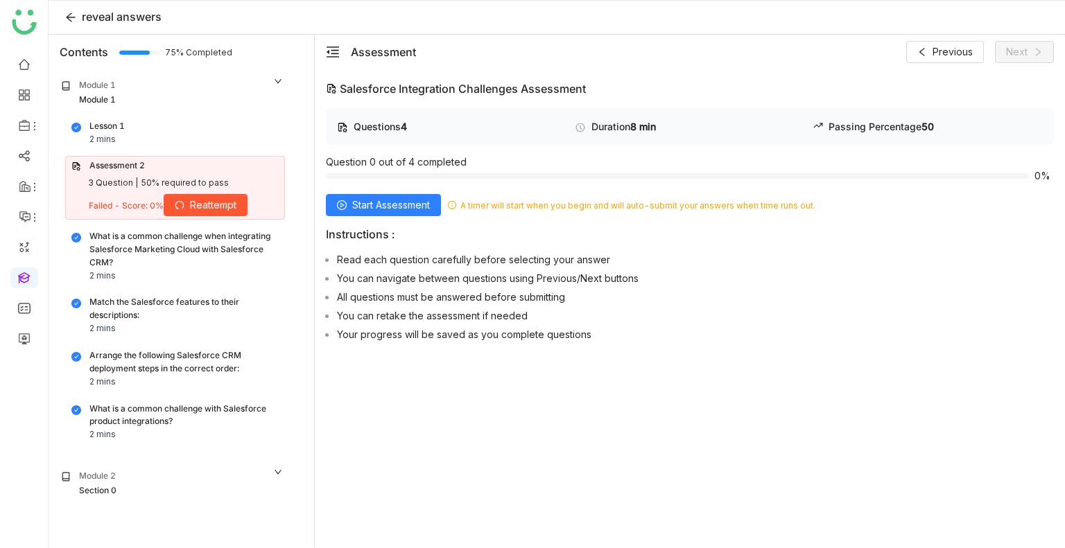
scroll to position [45, 0]
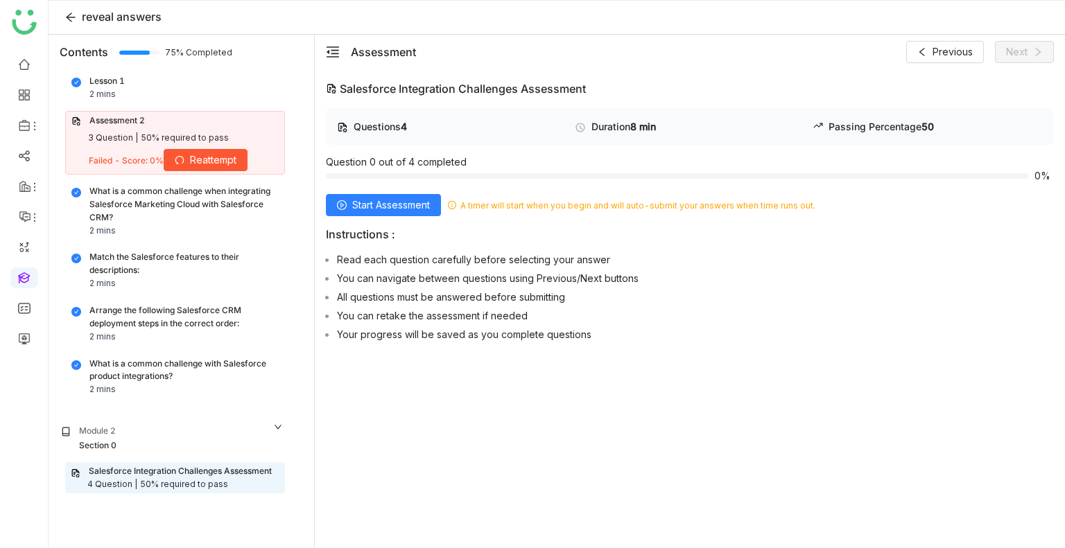
click at [141, 138] on div "50% required to pass" at bounding box center [185, 138] width 88 height 13
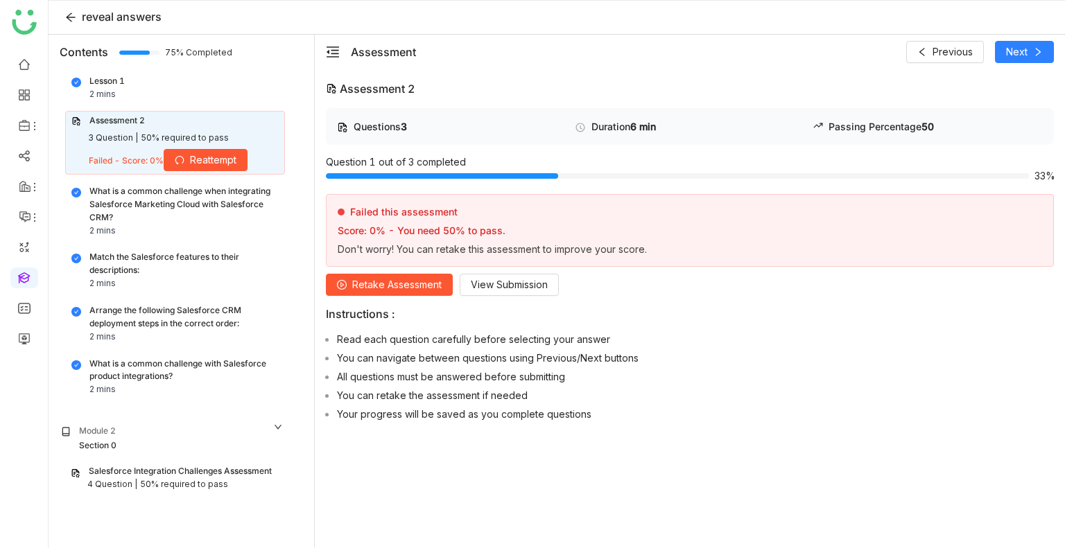
click at [141, 138] on div "50% required to pass" at bounding box center [185, 138] width 88 height 13
click at [366, 285] on span "Retake Assessment" at bounding box center [396, 284] width 89 height 15
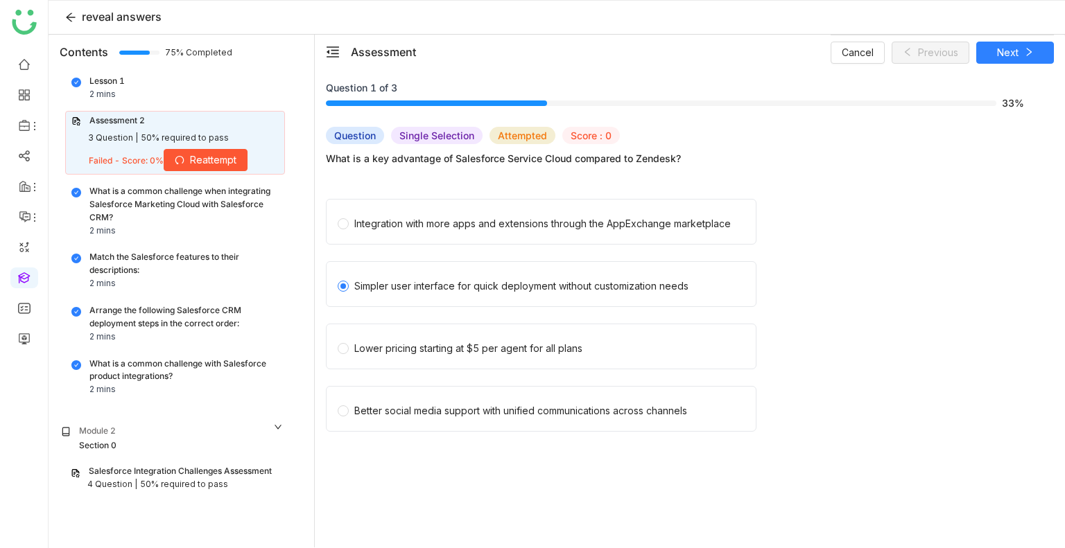
scroll to position [14, 0]
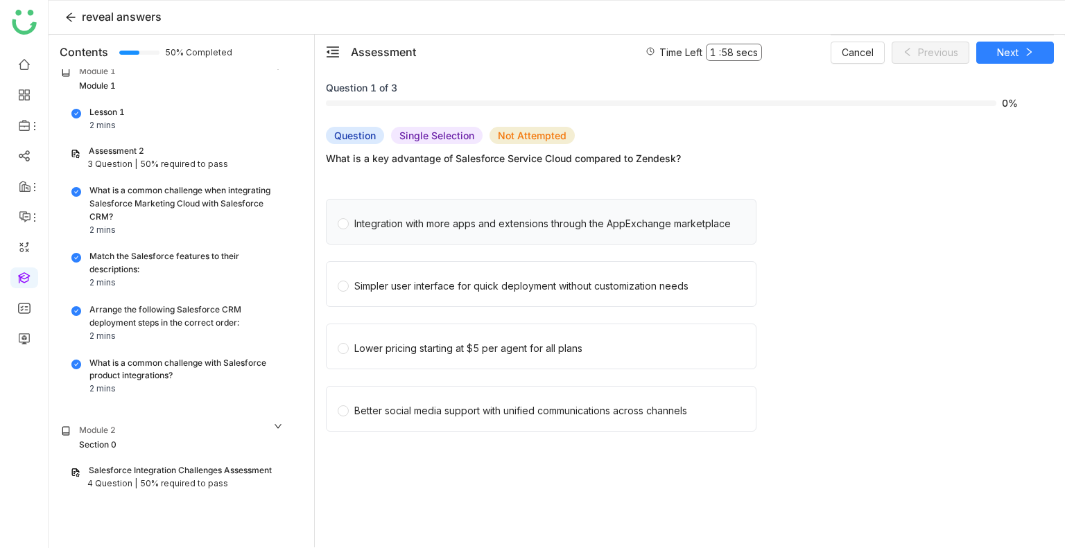
click at [476, 236] on div "Integration with more apps and extensions through the AppExchange marketplace" at bounding box center [541, 222] width 431 height 46
click at [467, 229] on div "Integration with more apps and extensions through the AppExchange marketplace" at bounding box center [542, 223] width 376 height 15
click at [614, 285] on div "Simpler user interface for quick deployment without customization needs" at bounding box center [521, 286] width 334 height 15
click at [643, 353] on label "Lower pricing starting at $5 per agent for all plans" at bounding box center [544, 346] width 413 height 19
click at [568, 227] on div "Integration with more apps and extensions through the AppExchange marketplace" at bounding box center [542, 223] width 376 height 15
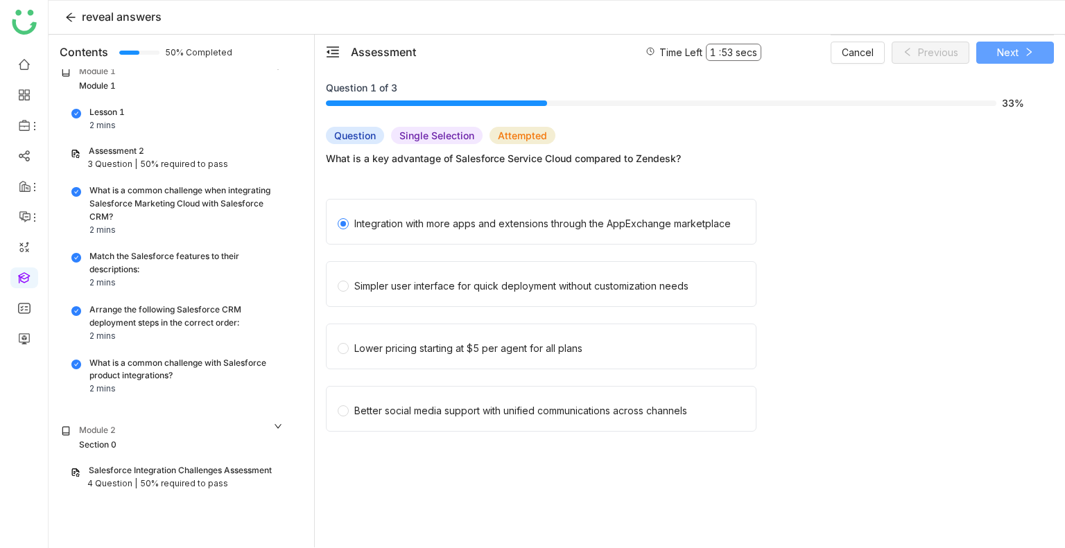
click at [1002, 55] on span "Next" at bounding box center [1007, 52] width 21 height 15
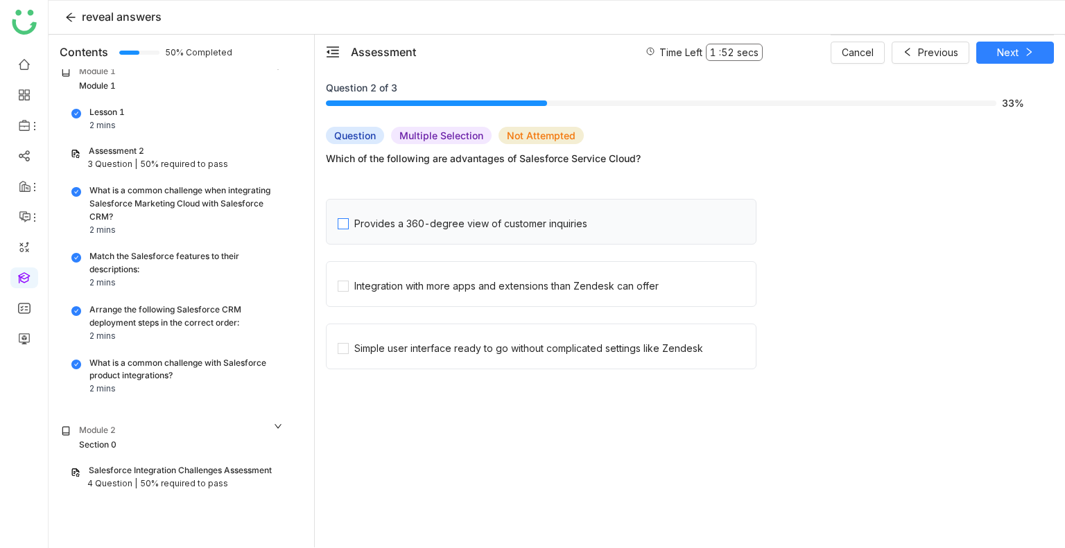
click at [559, 220] on div "Provides a 360-degree view of customer inquiries" at bounding box center [470, 223] width 233 height 15
click at [566, 279] on div "Integration with more apps and extensions than Zendesk can offer" at bounding box center [506, 286] width 304 height 15
click at [597, 342] on div "Simple user interface ready to go without complicated settings like Zendesk" at bounding box center [528, 348] width 349 height 15
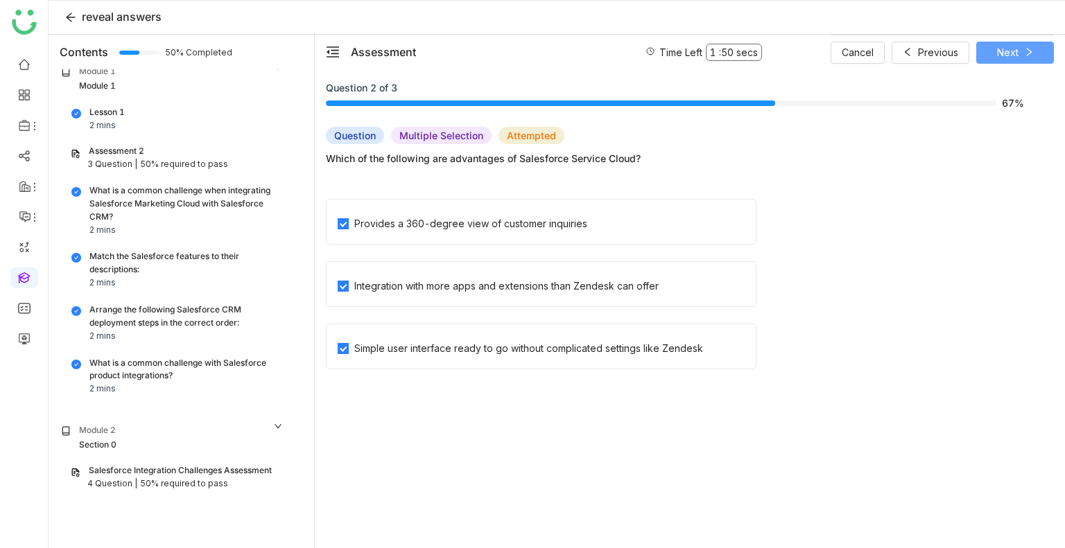
click at [991, 43] on button "Next" at bounding box center [1015, 53] width 78 height 22
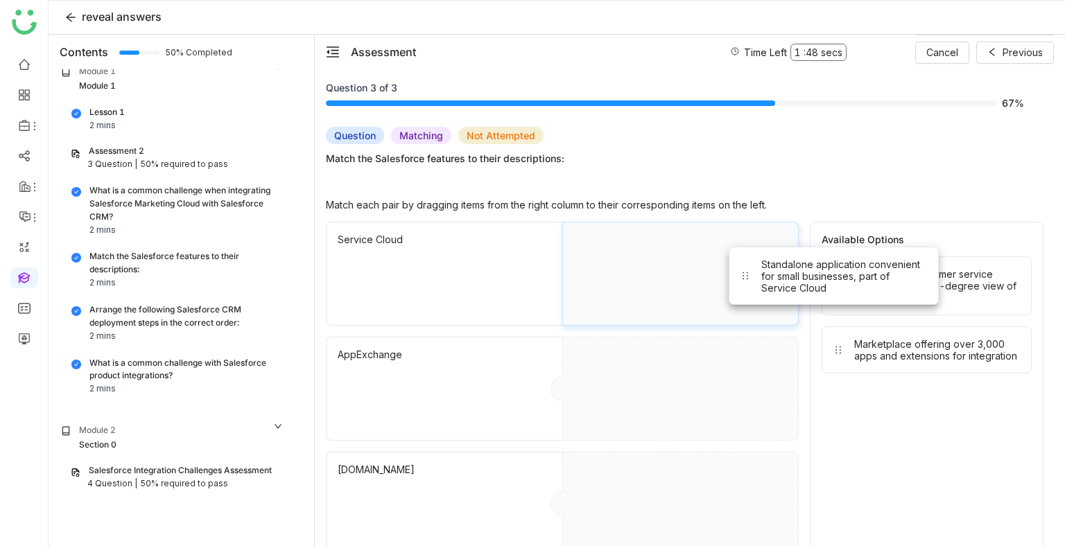
drag, startPoint x: 875, startPoint y: 288, endPoint x: 707, endPoint y: 286, distance: 167.8
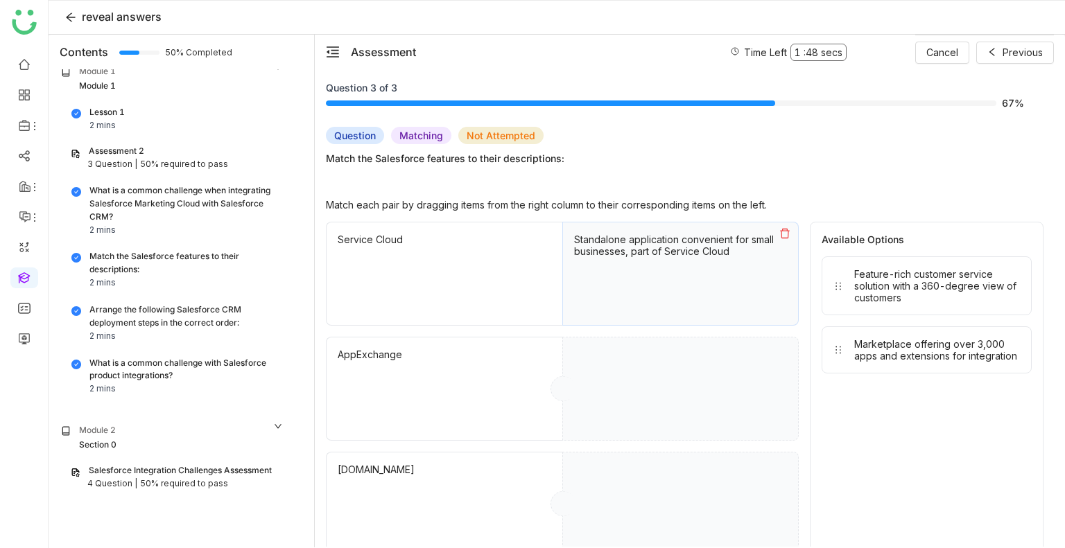
drag, startPoint x: 910, startPoint y: 293, endPoint x: 713, endPoint y: 363, distance: 209.4
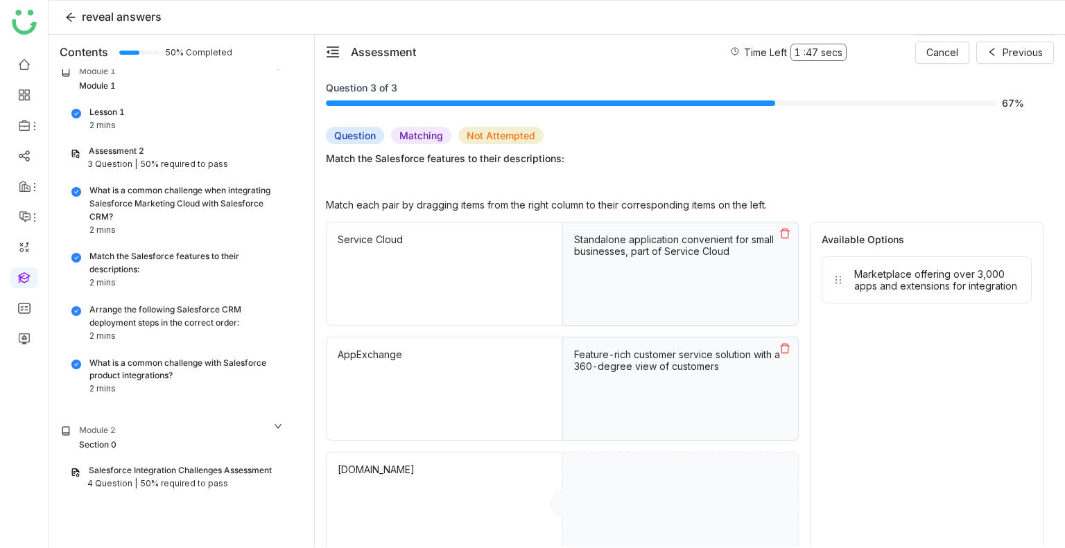
drag, startPoint x: 931, startPoint y: 303, endPoint x: 926, endPoint y: 289, distance: 14.7
click at [926, 289] on div "Available Options Marketplace offering over 3,000 apps and extensions for integ…" at bounding box center [927, 389] width 234 height 334
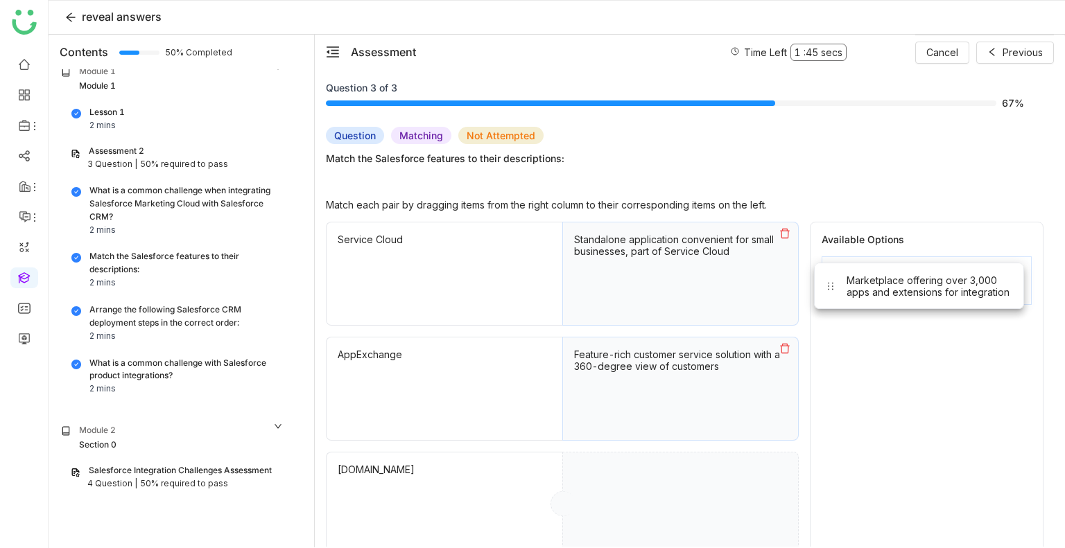
drag, startPoint x: 901, startPoint y: 285, endPoint x: 770, endPoint y: 462, distance: 220.5
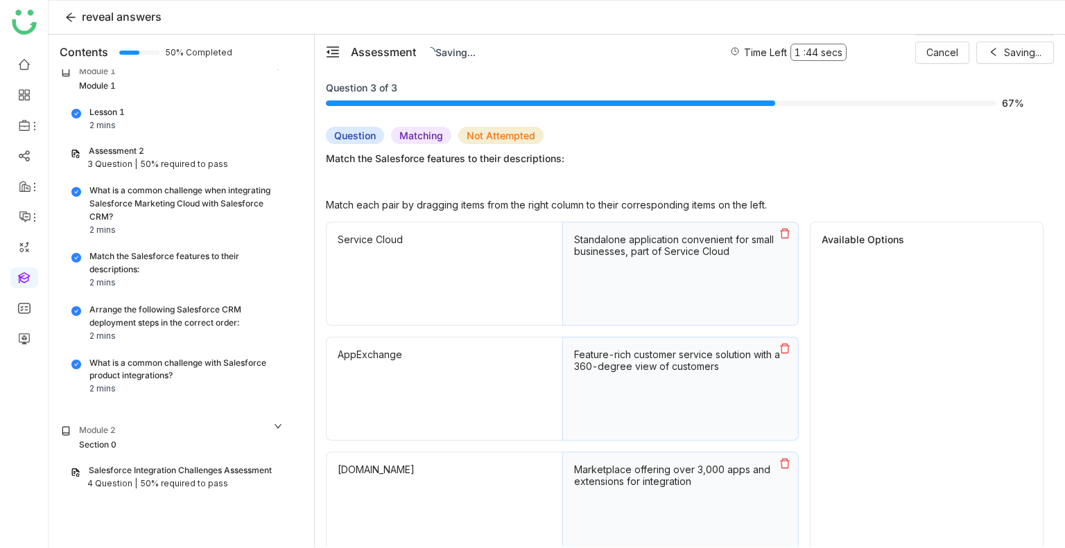
scroll to position [36, 0]
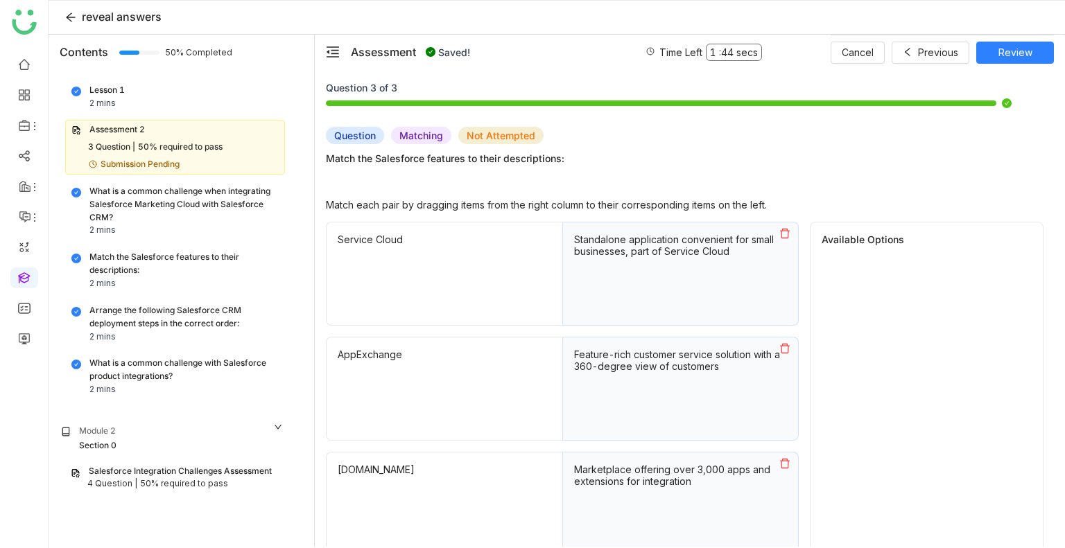
click at [781, 352] on icon at bounding box center [784, 348] width 11 height 11
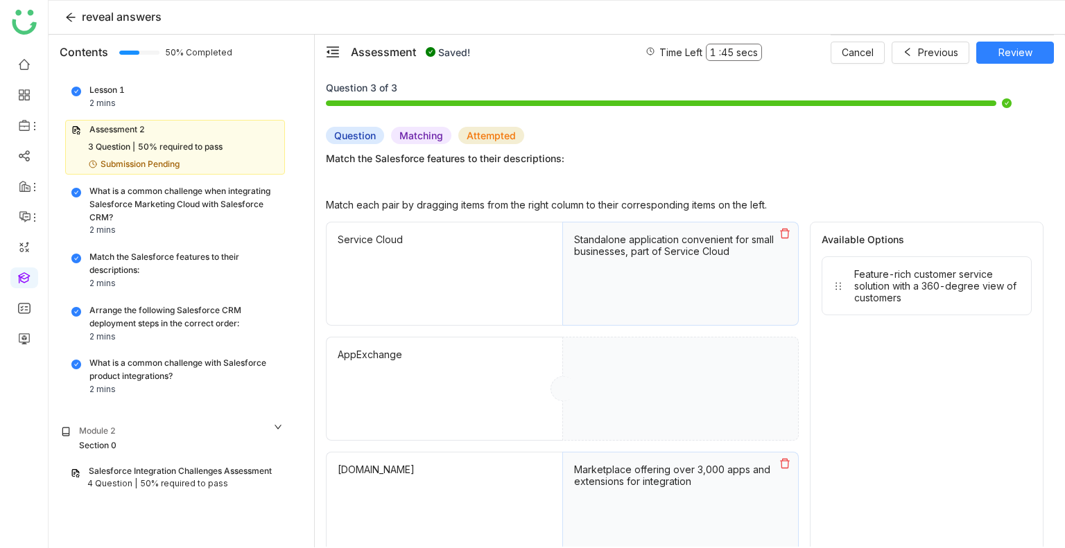
click at [781, 232] on icon at bounding box center [785, 234] width 10 height 10
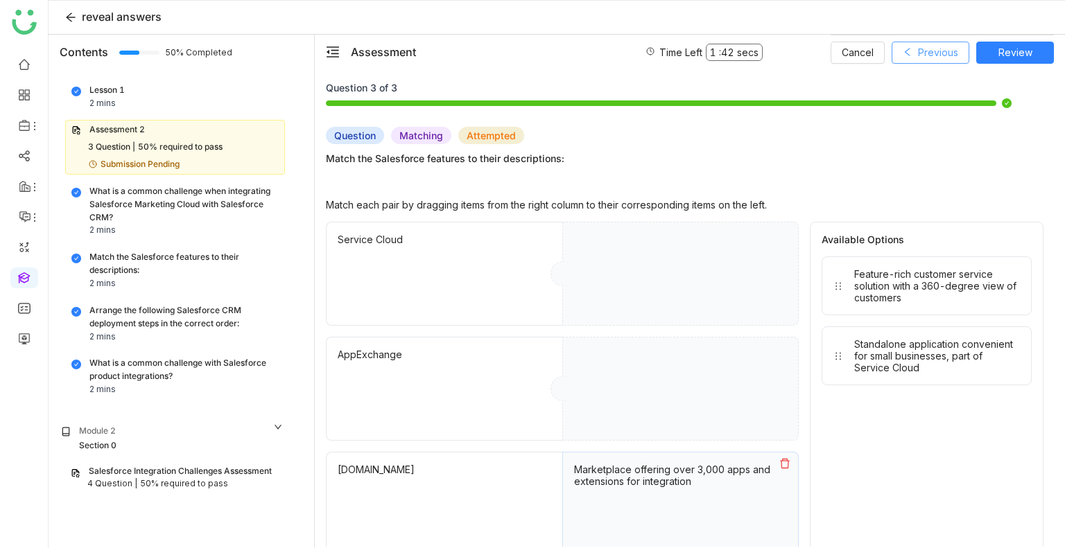
click at [941, 52] on span "Previous" at bounding box center [938, 52] width 40 height 15
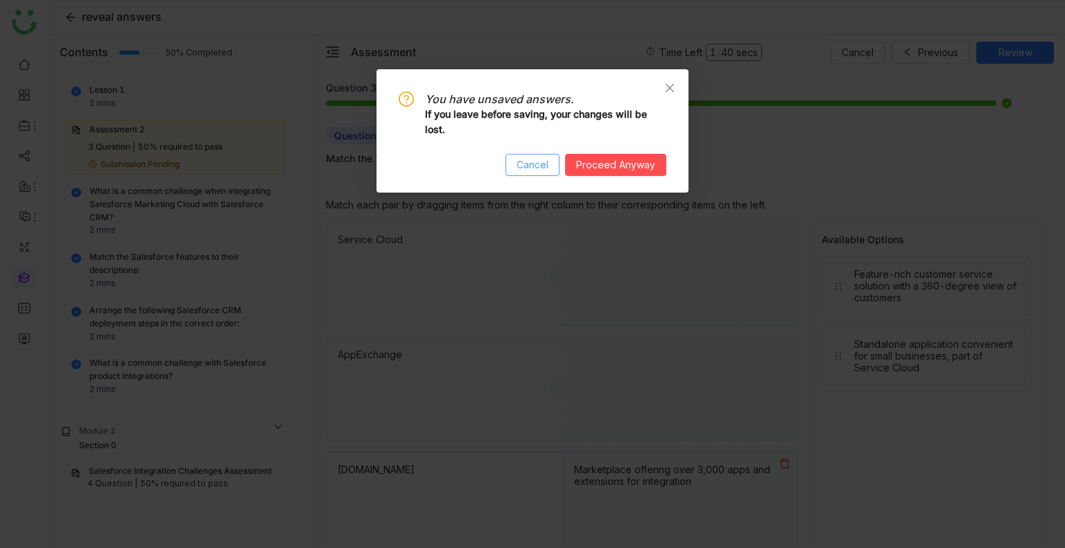
click at [535, 173] on button "Cancel" at bounding box center [532, 165] width 54 height 22
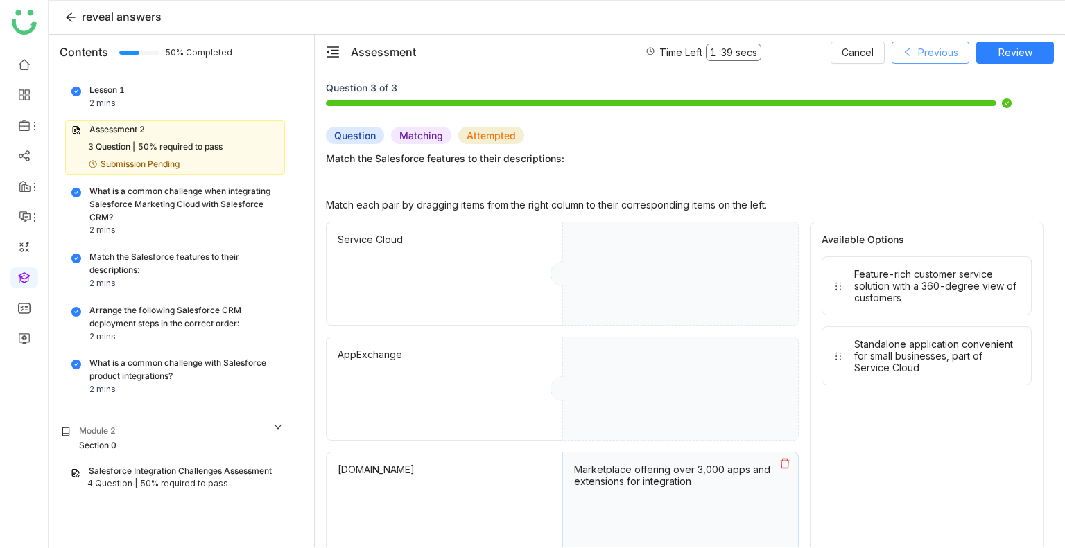
click at [924, 47] on span "Previous" at bounding box center [938, 52] width 40 height 15
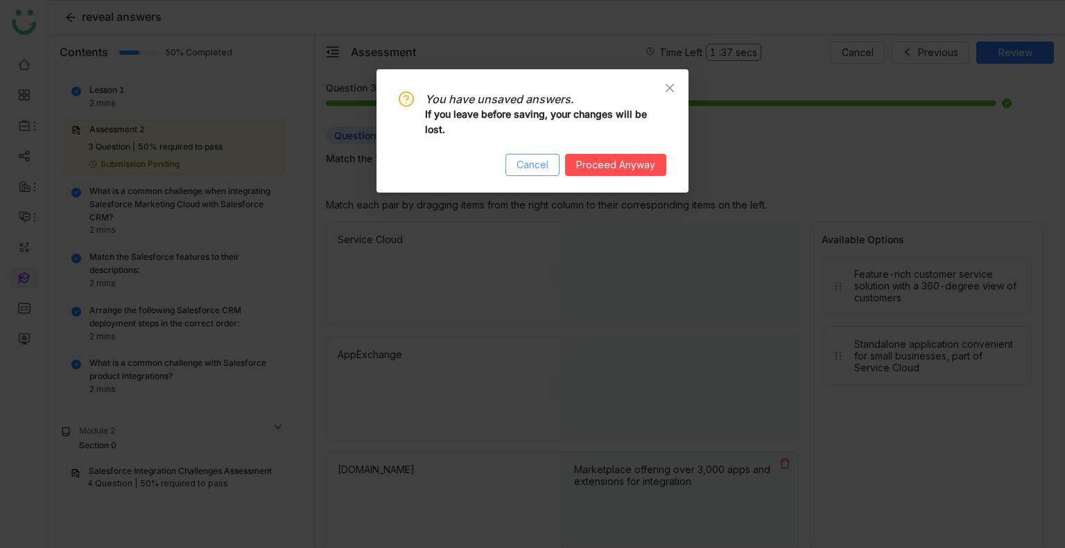
click at [546, 166] on span "Cancel" at bounding box center [532, 164] width 32 height 15
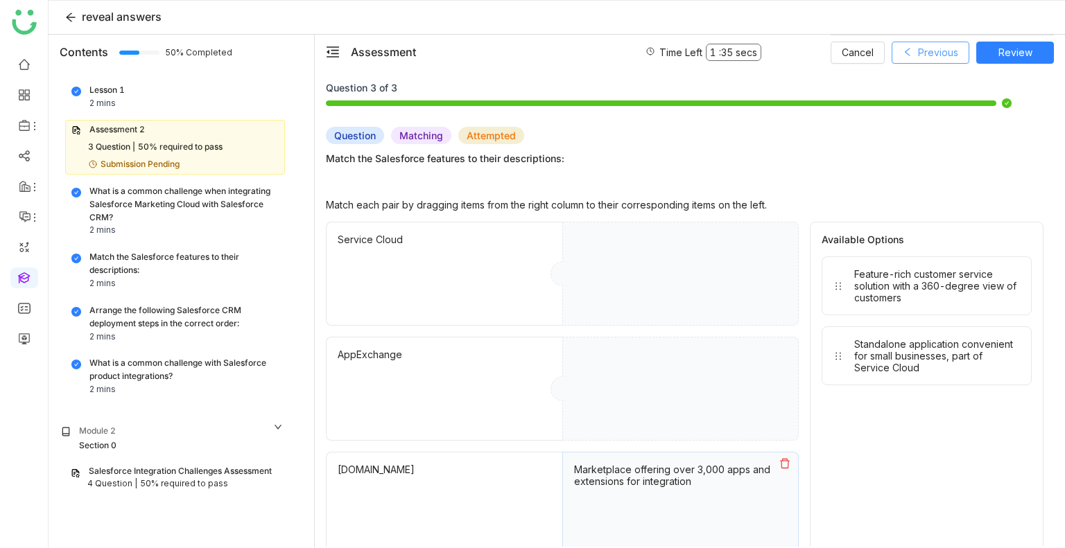
click at [911, 52] on icon at bounding box center [908, 52] width 10 height 10
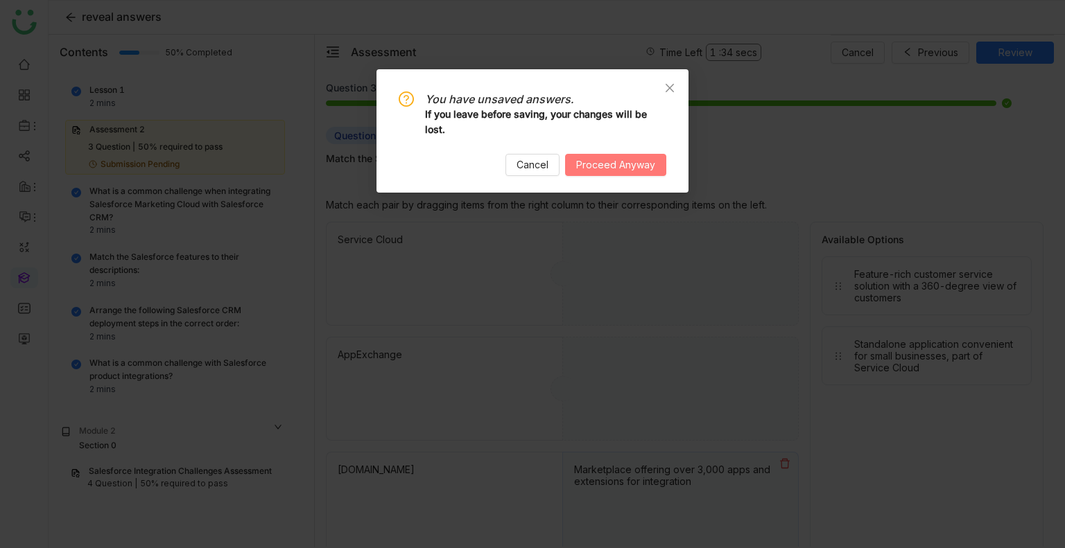
click at [605, 160] on span "Proceed Anyway" at bounding box center [615, 164] width 79 height 15
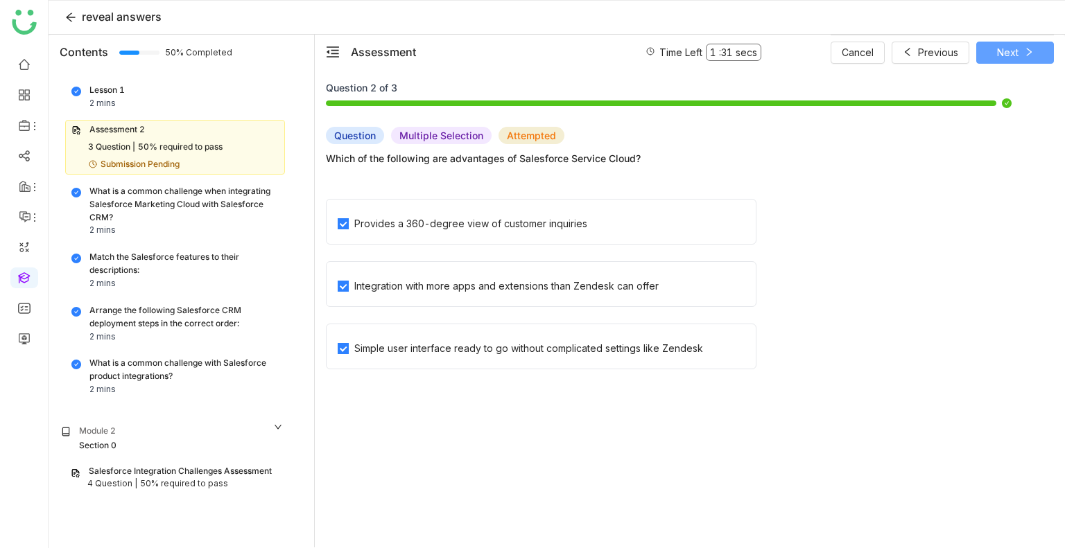
click at [1007, 47] on span "Next" at bounding box center [1007, 52] width 21 height 15
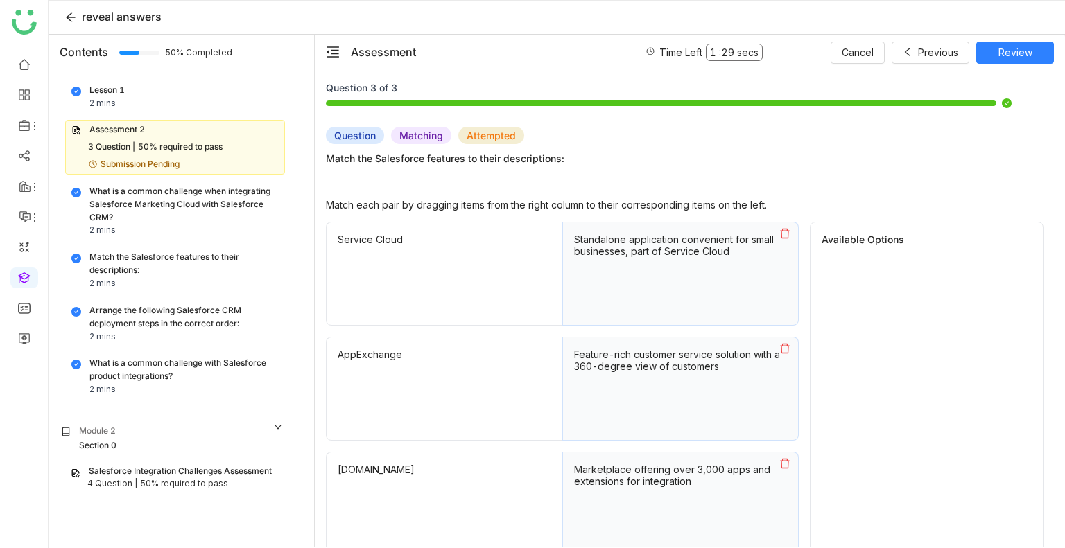
click at [788, 230] on icon at bounding box center [785, 234] width 10 height 10
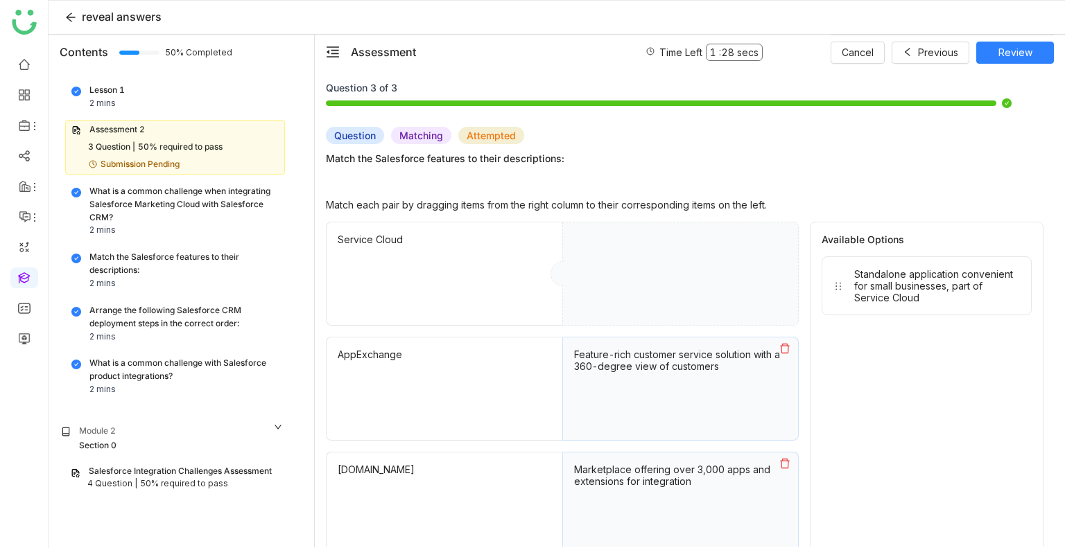
click at [788, 349] on icon at bounding box center [784, 348] width 11 height 11
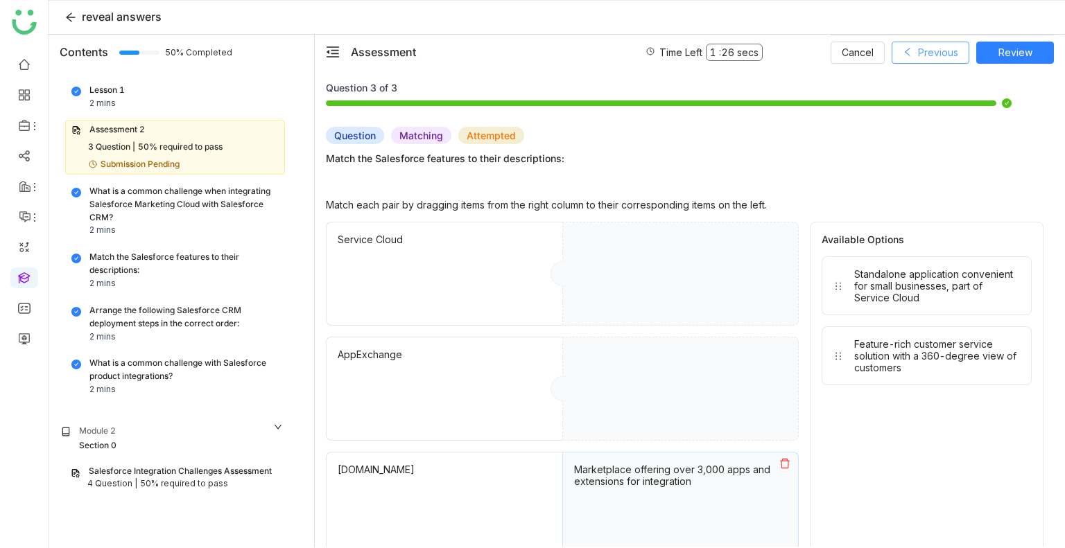
click at [923, 53] on span "Previous" at bounding box center [938, 52] width 40 height 15
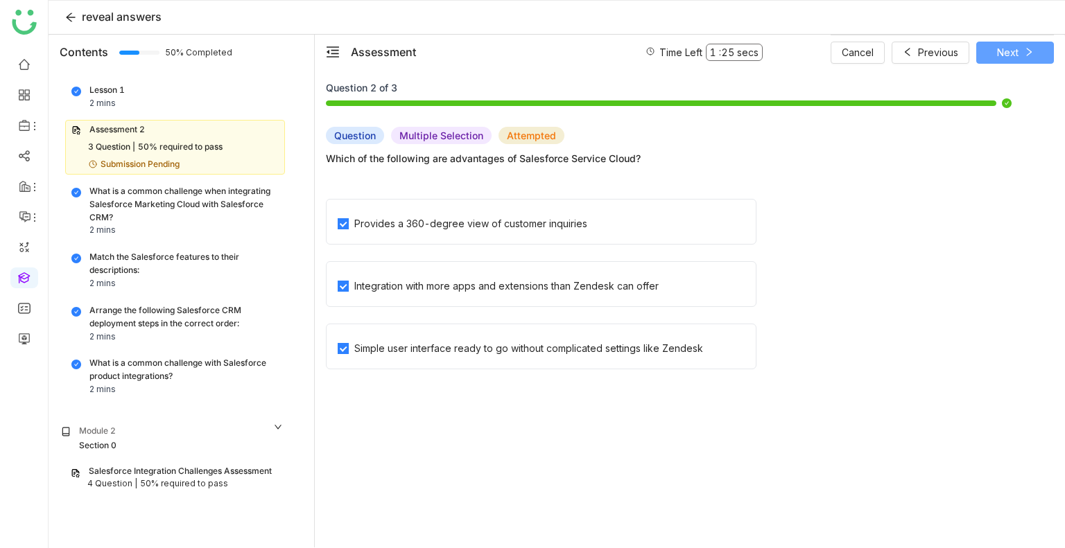
click at [1007, 55] on span "Next" at bounding box center [1007, 52] width 21 height 15
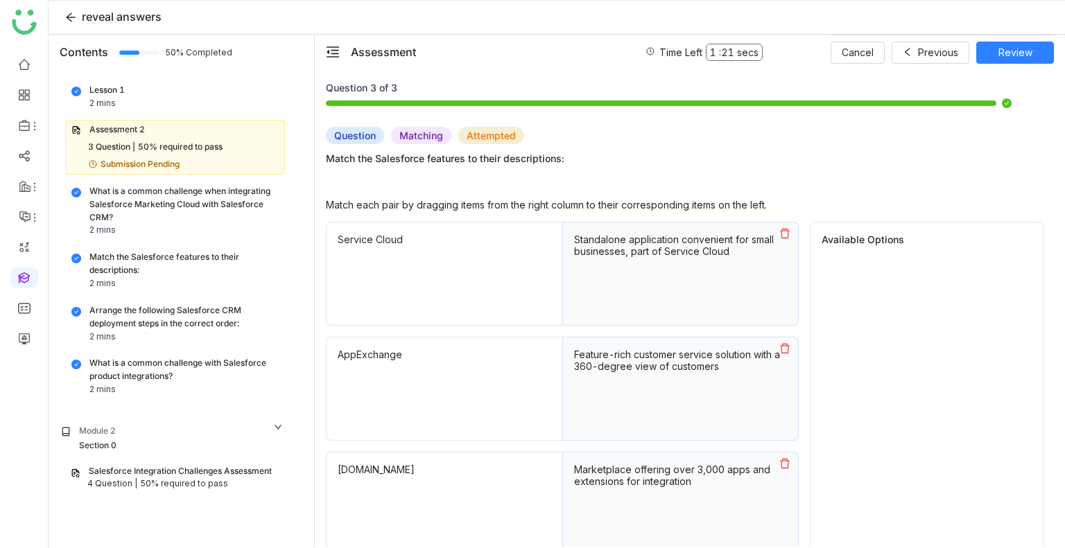
click at [786, 229] on icon at bounding box center [784, 233] width 11 height 11
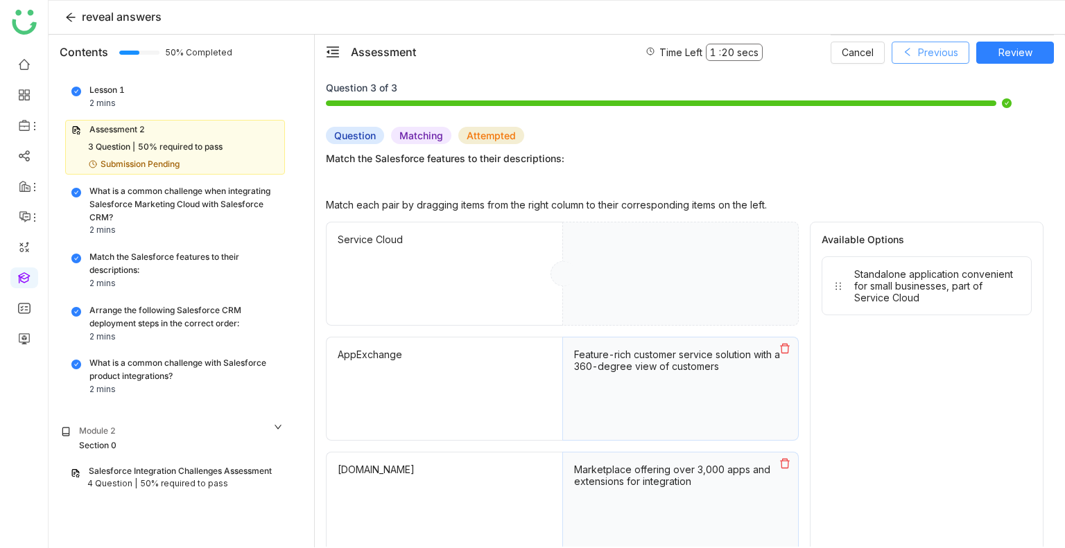
click at [918, 61] on button "Previous" at bounding box center [931, 53] width 78 height 22
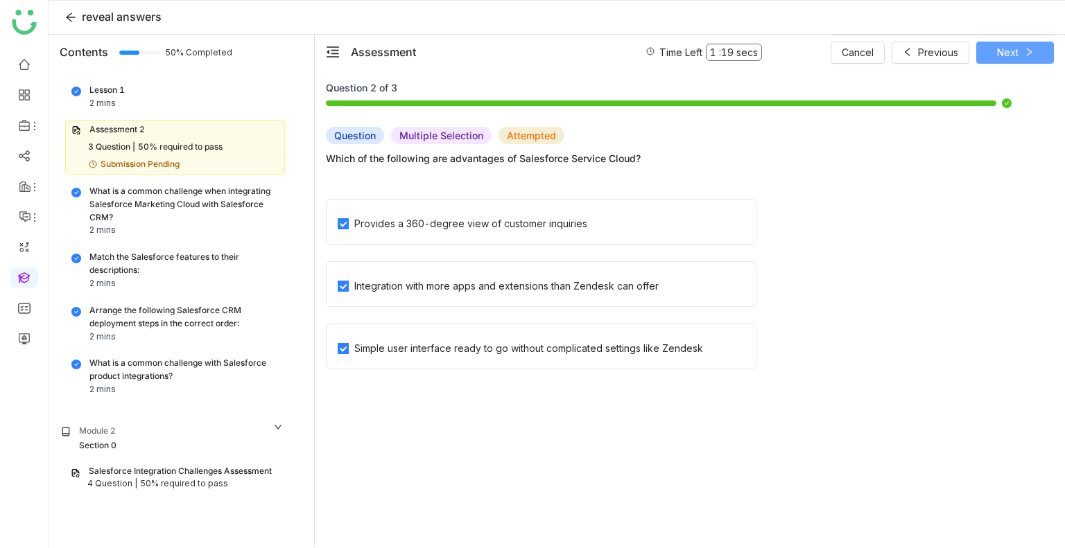
click at [997, 55] on span "Next" at bounding box center [1007, 52] width 21 height 15
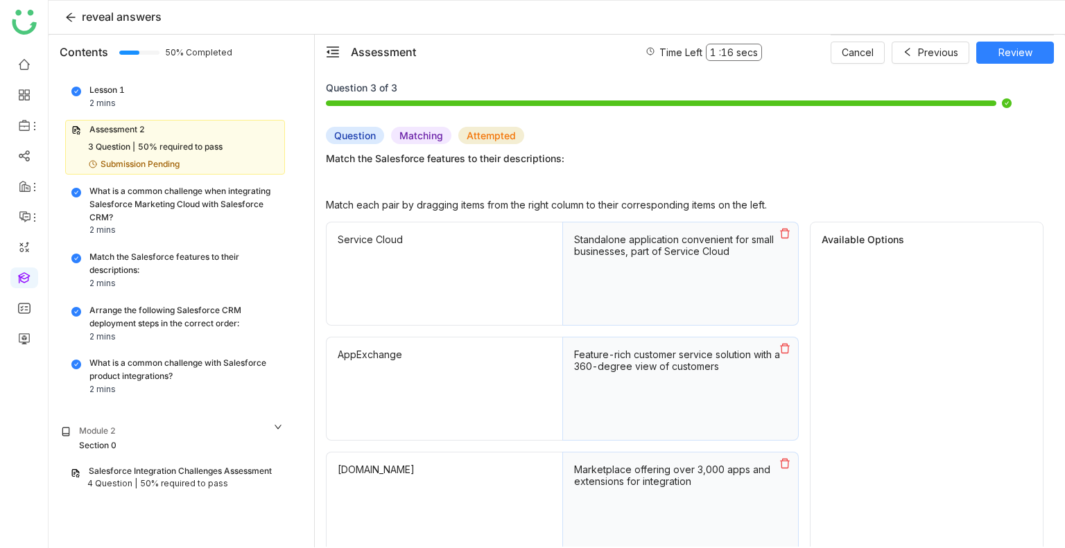
click at [785, 230] on icon at bounding box center [785, 234] width 10 height 10
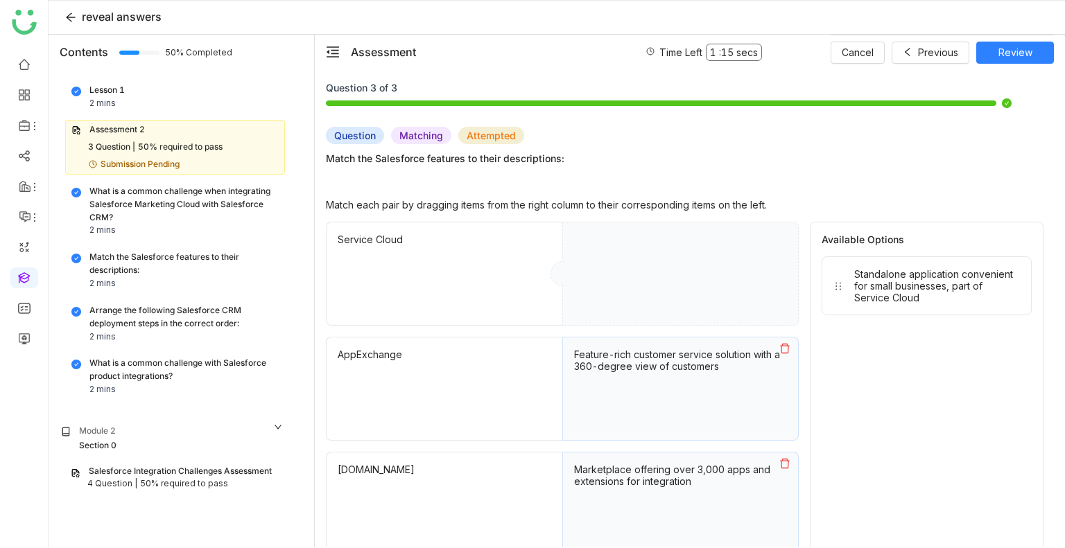
click at [785, 346] on icon at bounding box center [784, 348] width 11 height 11
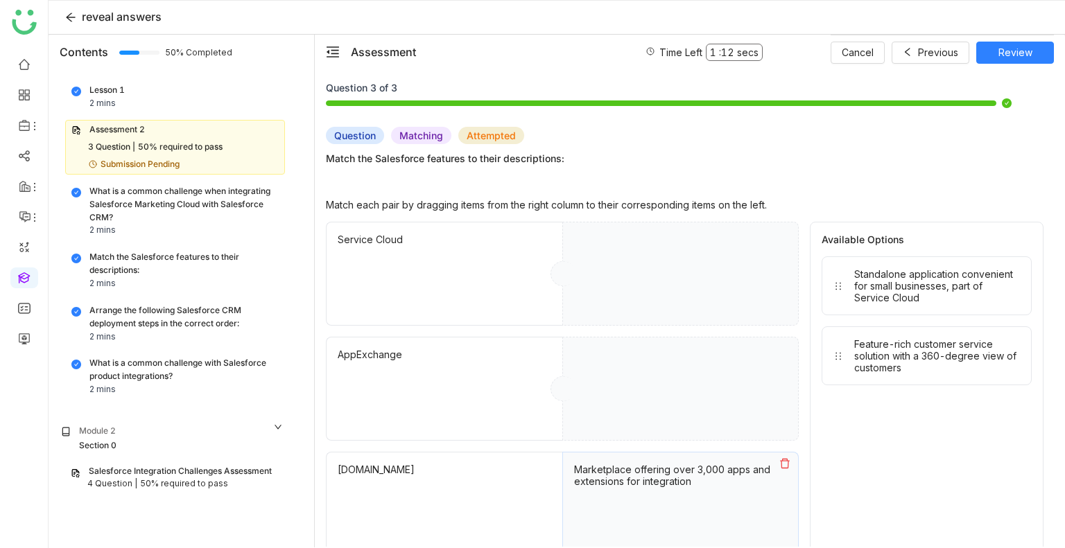
click at [858, 407] on div "Available Options Standalone application convenient for small businesses, part …" at bounding box center [927, 389] width 234 height 334
click at [928, 55] on span "Previous" at bounding box center [938, 52] width 40 height 15
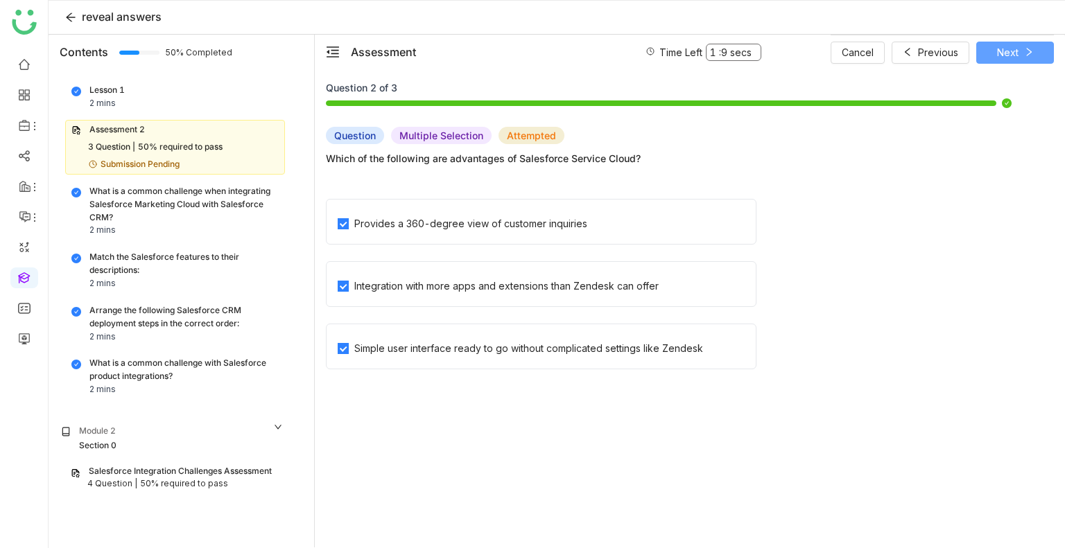
click at [983, 55] on button "Next" at bounding box center [1015, 53] width 78 height 22
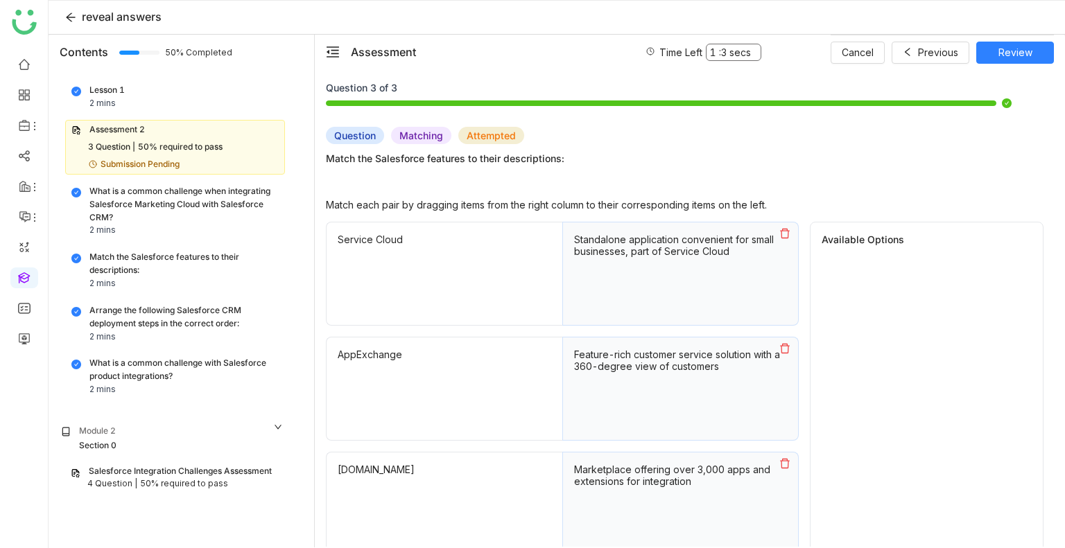
click at [792, 343] on button at bounding box center [785, 349] width 26 height 22
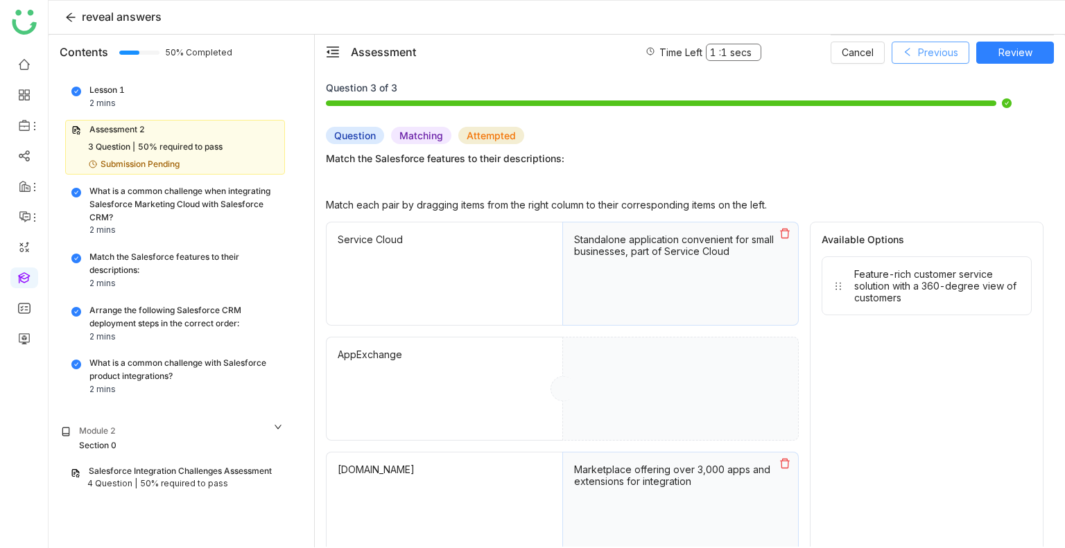
click at [935, 49] on span "Previous" at bounding box center [938, 52] width 40 height 15
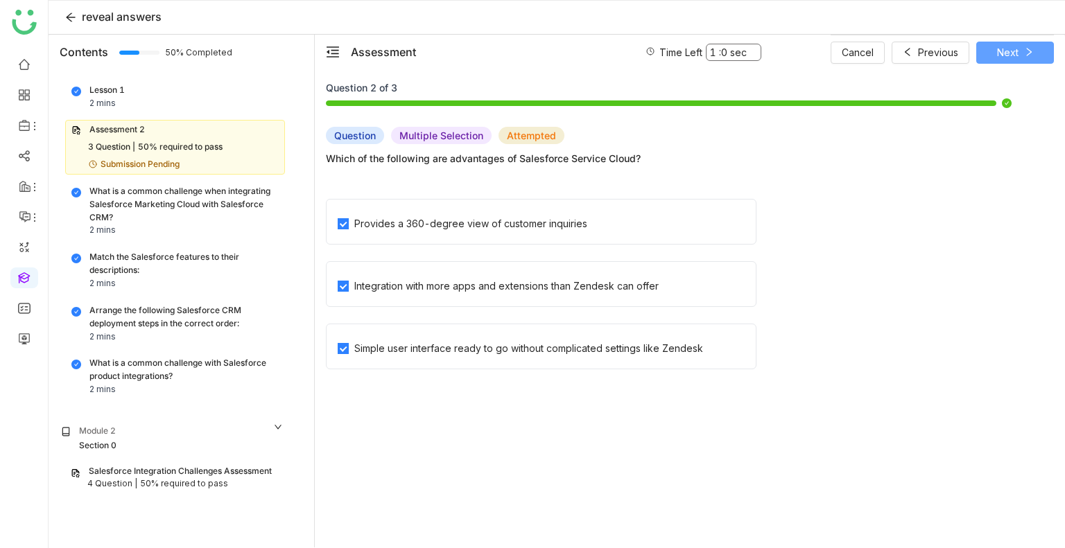
click at [980, 49] on button "Next" at bounding box center [1015, 53] width 78 height 22
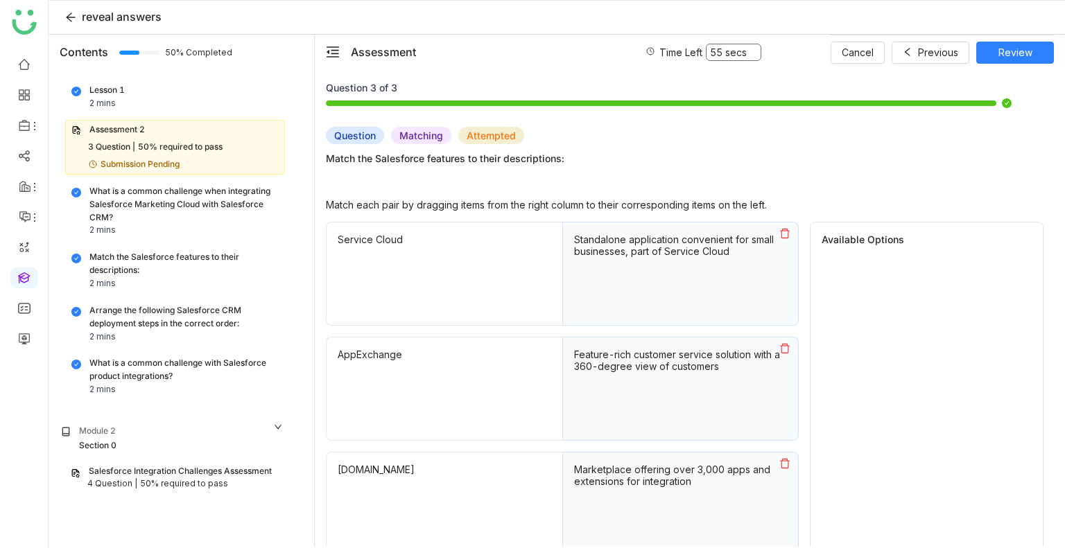
click at [788, 239] on button at bounding box center [785, 234] width 26 height 22
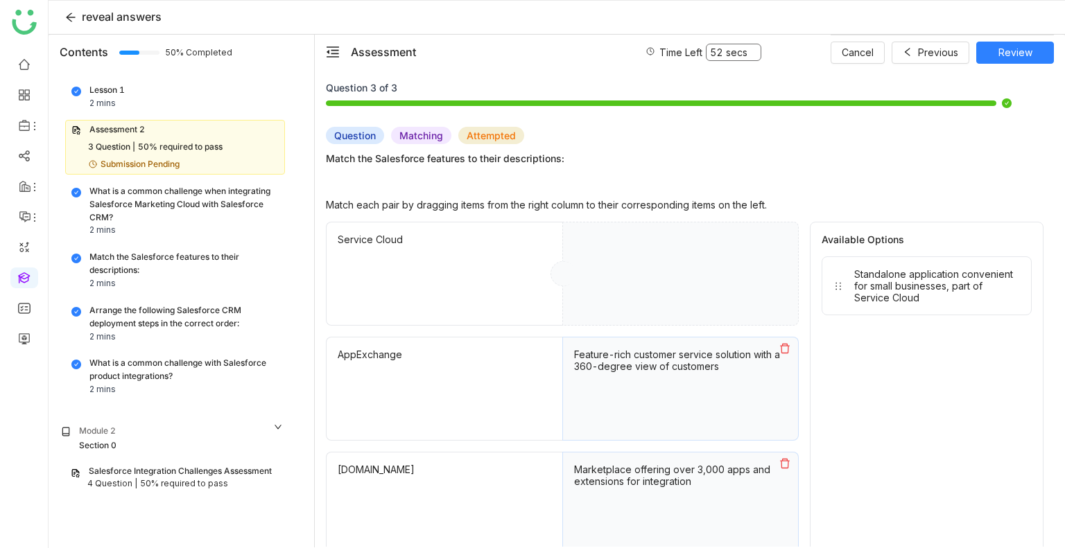
click at [783, 344] on icon at bounding box center [785, 349] width 10 height 10
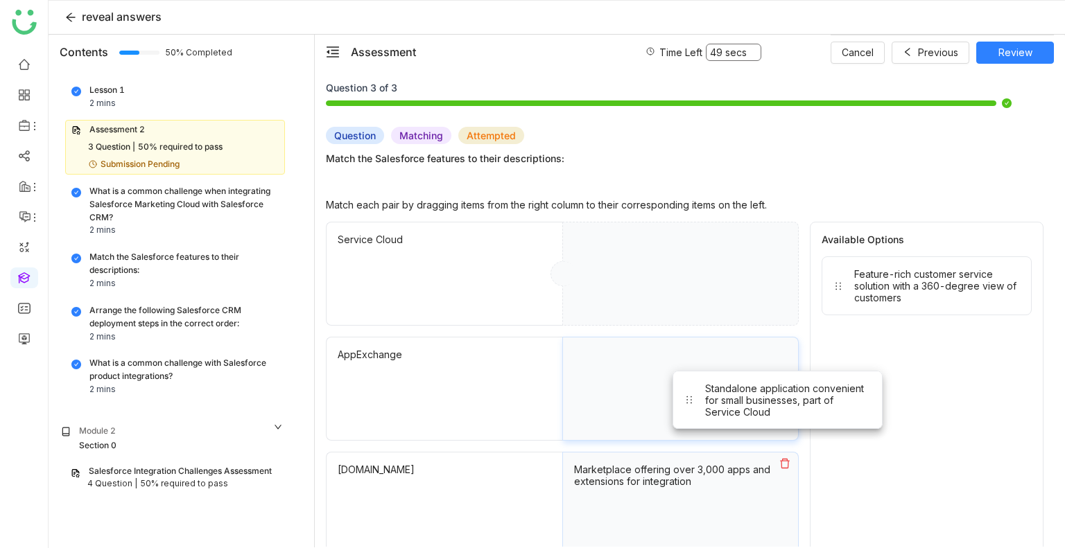
drag, startPoint x: 922, startPoint y: 290, endPoint x: 749, endPoint y: 394, distance: 201.5
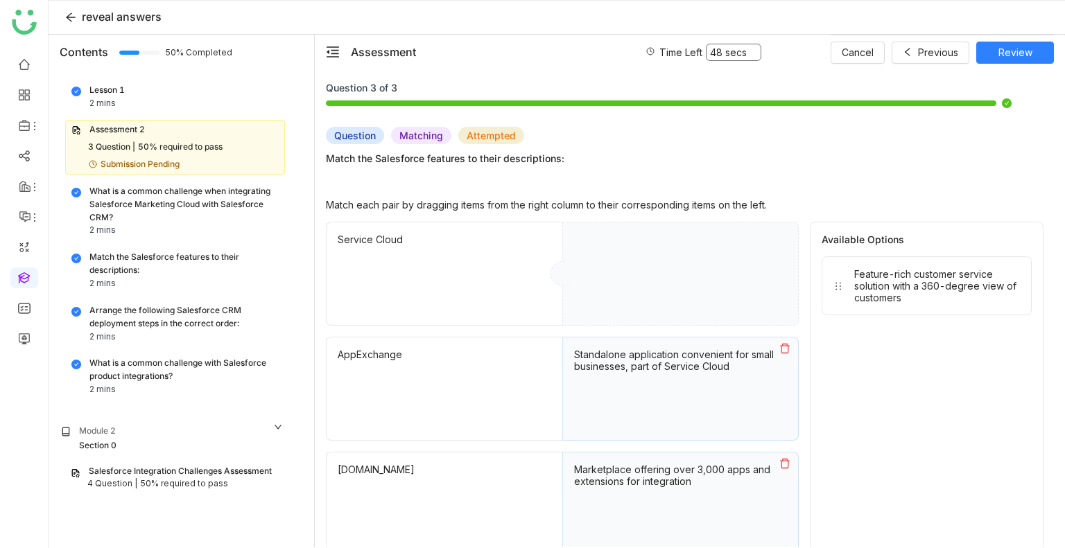
drag, startPoint x: 901, startPoint y: 293, endPoint x: 740, endPoint y: 286, distance: 161.7
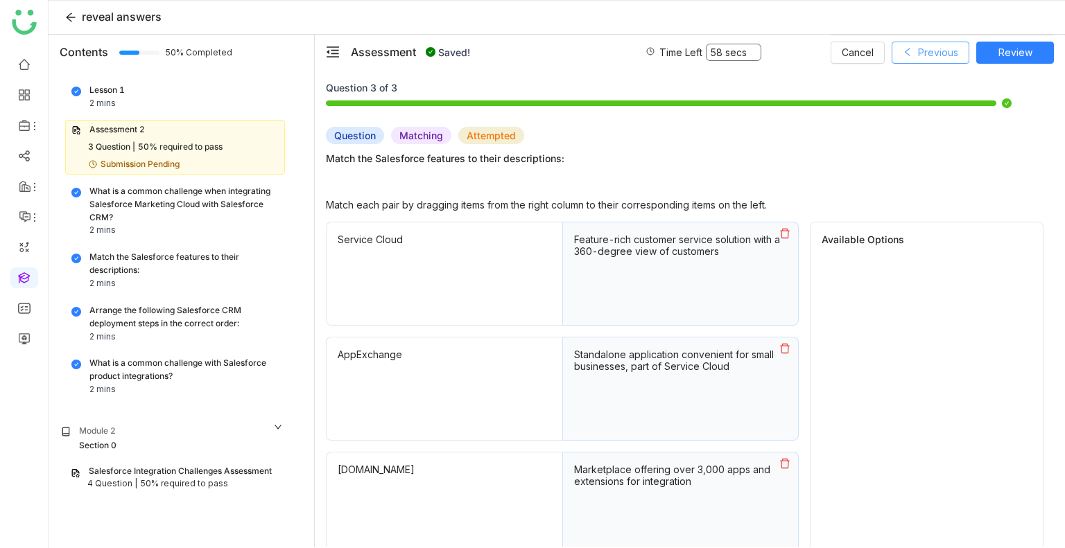
click at [932, 52] on span "Previous" at bounding box center [938, 52] width 40 height 15
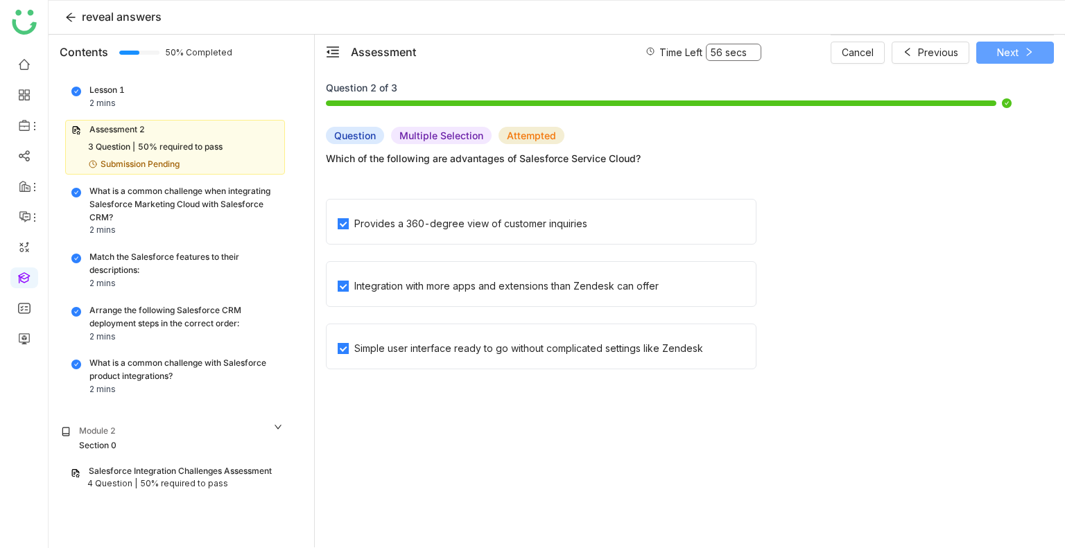
click at [1005, 50] on span "Next" at bounding box center [1007, 52] width 21 height 15
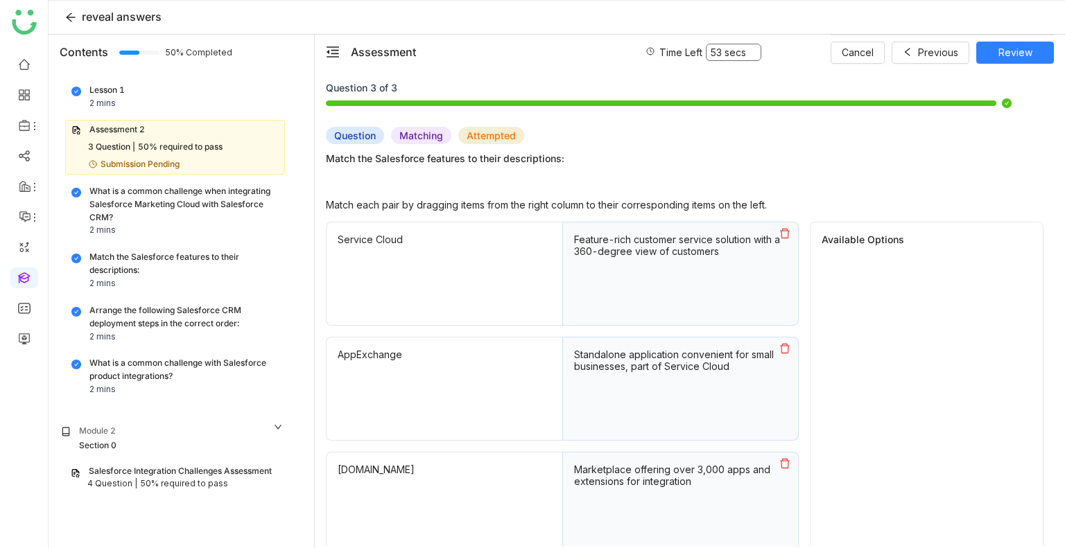
click at [779, 237] on icon at bounding box center [784, 233] width 11 height 11
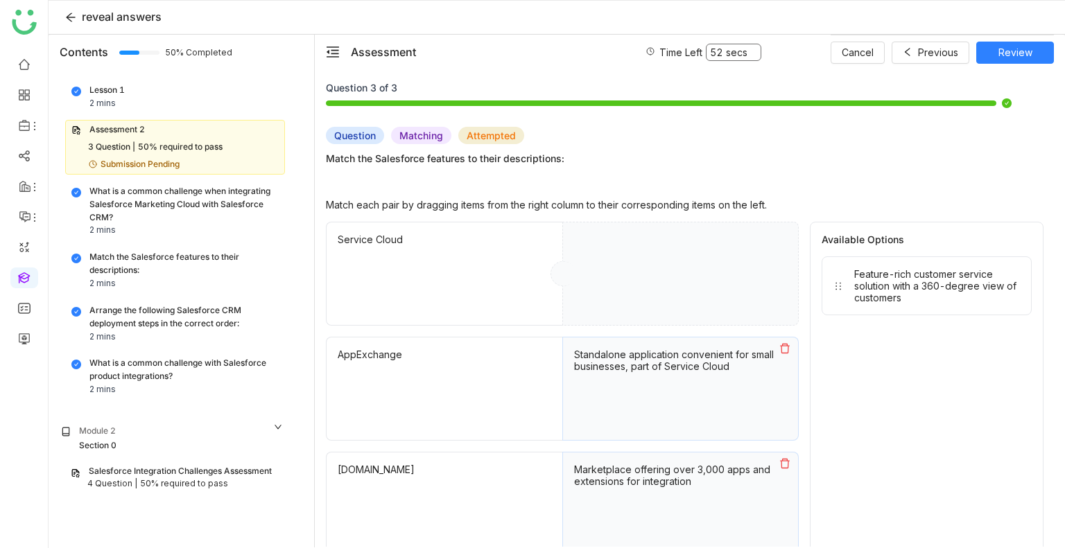
click at [789, 345] on icon at bounding box center [785, 349] width 10 height 10
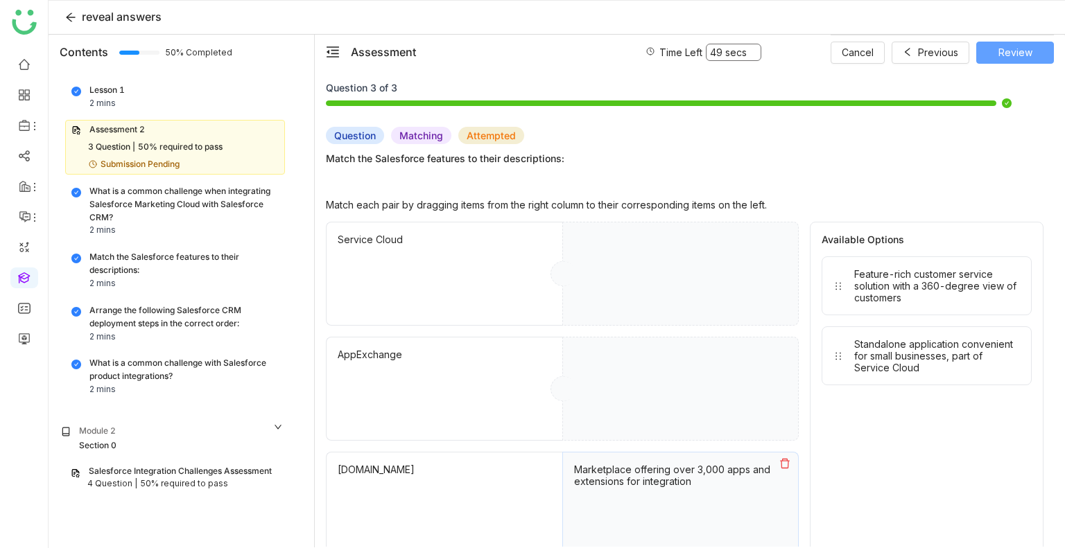
click at [1014, 58] on span "Review" at bounding box center [1015, 52] width 34 height 15
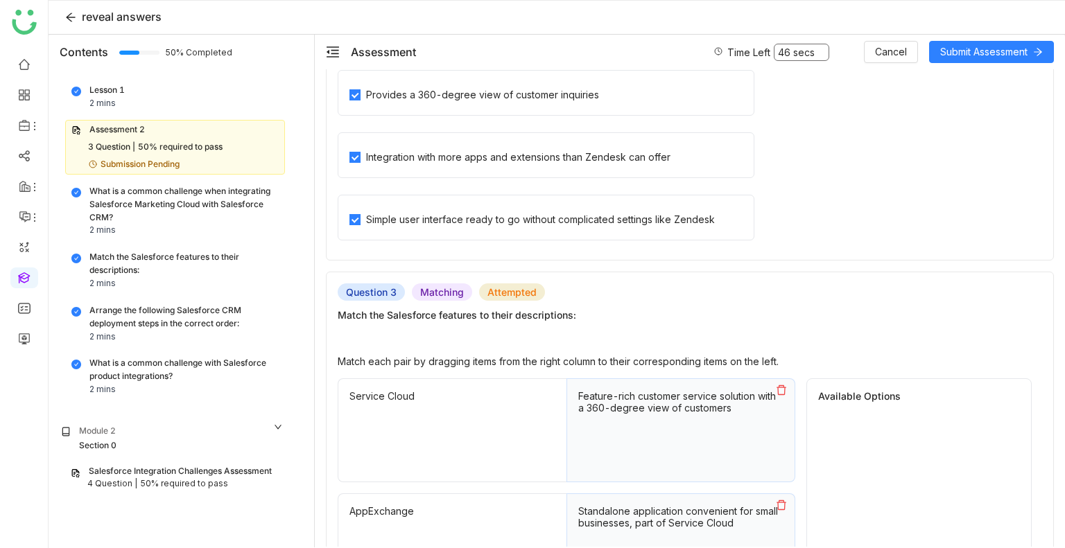
scroll to position [735, 0]
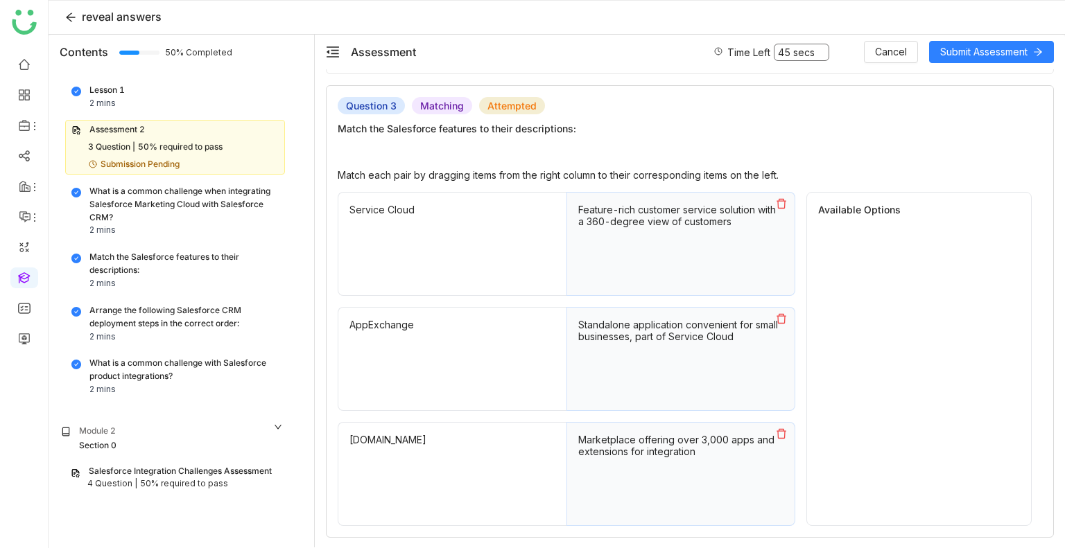
click at [776, 314] on icon at bounding box center [781, 319] width 10 height 10
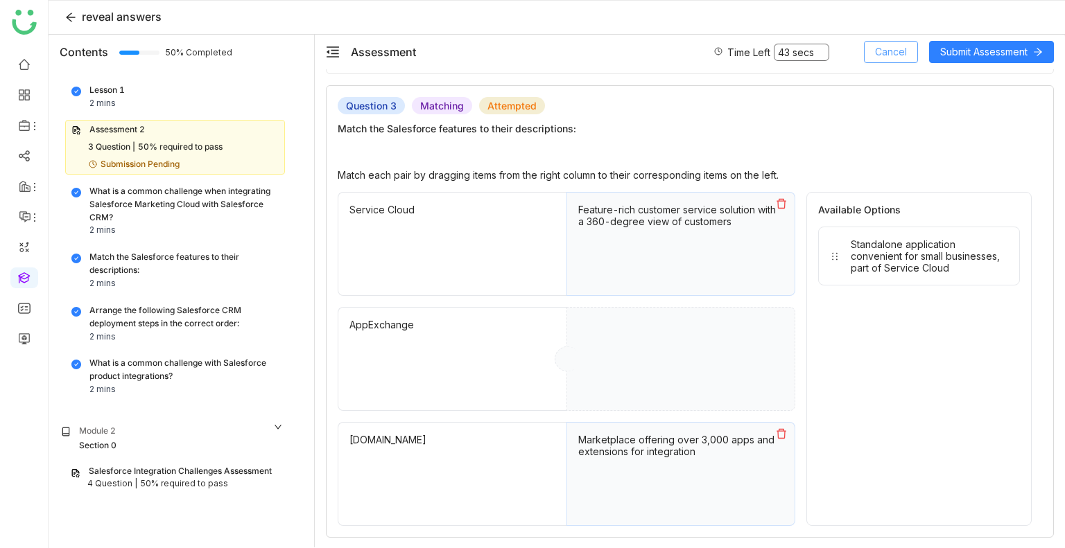
click at [893, 53] on span "Cancel" at bounding box center [891, 51] width 32 height 15
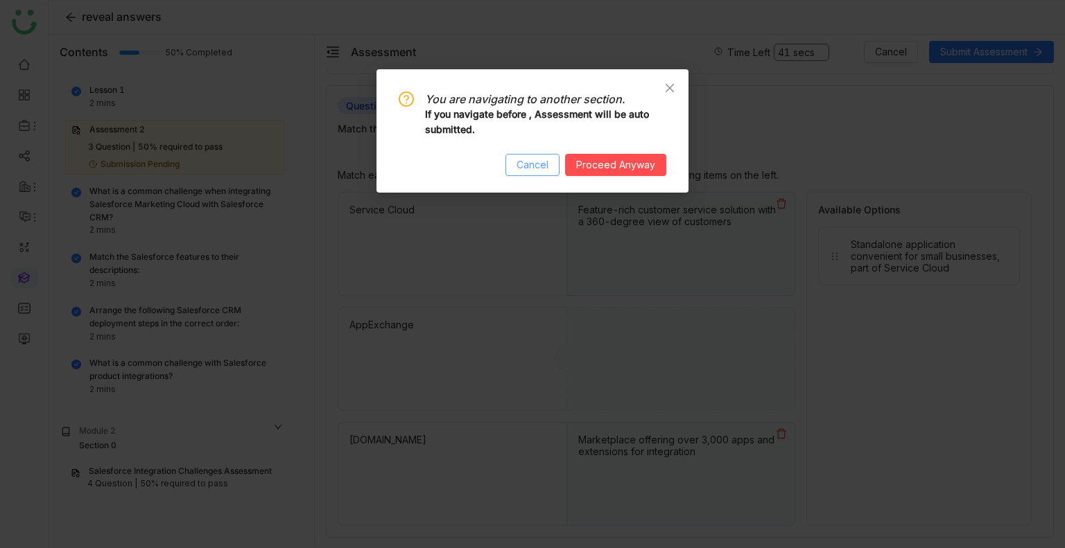
click at [530, 162] on span "Cancel" at bounding box center [532, 164] width 32 height 15
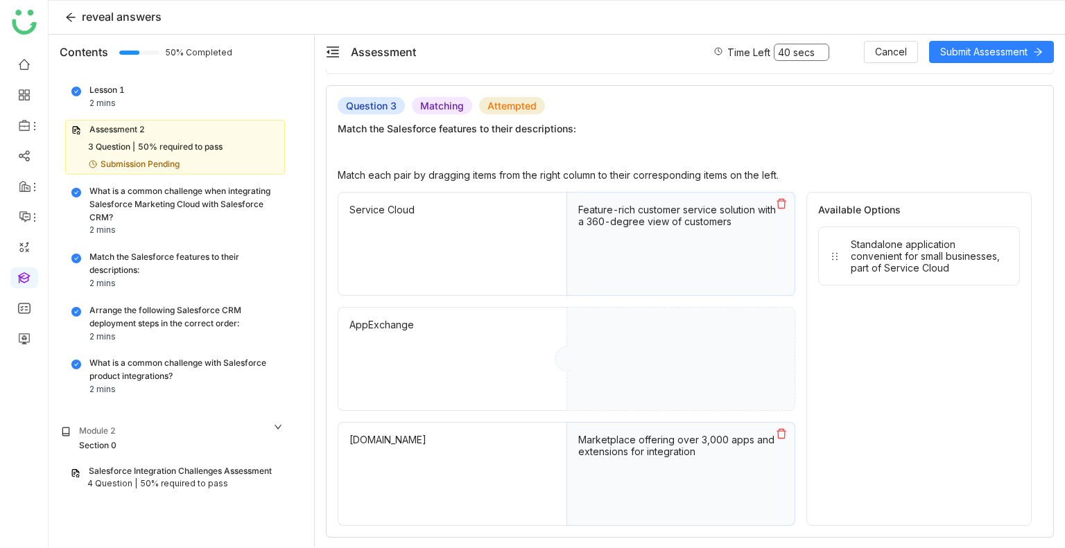
click at [776, 202] on icon at bounding box center [781, 203] width 11 height 11
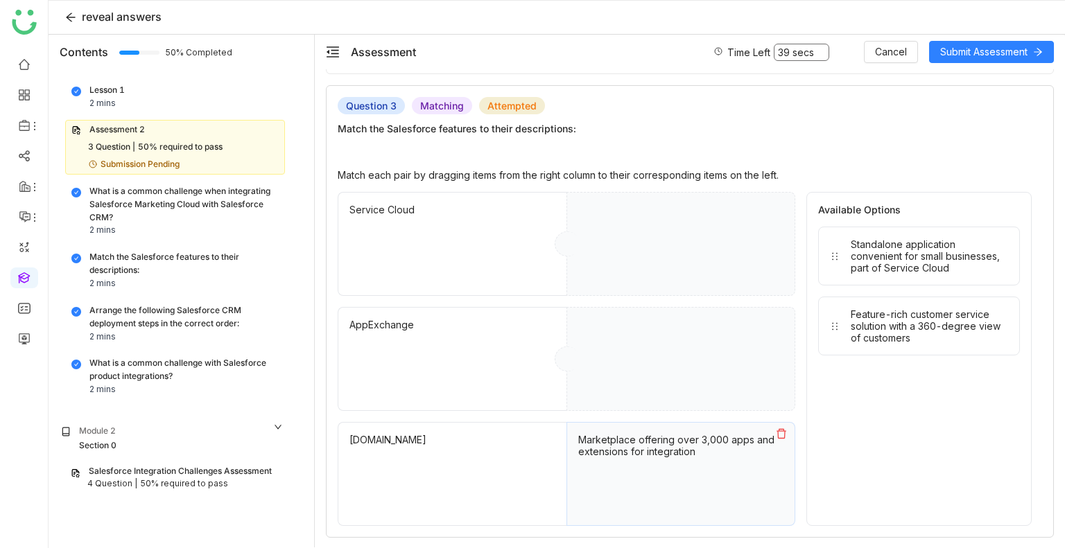
drag, startPoint x: 923, startPoint y: 332, endPoint x: 713, endPoint y: 301, distance: 213.1
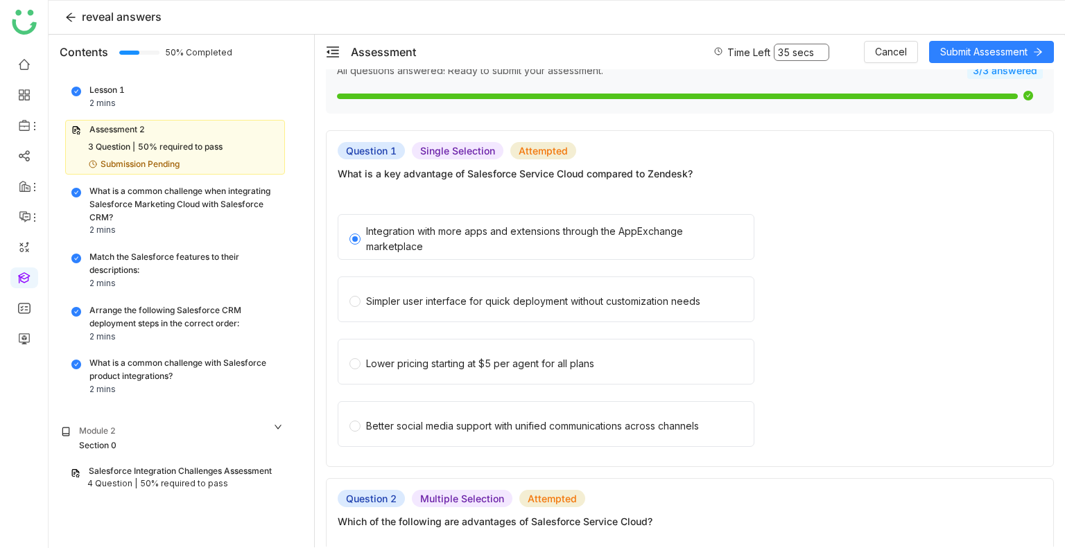
scroll to position [0, 0]
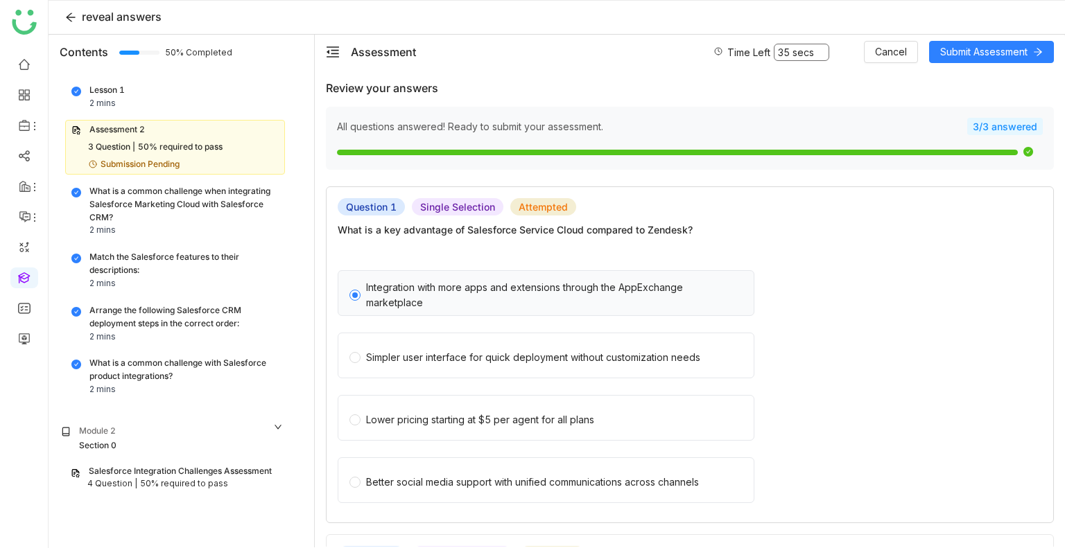
click at [616, 299] on div "Integration with more apps and extensions through the AppExchange marketplace" at bounding box center [554, 295] width 376 height 31
click at [637, 366] on div "Simpler user interface for quick deployment without customization needs" at bounding box center [546, 356] width 417 height 46
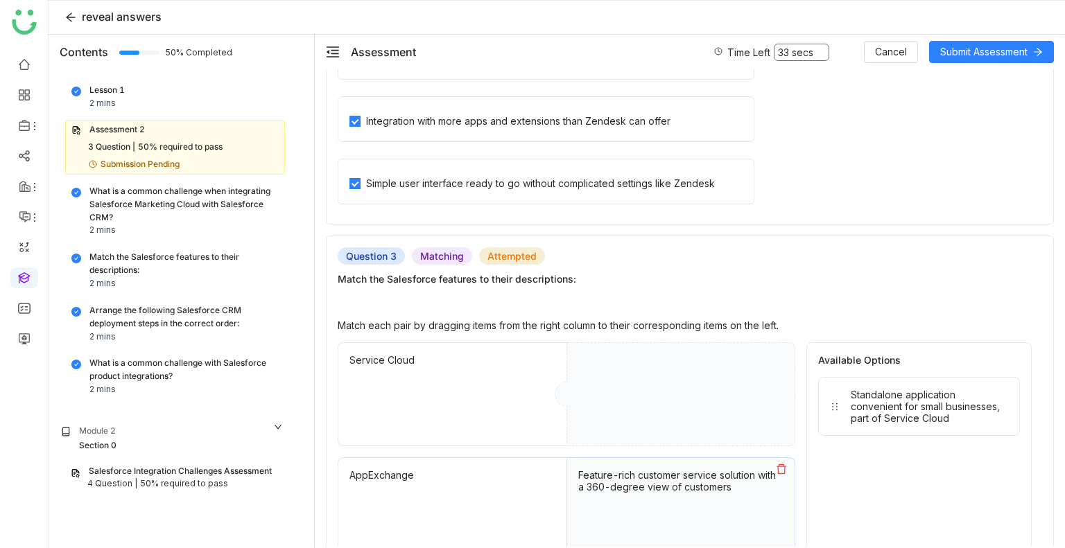
scroll to position [735, 0]
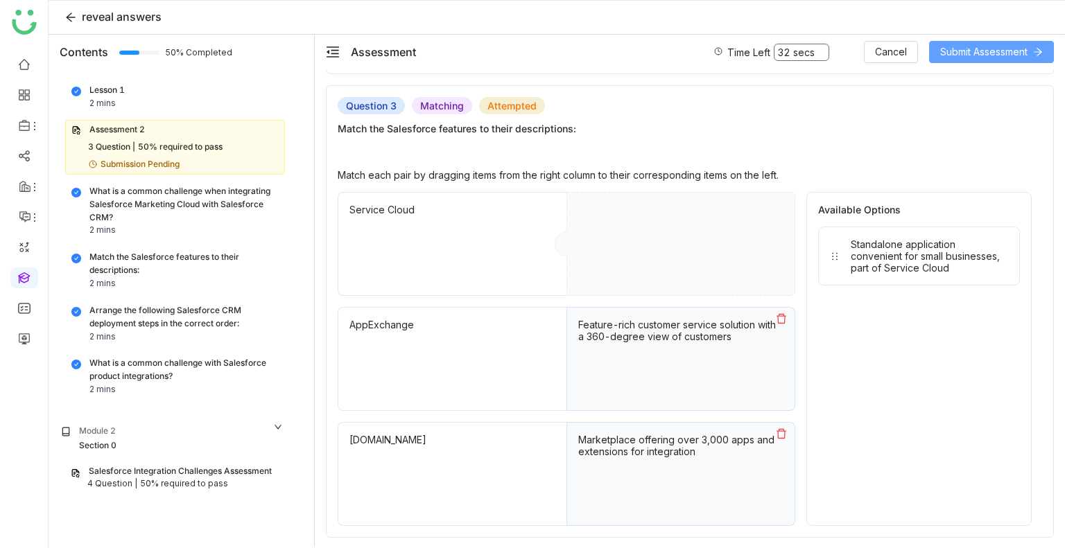
click at [965, 49] on span "Submit Assessment" at bounding box center [983, 51] width 87 height 15
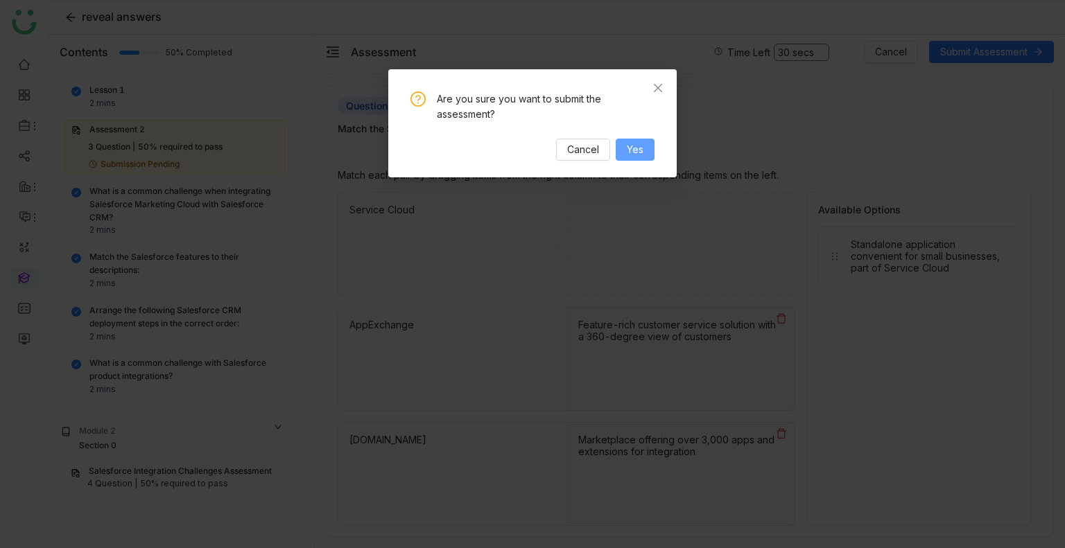
click at [645, 153] on button "Yes" at bounding box center [635, 150] width 39 height 22
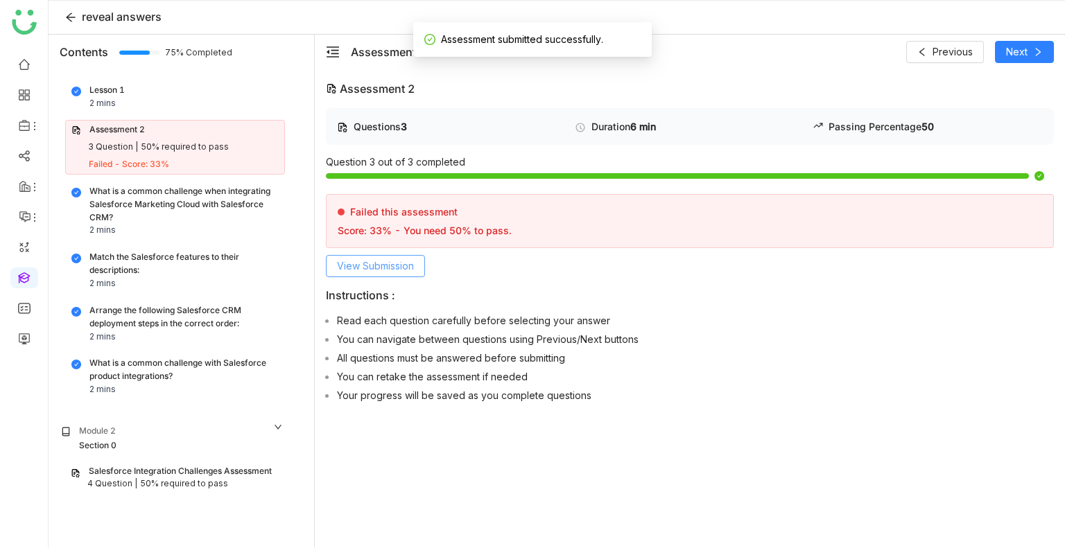
click at [374, 260] on span "View Submission" at bounding box center [375, 266] width 77 height 15
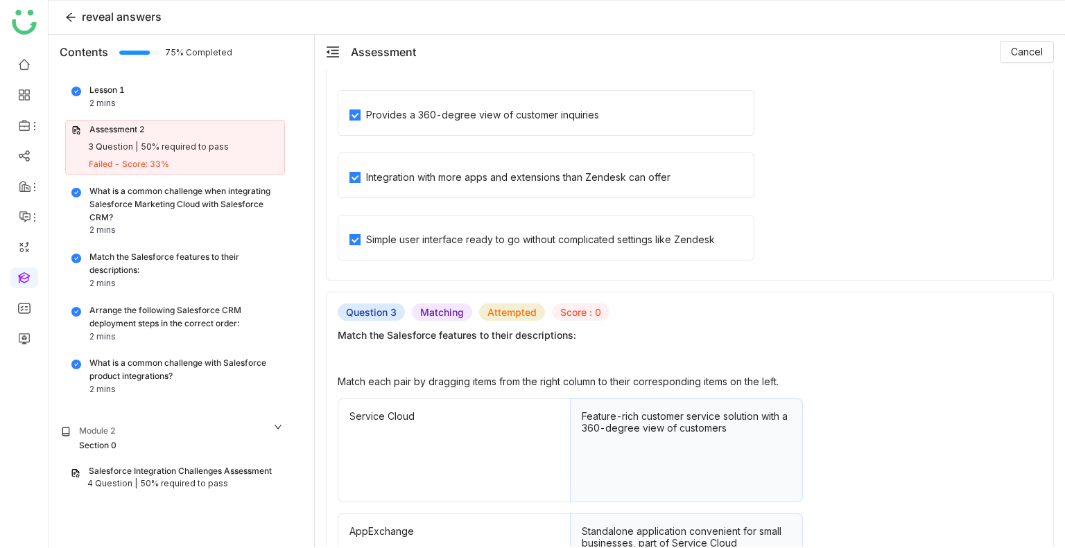
scroll to position [742, 0]
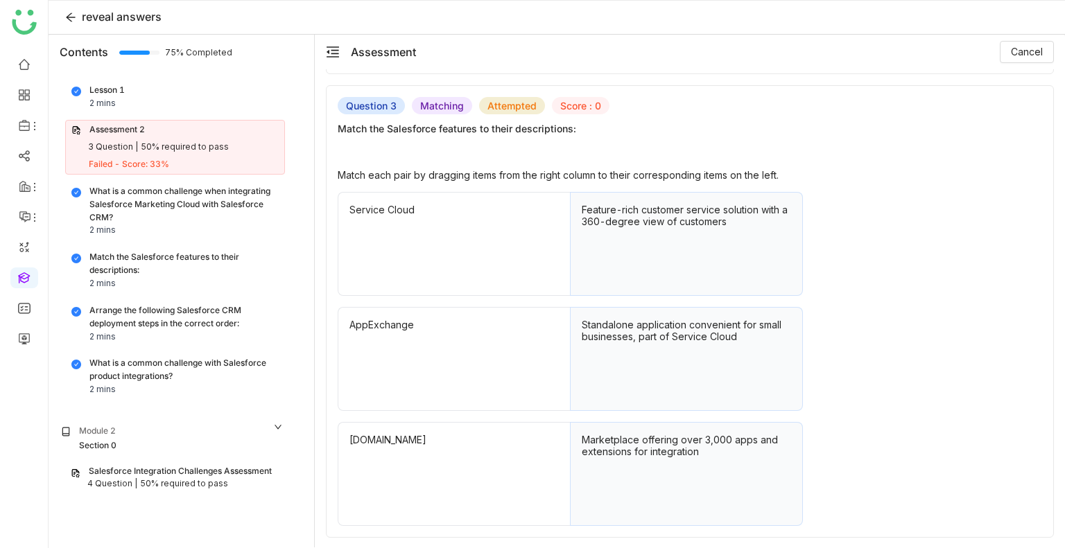
click at [138, 198] on div "What is a common challenge when integrating Salesforce Marketing Cloud with Sal…" at bounding box center [183, 205] width 189 height 40
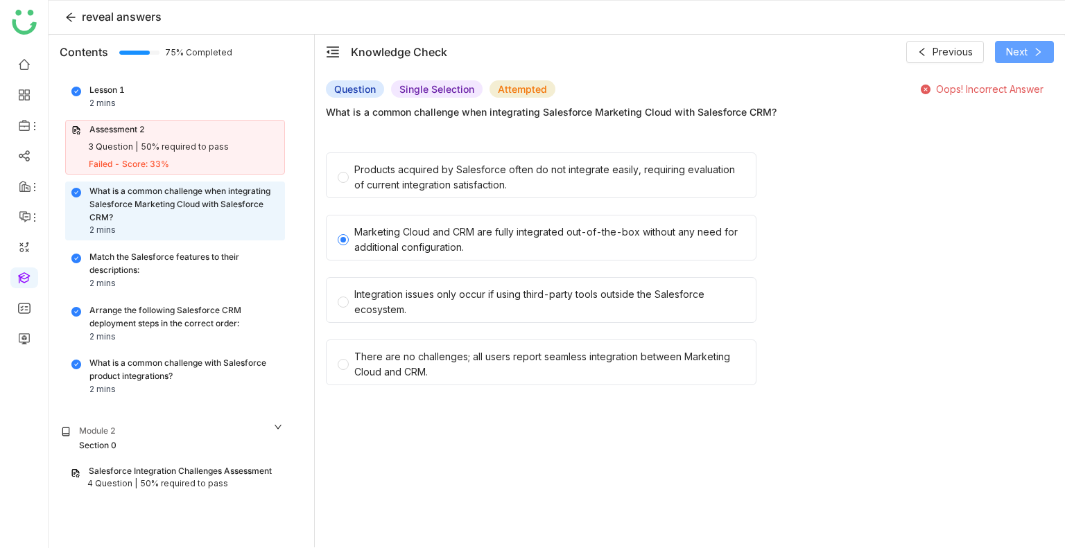
click at [1002, 51] on button "Next" at bounding box center [1024, 52] width 59 height 22
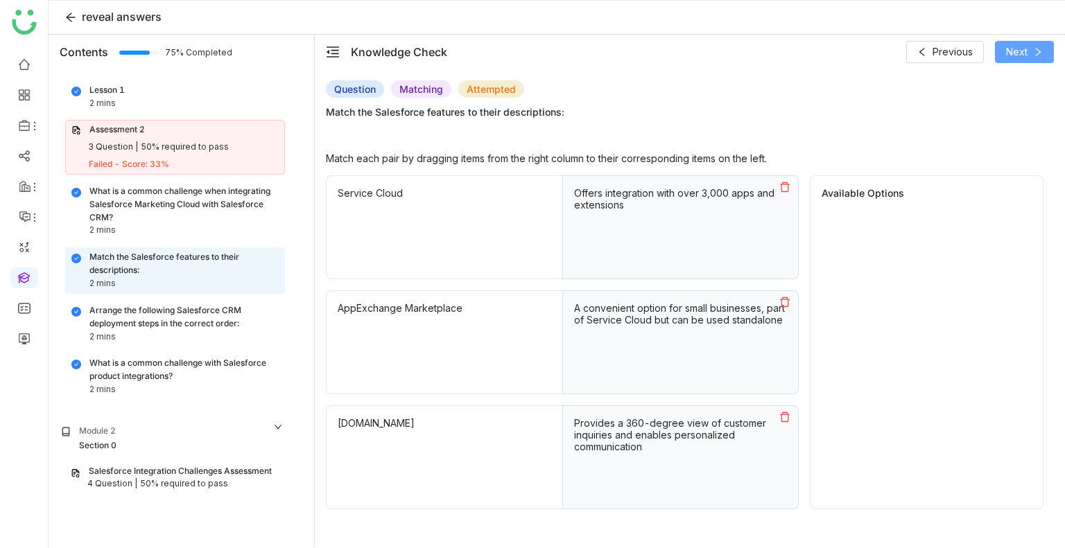
click at [1002, 51] on button "Next" at bounding box center [1024, 52] width 59 height 22
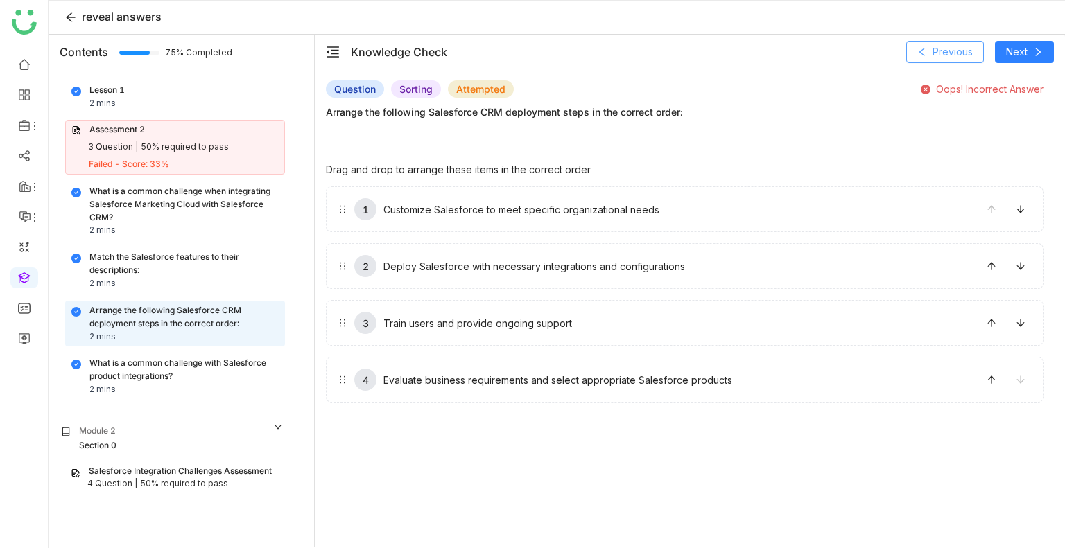
click at [923, 55] on icon at bounding box center [922, 52] width 10 height 10
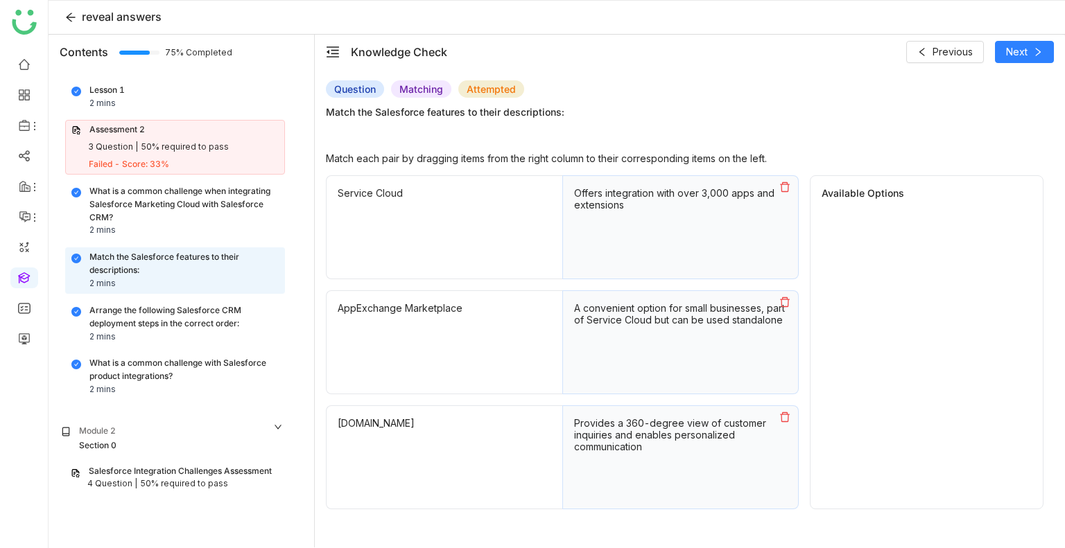
click at [779, 303] on icon at bounding box center [784, 302] width 11 height 11
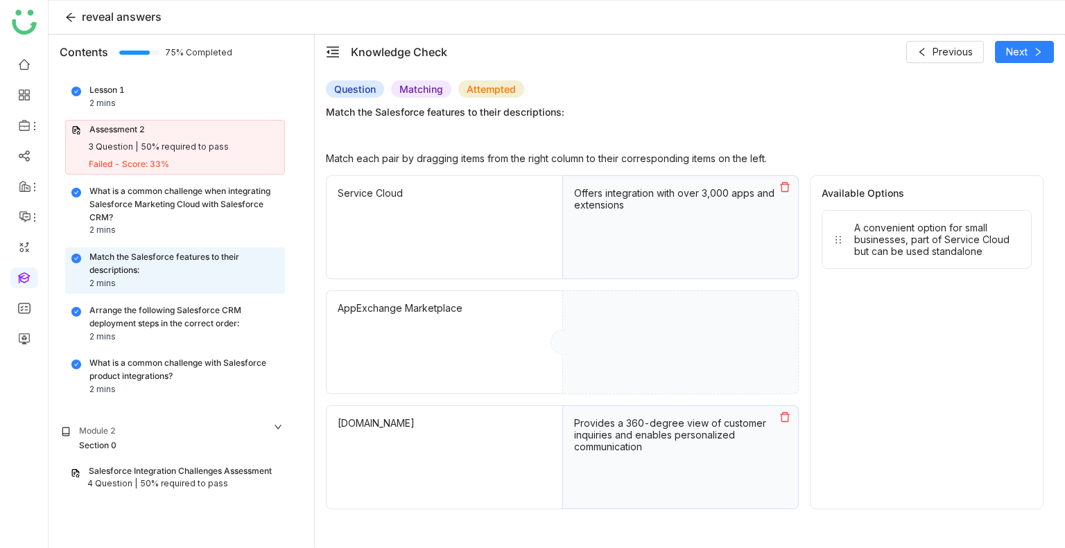
click at [779, 182] on icon at bounding box center [784, 187] width 11 height 11
click at [781, 406] on div "Provides a 360-degree view of customer inquiries and enables personalized commu…" at bounding box center [680, 458] width 236 height 104
click at [785, 413] on icon at bounding box center [784, 417] width 11 height 11
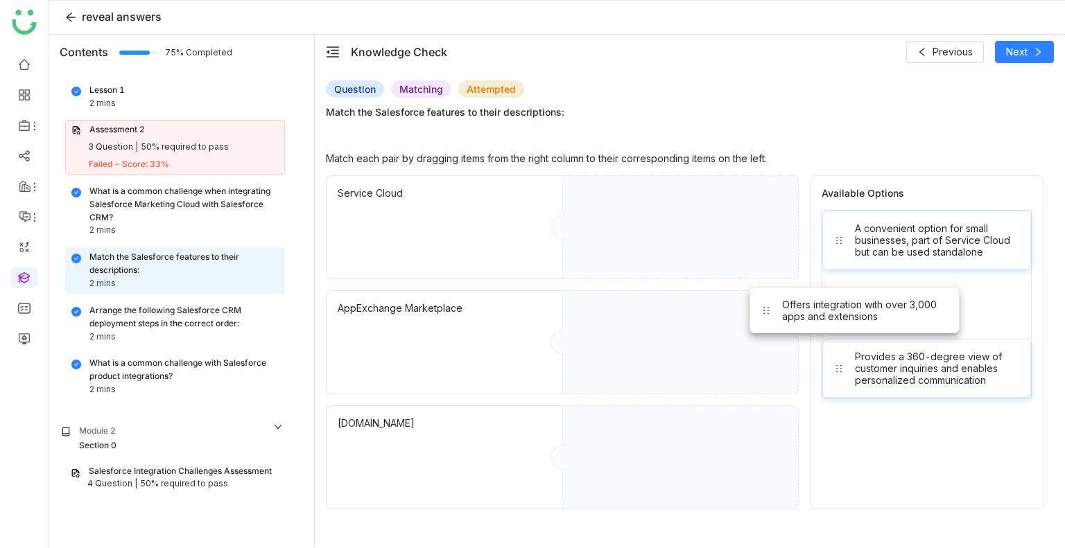
drag, startPoint x: 876, startPoint y: 306, endPoint x: 719, endPoint y: 327, distance: 158.8
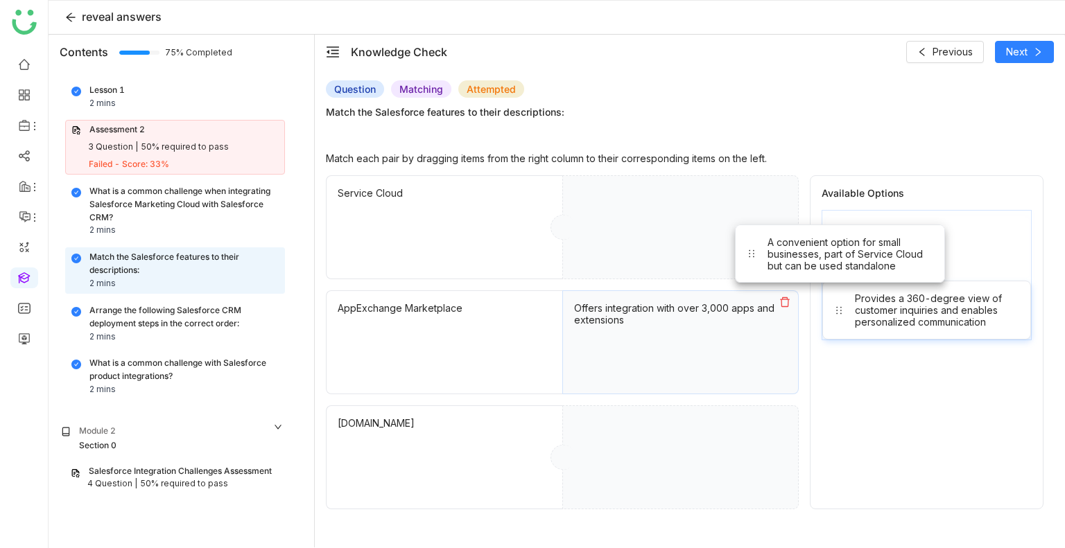
drag, startPoint x: 974, startPoint y: 238, endPoint x: 876, endPoint y: 253, distance: 99.6
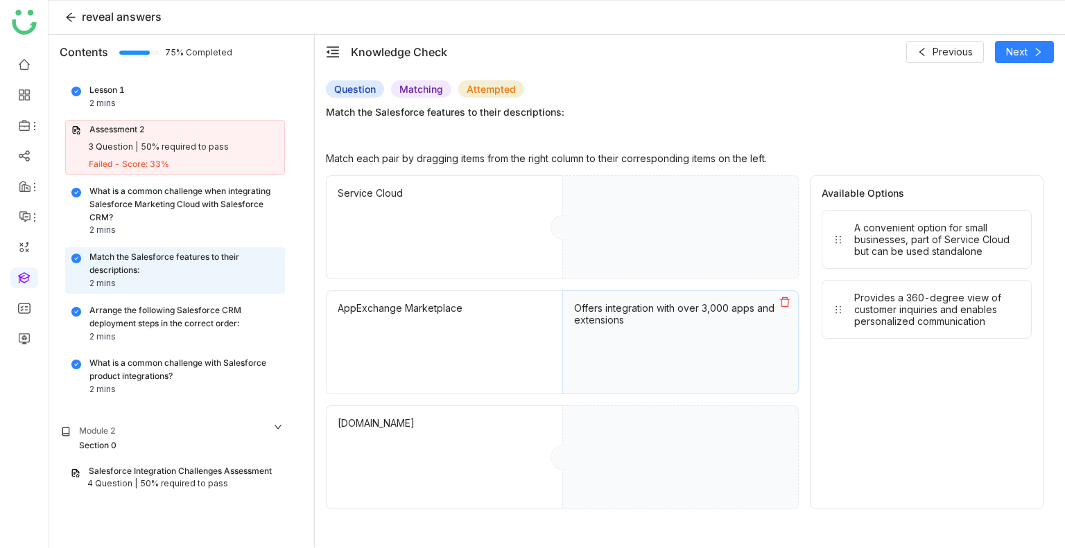
click at [876, 253] on div "A convenient option for small businesses, part of Service Cloud but can be used…" at bounding box center [937, 239] width 166 height 35
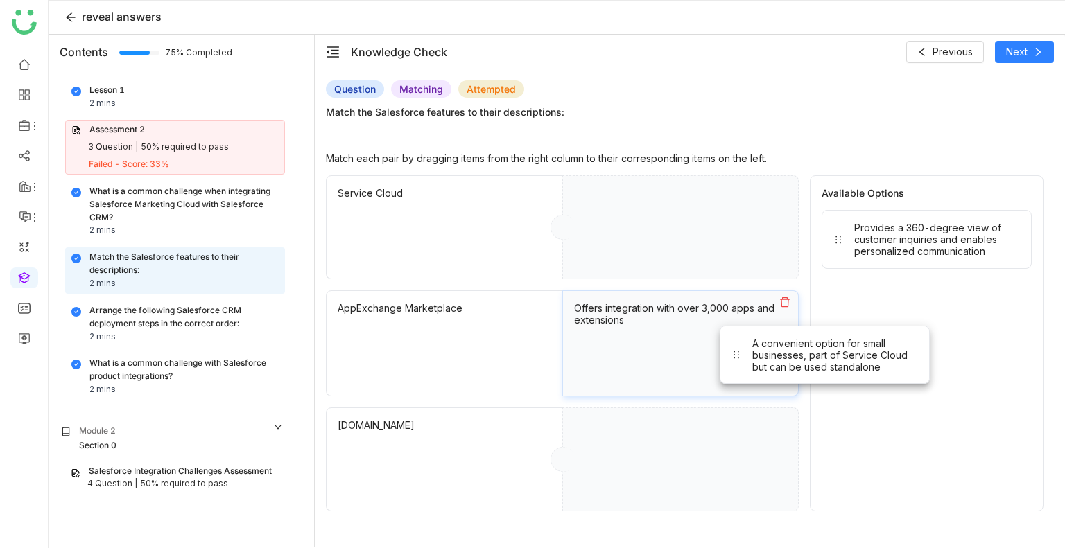
drag, startPoint x: 876, startPoint y: 253, endPoint x: 739, endPoint y: 437, distance: 229.5
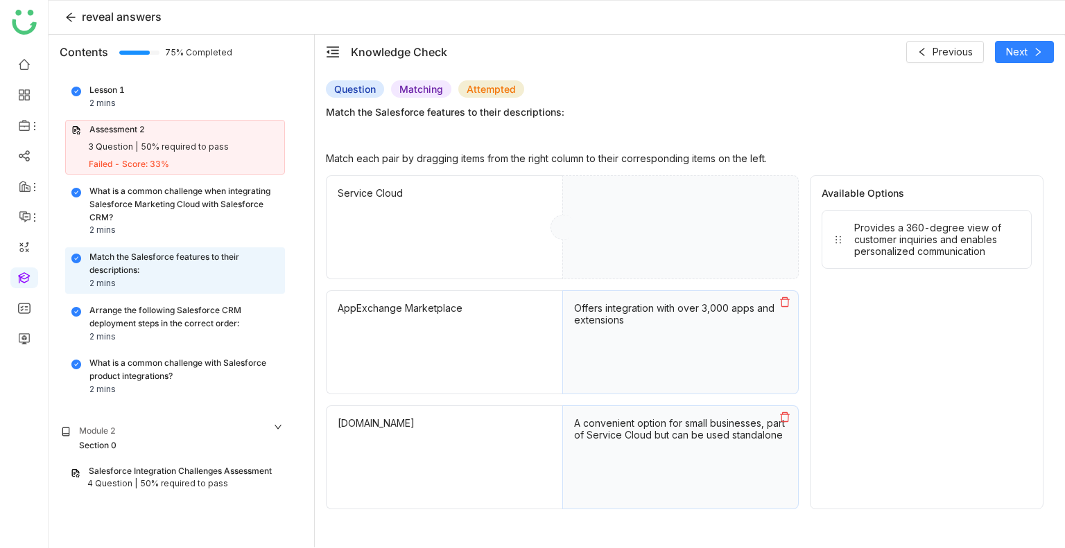
click at [789, 303] on icon at bounding box center [784, 302] width 11 height 11
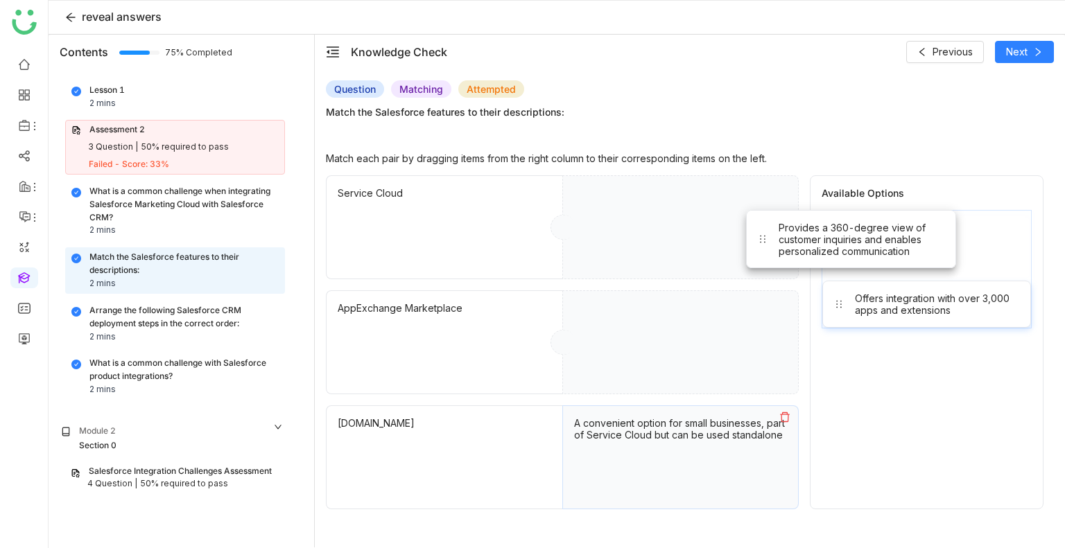
drag, startPoint x: 889, startPoint y: 249, endPoint x: 697, endPoint y: 248, distance: 192.0
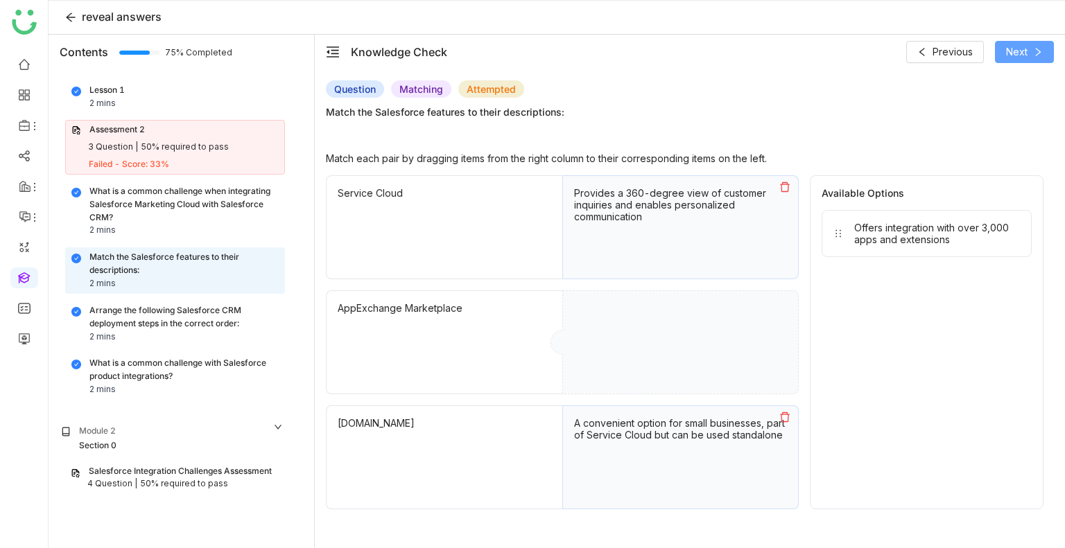
click at [1050, 46] on button "Next" at bounding box center [1024, 52] width 59 height 22
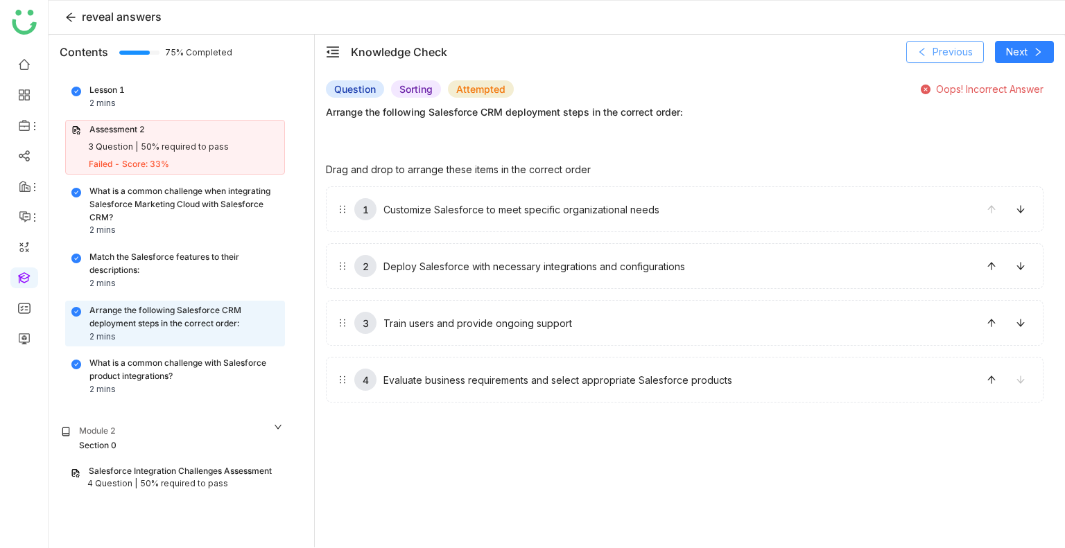
click at [963, 51] on span "Previous" at bounding box center [952, 51] width 40 height 15
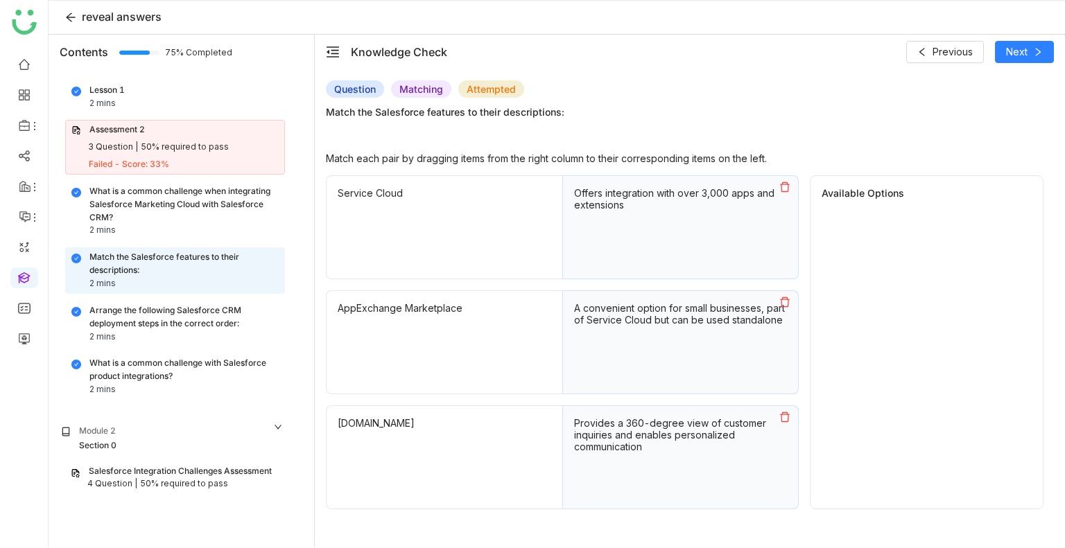
click at [788, 297] on icon at bounding box center [785, 302] width 10 height 10
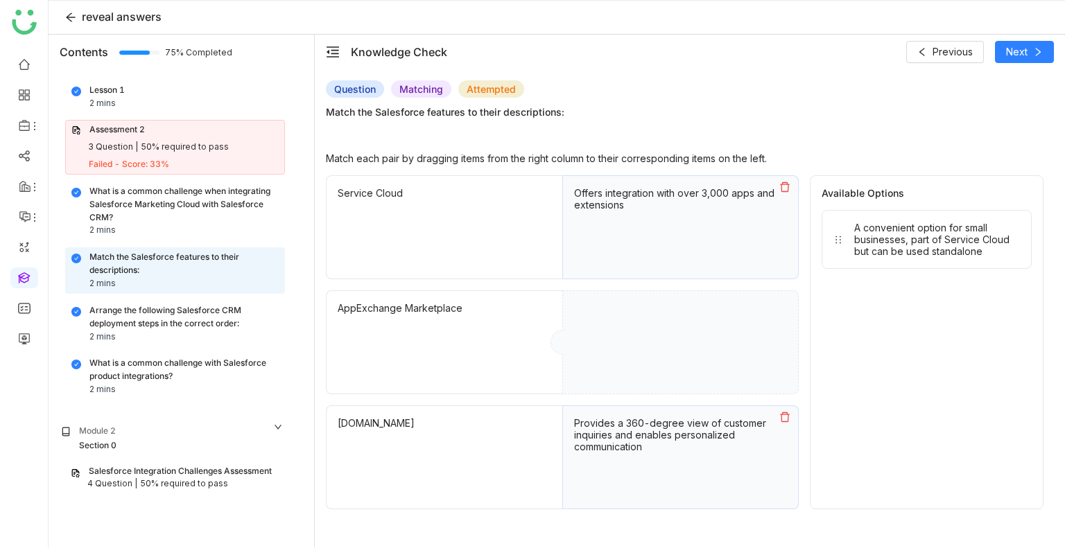
click at [786, 182] on icon at bounding box center [785, 187] width 10 height 10
click at [785, 410] on button at bounding box center [785, 417] width 26 height 22
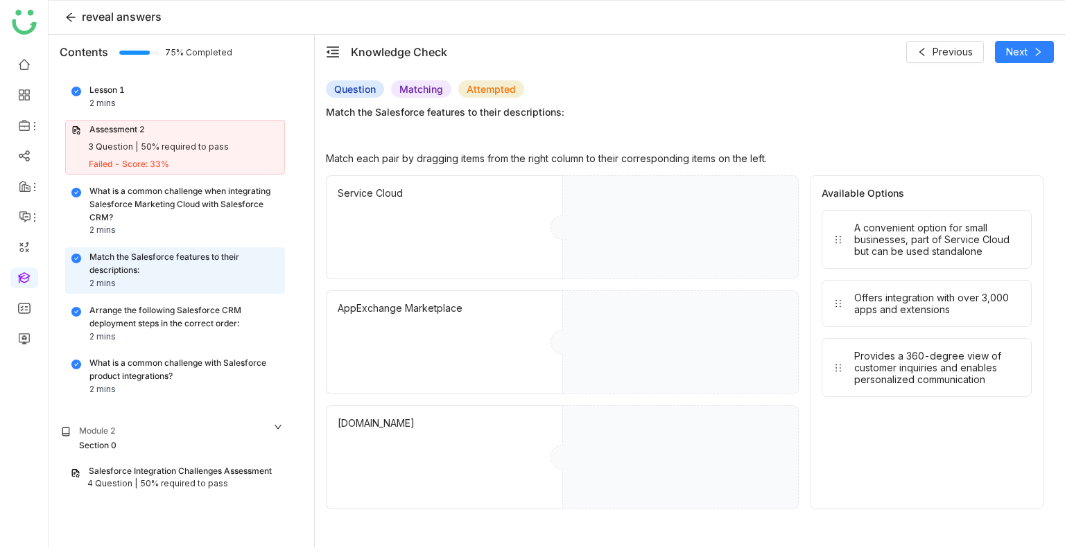
drag, startPoint x: 937, startPoint y: 235, endPoint x: 763, endPoint y: 235, distance: 174.0
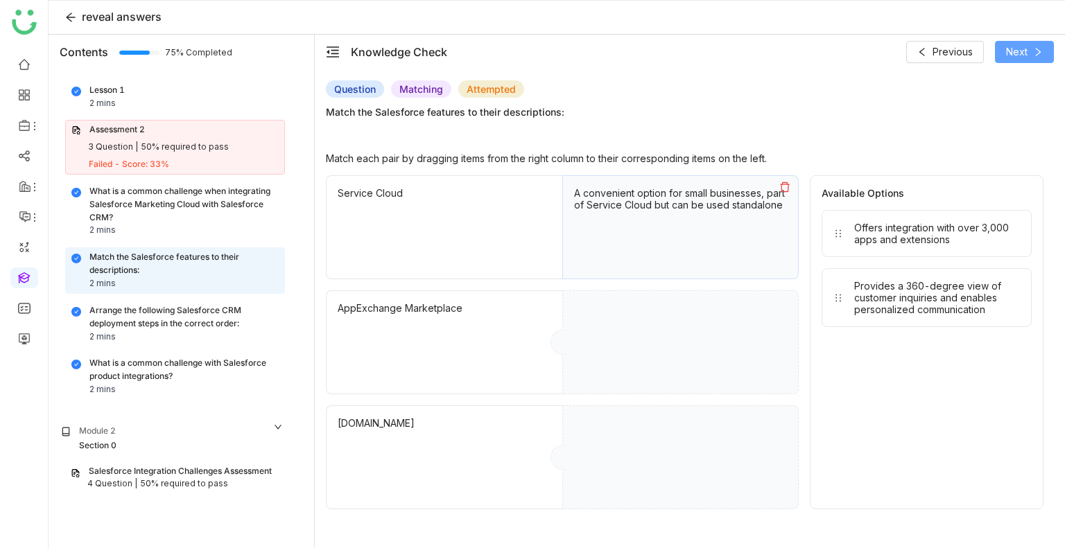
click at [1029, 49] on button "Next" at bounding box center [1024, 52] width 59 height 22
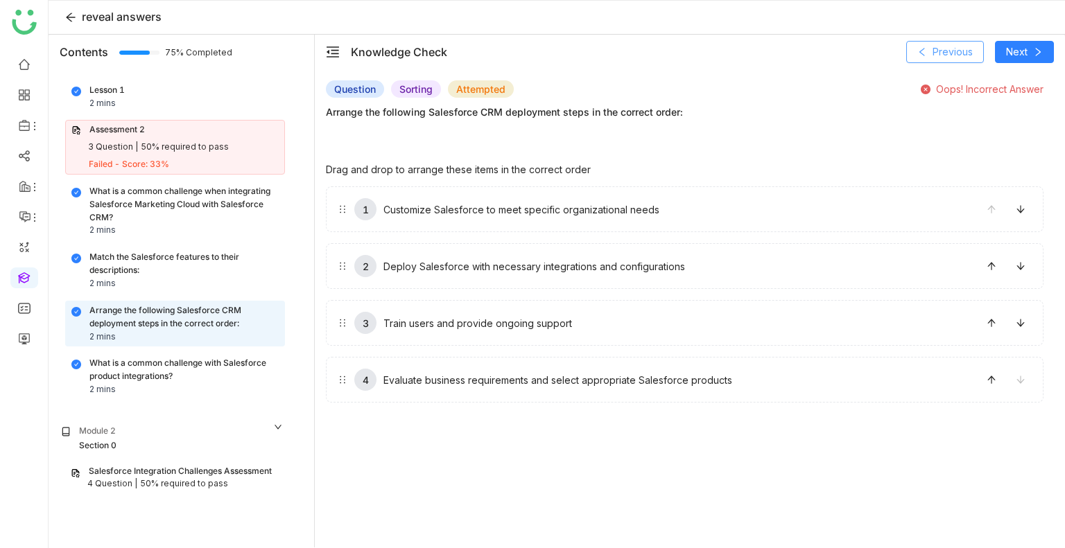
click at [964, 42] on button "Previous" at bounding box center [945, 52] width 78 height 22
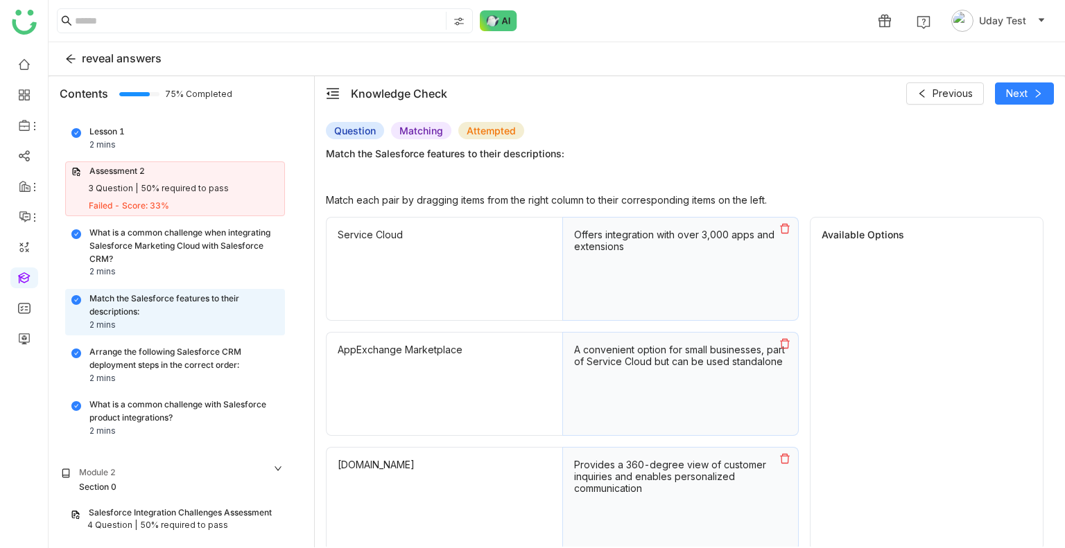
scroll to position [1, 0]
click at [138, 507] on div "Salesforce Integration Challenges Assessment" at bounding box center [180, 512] width 183 height 13
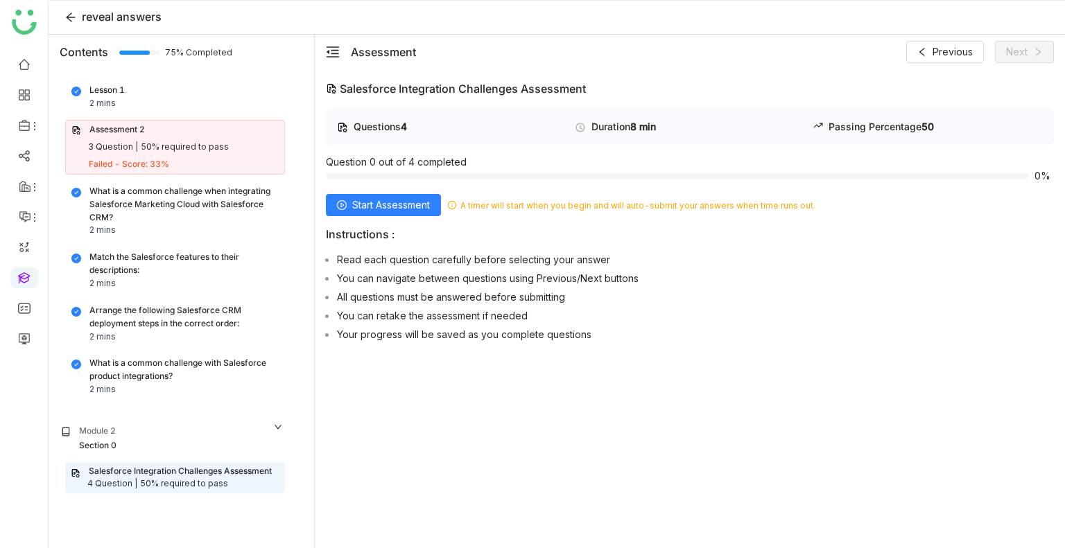
click at [428, 232] on p "Instructions :" at bounding box center [690, 234] width 728 height 14
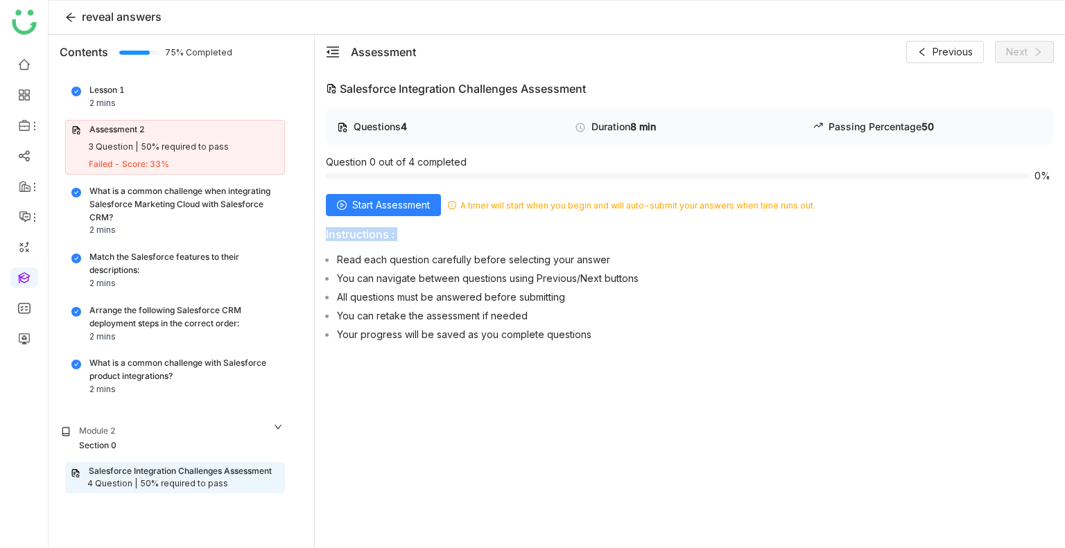
click at [428, 232] on p "Instructions :" at bounding box center [690, 234] width 728 height 14
click at [422, 218] on div "Questions 4 Duration 8 min Passing Percentage 50 Question 0 out of 4 completed …" at bounding box center [690, 227] width 728 height 239
drag, startPoint x: 422, startPoint y: 218, endPoint x: 417, endPoint y: 207, distance: 12.4
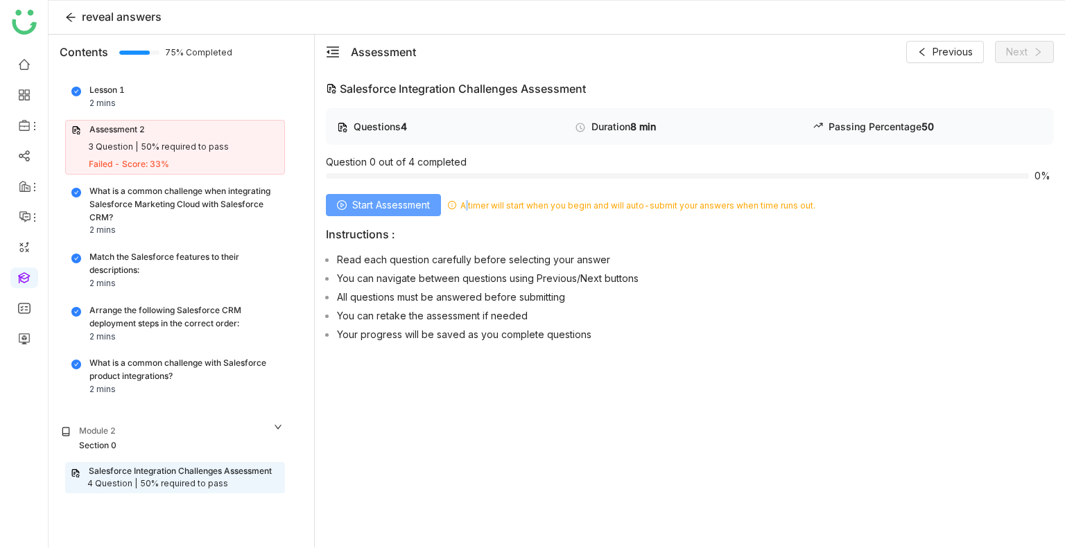
click at [417, 207] on div "Questions 4 Duration 8 min Passing Percentage 50 Question 0 out of 4 completed …" at bounding box center [690, 227] width 728 height 239
click at [417, 207] on span "Start Assessment" at bounding box center [391, 205] width 78 height 15
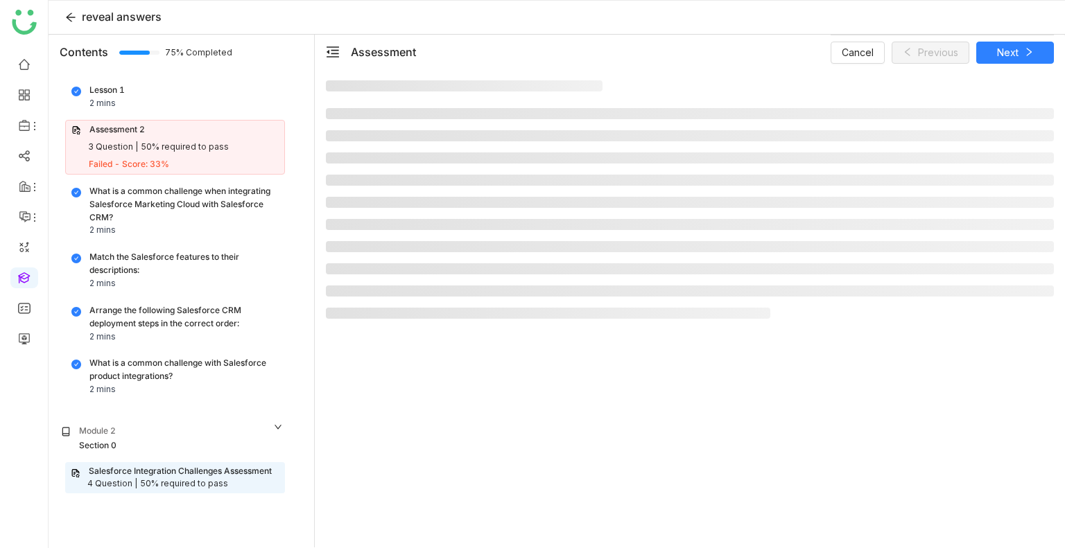
click at [417, 207] on li at bounding box center [690, 202] width 728 height 11
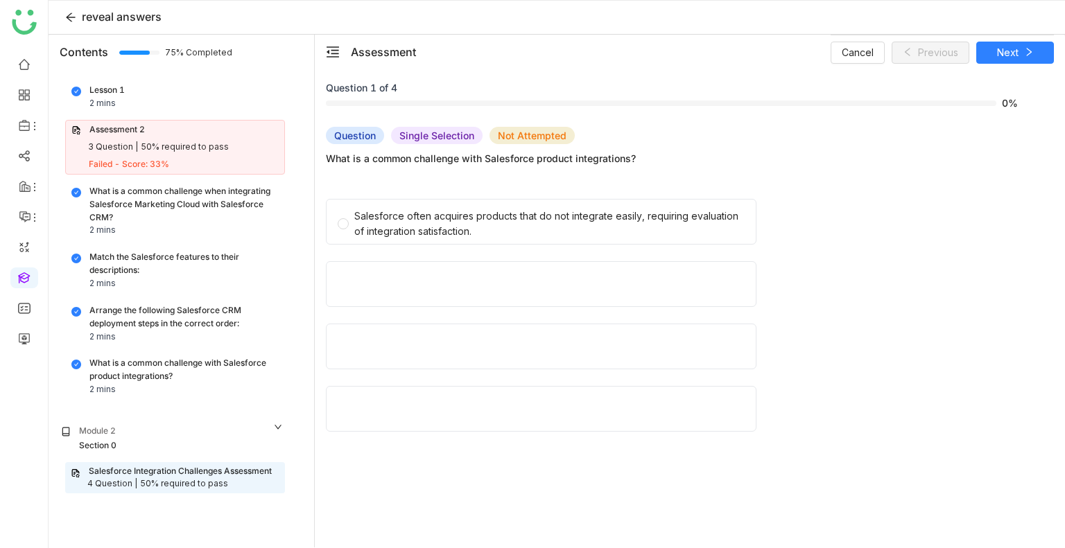
click at [417, 207] on div "Salesforce often acquires products that do not integrate easily, requiring eval…" at bounding box center [541, 222] width 431 height 46
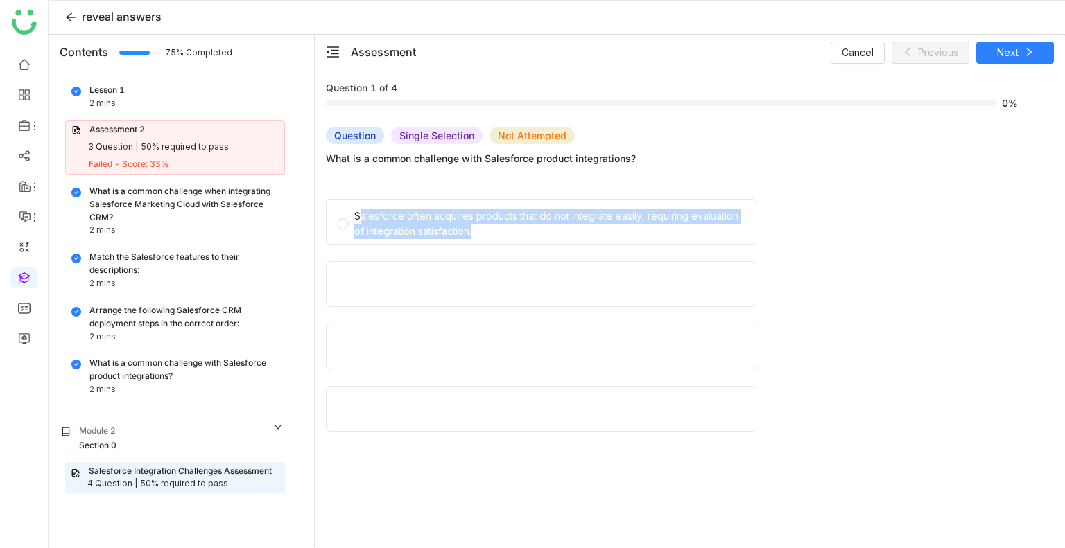
click at [417, 207] on span "Salesforce often acquires products that do not integrate easily, requiring eval…" at bounding box center [549, 222] width 401 height 35
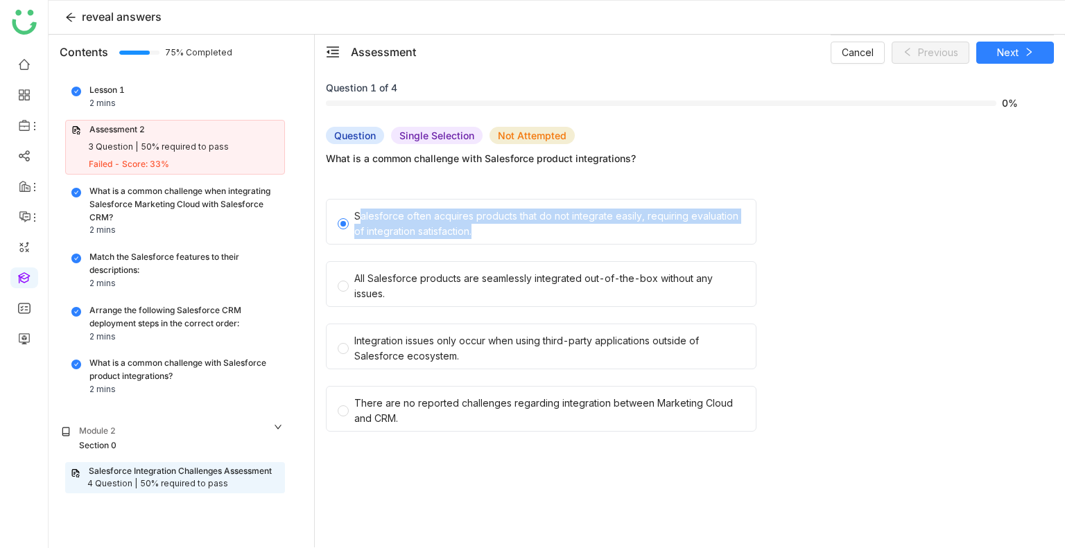
click at [417, 207] on span "Salesforce often acquires products that do not integrate easily, requiring eval…" at bounding box center [549, 222] width 401 height 35
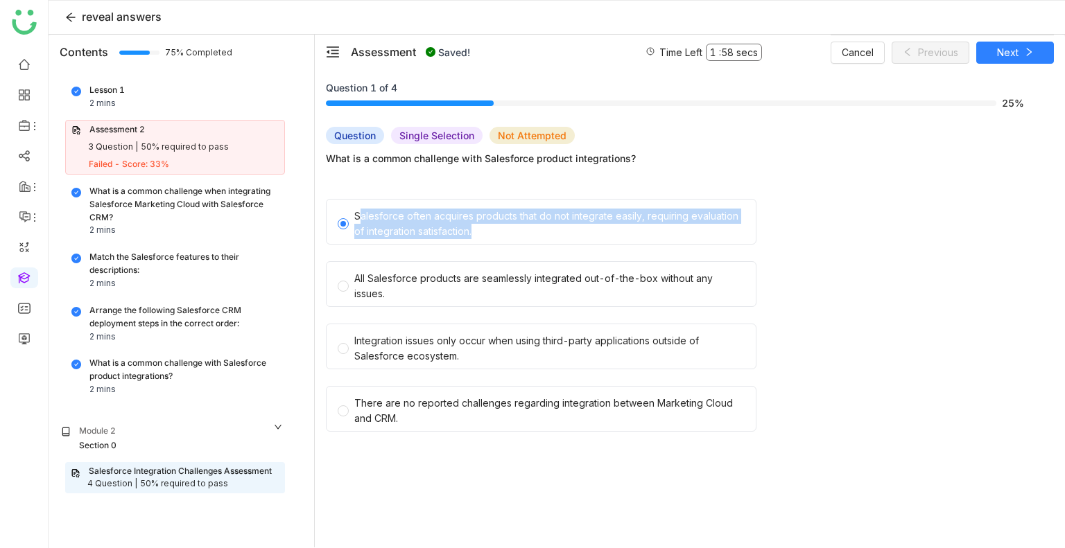
click at [417, 207] on span "Salesforce often acquires products that do not integrate easily, requiring eval…" at bounding box center [549, 222] width 401 height 35
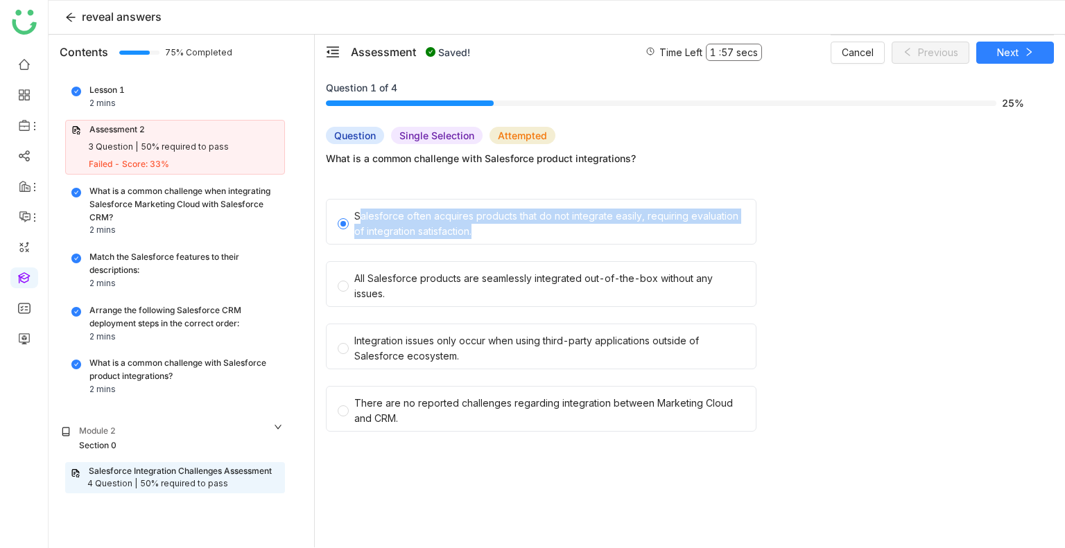
click at [417, 207] on span "Salesforce often acquires products that do not integrate easily, requiring eval…" at bounding box center [549, 222] width 401 height 35
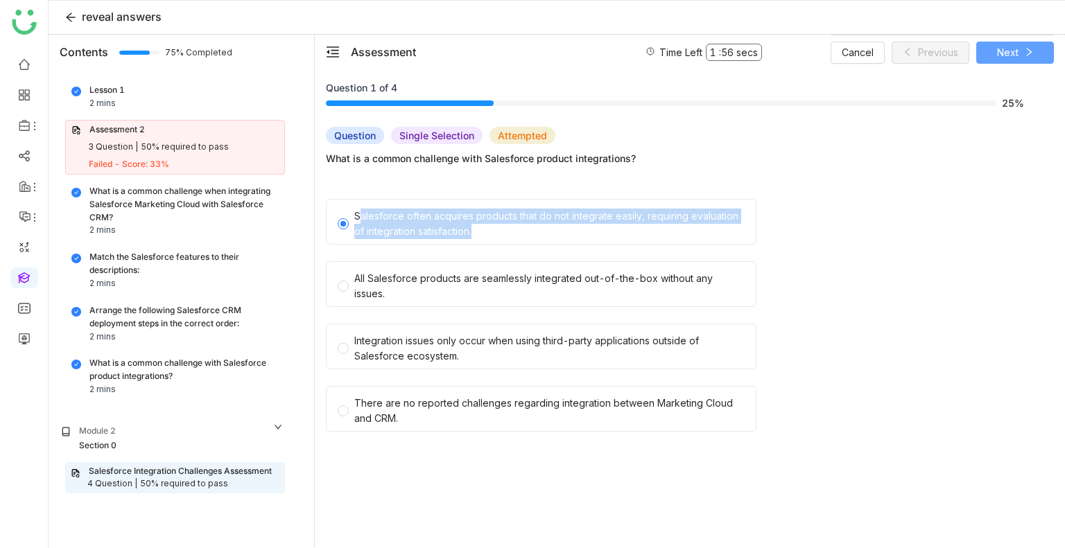
click at [993, 46] on button "Next" at bounding box center [1015, 53] width 78 height 22
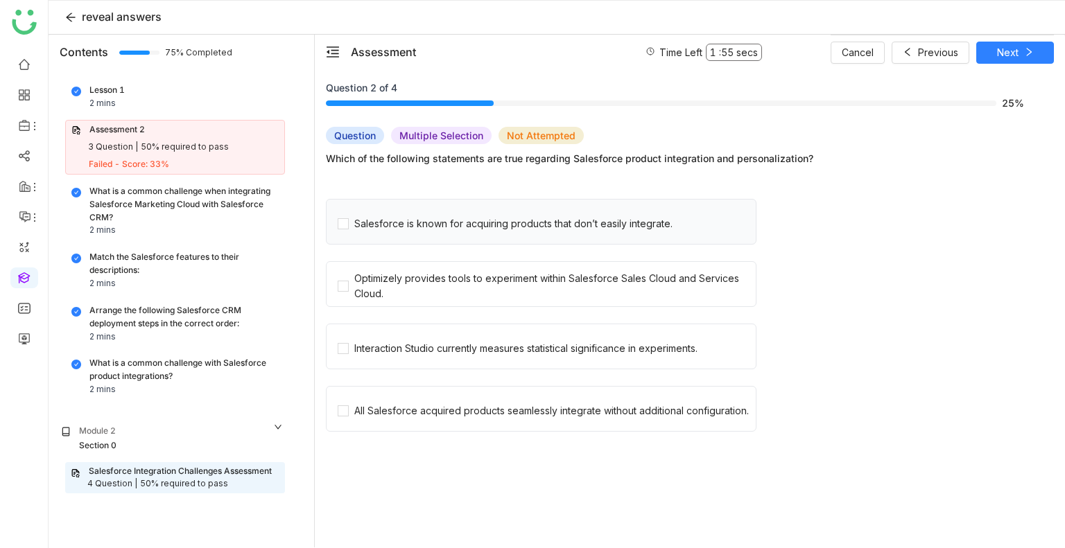
click at [536, 232] on div "Salesforce is known for acquiring products that don’t easily integrate." at bounding box center [541, 222] width 431 height 46
click at [532, 263] on div "Optimizely provides tools to experiment within Salesforce Sales Cloud and Servi…" at bounding box center [541, 284] width 431 height 46
click at [530, 232] on div "Salesforce is known for acquiring products that don’t easily integrate." at bounding box center [541, 222] width 431 height 46
click at [351, 354] on span "Interaction Studio currently measures statistical significance in experiments." at bounding box center [526, 346] width 354 height 19
click at [354, 443] on div "Question Multiple Selection Attempted Which of the following statements are tru…" at bounding box center [685, 289] width 718 height 324
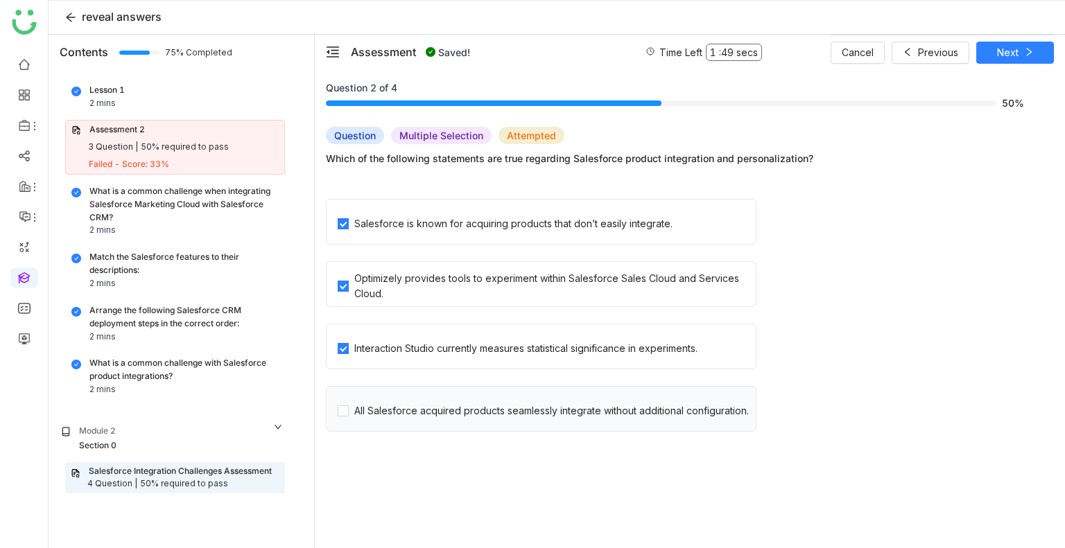
click at [353, 424] on div "All Salesforce acquired products seamlessly integrate without additional config…" at bounding box center [541, 409] width 431 height 46
click at [1027, 49] on icon at bounding box center [1029, 52] width 10 height 10
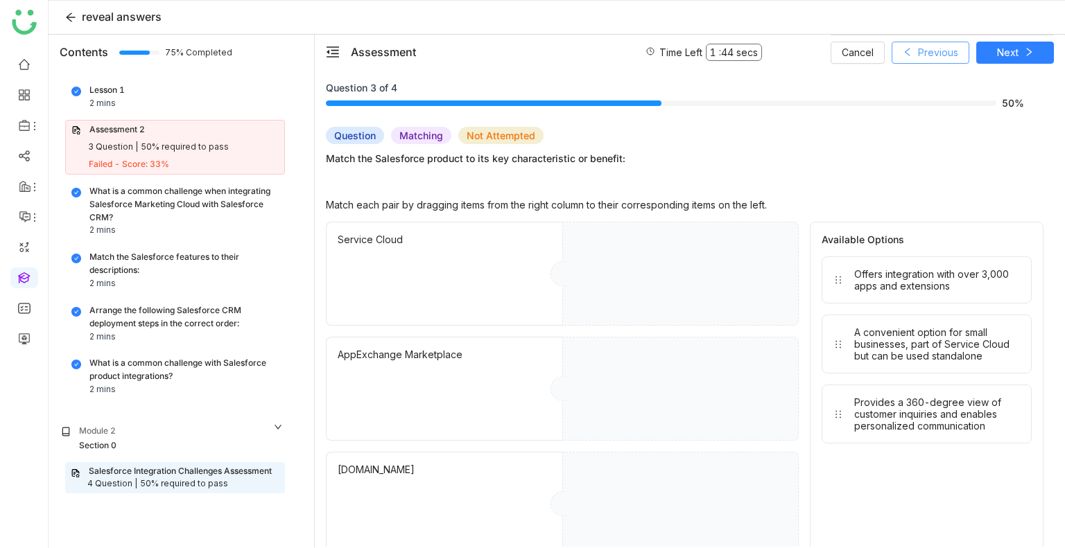
click at [932, 45] on span "Previous" at bounding box center [938, 52] width 40 height 15
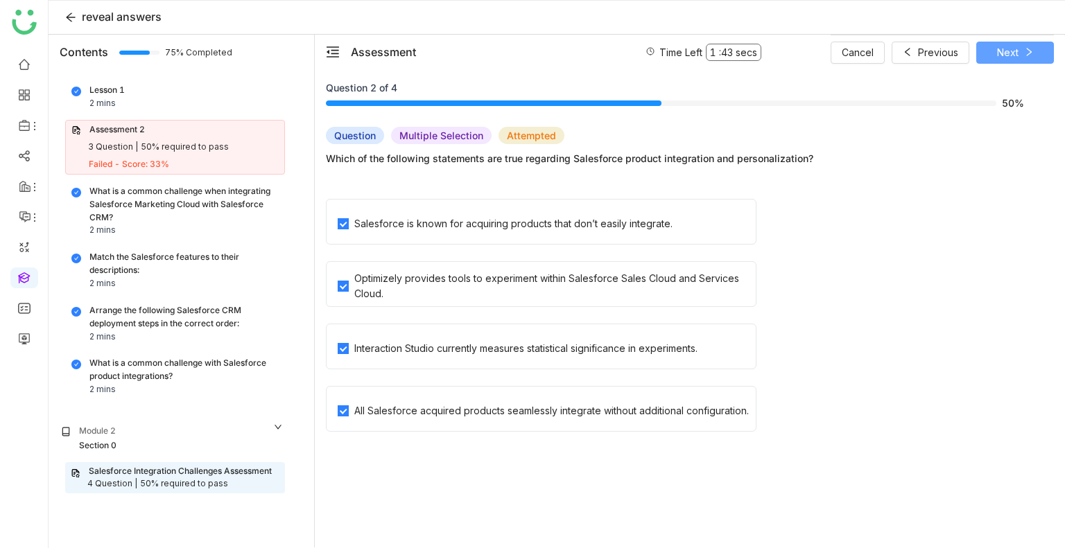
click at [1027, 49] on icon at bounding box center [1028, 52] width 5 height 8
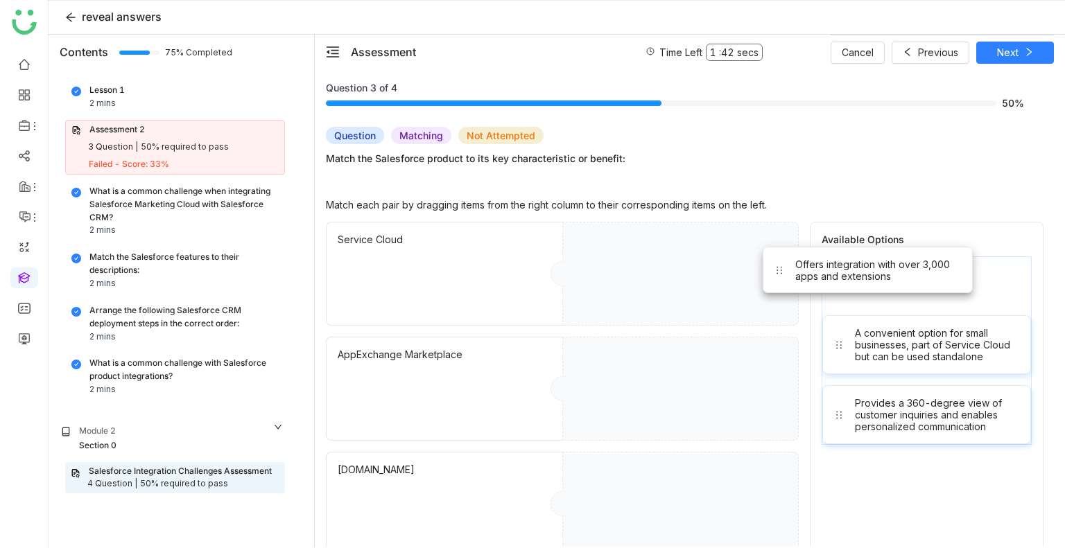
drag, startPoint x: 959, startPoint y: 277, endPoint x: 736, endPoint y: 289, distance: 222.9
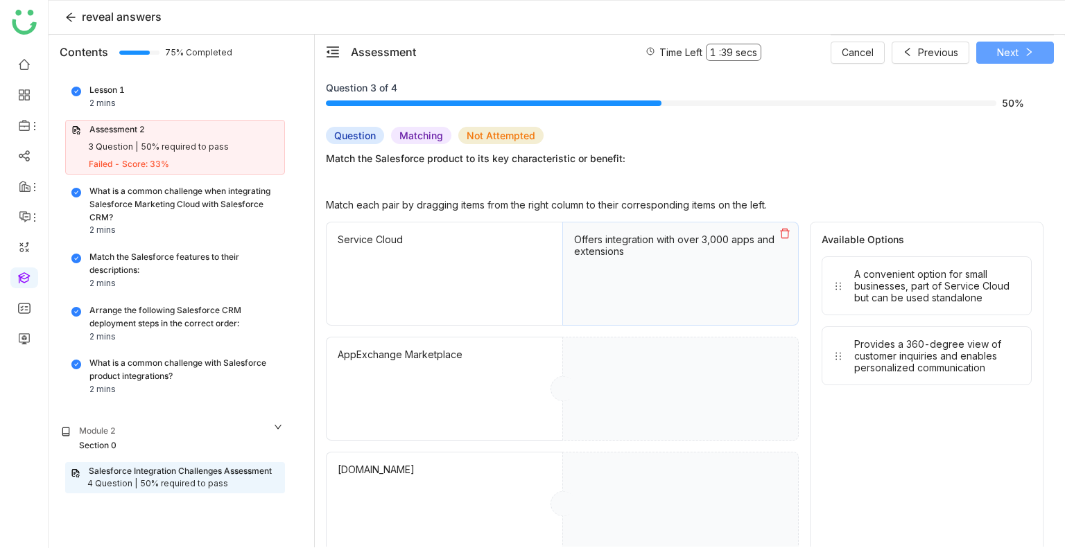
click at [1025, 49] on icon at bounding box center [1029, 52] width 10 height 10
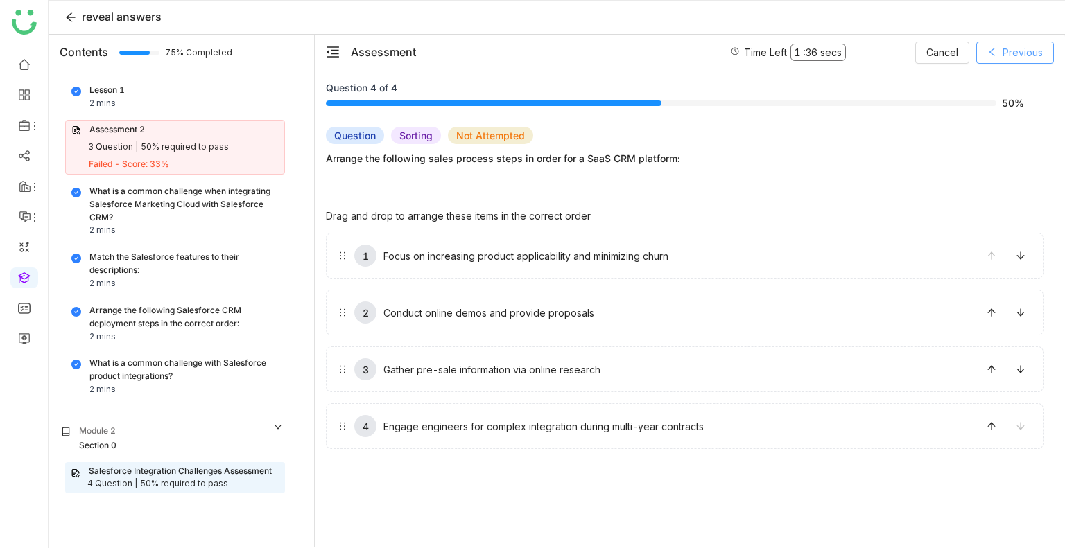
click at [997, 49] on button "Previous" at bounding box center [1015, 53] width 78 height 22
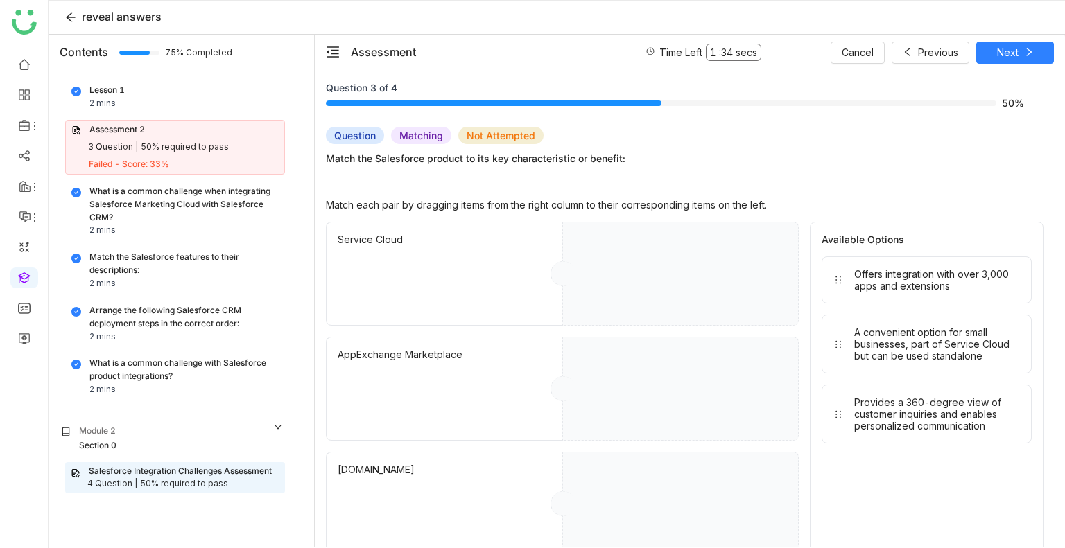
drag, startPoint x: 899, startPoint y: 275, endPoint x: 718, endPoint y: 263, distance: 182.0
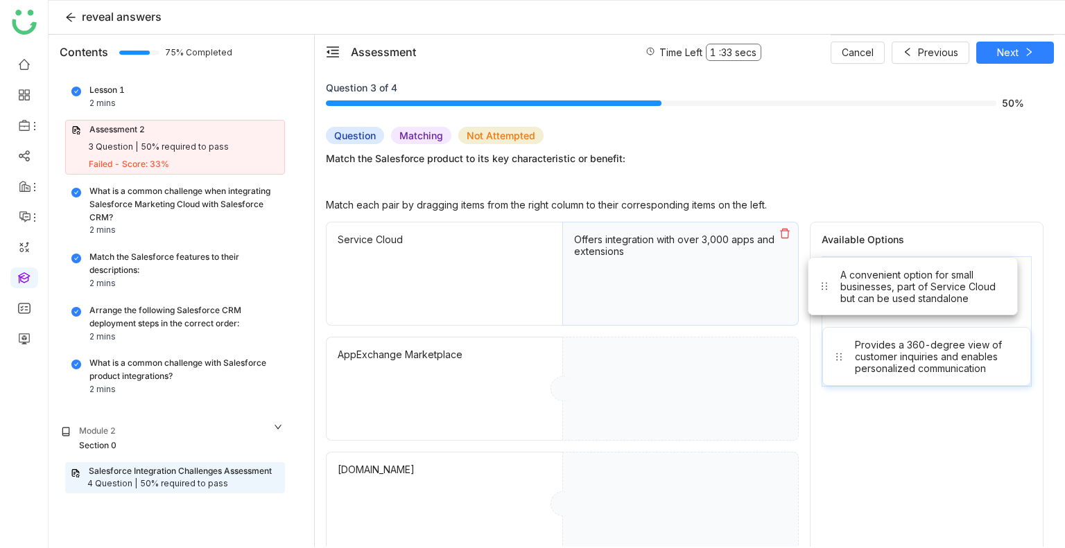
drag, startPoint x: 849, startPoint y: 274, endPoint x: 688, endPoint y: 315, distance: 166.6
drag, startPoint x: 908, startPoint y: 267, endPoint x: 710, endPoint y: 358, distance: 217.8
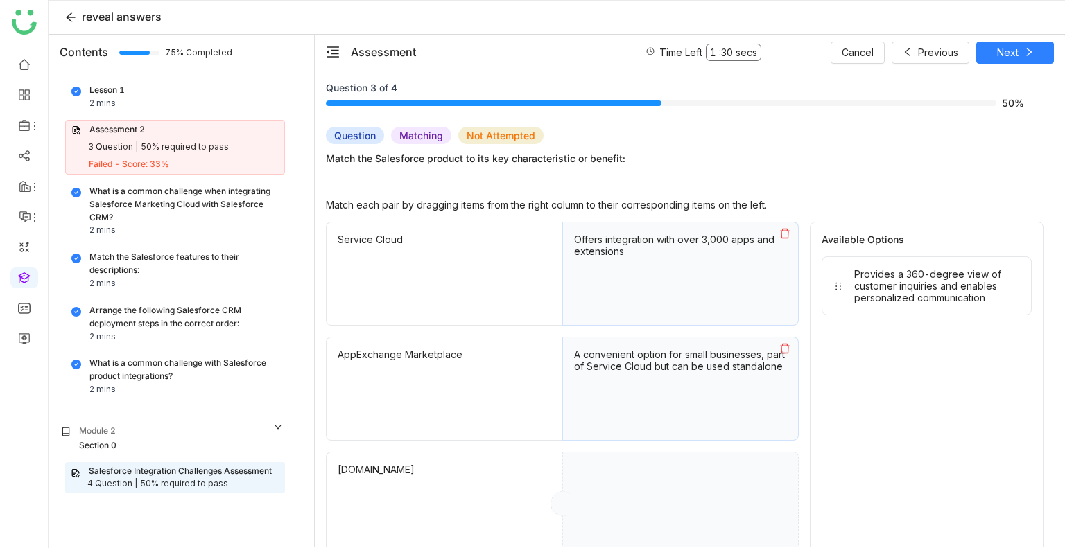
drag, startPoint x: 855, startPoint y: 303, endPoint x: 683, endPoint y: 519, distance: 276.3
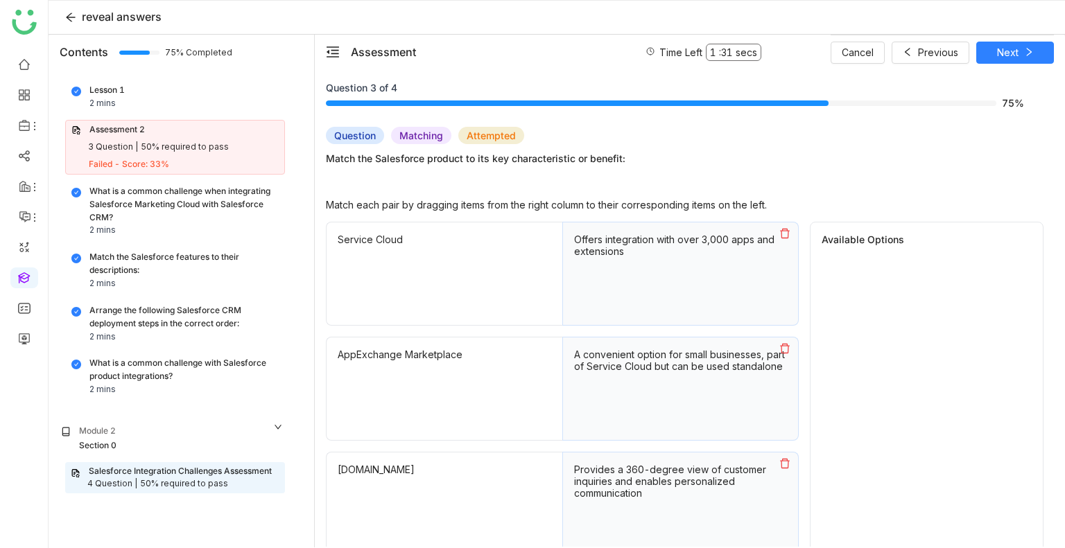
click at [783, 345] on icon at bounding box center [785, 349] width 10 height 10
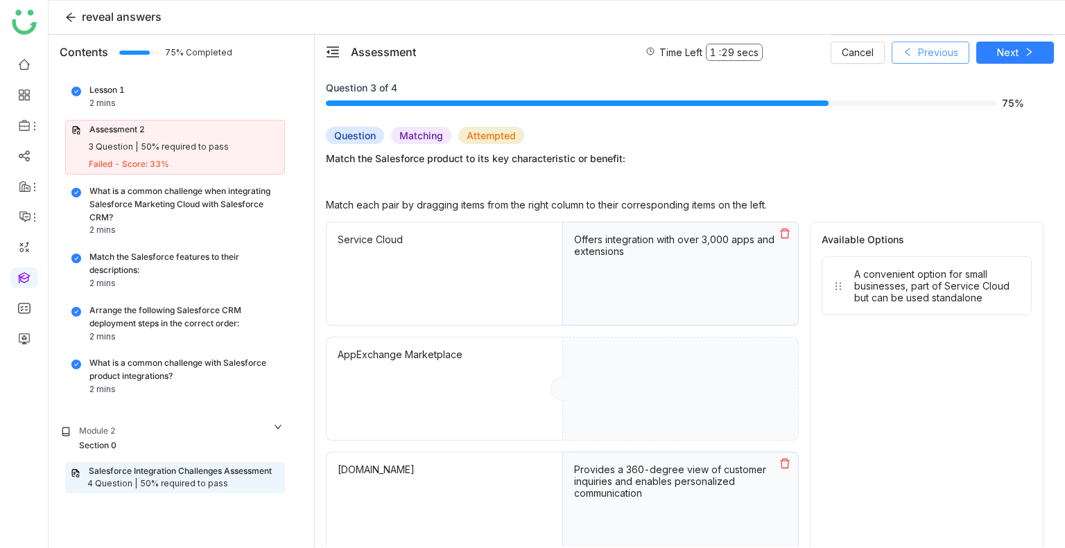
click at [958, 47] on button "Previous" at bounding box center [931, 53] width 78 height 22
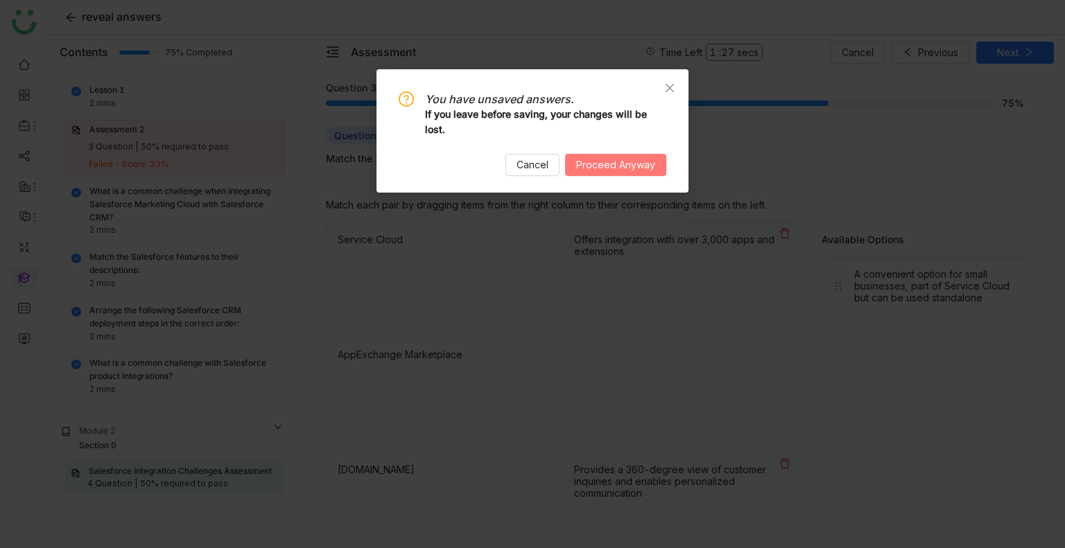
click at [586, 155] on button "Proceed Anyway" at bounding box center [615, 165] width 101 height 22
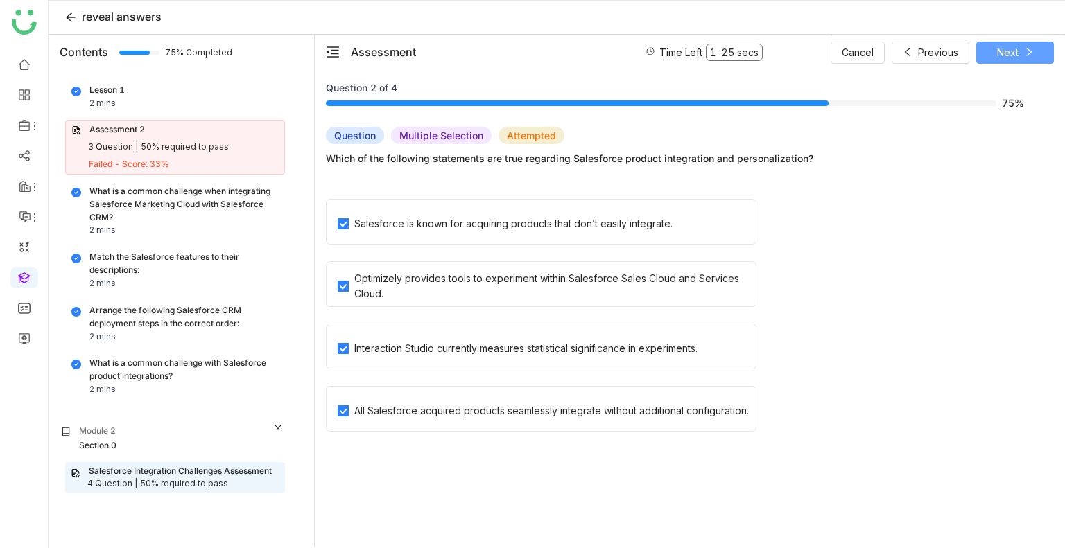
click at [1016, 51] on span "Next" at bounding box center [1007, 52] width 21 height 15
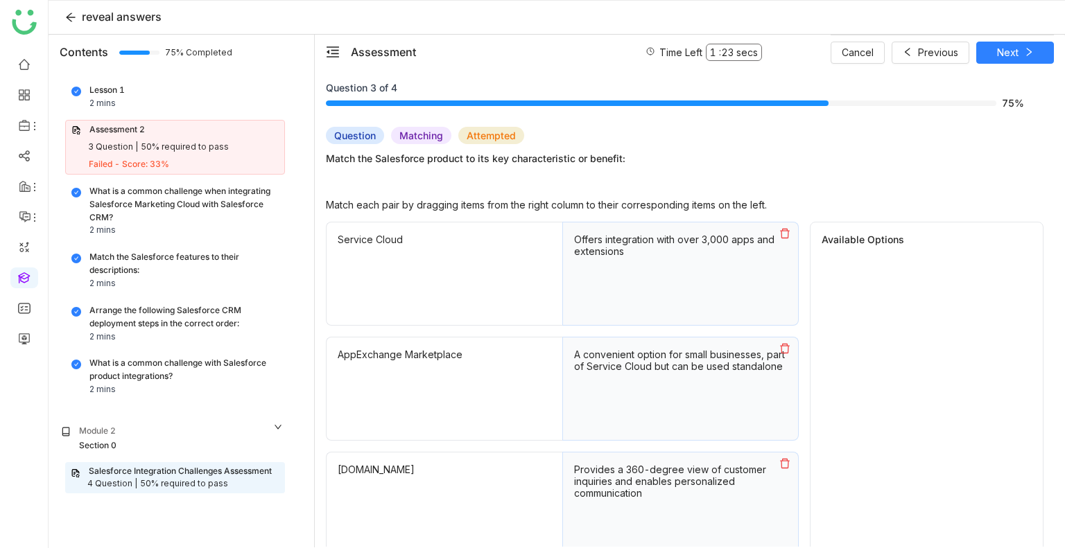
click at [738, 349] on div "A convenient option for small businesses, part of Service Cloud but can be used…" at bounding box center [680, 361] width 213 height 24
click at [783, 352] on icon at bounding box center [785, 349] width 10 height 10
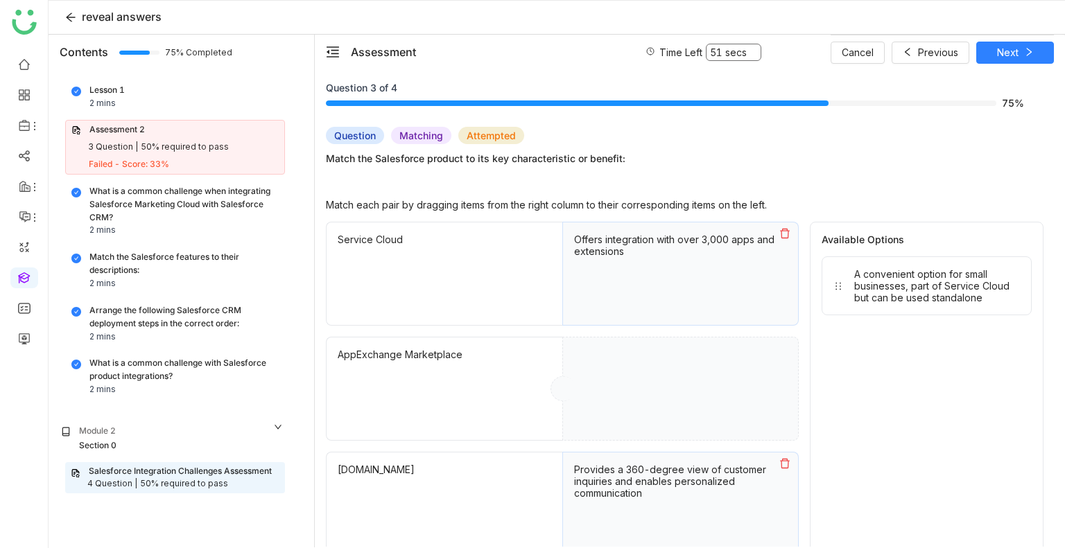
click at [903, 152] on span "Match the Salesforce product to its key characteristic or benefit:" at bounding box center [685, 158] width 718 height 15
click at [930, 46] on span "Previous" at bounding box center [938, 52] width 40 height 15
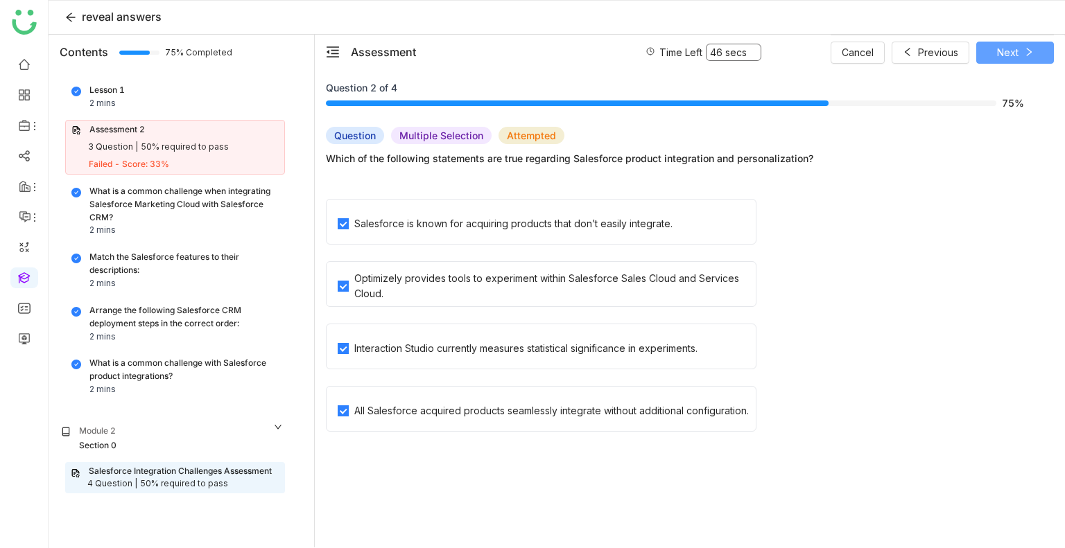
click at [985, 57] on button "Next" at bounding box center [1015, 53] width 78 height 22
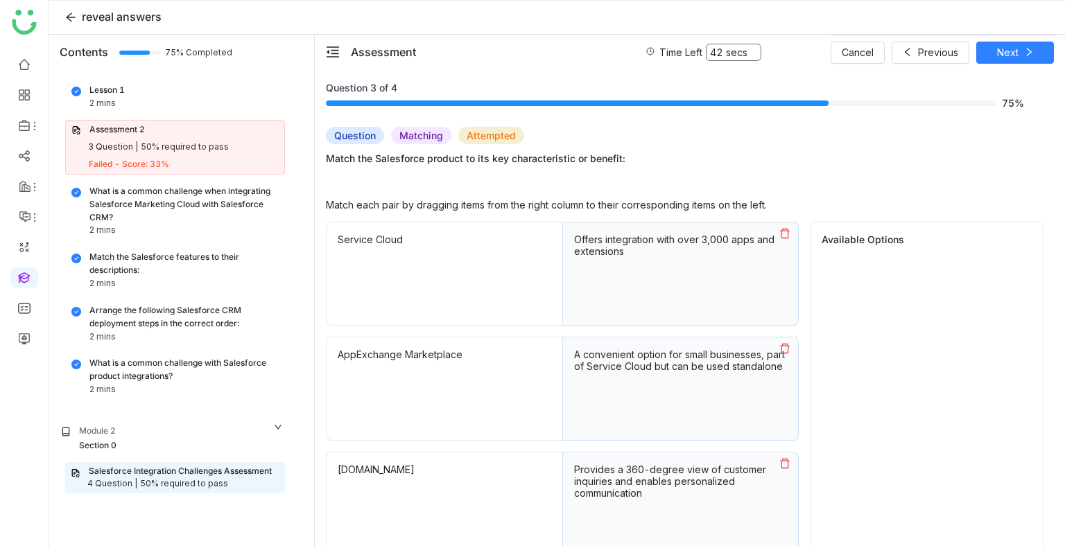
click at [781, 235] on icon at bounding box center [784, 233] width 11 height 11
click at [778, 347] on button at bounding box center [785, 349] width 26 height 22
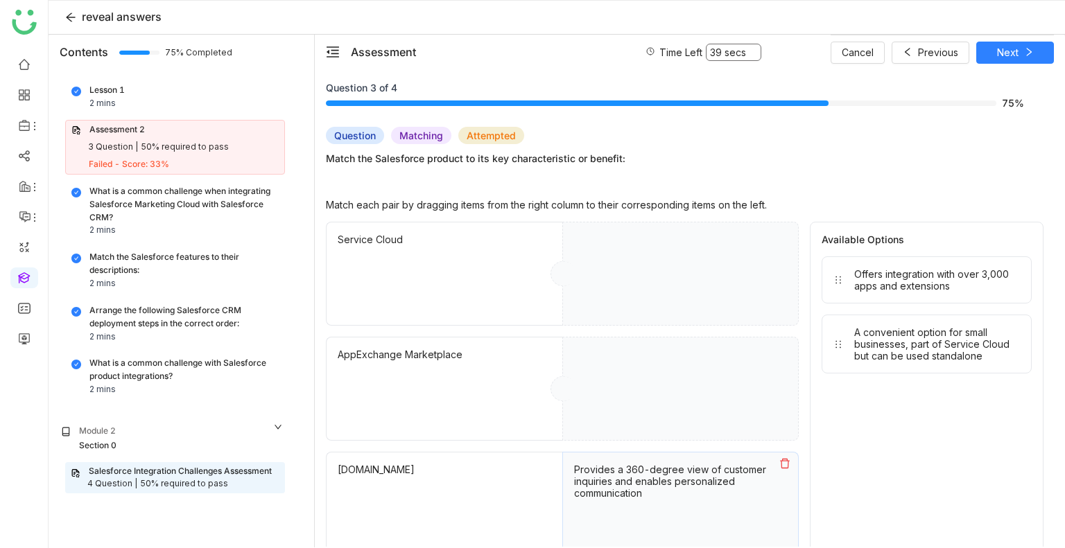
click at [782, 463] on icon at bounding box center [784, 463] width 11 height 11
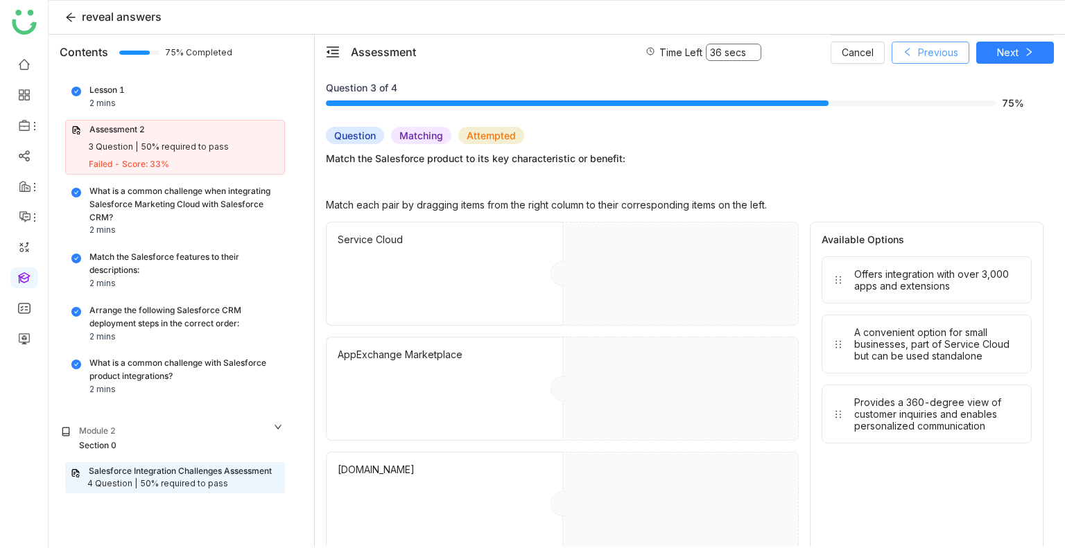
click at [940, 52] on span "Previous" at bounding box center [938, 52] width 40 height 15
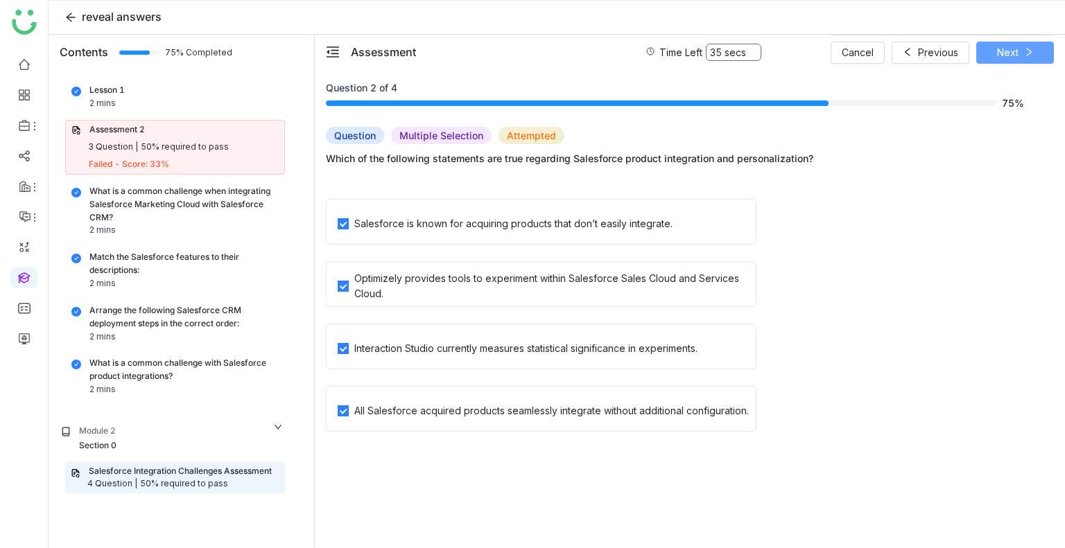
click at [1045, 57] on button "Next" at bounding box center [1015, 53] width 78 height 22
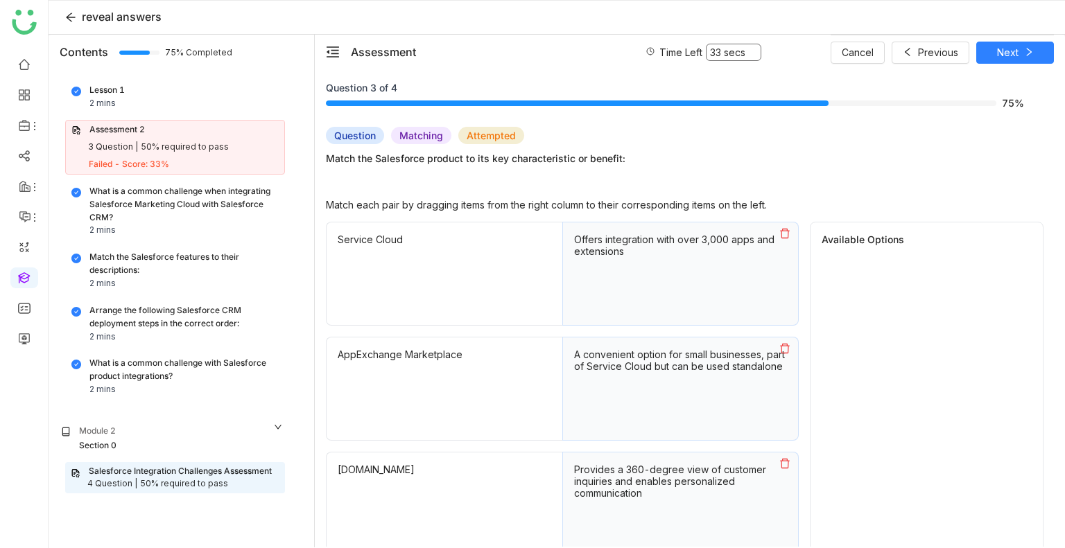
click at [790, 232] on icon at bounding box center [784, 233] width 11 height 11
click at [784, 348] on icon at bounding box center [784, 348] width 11 height 11
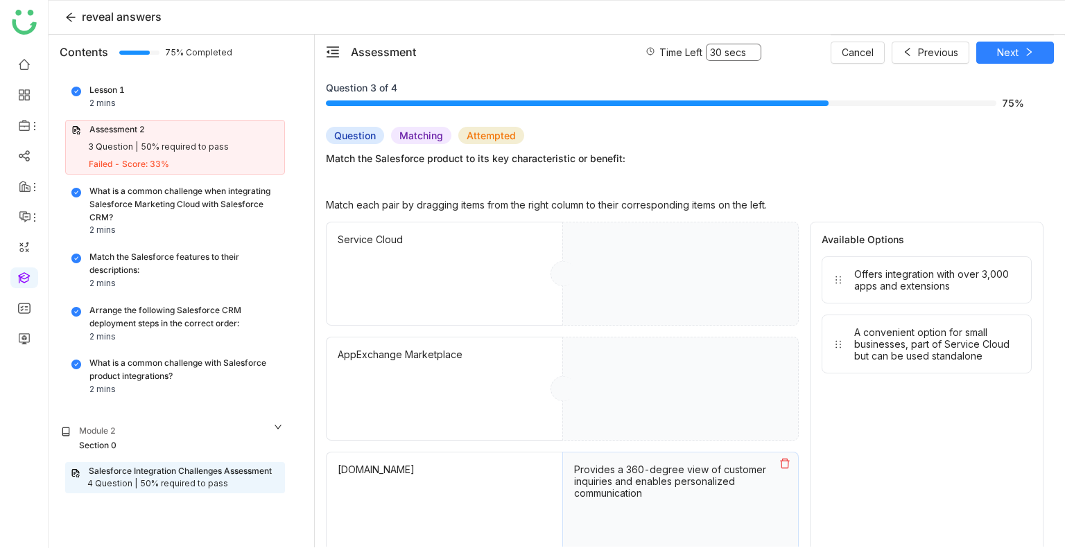
click at [788, 460] on icon at bounding box center [785, 464] width 10 height 10
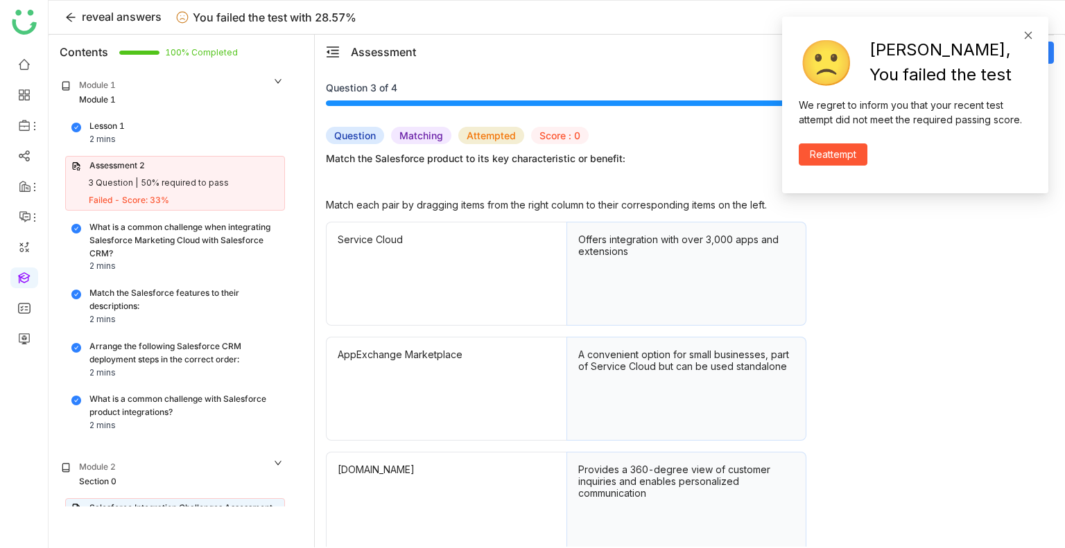
click at [1026, 40] on span at bounding box center [1028, 35] width 10 height 12
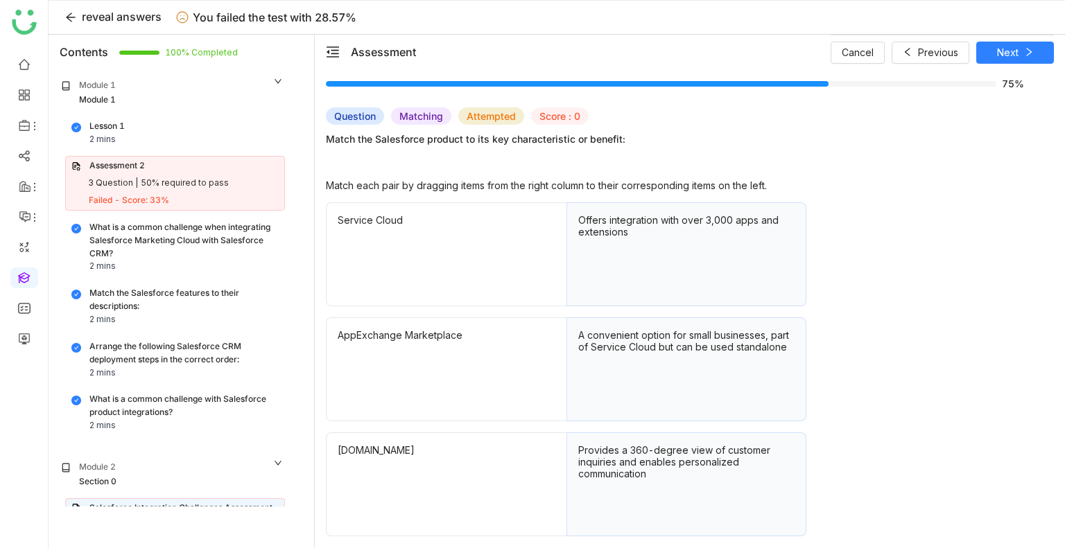
scroll to position [68, 0]
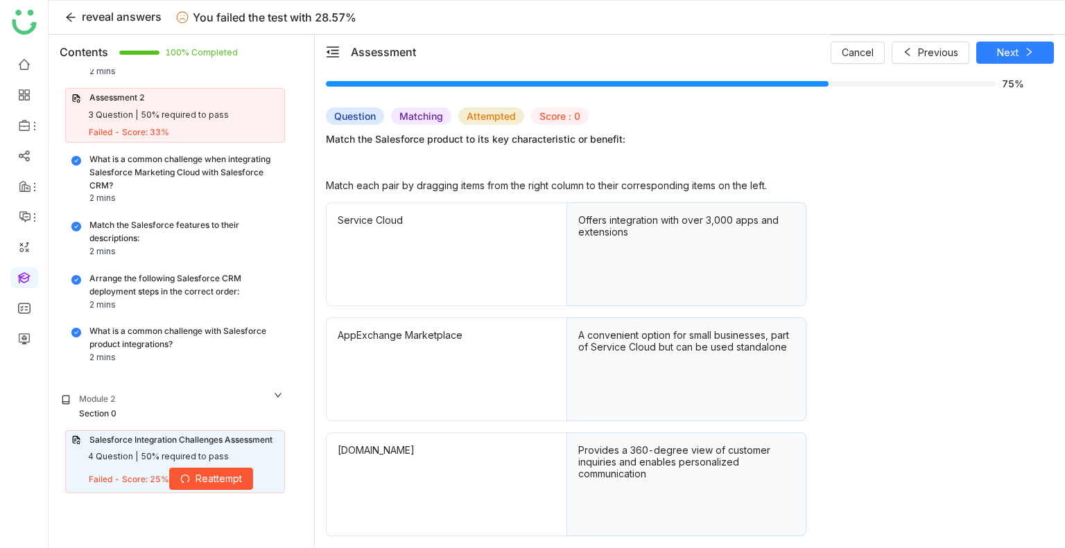
click at [121, 448] on div "Salesforce Integration Challenges Assessment 4 Question | 50% required to pass …" at bounding box center [175, 463] width 220 height 64
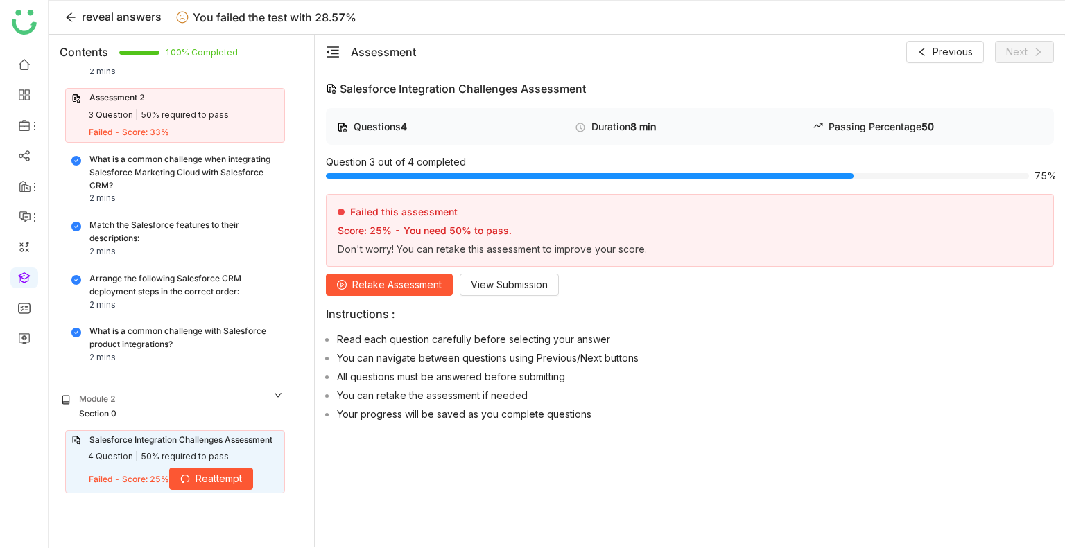
click at [376, 285] on span "Retake Assessment" at bounding box center [396, 284] width 89 height 15
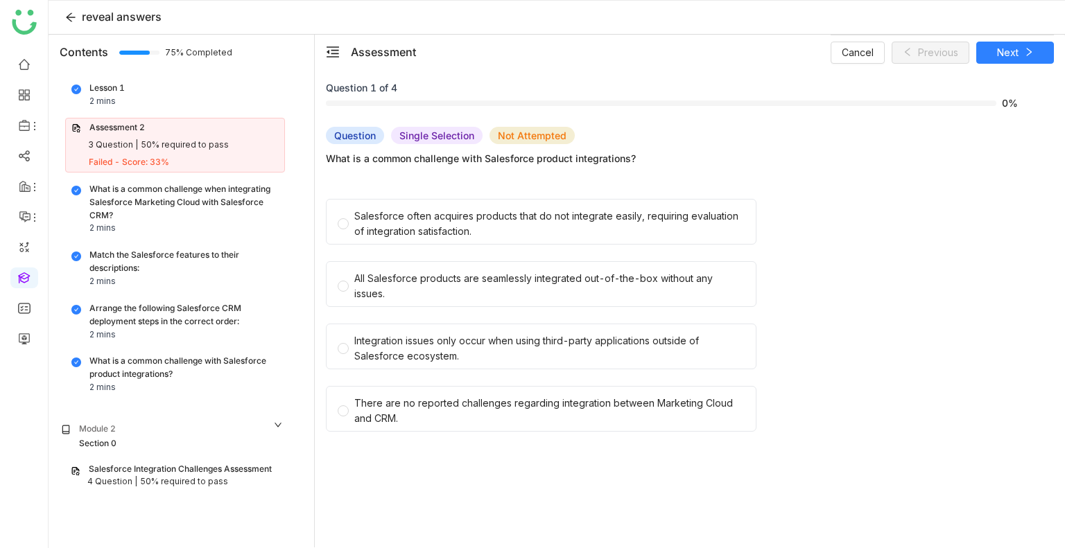
scroll to position [36, 0]
click at [521, 295] on div "All Salesforce products are seamlessly integrated out-of-the-box without any is…" at bounding box center [549, 286] width 390 height 31
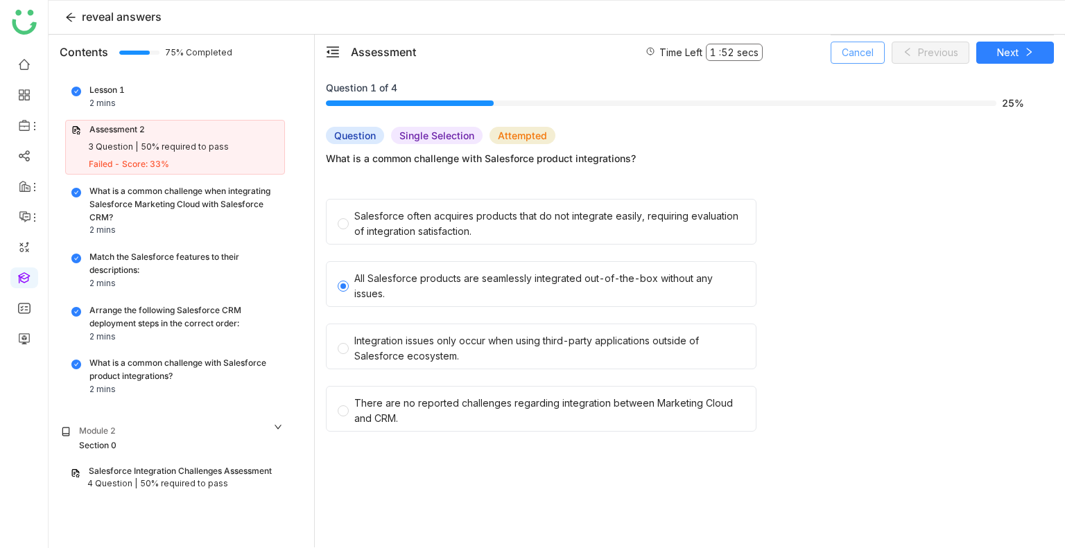
click at [869, 47] on span "Cancel" at bounding box center [858, 52] width 32 height 15
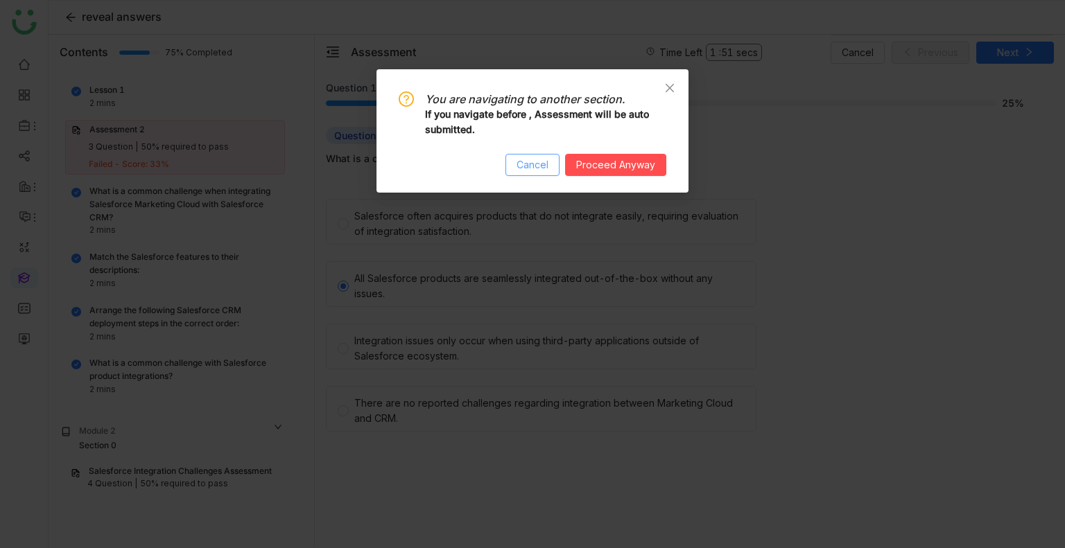
click at [525, 164] on span "Cancel" at bounding box center [532, 164] width 32 height 15
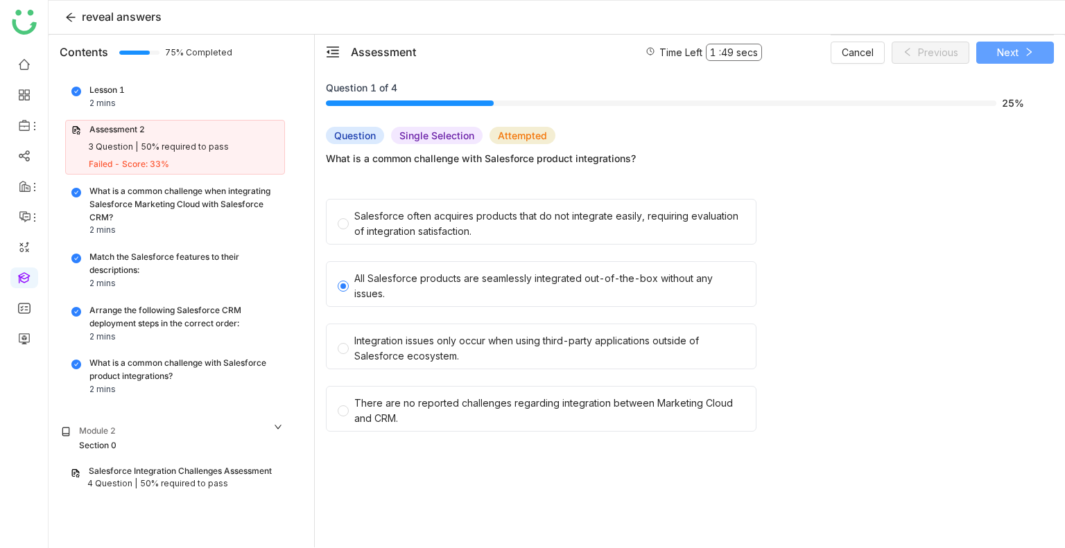
click at [981, 59] on button "Next" at bounding box center [1015, 53] width 78 height 22
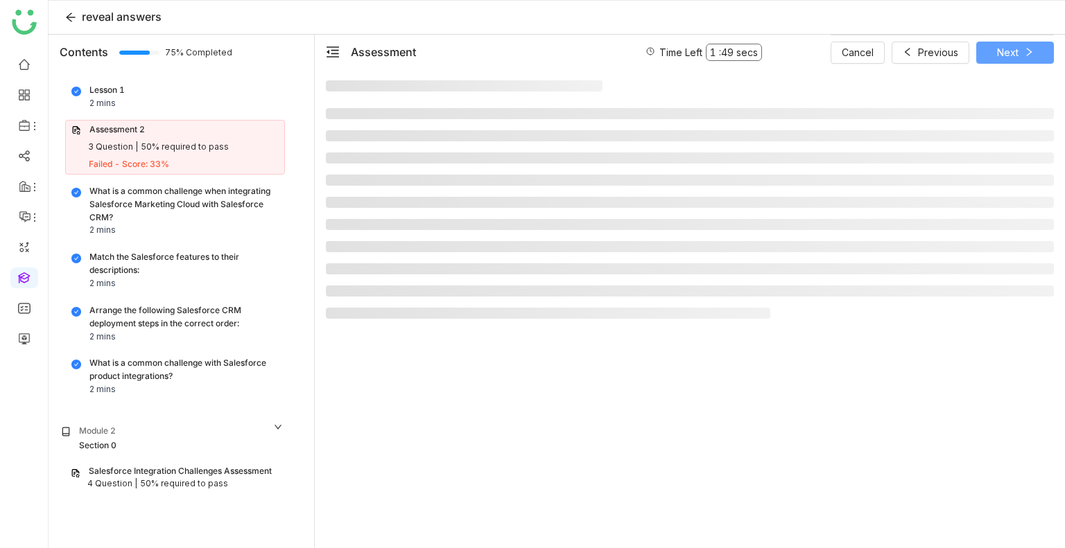
click at [981, 59] on button "Next" at bounding box center [1015, 53] width 78 height 22
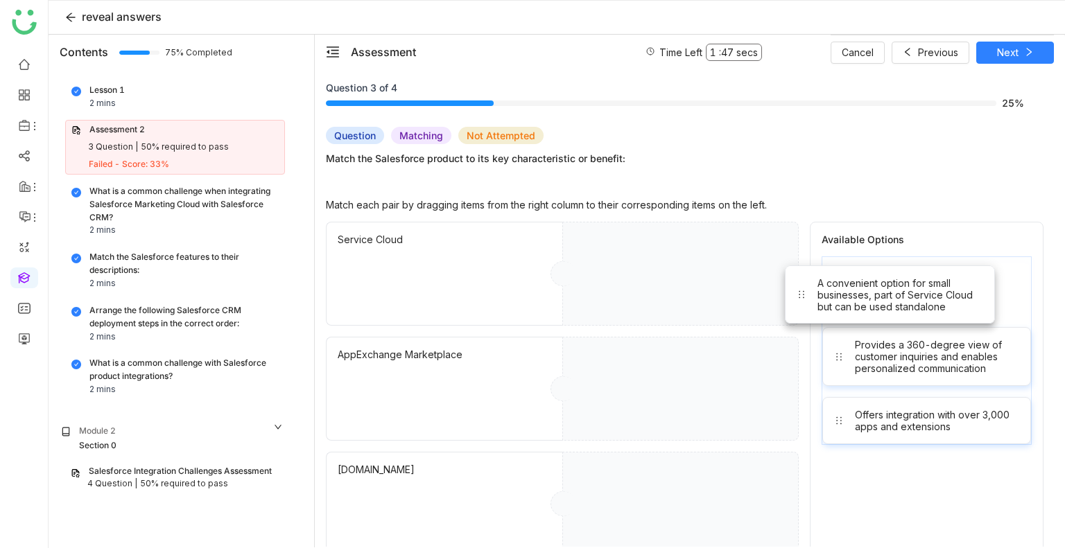
drag, startPoint x: 883, startPoint y: 295, endPoint x: 728, endPoint y: 331, distance: 158.9
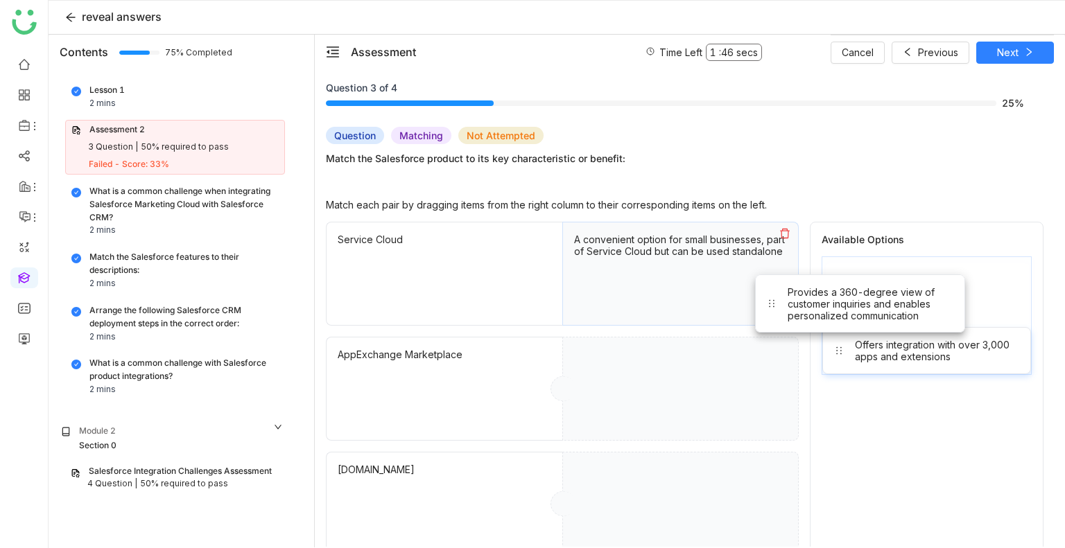
drag, startPoint x: 899, startPoint y: 290, endPoint x: 747, endPoint y: 333, distance: 158.0
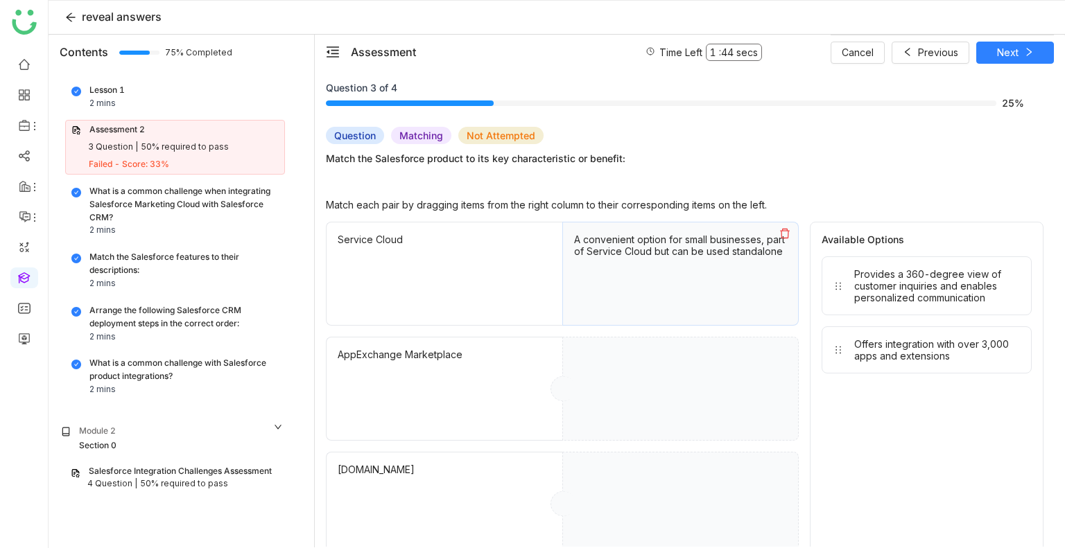
click at [871, 365] on div "Offers integration with over 3,000 apps and extensions" at bounding box center [927, 350] width 210 height 47
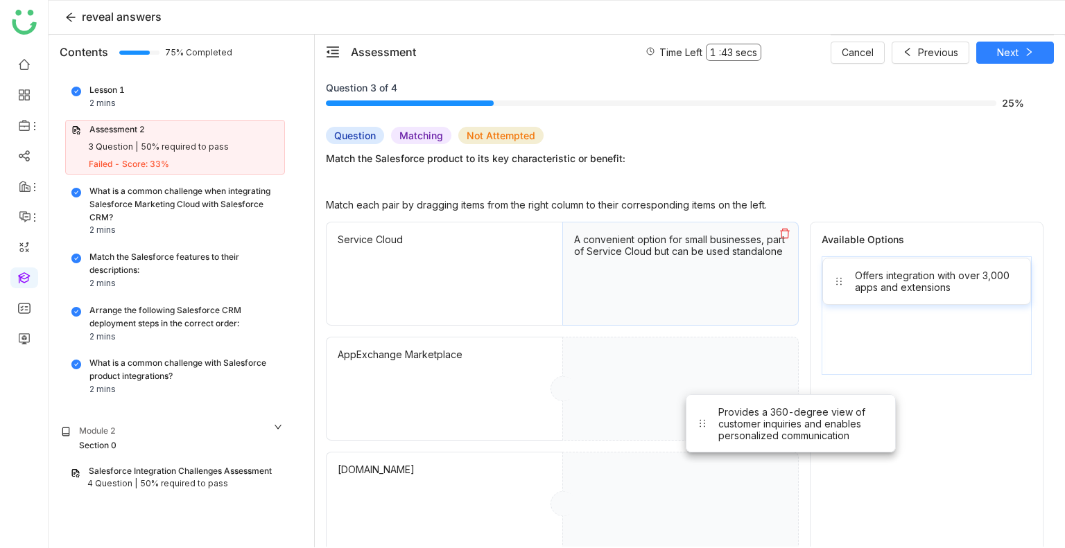
drag, startPoint x: 937, startPoint y: 290, endPoint x: 774, endPoint y: 468, distance: 241.0
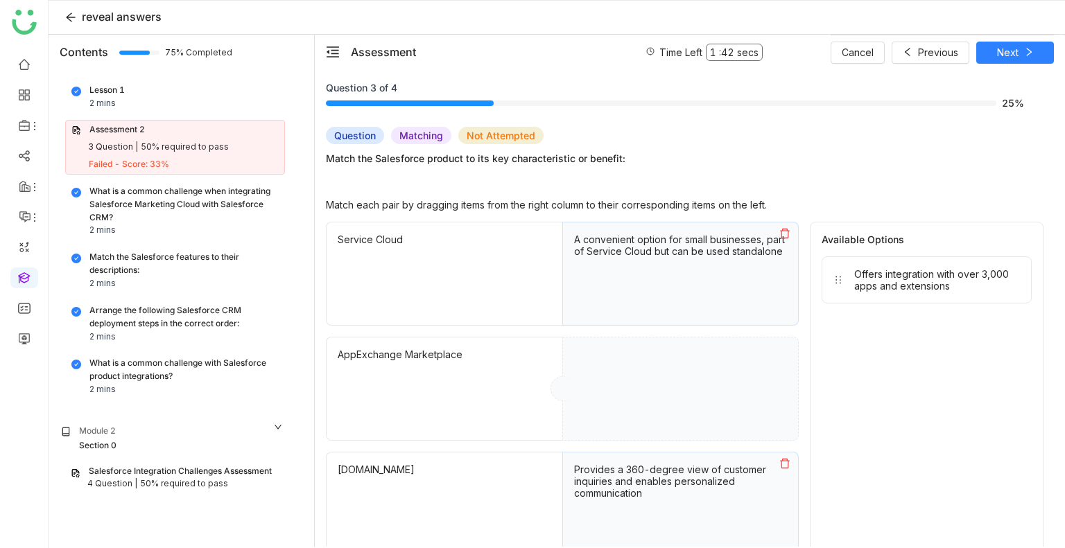
drag, startPoint x: 916, startPoint y: 285, endPoint x: 679, endPoint y: 388, distance: 258.0
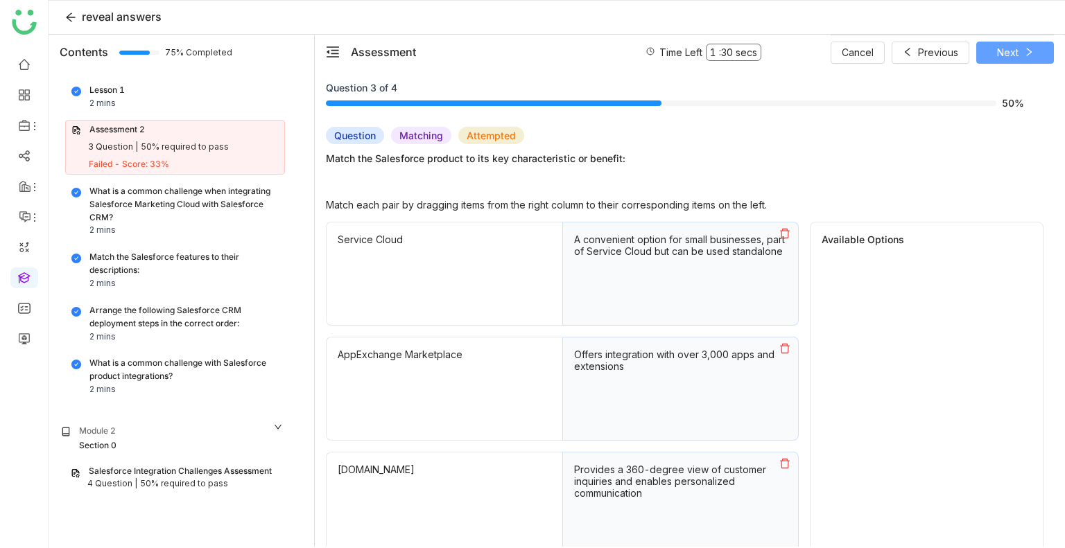
click at [998, 62] on button "Next" at bounding box center [1015, 53] width 78 height 22
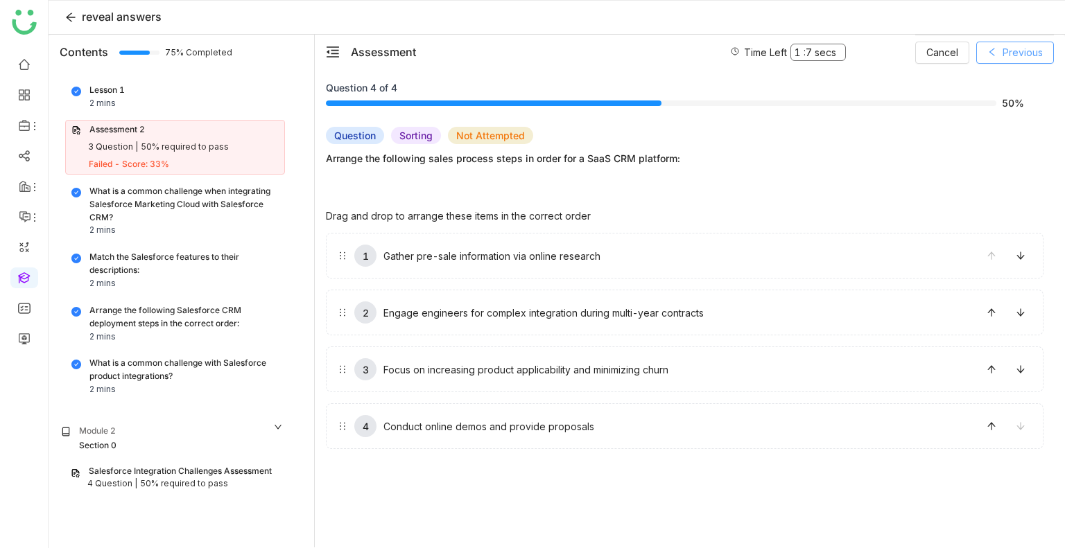
click at [1001, 62] on button "Previous" at bounding box center [1015, 53] width 78 height 22
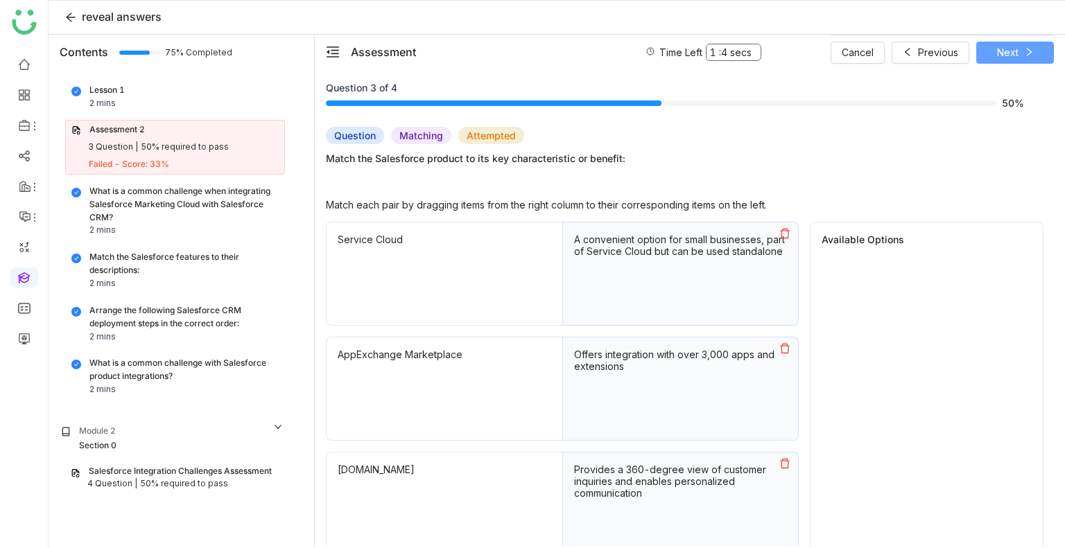
click at [1018, 52] on button "Next" at bounding box center [1015, 53] width 78 height 22
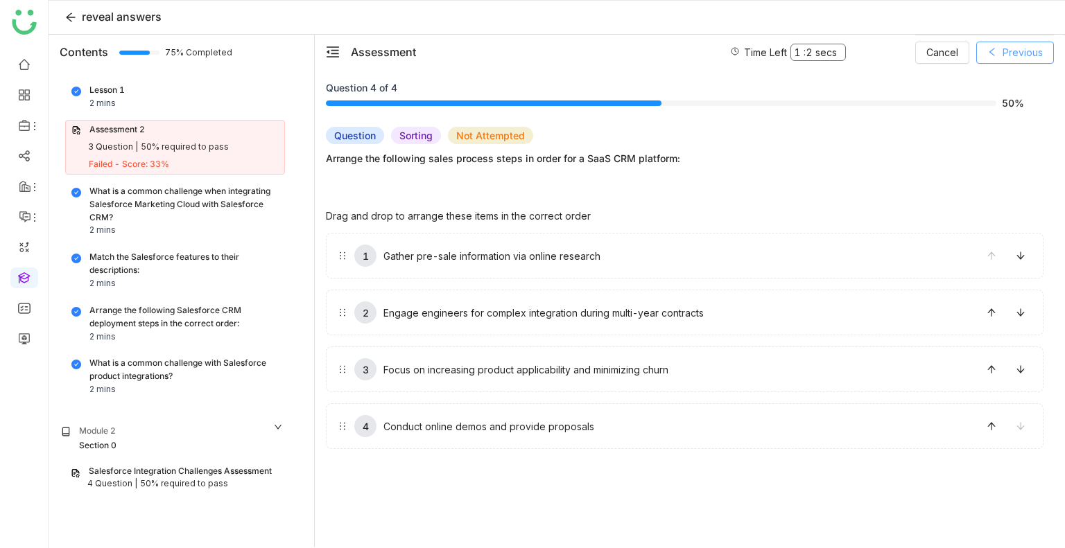
click at [1009, 46] on span "Previous" at bounding box center [1022, 52] width 40 height 15
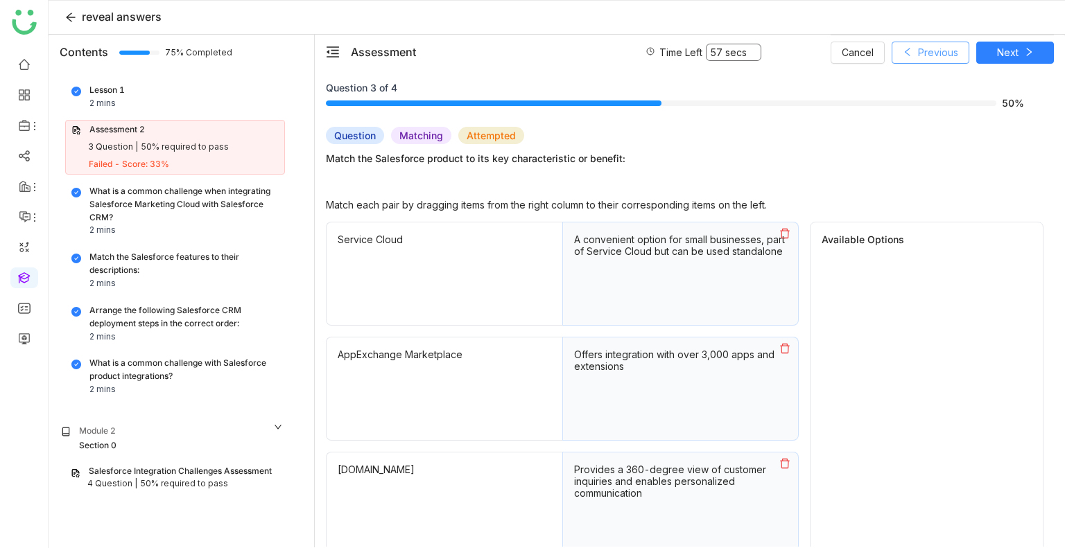
click at [911, 51] on icon at bounding box center [908, 52] width 10 height 10
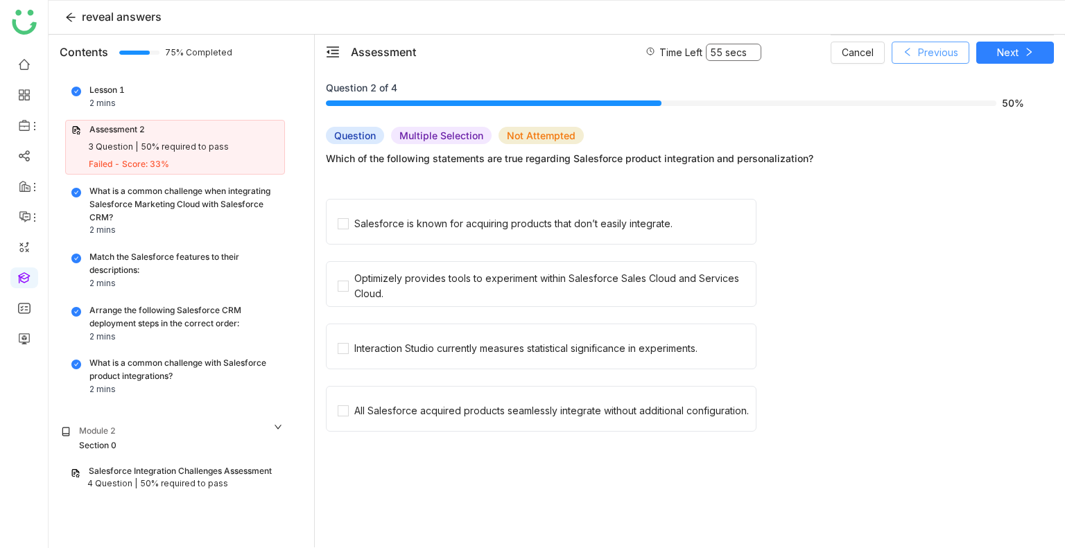
click at [911, 51] on icon at bounding box center [908, 52] width 10 height 10
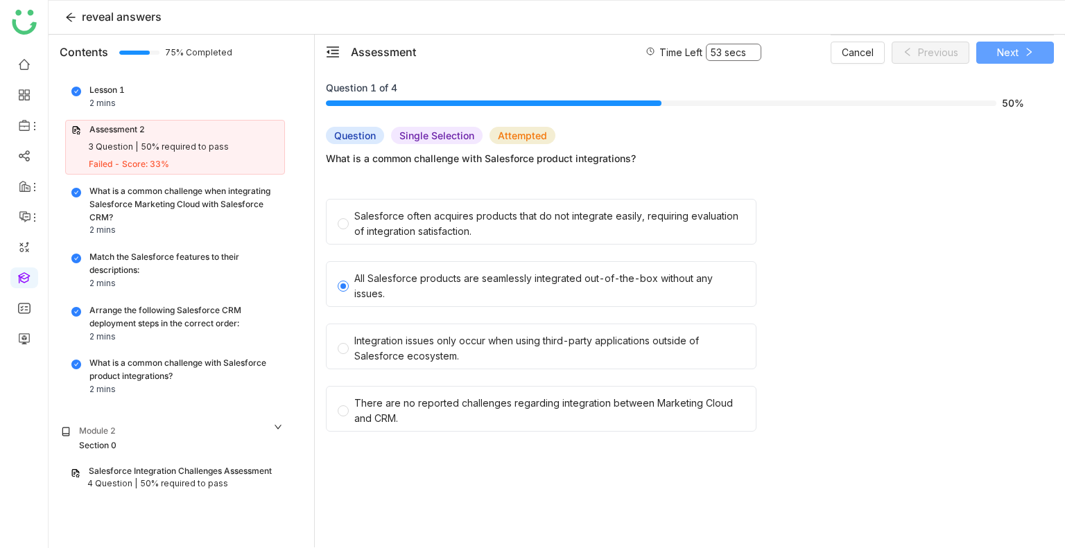
click at [997, 47] on span "Next" at bounding box center [1007, 52] width 21 height 15
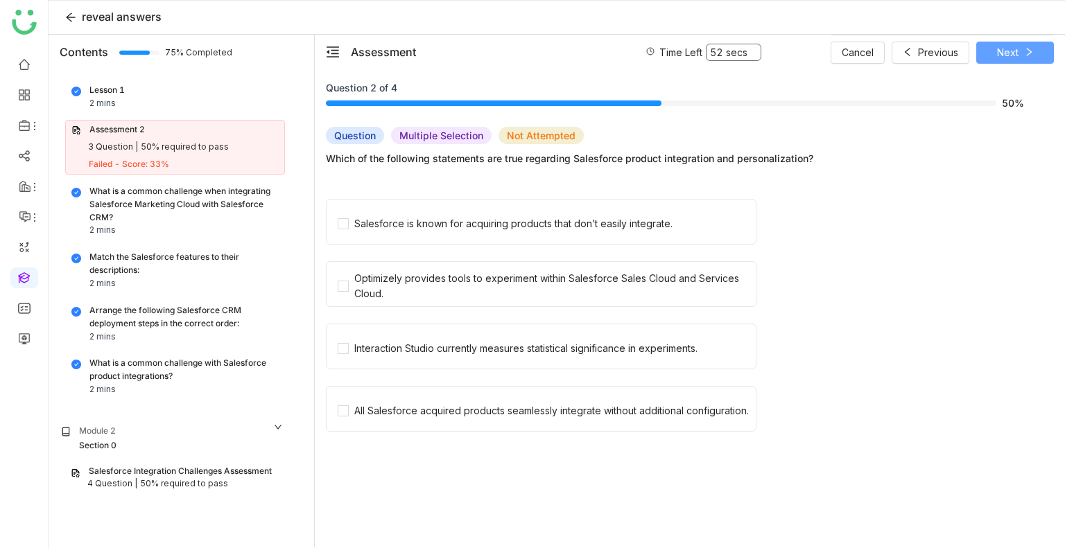
click at [997, 47] on span "Next" at bounding box center [1007, 52] width 21 height 15
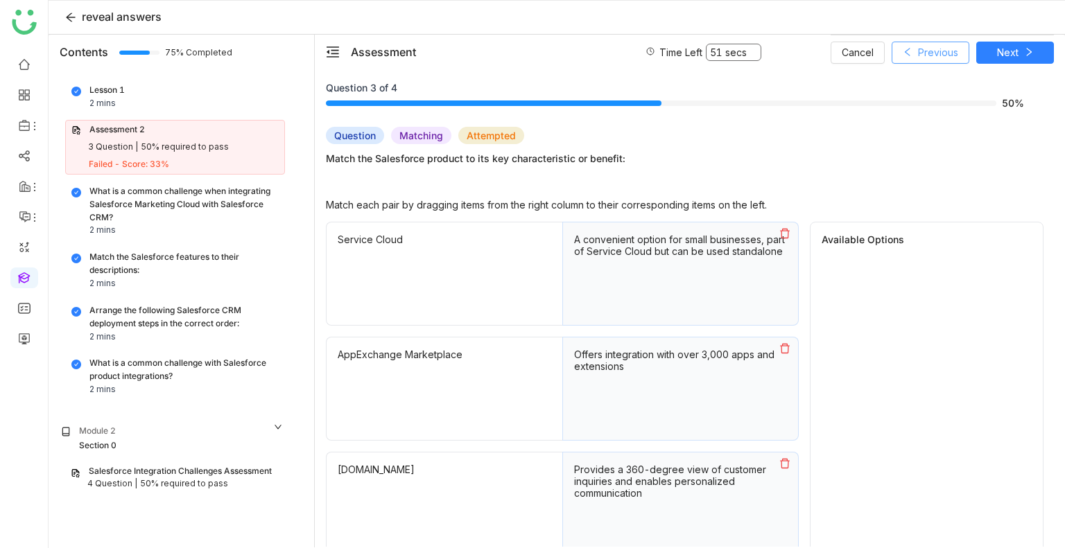
click at [923, 50] on span "Previous" at bounding box center [938, 52] width 40 height 15
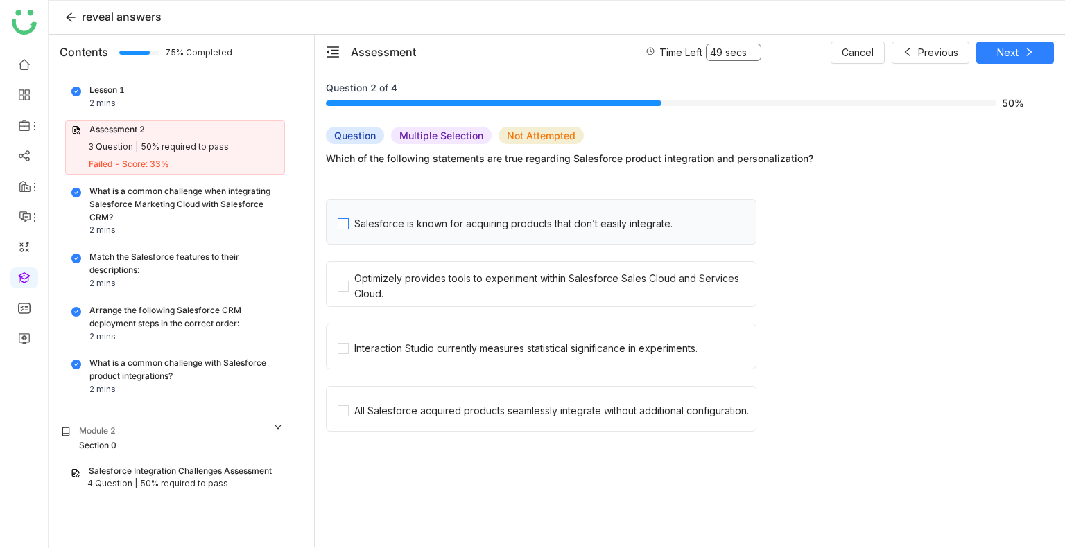
click at [474, 230] on div "Salesforce is known for acquiring products that don’t easily integrate." at bounding box center [513, 223] width 318 height 15
click at [444, 273] on div "Optimizely provides tools to experiment within Salesforce Sales Cloud and Servi…" at bounding box center [552, 286] width 396 height 31
click at [410, 344] on div "Interaction Studio currently measures statistical significance in experiments." at bounding box center [525, 348] width 343 height 15
click at [434, 402] on span "All Salesforce acquired products seamlessly integrate without additional config…" at bounding box center [552, 408] width 406 height 19
click at [1050, 121] on div "Question 2 of 4 75% Question Multiple Selection Attempted Which of the followin…" at bounding box center [690, 313] width 728 height 467
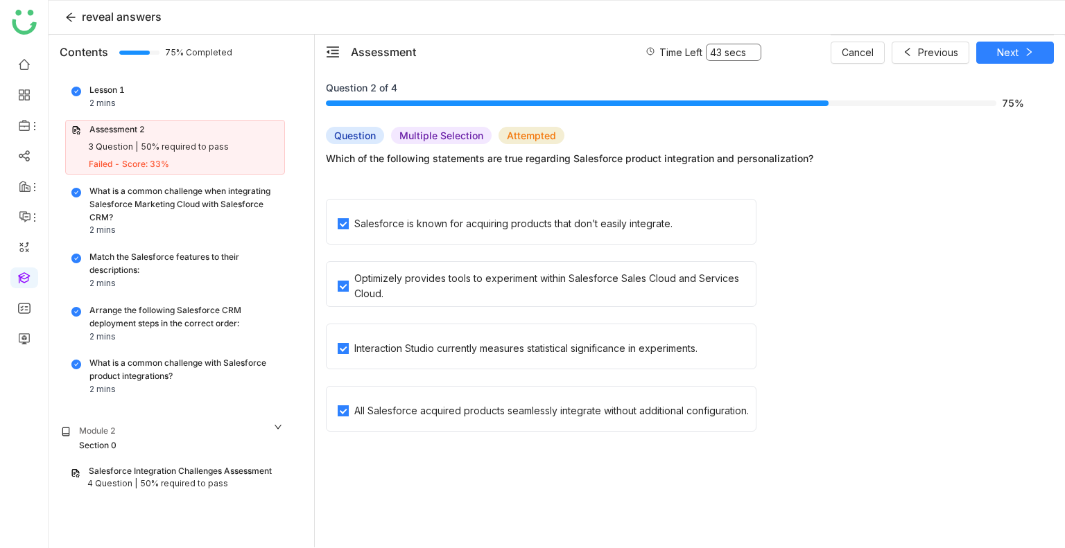
click at [1050, 121] on div "Question 2 of 4 75% Question Multiple Selection Attempted Which of the followin…" at bounding box center [690, 313] width 728 height 467
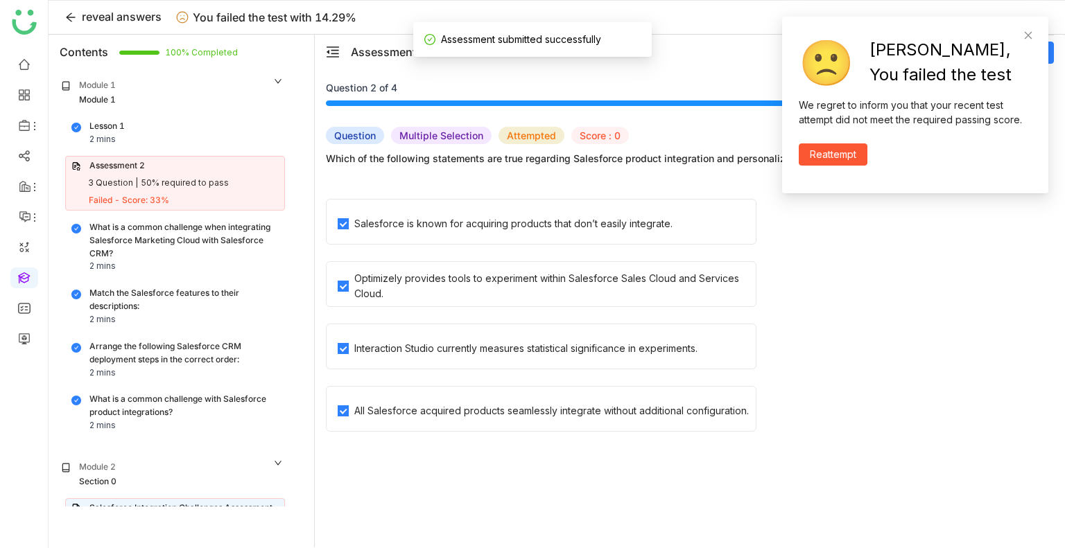
click at [901, 263] on div "Optimizely provides tools to experiment within Salesforce Sales Cloud and Servi…" at bounding box center [685, 288] width 718 height 54
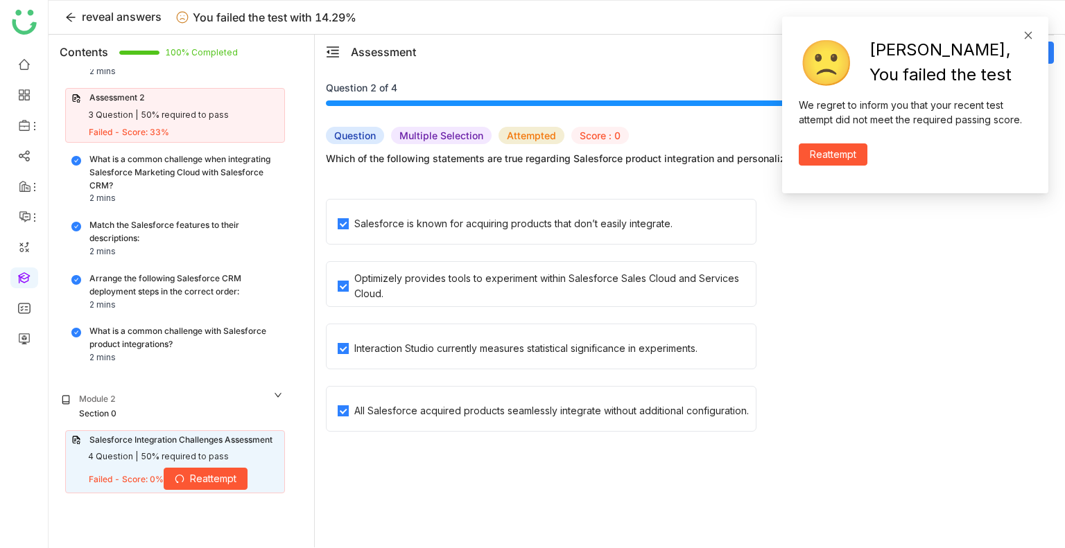
click at [1028, 41] on span at bounding box center [1028, 35] width 10 height 12
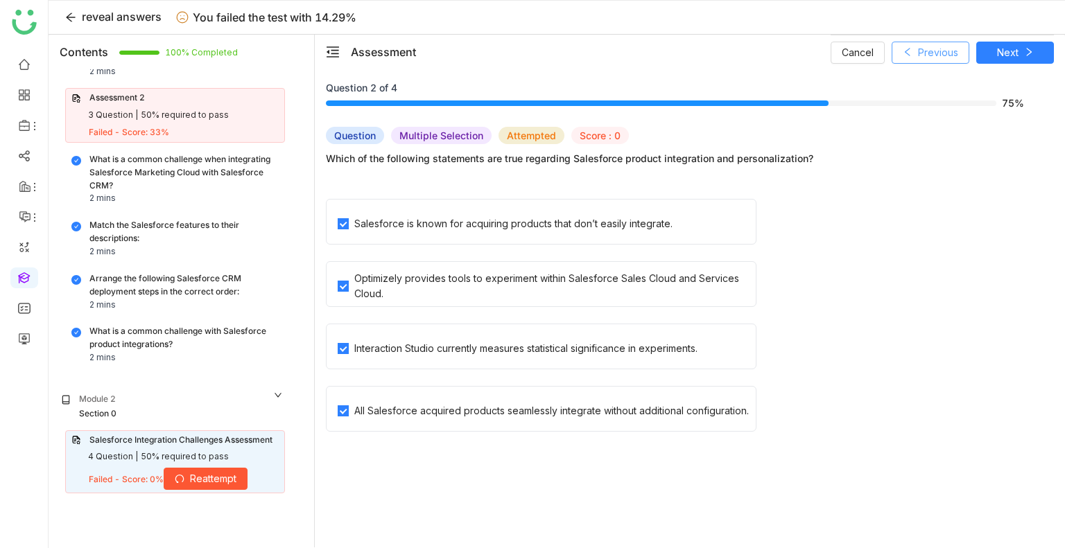
click at [939, 42] on button "Previous" at bounding box center [931, 53] width 78 height 22
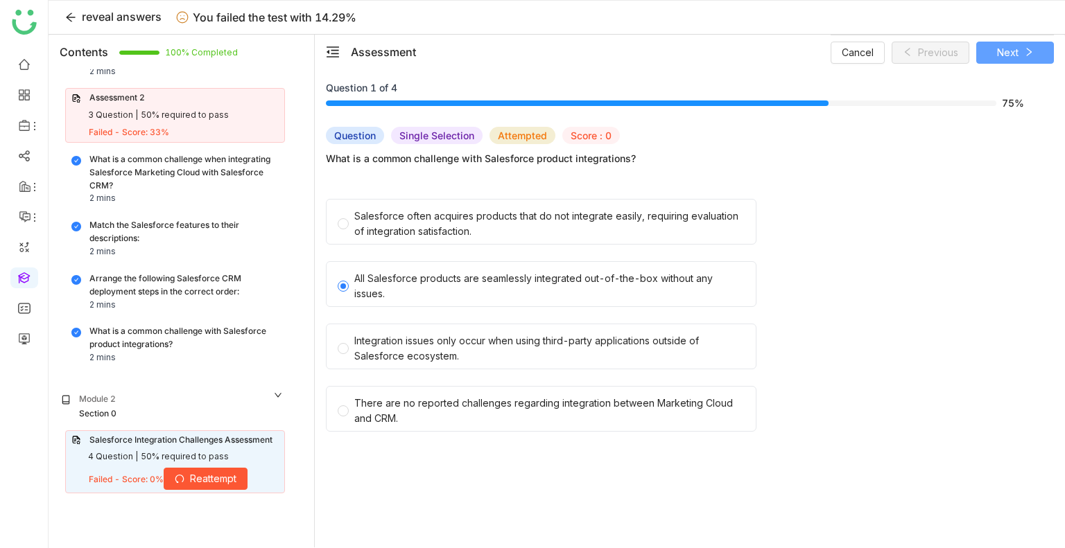
click at [1015, 58] on span "Next" at bounding box center [1007, 52] width 21 height 15
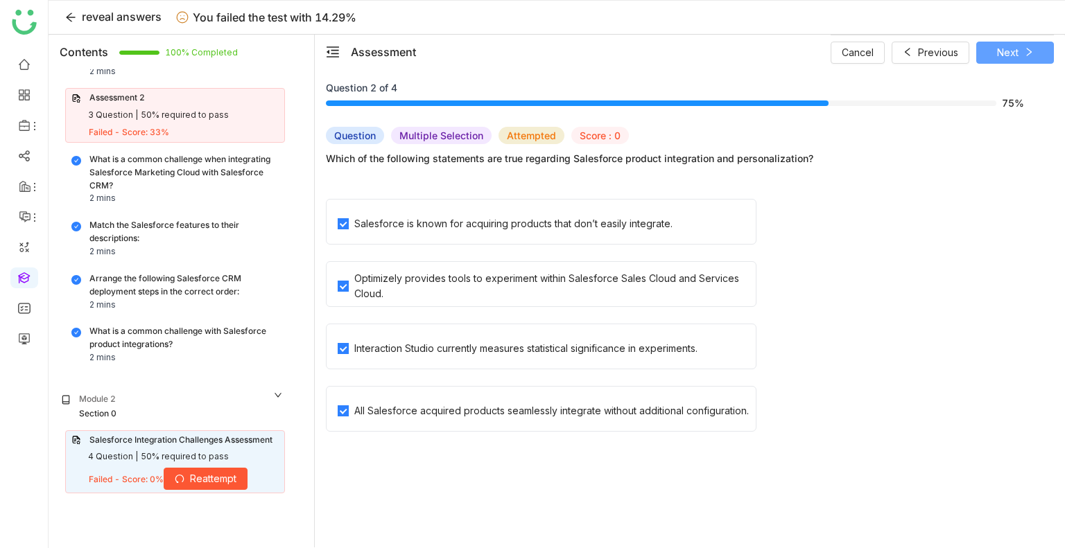
click at [1015, 58] on span "Next" at bounding box center [1007, 52] width 21 height 15
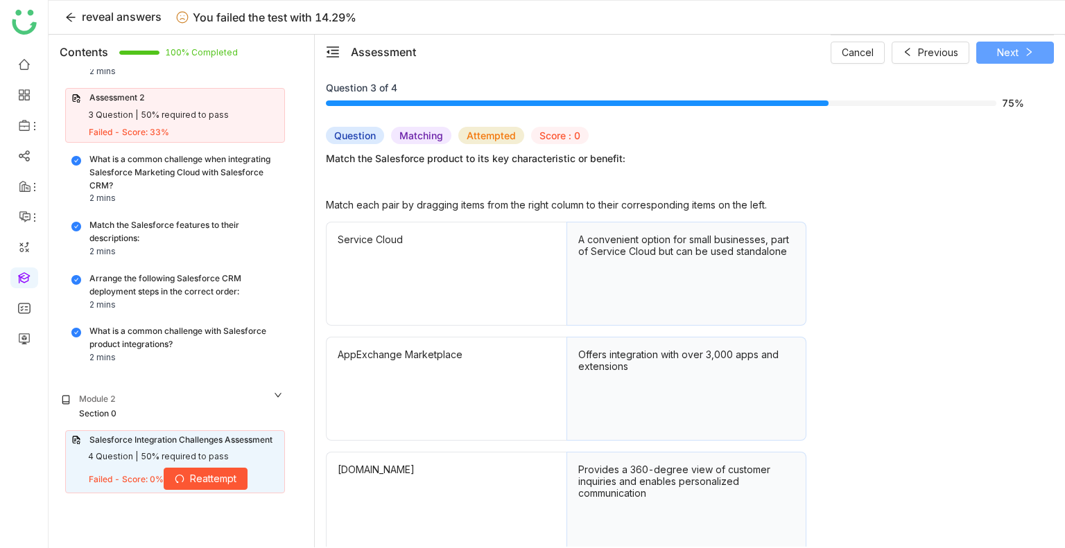
click at [1015, 58] on span "Next" at bounding box center [1007, 52] width 21 height 15
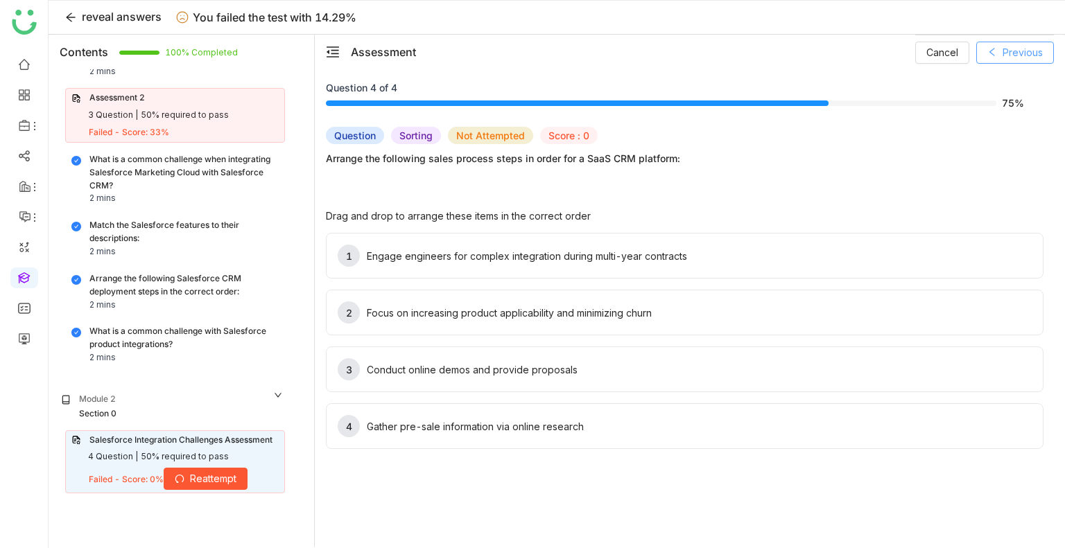
click at [992, 49] on icon at bounding box center [992, 52] width 10 height 10
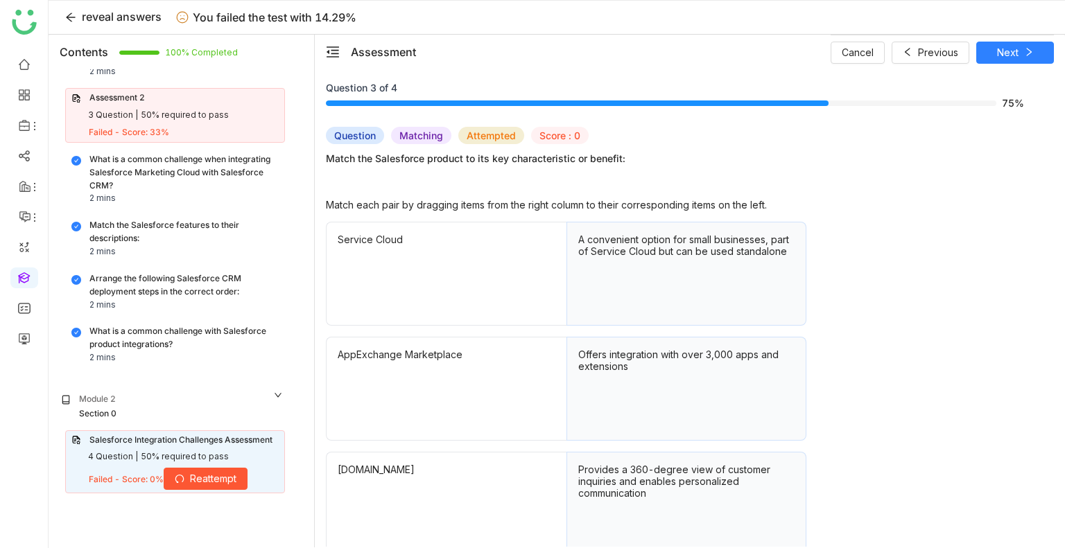
click at [198, 102] on div "Assessment 2" at bounding box center [174, 98] width 207 height 13
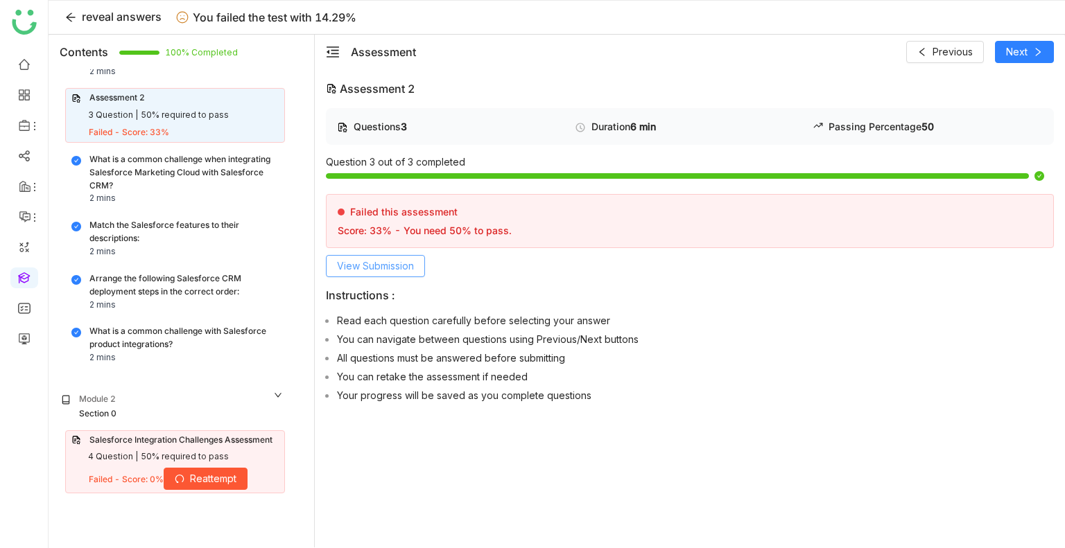
click at [379, 259] on span "View Submission" at bounding box center [375, 266] width 77 height 15
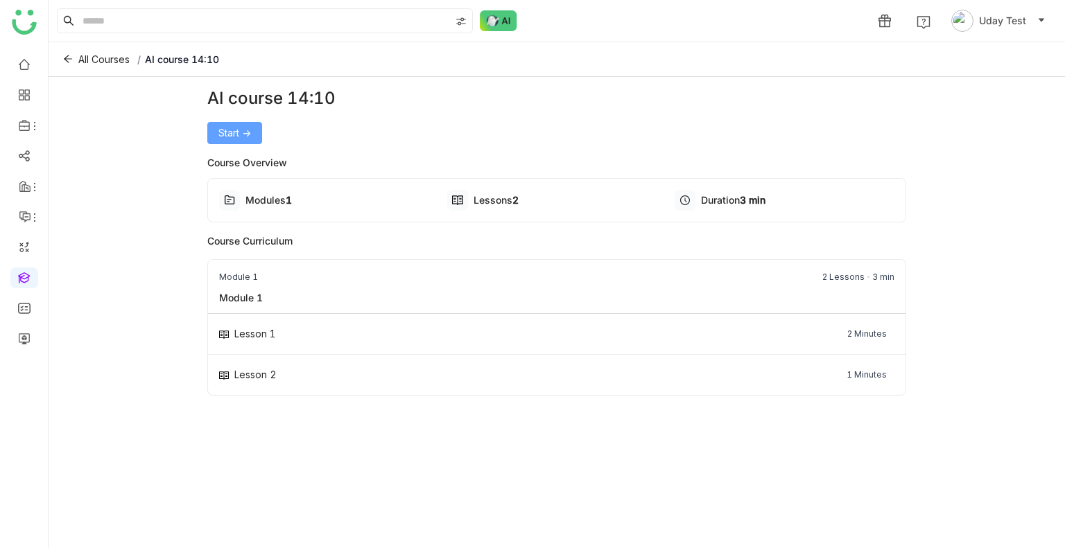
click at [244, 128] on span "Start ->" at bounding box center [234, 132] width 33 height 15
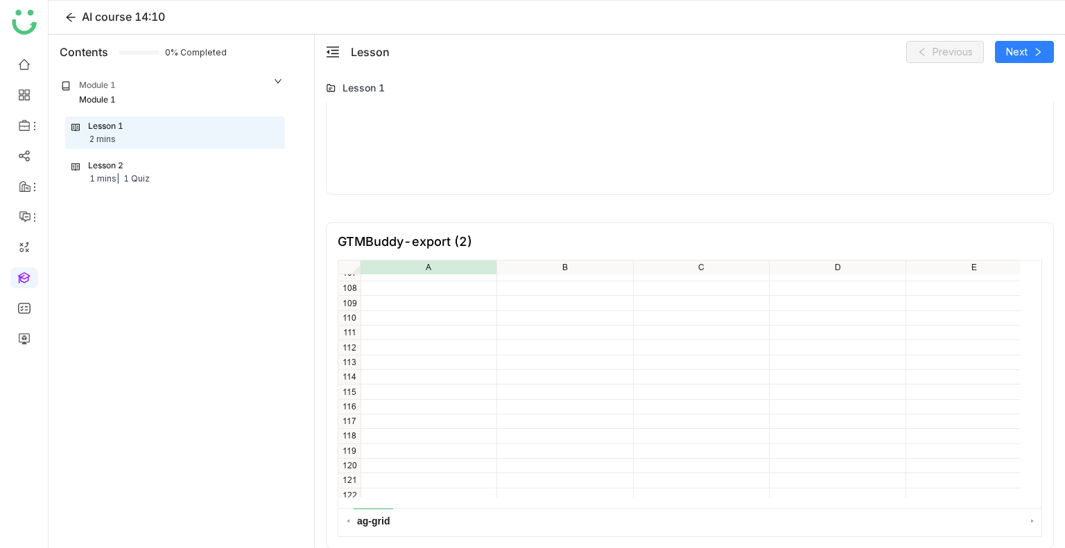
scroll to position [1908, 0]
click at [125, 162] on div "Lesson 2 1 mins | 1 Quiz" at bounding box center [174, 172] width 207 height 26
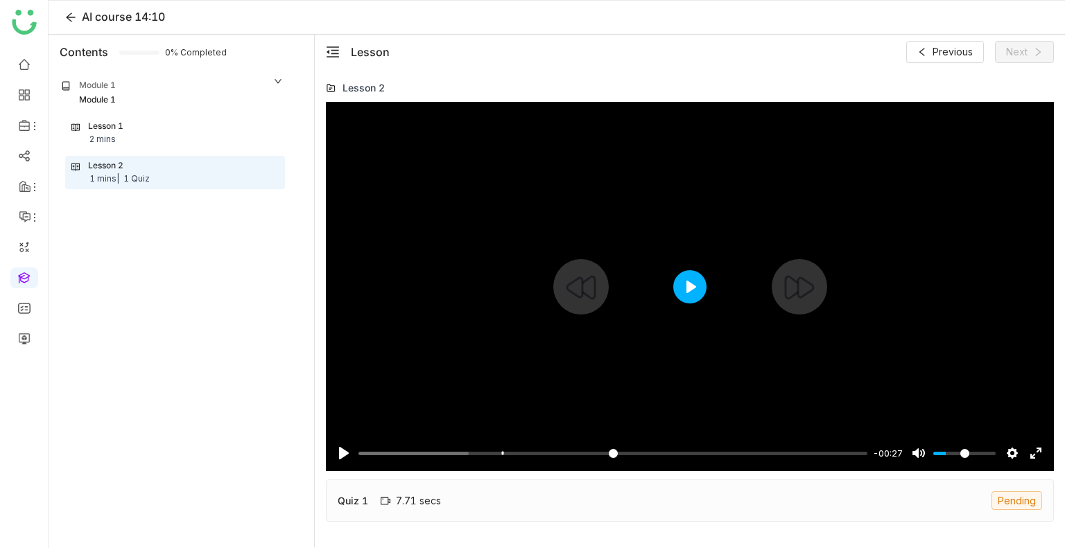
click at [693, 295] on button "Play" at bounding box center [689, 286] width 33 height 33
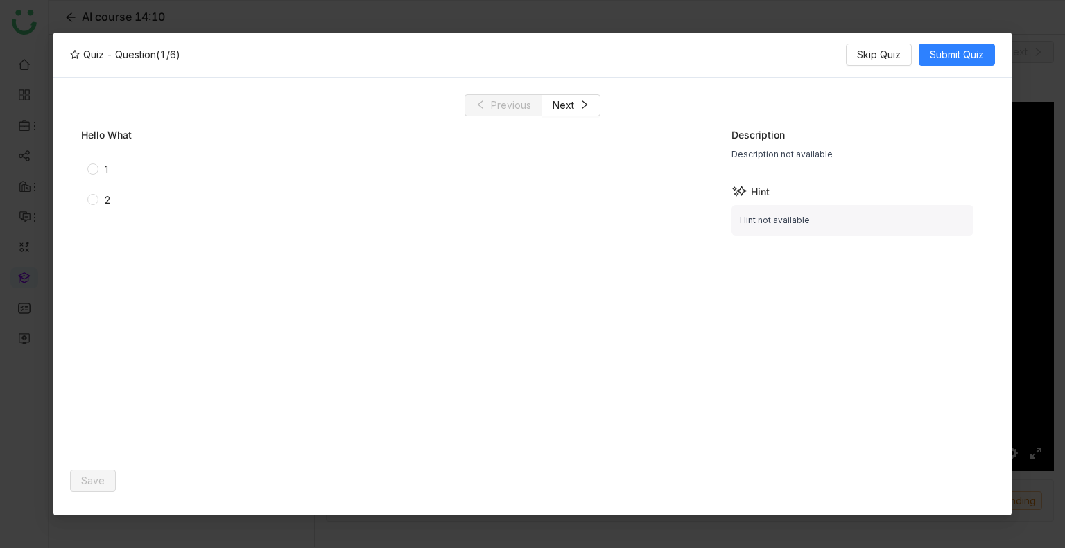
click at [96, 168] on div "1" at bounding box center [268, 170] width 374 height 22
click at [97, 190] on div "2" at bounding box center [268, 200] width 374 height 22
click at [767, 214] on div "Hint not available" at bounding box center [852, 220] width 243 height 31
click at [89, 476] on span "Save" at bounding box center [93, 481] width 24 height 15
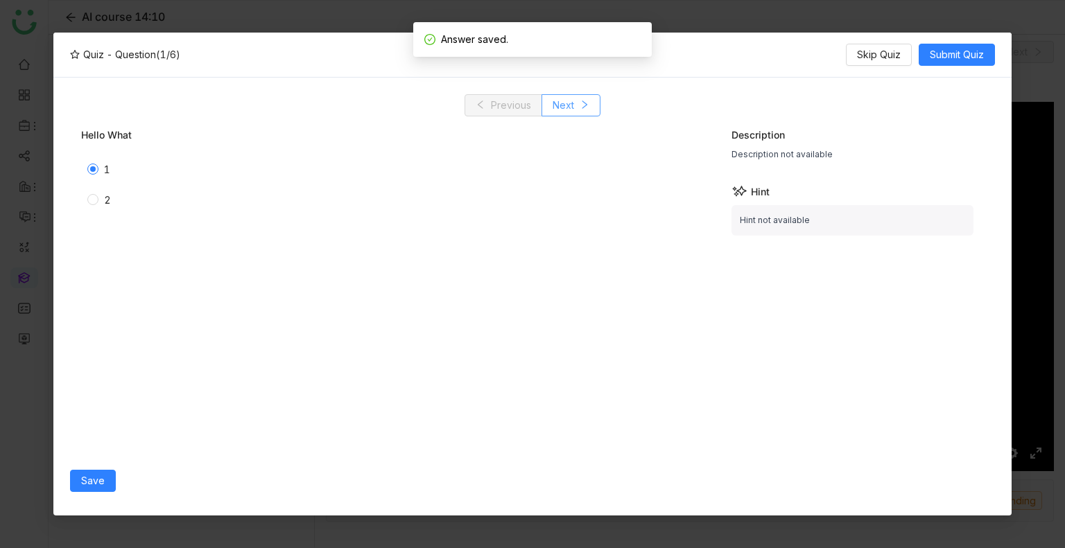
click at [563, 108] on span "Next" at bounding box center [563, 105] width 21 height 15
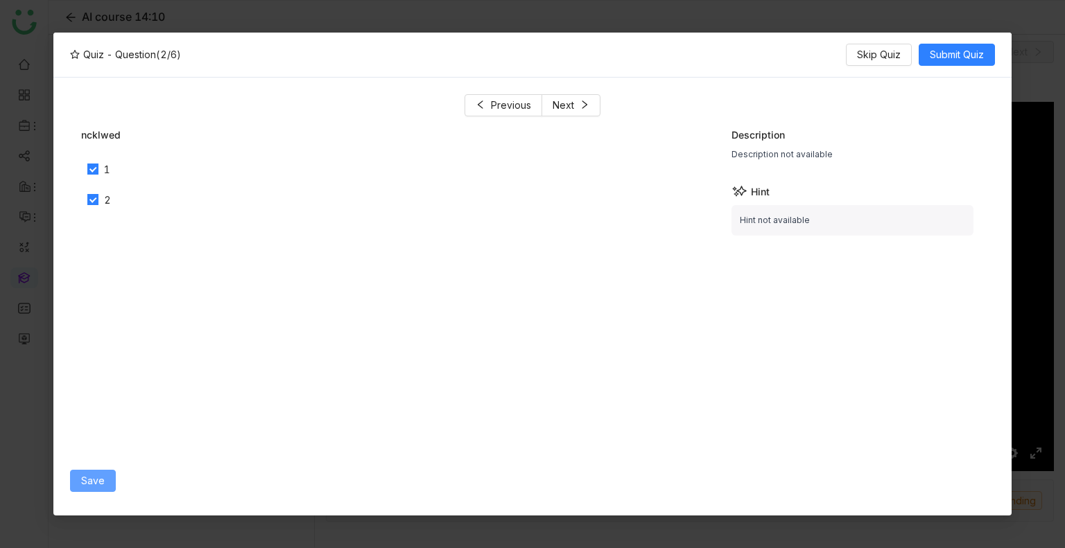
click at [88, 483] on span "Save" at bounding box center [93, 481] width 24 height 15
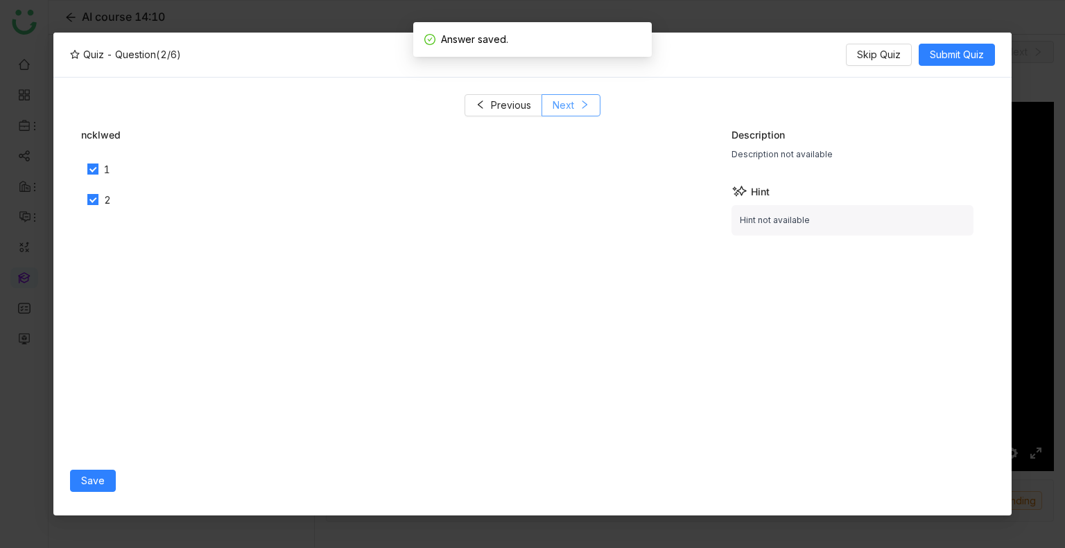
click at [571, 111] on span "Next" at bounding box center [563, 105] width 21 height 15
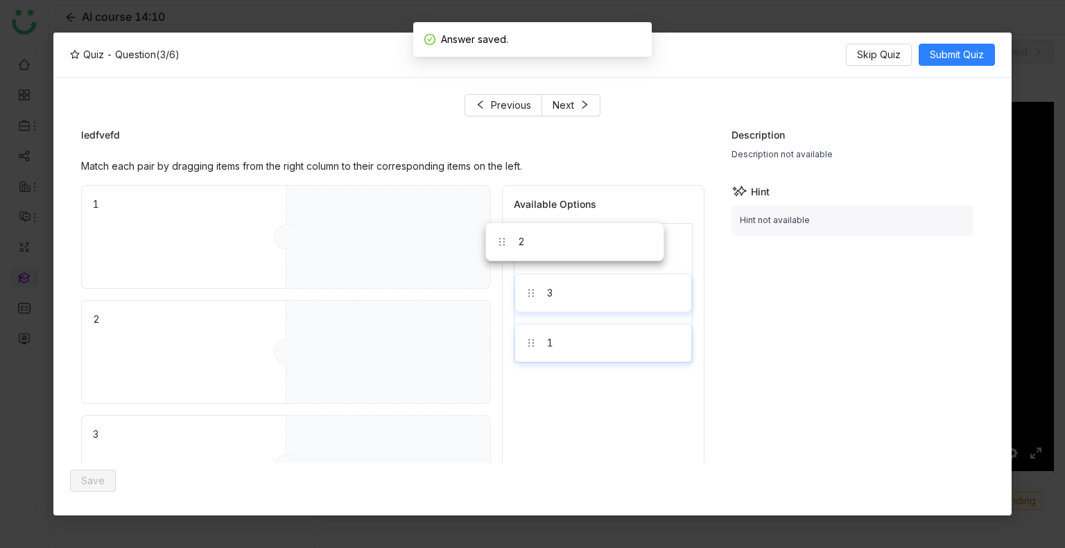
drag, startPoint x: 543, startPoint y: 238, endPoint x: 361, endPoint y: 235, distance: 181.7
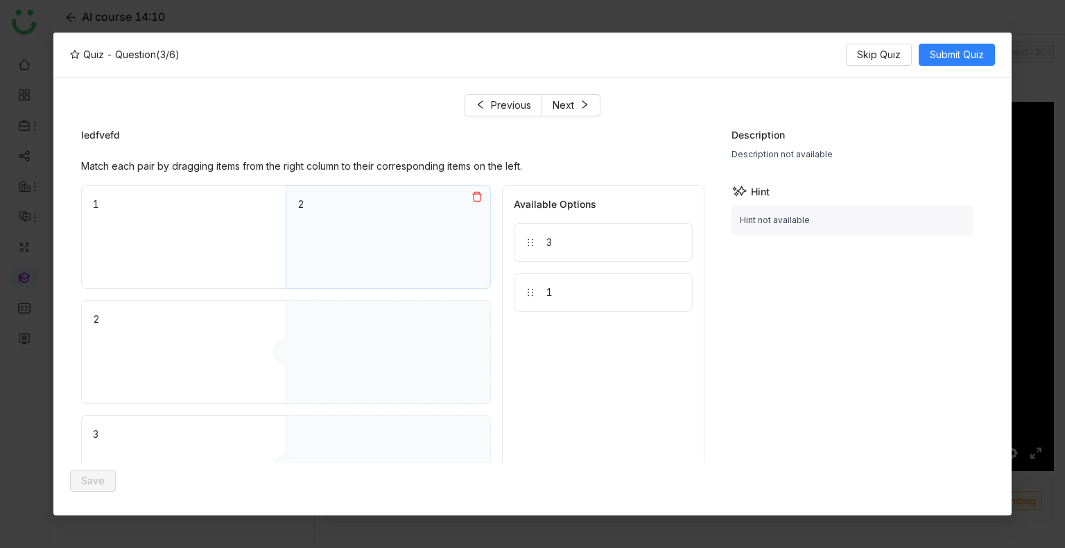
drag, startPoint x: 524, startPoint y: 238, endPoint x: 373, endPoint y: 336, distance: 180.0
drag, startPoint x: 573, startPoint y: 241, endPoint x: 338, endPoint y: 439, distance: 308.0
click at [83, 481] on span "Save" at bounding box center [93, 481] width 24 height 15
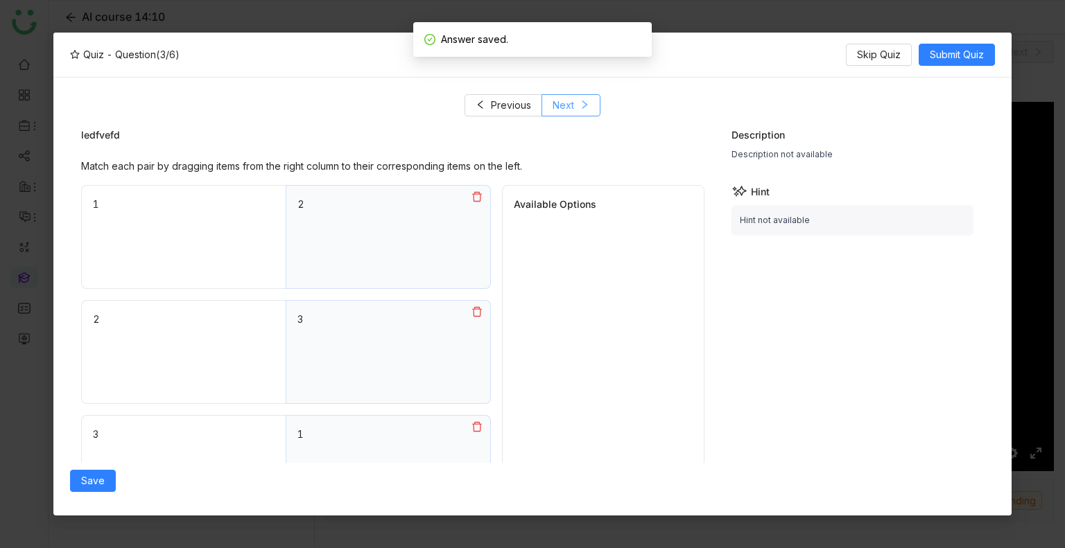
click at [571, 105] on span "Next" at bounding box center [563, 105] width 21 height 15
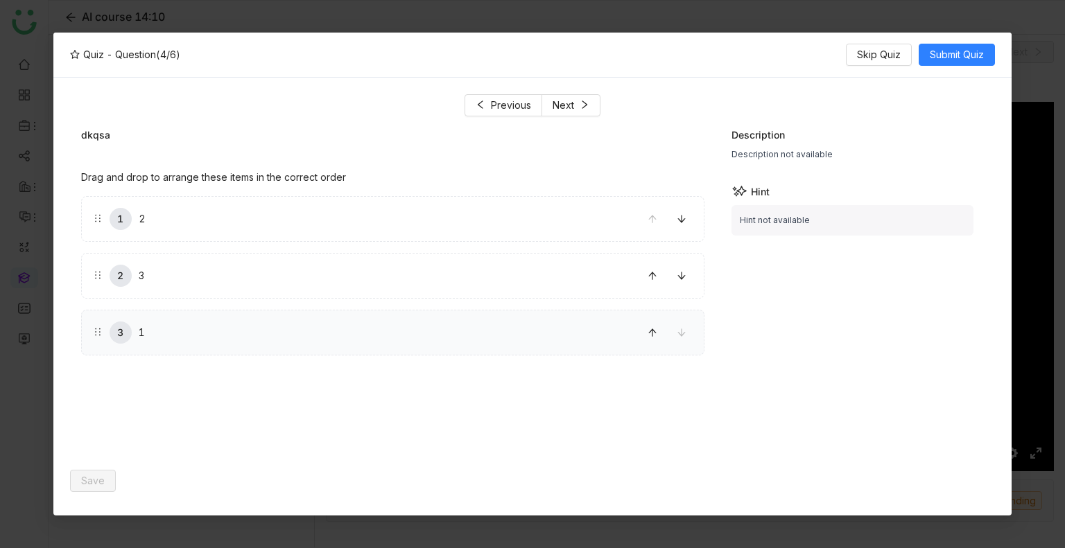
drag, startPoint x: 347, startPoint y: 229, endPoint x: 343, endPoint y: 313, distance: 83.3
click at [566, 109] on span "Next" at bounding box center [563, 105] width 21 height 15
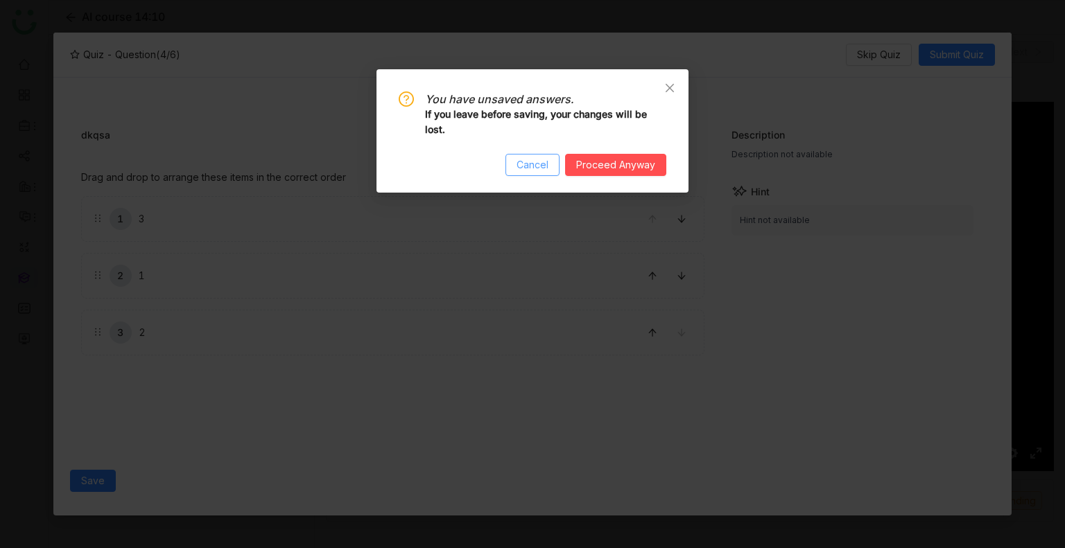
click at [538, 163] on span "Cancel" at bounding box center [532, 164] width 32 height 15
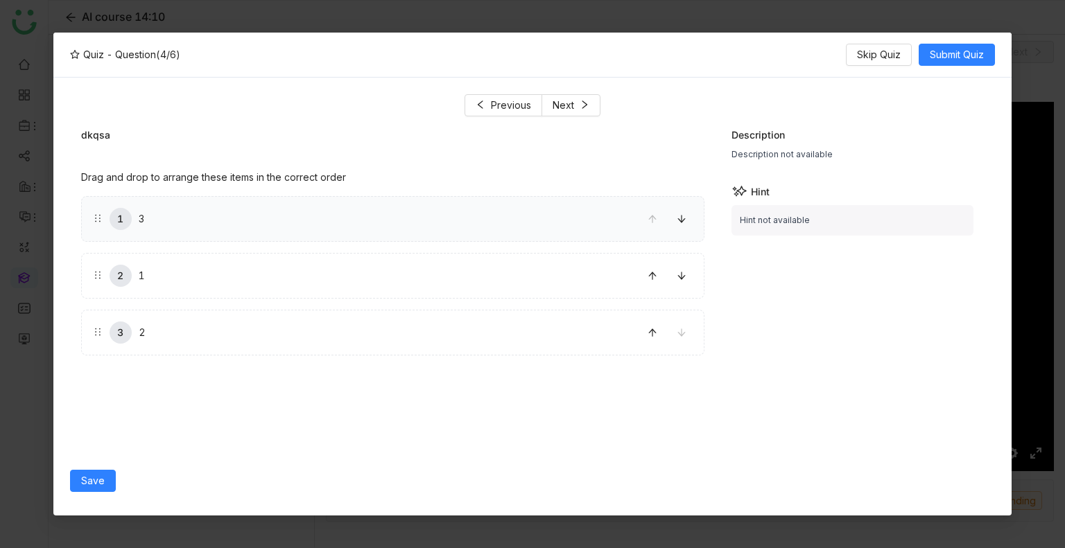
drag, startPoint x: 507, startPoint y: 193, endPoint x: 505, endPoint y: 213, distance: 19.6
click at [505, 213] on div "1 3 2 1 3 2" at bounding box center [392, 270] width 623 height 171
drag, startPoint x: 505, startPoint y: 213, endPoint x: 497, endPoint y: 288, distance: 76.0
click at [564, 98] on span "Next" at bounding box center [563, 105] width 21 height 15
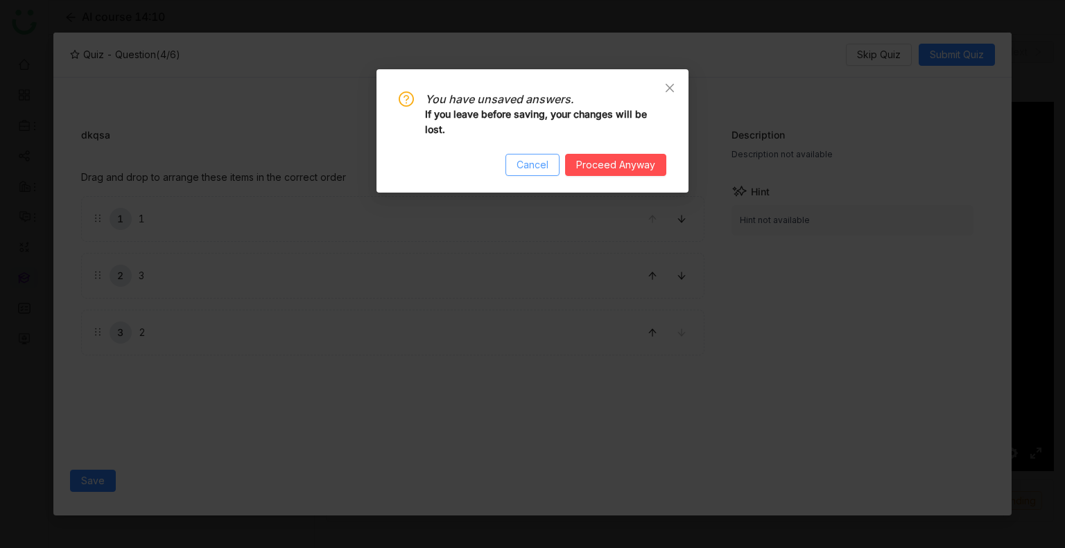
click at [533, 170] on span "Cancel" at bounding box center [532, 164] width 32 height 15
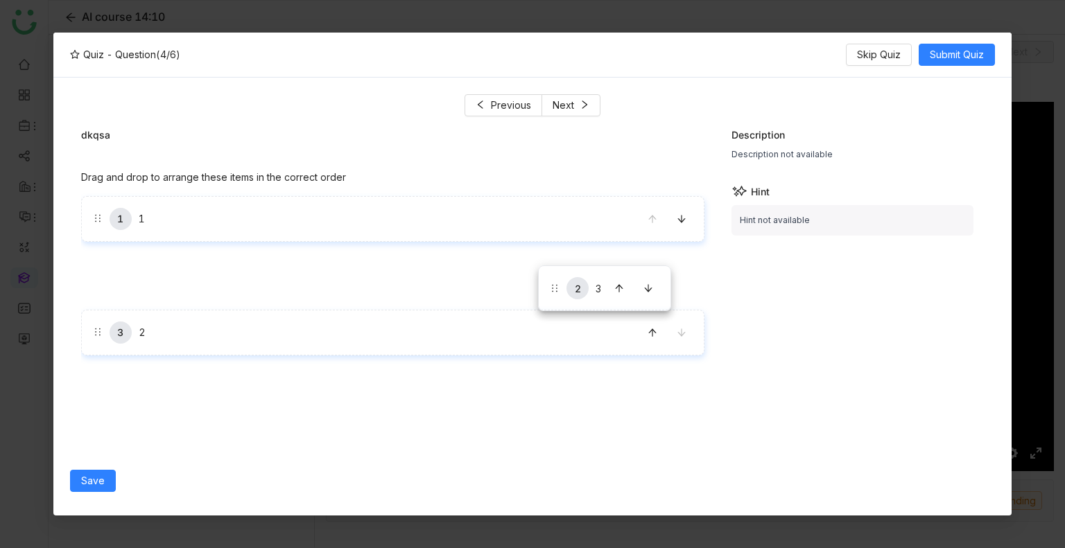
drag, startPoint x: 538, startPoint y: 266, endPoint x: 538, endPoint y: 283, distance: 17.3
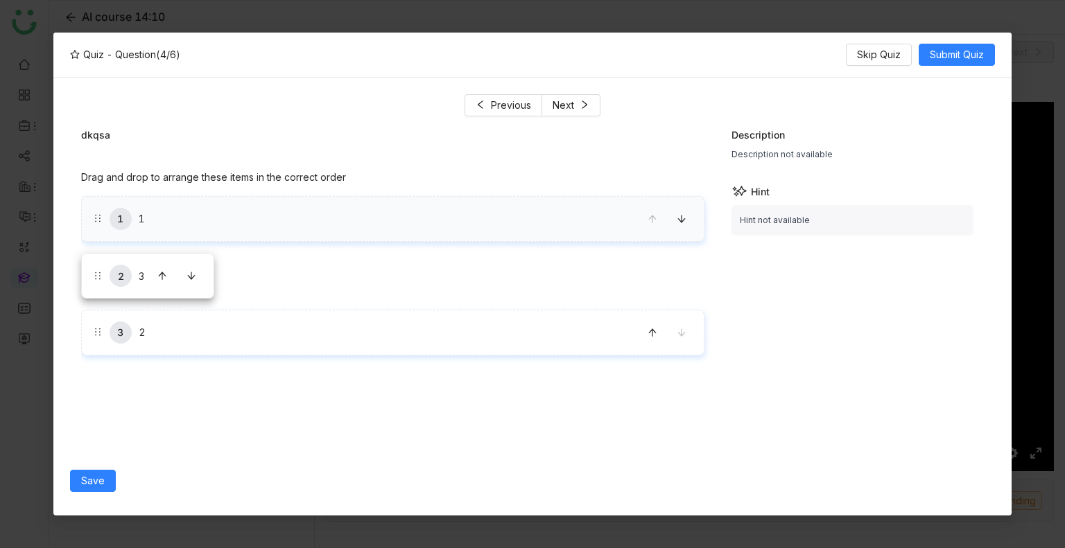
drag, startPoint x: 538, startPoint y: 283, endPoint x: 535, endPoint y: 229, distance: 54.1
click at [535, 229] on div "1 1 2 3 3 2" at bounding box center [392, 275] width 623 height 159
drag, startPoint x: 535, startPoint y: 229, endPoint x: 530, endPoint y: 295, distance: 66.7
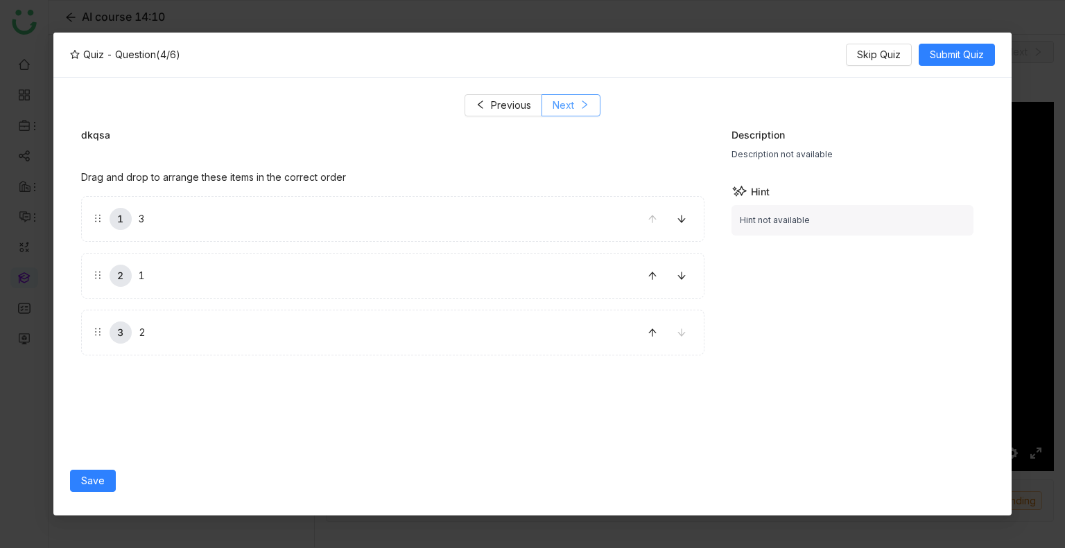
click at [575, 103] on button "Next" at bounding box center [570, 105] width 59 height 22
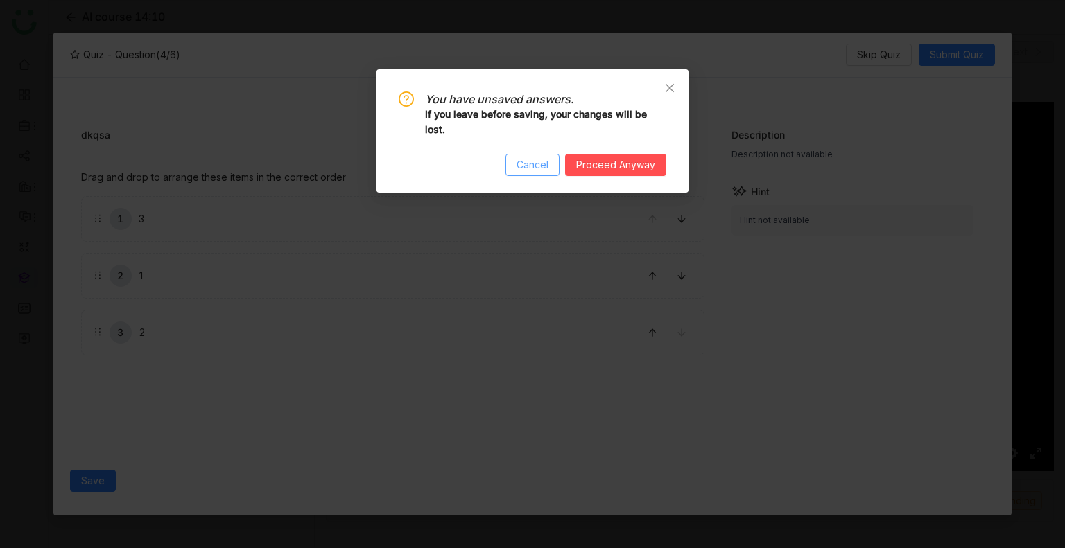
click at [524, 171] on span "Cancel" at bounding box center [532, 164] width 32 height 15
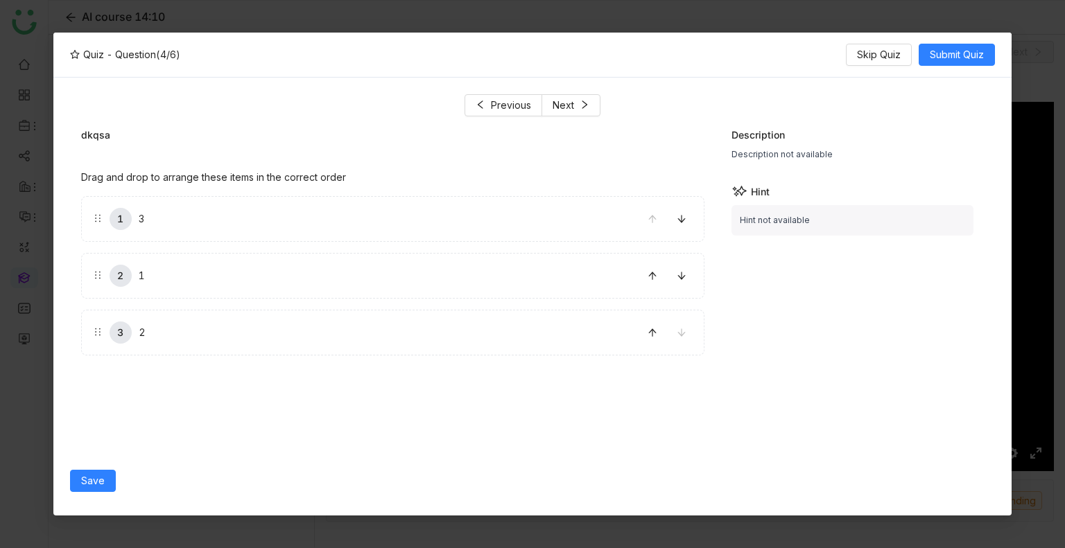
drag, startPoint x: 516, startPoint y: 221, endPoint x: 516, endPoint y: 283, distance: 61.7
click at [574, 99] on button "Next" at bounding box center [570, 105] width 59 height 22
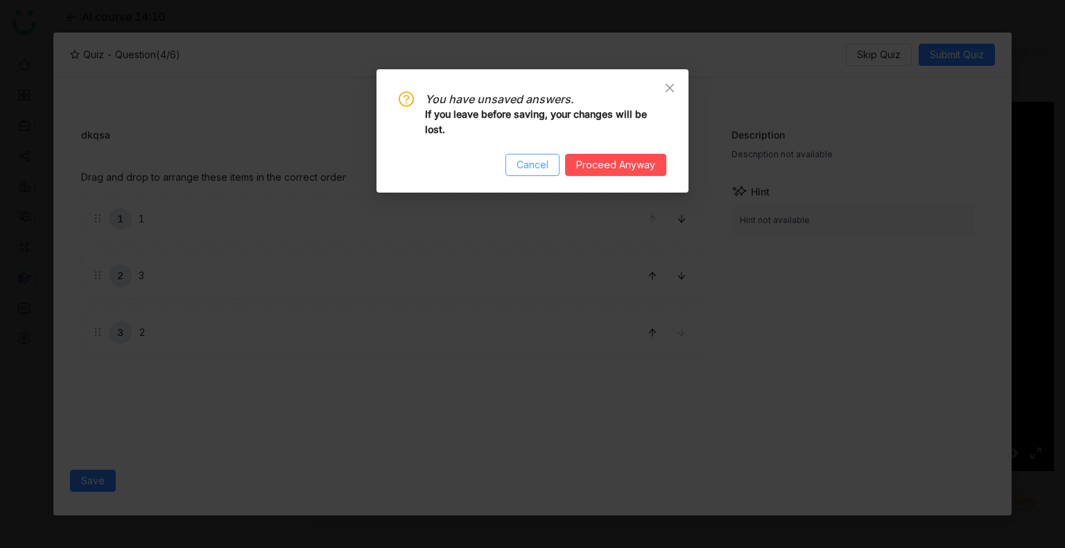
click at [521, 163] on span "Cancel" at bounding box center [532, 164] width 32 height 15
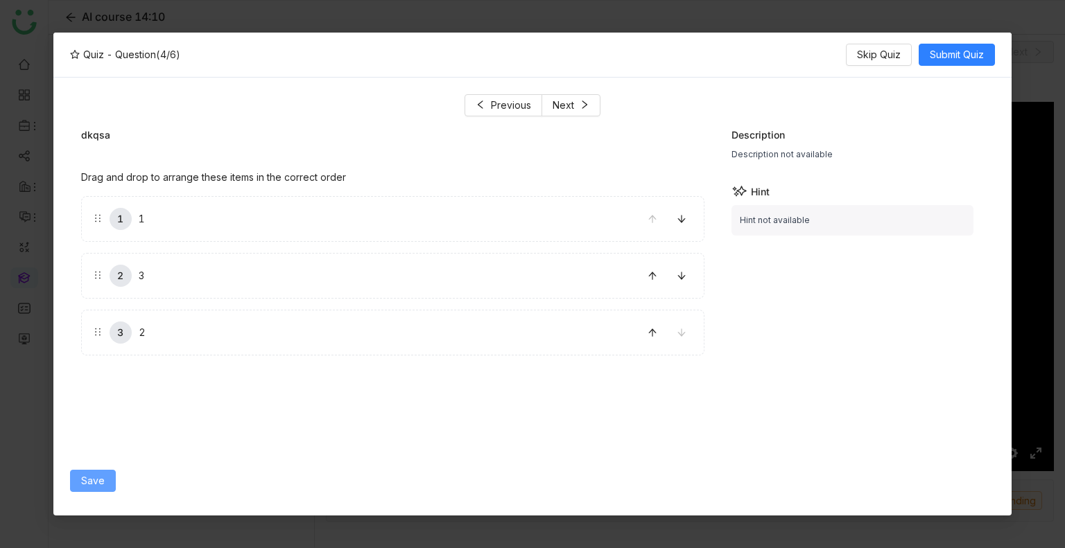
click at [96, 488] on span "Save" at bounding box center [93, 481] width 24 height 15
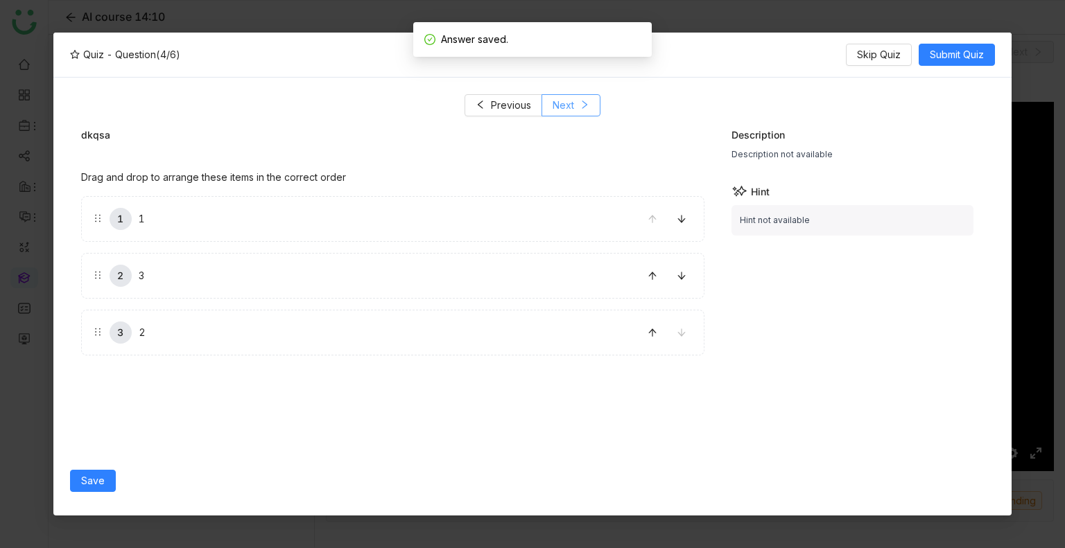
click at [567, 103] on span "Next" at bounding box center [563, 105] width 21 height 15
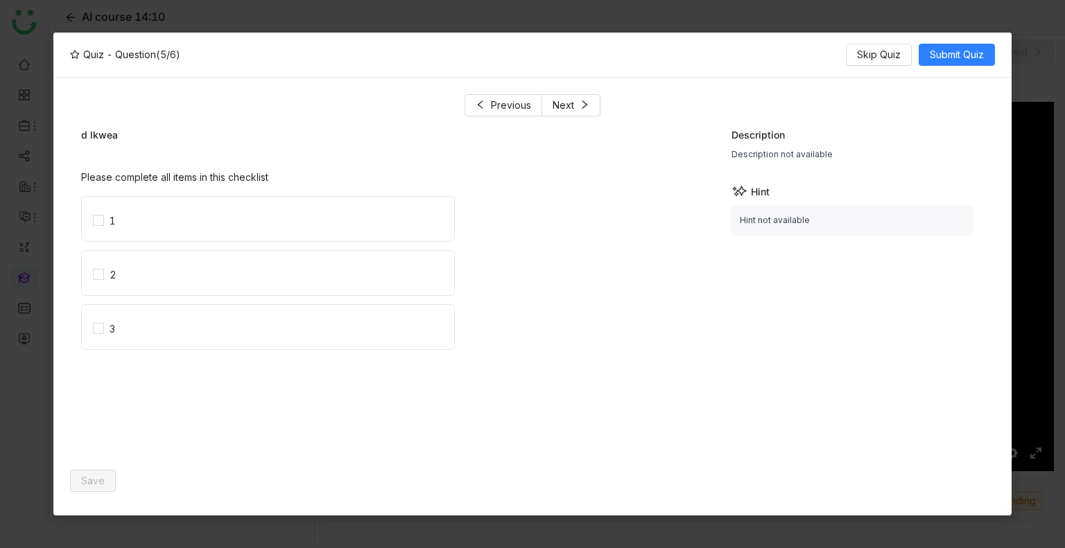
click at [173, 249] on div "1" at bounding box center [392, 223] width 623 height 54
click at [151, 218] on label "1" at bounding box center [273, 219] width 361 height 44
click at [142, 280] on label "2" at bounding box center [273, 273] width 361 height 44
click at [153, 335] on label "3" at bounding box center [273, 327] width 361 height 44
click at [91, 480] on span "Save" at bounding box center [93, 481] width 24 height 15
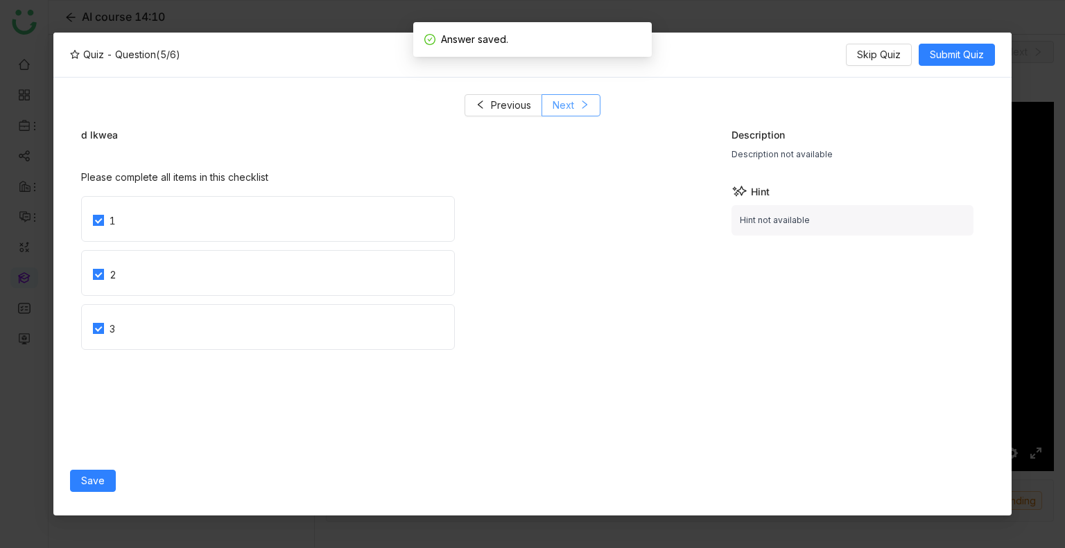
click at [560, 112] on span "Next" at bounding box center [563, 105] width 21 height 15
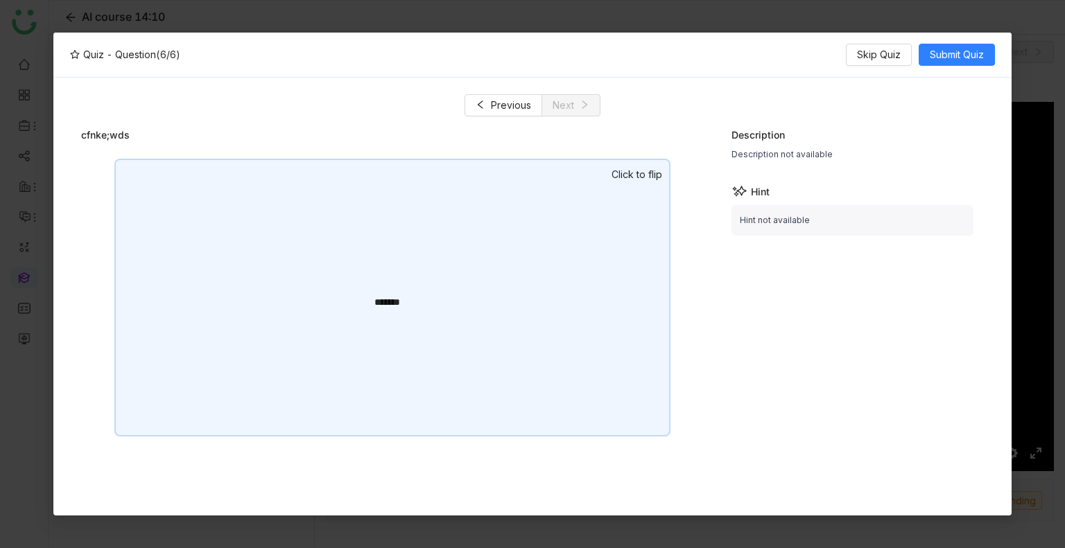
click at [488, 232] on div "*******" at bounding box center [392, 298] width 556 height 278
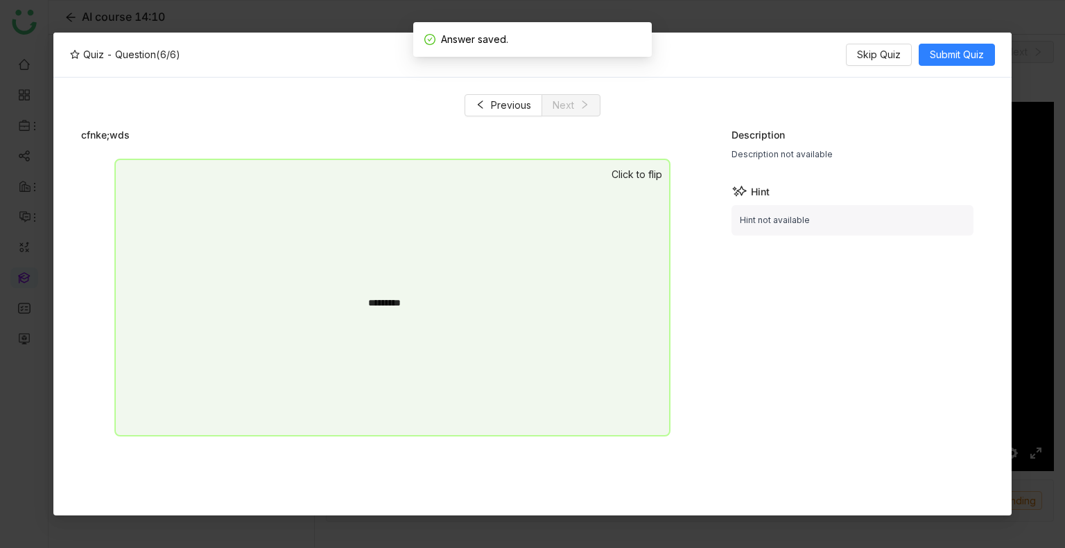
click at [393, 308] on div "*********" at bounding box center [392, 302] width 49 height 15
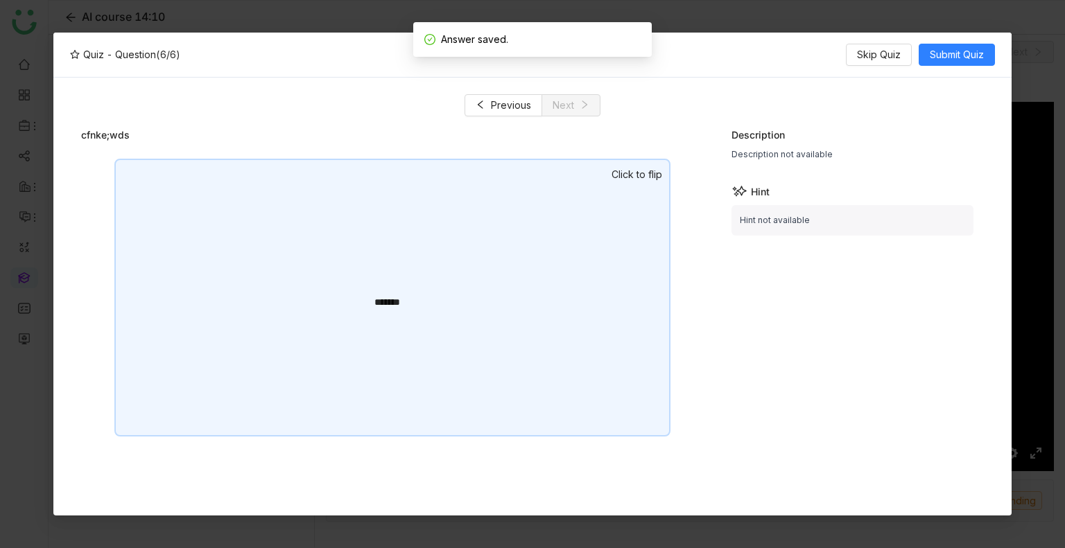
click at [393, 308] on div "*********" at bounding box center [392, 302] width 49 height 15
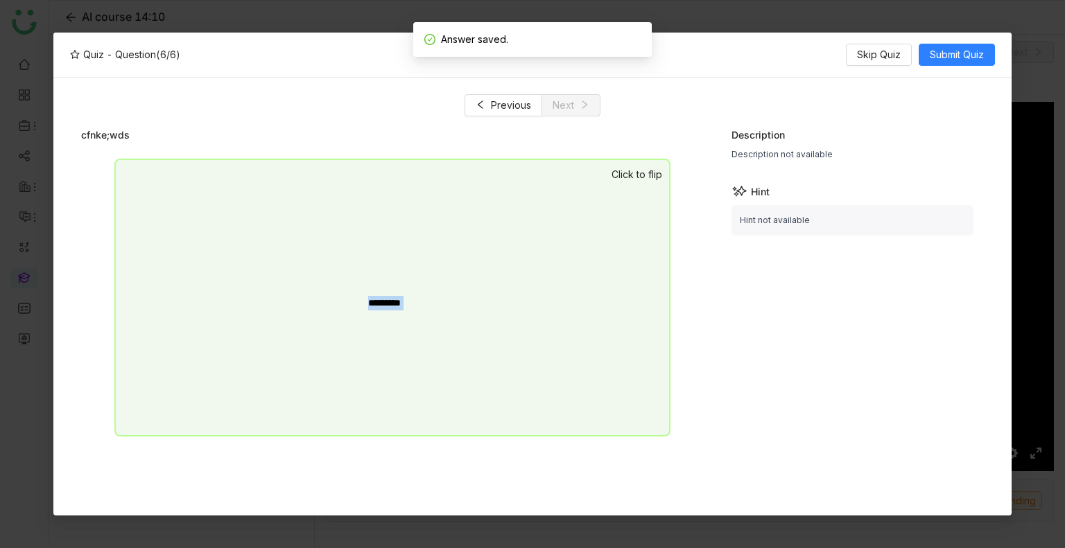
click at [393, 308] on div "*********" at bounding box center [392, 302] width 49 height 15
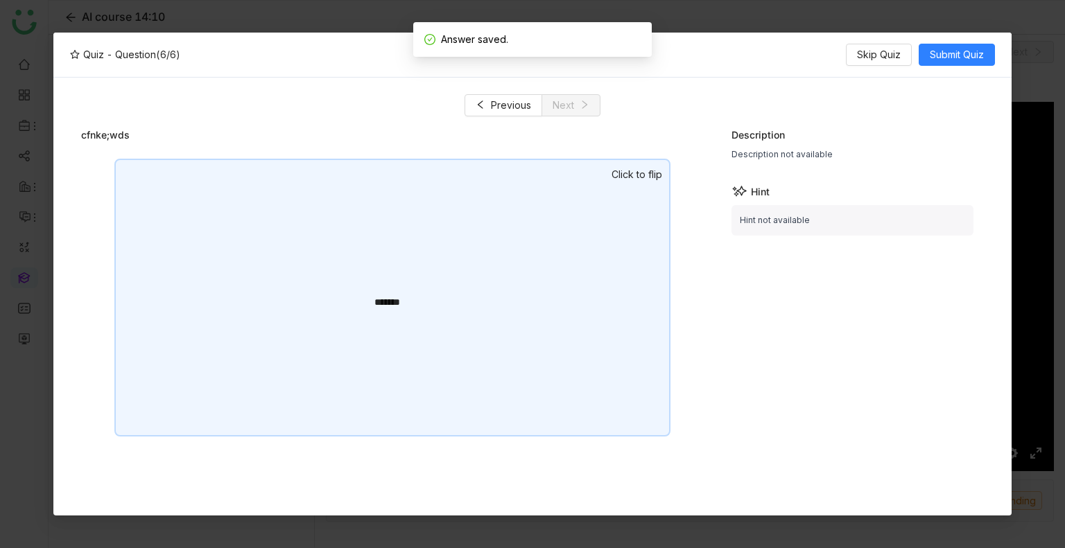
click at [393, 159] on div "******* *********" at bounding box center [392, 159] width 556 height 0
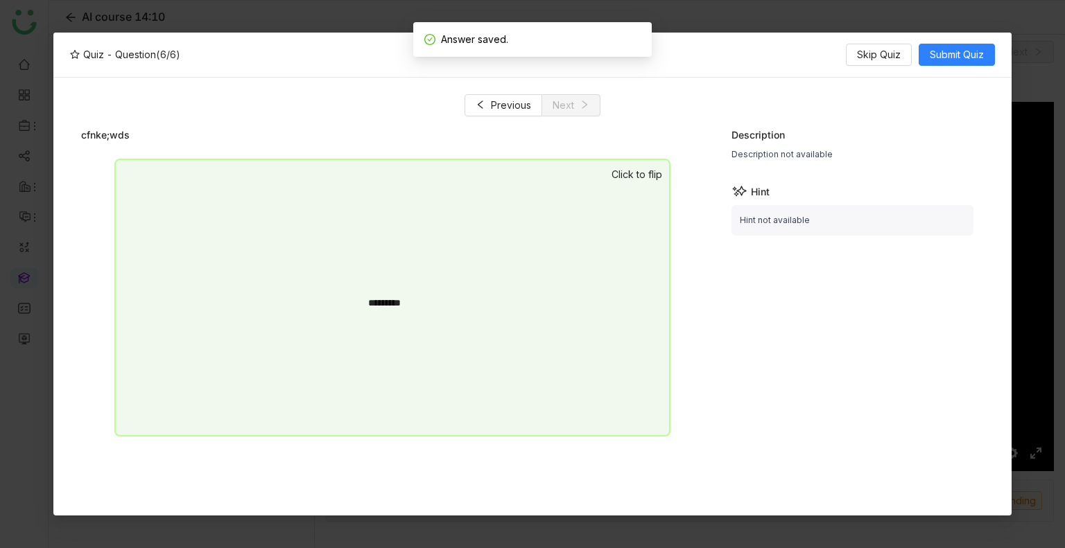
click at [393, 159] on div "******* *********" at bounding box center [392, 159] width 556 height 0
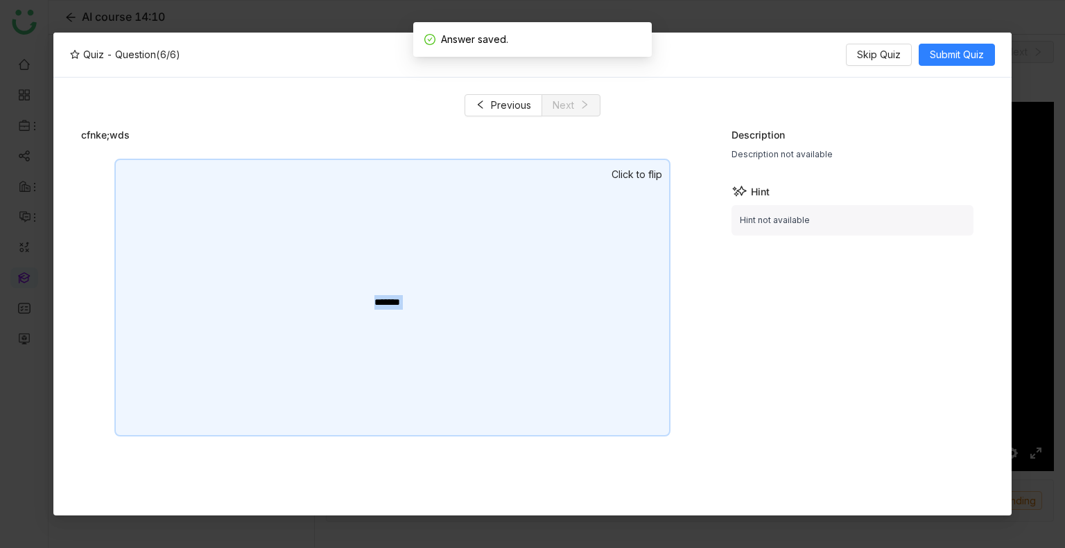
click at [393, 308] on div "*******" at bounding box center [392, 302] width 36 height 15
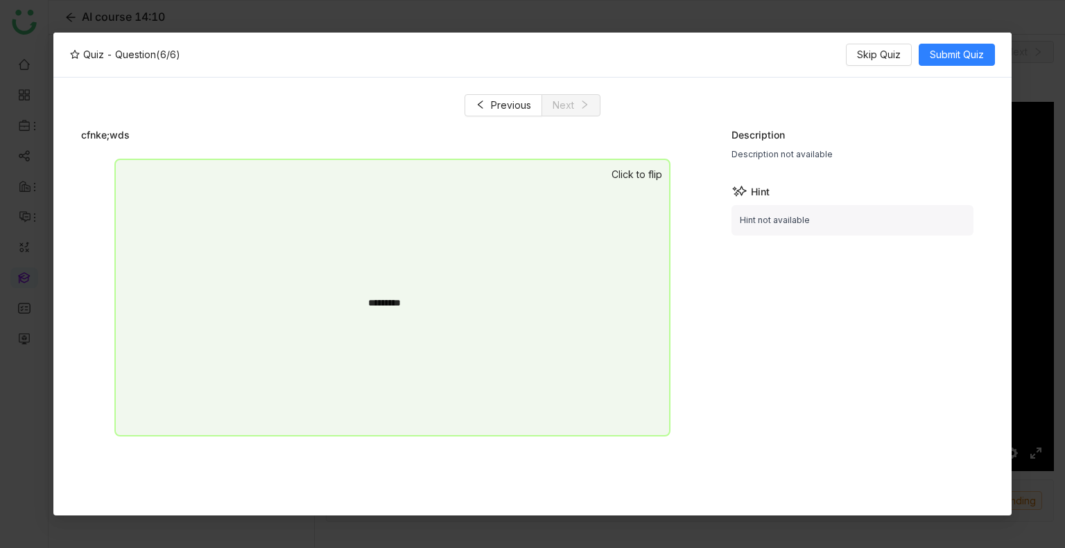
click at [541, 141] on div "cfnke;wds" at bounding box center [392, 135] width 623 height 15
click at [573, 176] on div "*********" at bounding box center [392, 298] width 556 height 278
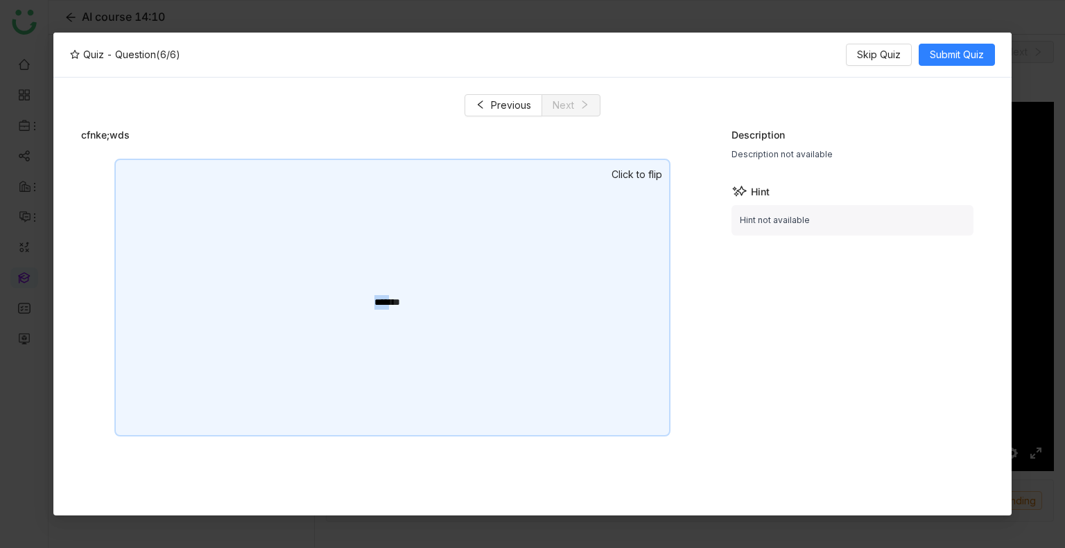
click at [573, 176] on div "******* ********* Click to flip" at bounding box center [392, 322] width 623 height 327
click at [573, 176] on div "*******" at bounding box center [392, 298] width 556 height 278
click at [573, 176] on div "******* ********* Click to flip" at bounding box center [392, 322] width 623 height 327
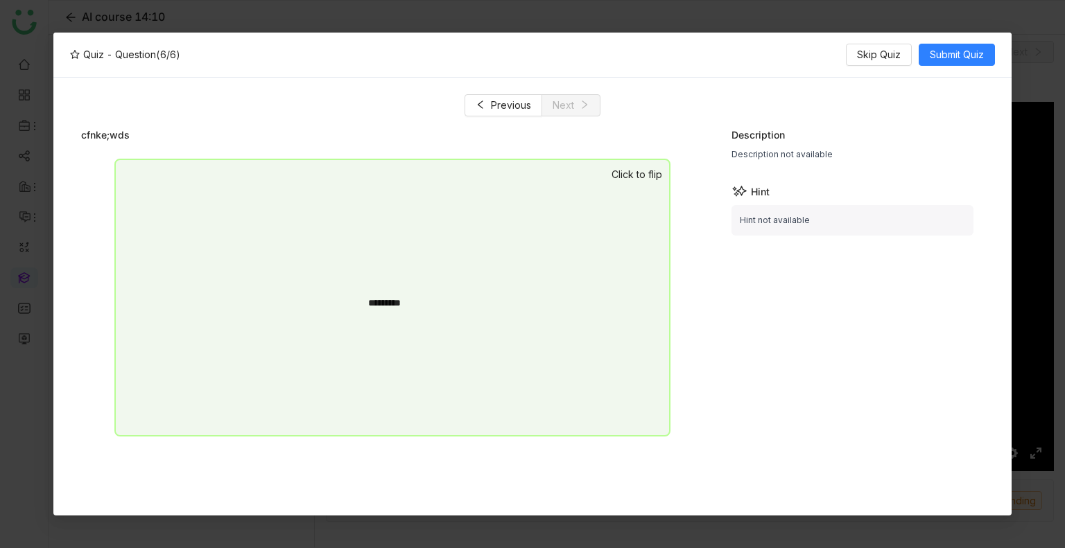
click at [573, 176] on div "******* ********* Click to flip" at bounding box center [392, 322] width 623 height 327
click at [573, 176] on div "*********" at bounding box center [392, 298] width 556 height 278
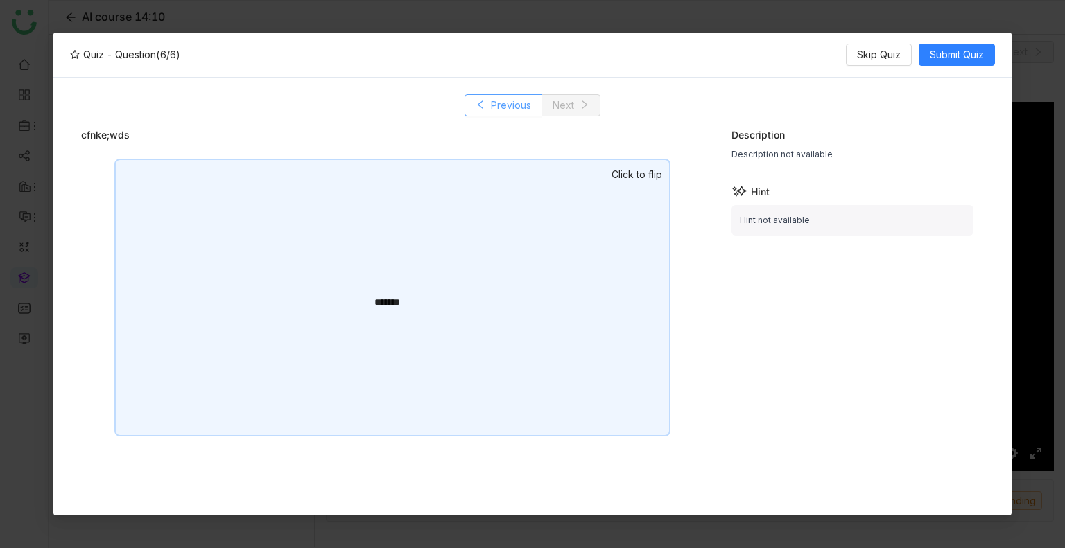
click at [521, 114] on button "Previous" at bounding box center [504, 105] width 78 height 22
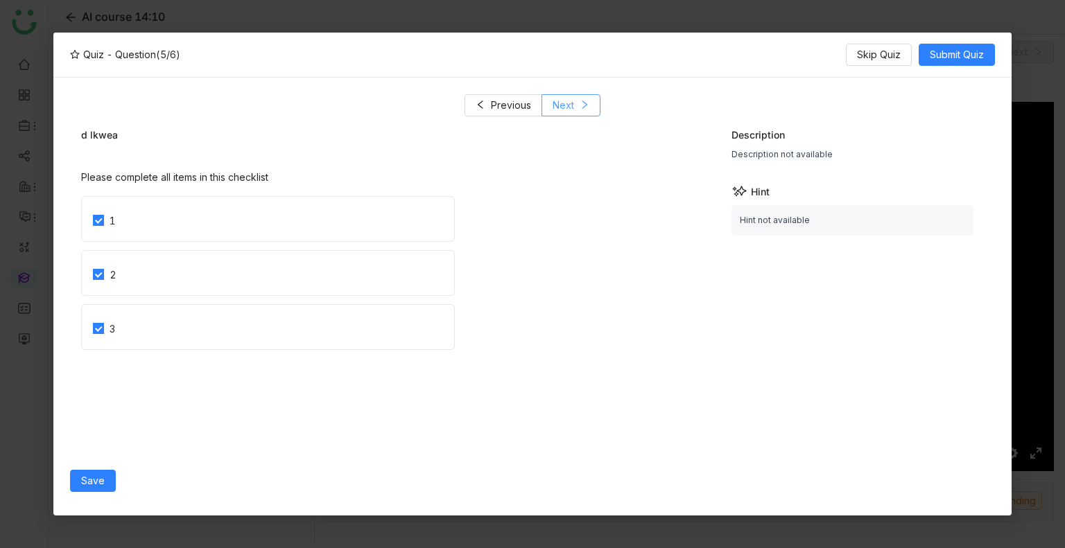
click at [568, 114] on button "Next" at bounding box center [570, 105] width 59 height 22
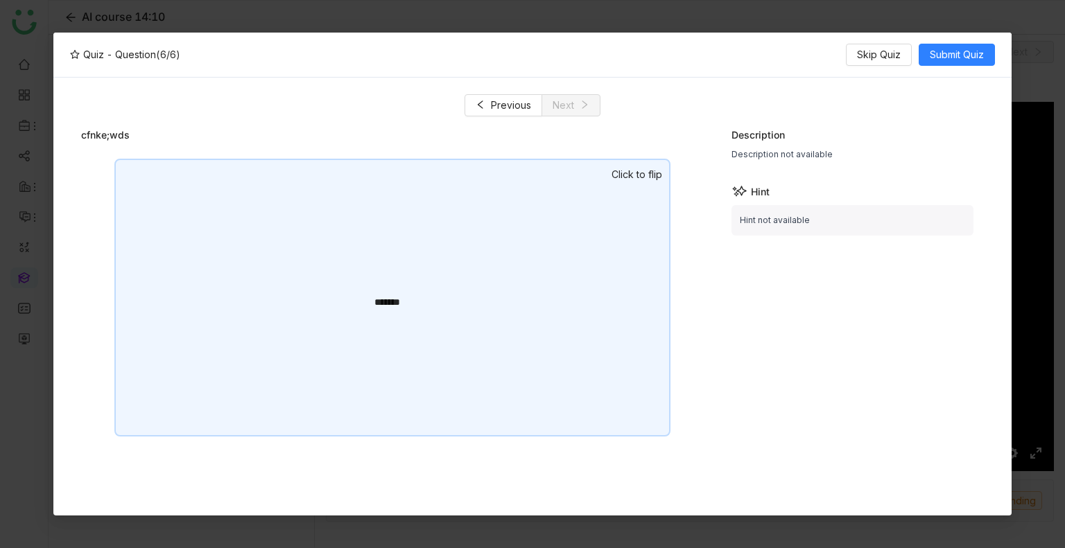
click at [326, 306] on div "*******" at bounding box center [392, 298] width 556 height 278
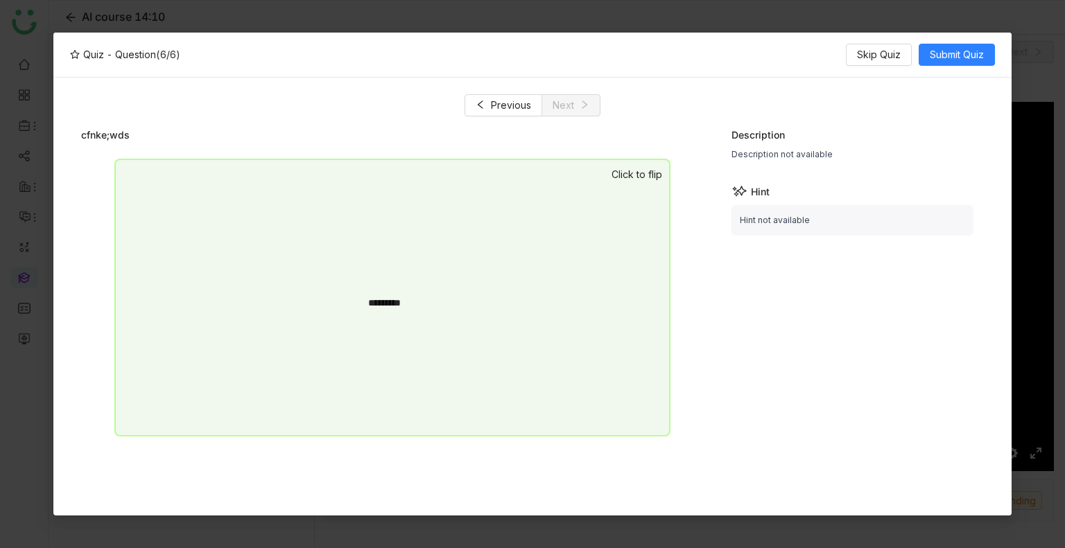
click at [97, 498] on div at bounding box center [394, 492] width 648 height 14
click at [966, 52] on span "Submit Quiz" at bounding box center [957, 54] width 54 height 15
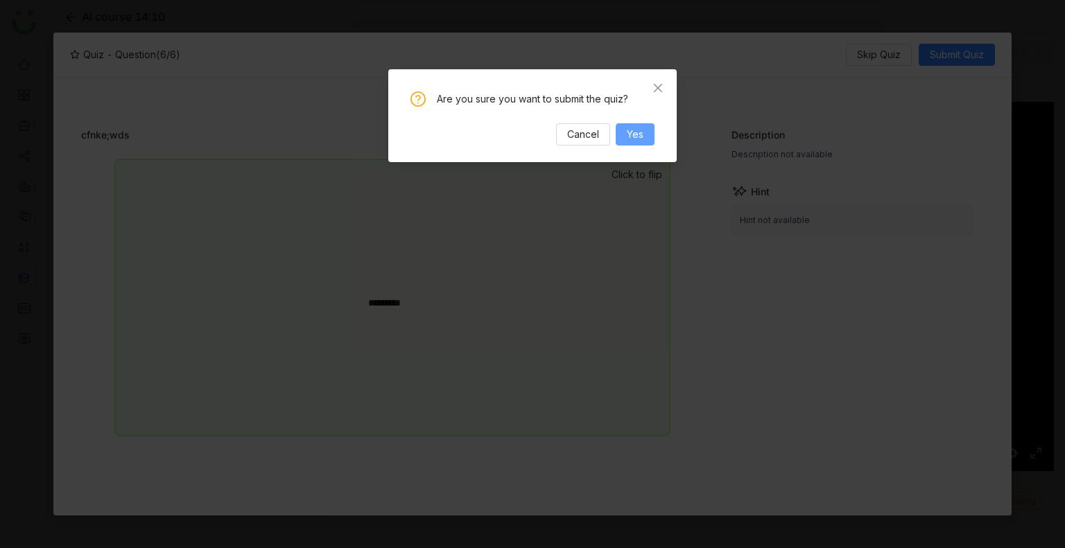
click at [646, 129] on button "Yes" at bounding box center [635, 134] width 39 height 22
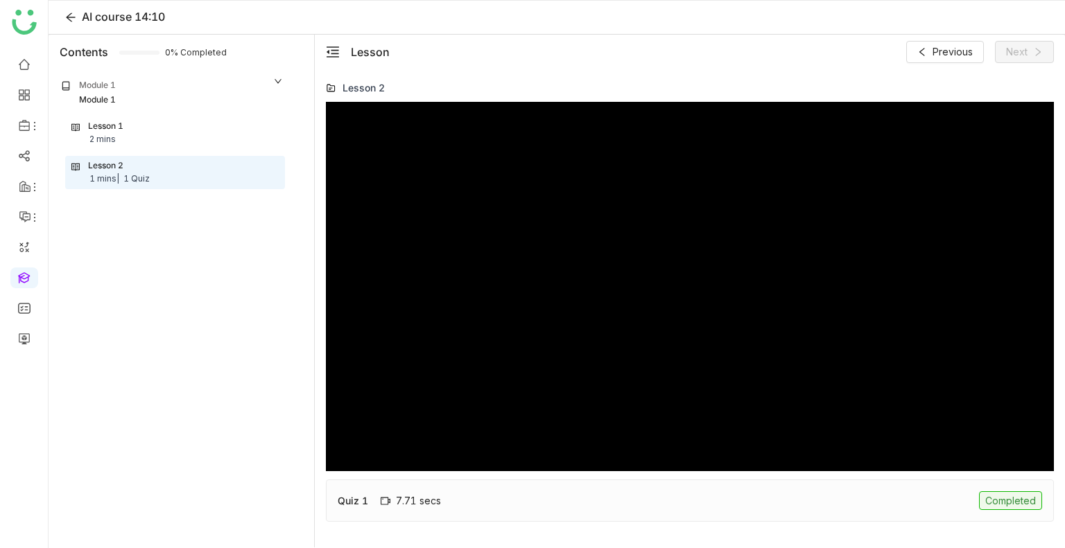
click at [675, 507] on div "Quiz 1 7.71 secs Completed" at bounding box center [690, 501] width 728 height 42
click at [355, 497] on div "Quiz 1" at bounding box center [353, 501] width 31 height 15
click at [987, 501] on div "Completed" at bounding box center [1010, 501] width 63 height 19
type input "***"
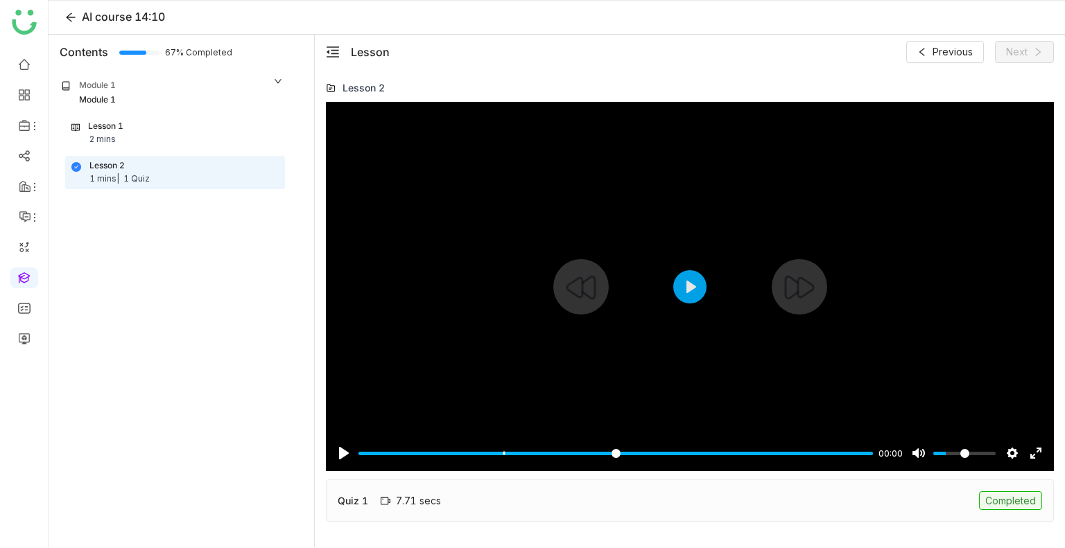
click at [987, 501] on div "Completed" at bounding box center [1010, 501] width 63 height 19
click at [447, 504] on div "Quiz 1 7.71 secs Completed" at bounding box center [690, 501] width 728 height 42
click at [150, 132] on div "Lesson 1 2 mins" at bounding box center [174, 133] width 207 height 26
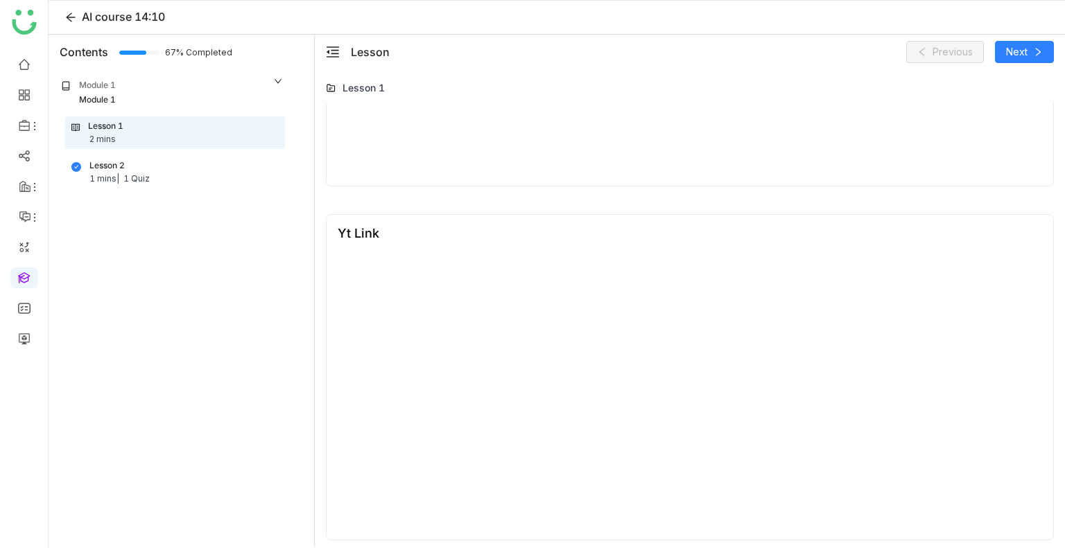
scroll to position [853, 0]
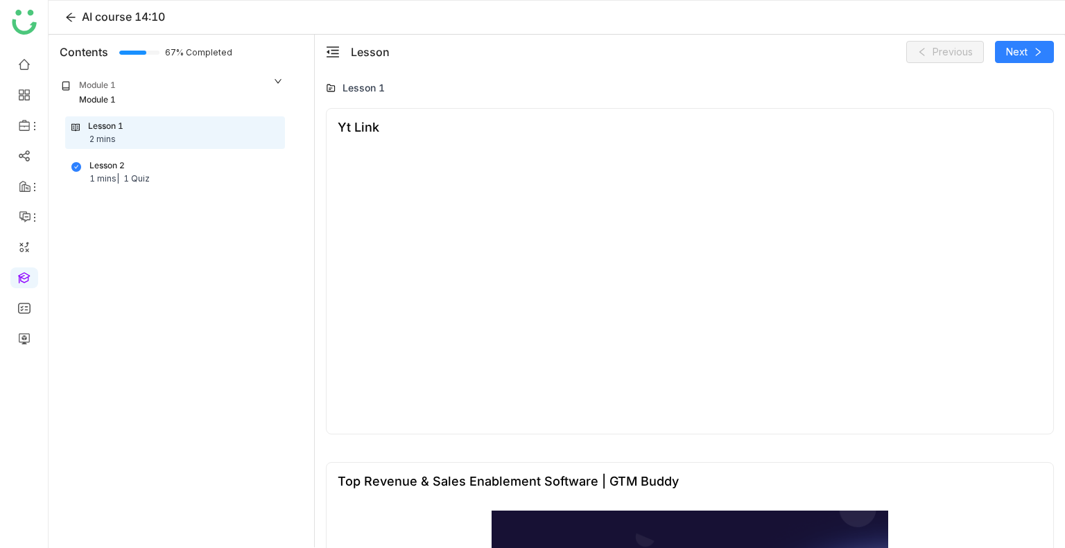
type input "*"
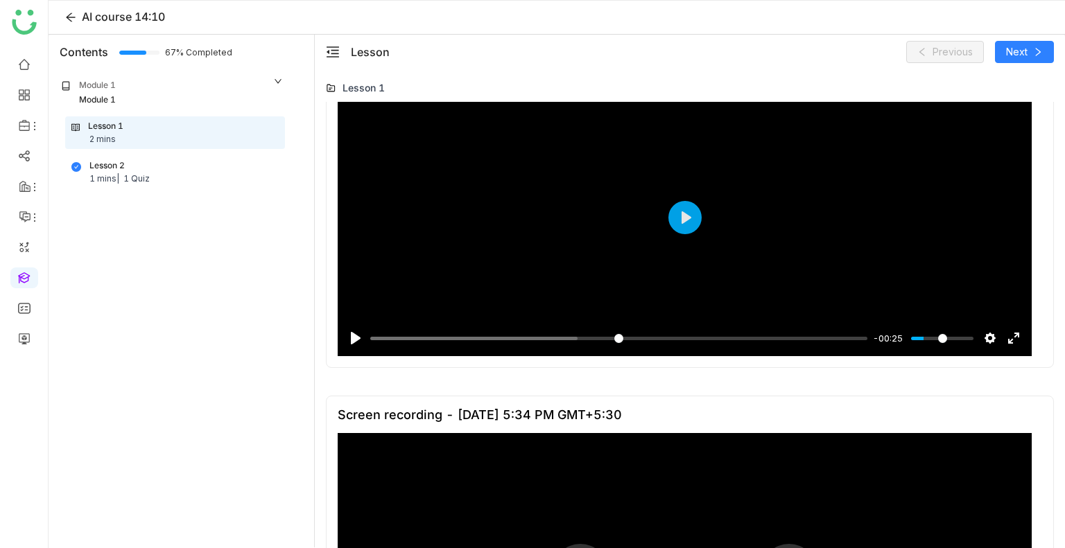
scroll to position [0, 0]
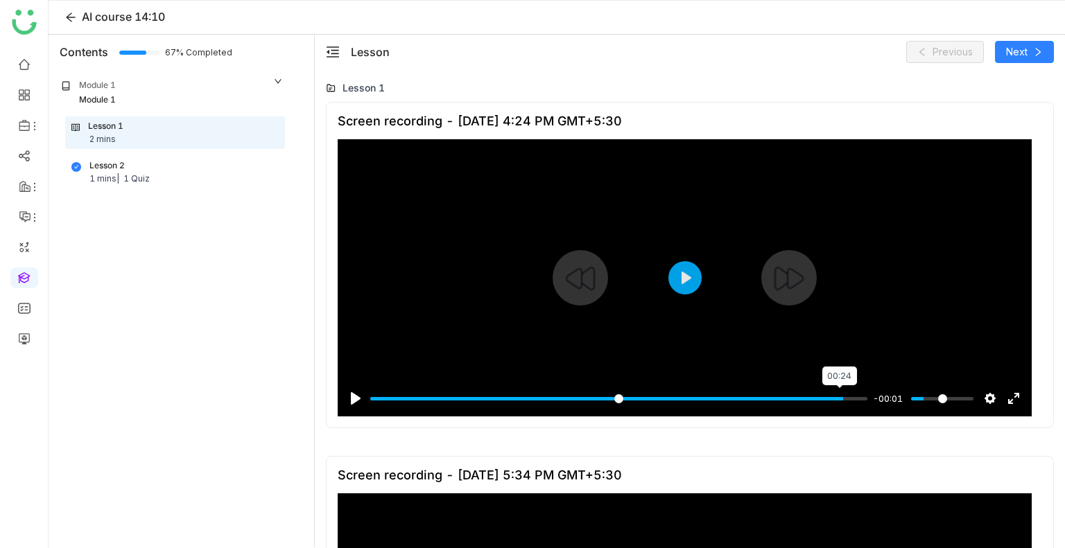
click at [837, 399] on input "Seek" at bounding box center [618, 398] width 497 height 13
click at [677, 285] on button "Play" at bounding box center [684, 277] width 33 height 33
type input "***"
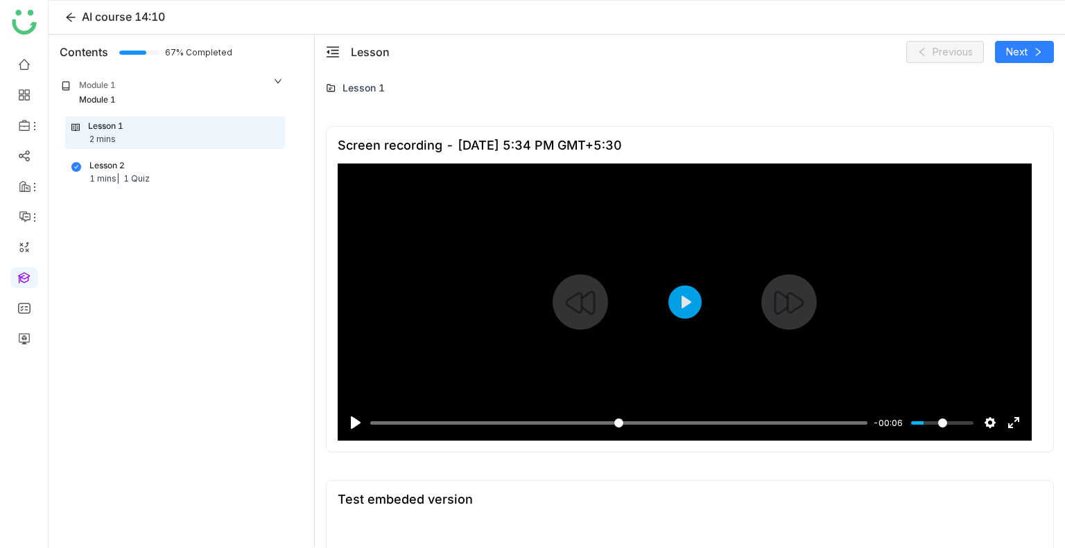
scroll to position [336, 0]
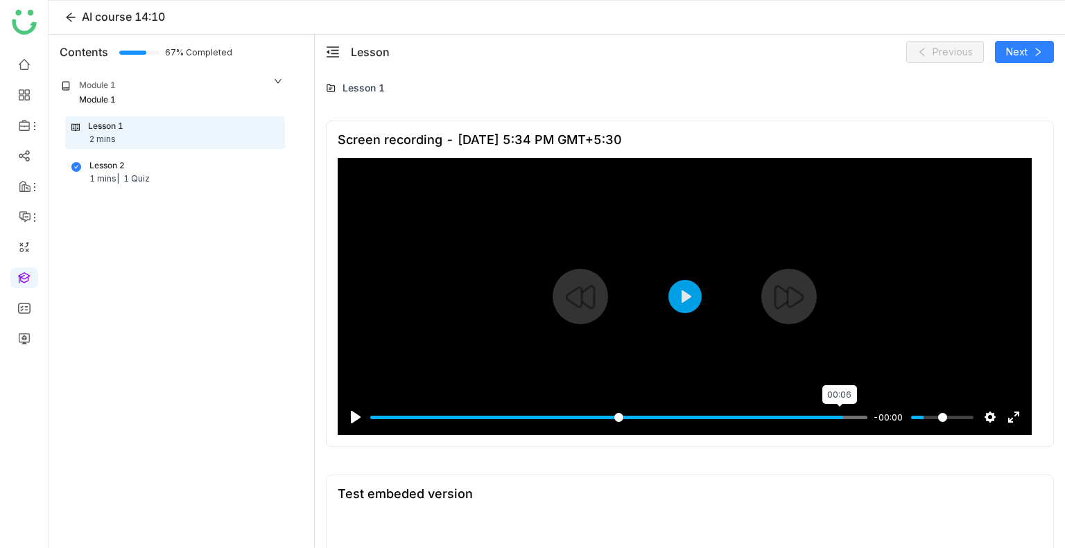
click at [837, 417] on input "Seek" at bounding box center [618, 417] width 497 height 13
click at [695, 302] on button "Play" at bounding box center [684, 296] width 33 height 33
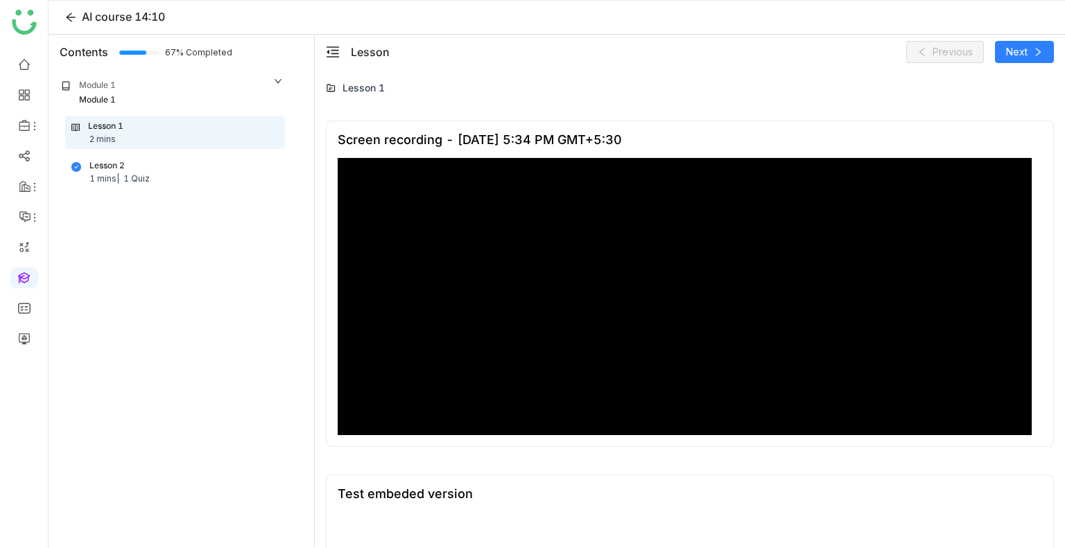
type input "***"
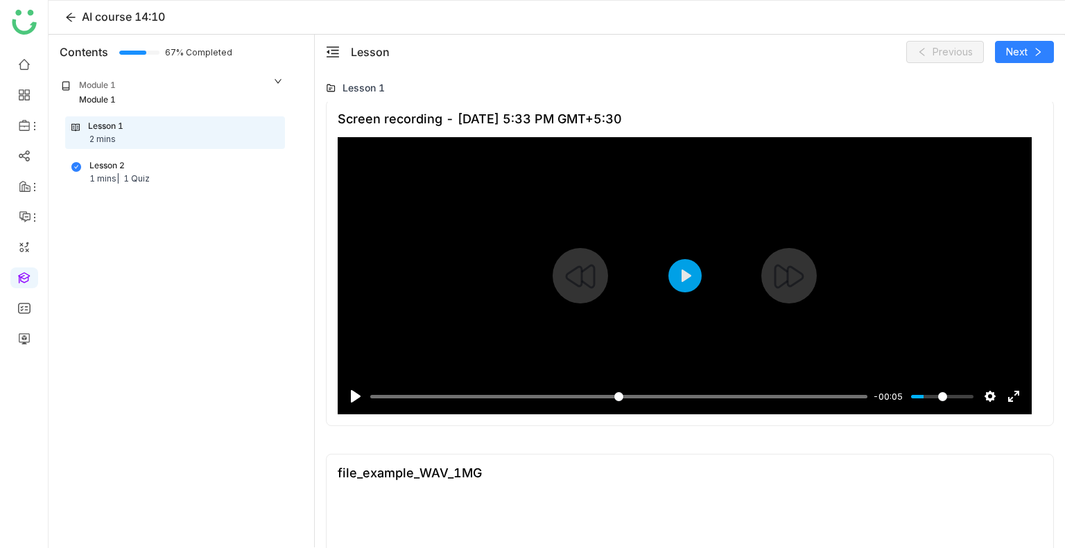
scroll to position [1774, 0]
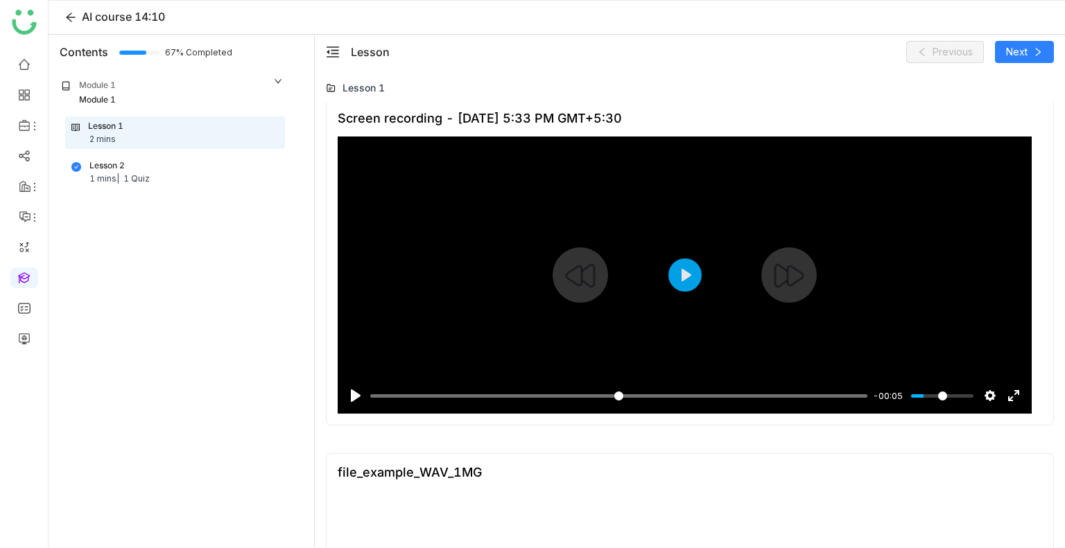
click at [819, 389] on div "Pause Play % buffered 00:05 -00:05 Settings Captions Disabled Quality undefined…" at bounding box center [685, 387] width 694 height 53
click at [817, 396] on input "Seek" at bounding box center [618, 396] width 497 height 13
click at [695, 290] on div at bounding box center [685, 275] width 694 height 277
click at [733, 394] on input "Seek" at bounding box center [621, 396] width 503 height 13
click at [682, 278] on button "Play" at bounding box center [684, 275] width 33 height 33
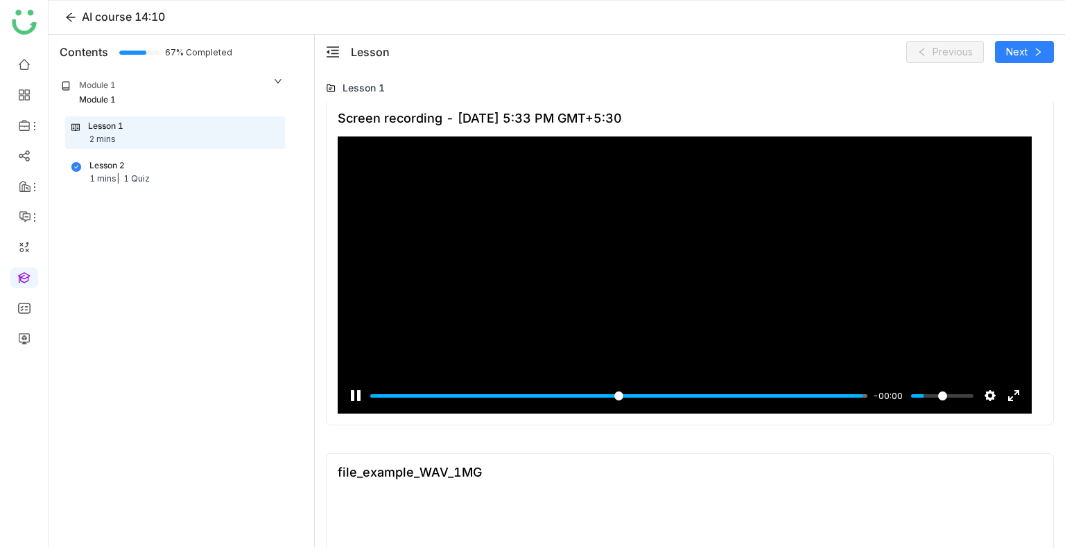
type input "***"
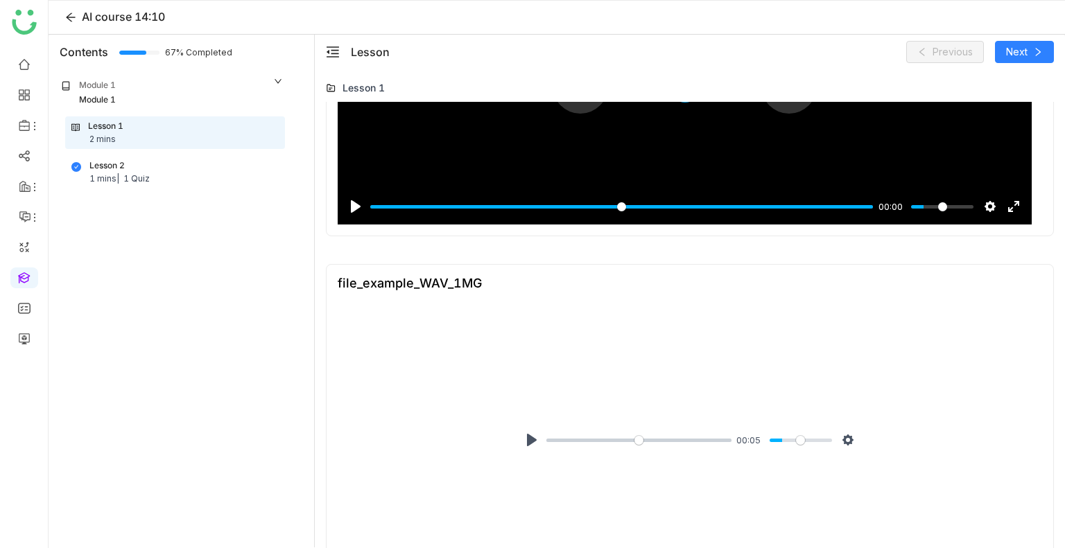
scroll to position [1961, 0]
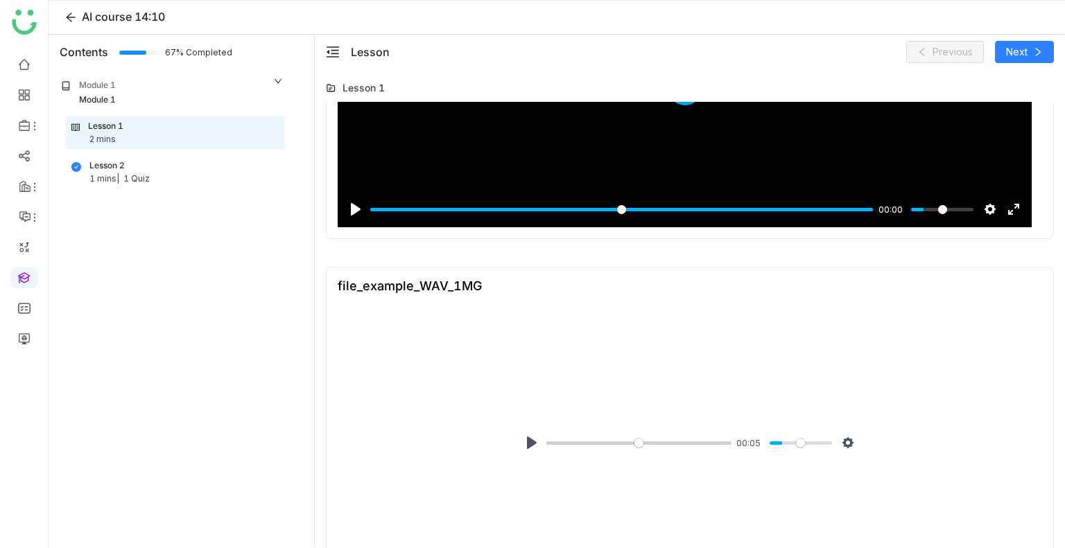
click at [676, 435] on div "Pause Play % buffered 00:04 00:05 Settings Captions Disabled Quality undefined …" at bounding box center [690, 443] width 352 height 36
click at [676, 442] on input "Seek" at bounding box center [636, 443] width 180 height 13
click at [530, 451] on button "Pause Play" at bounding box center [532, 443] width 22 height 22
click at [525, 444] on button "Pause Play" at bounding box center [532, 443] width 22 height 22
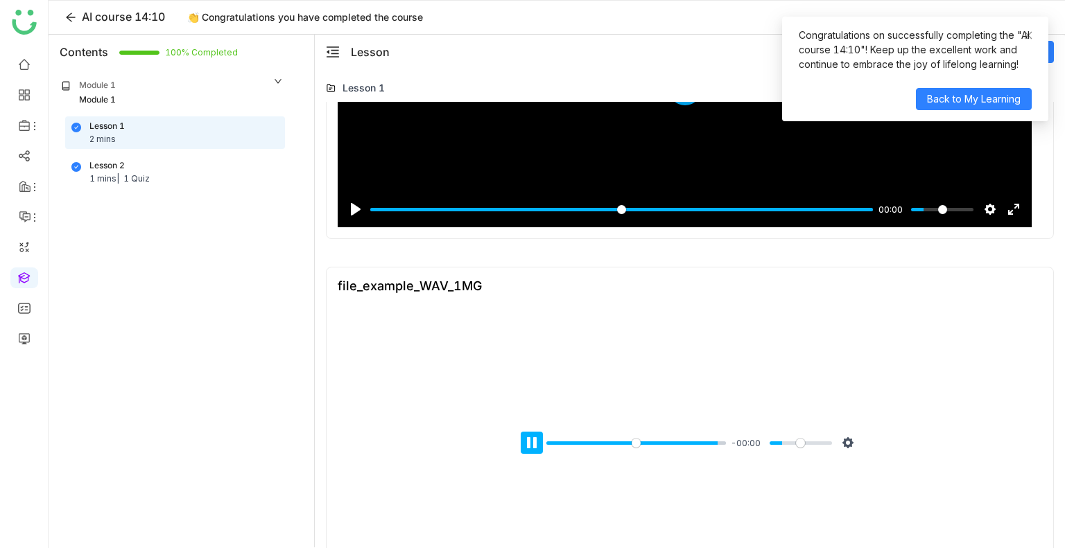
type input "***"
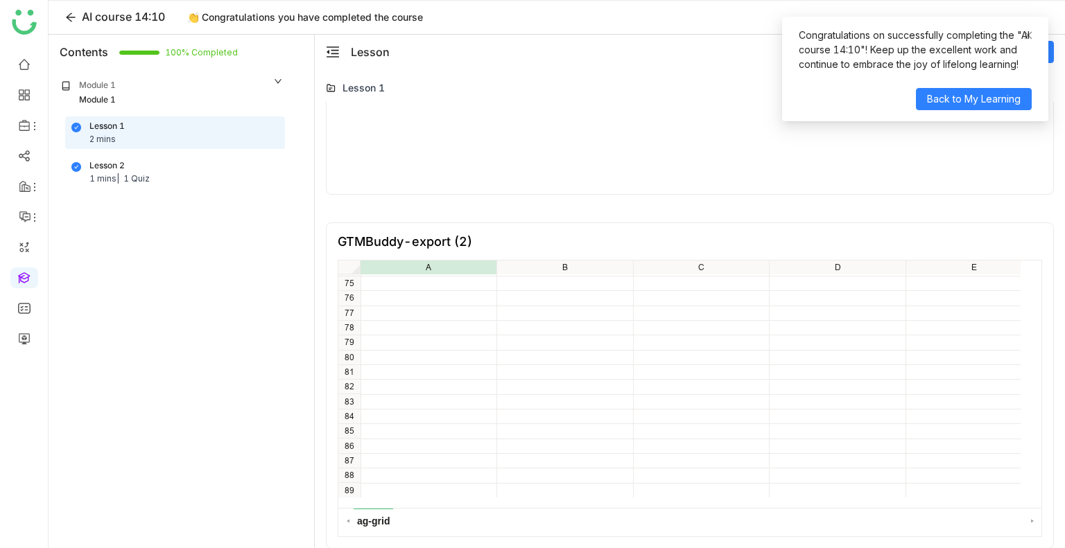
scroll to position [1093, 0]
click at [145, 171] on div "Lesson 2 1 mins | 1 Quiz" at bounding box center [174, 172] width 207 height 26
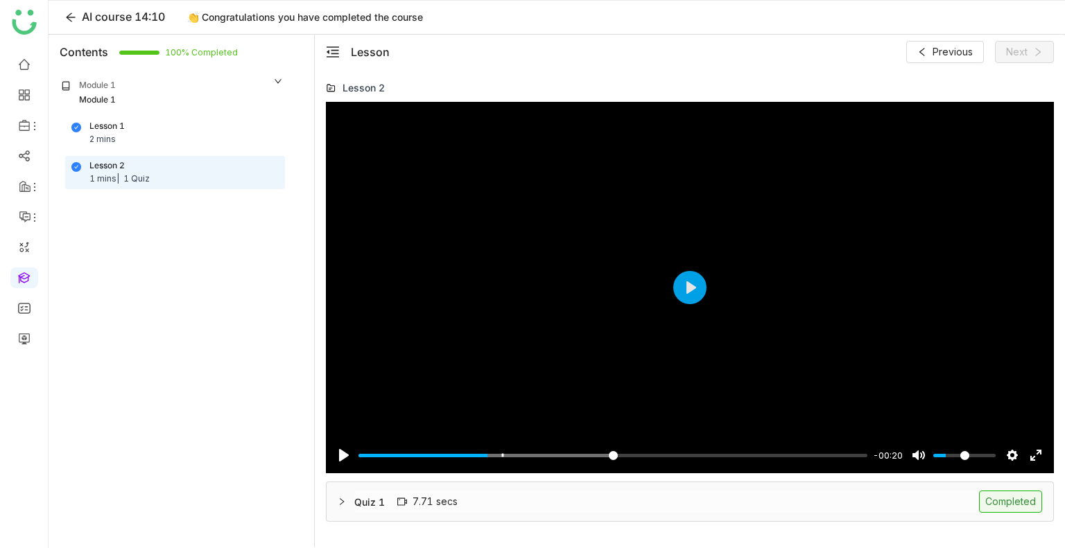
click at [344, 506] on div at bounding box center [346, 501] width 17 height 15
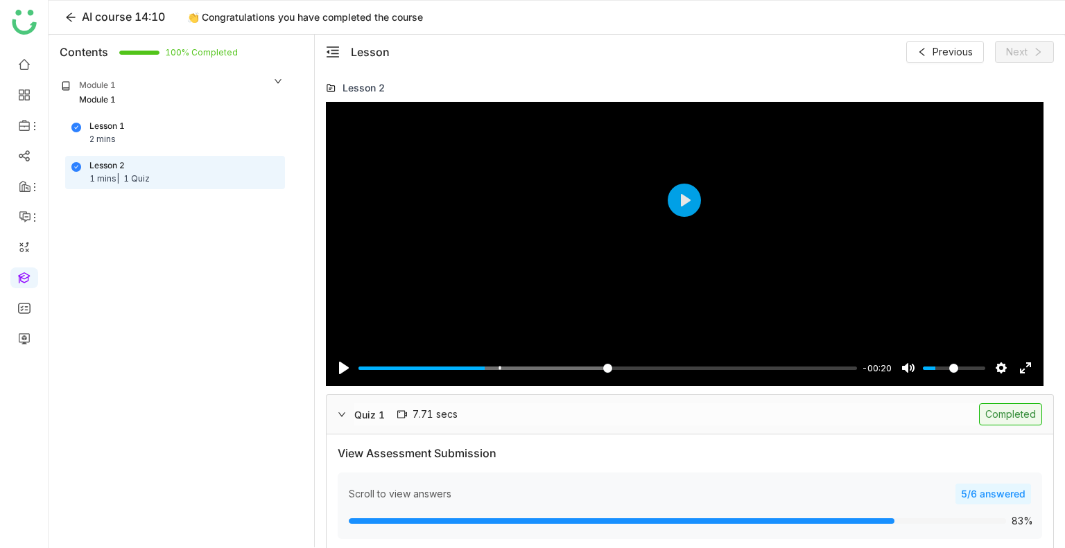
scroll to position [74, 0]
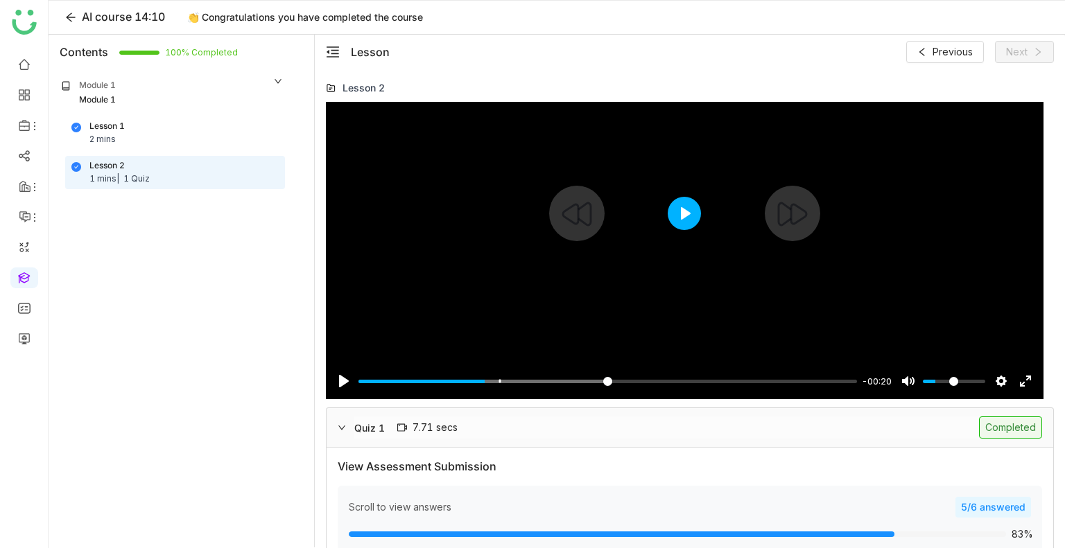
click at [680, 215] on button "Play" at bounding box center [684, 213] width 33 height 33
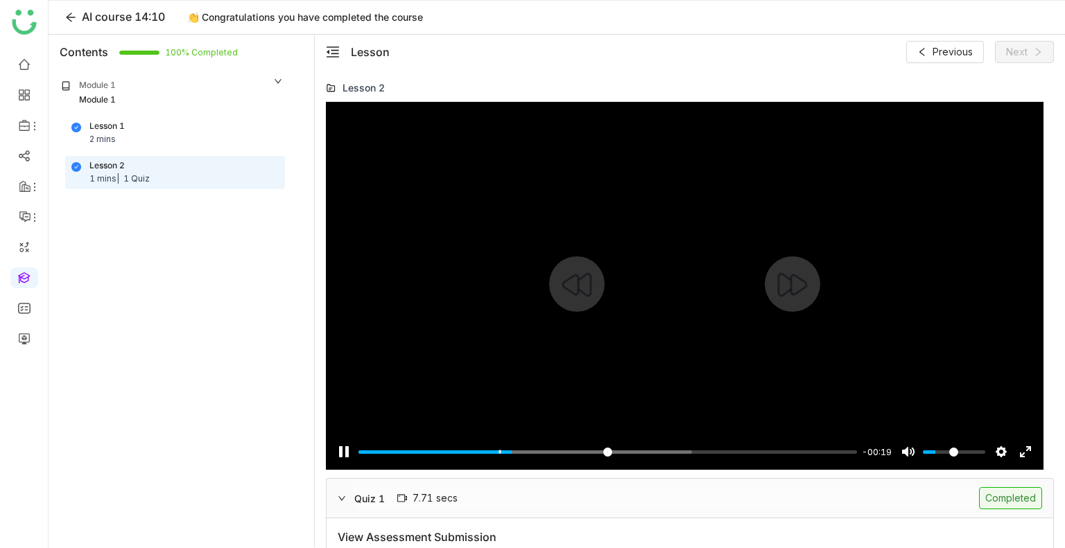
scroll to position [1, 0]
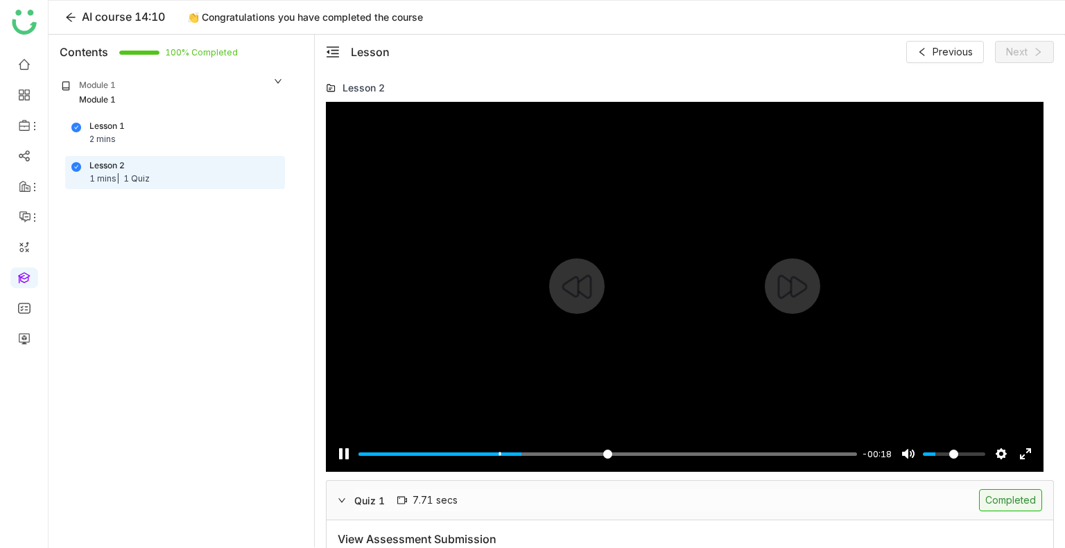
click at [677, 240] on div at bounding box center [685, 287] width 718 height 372
type input "*****"
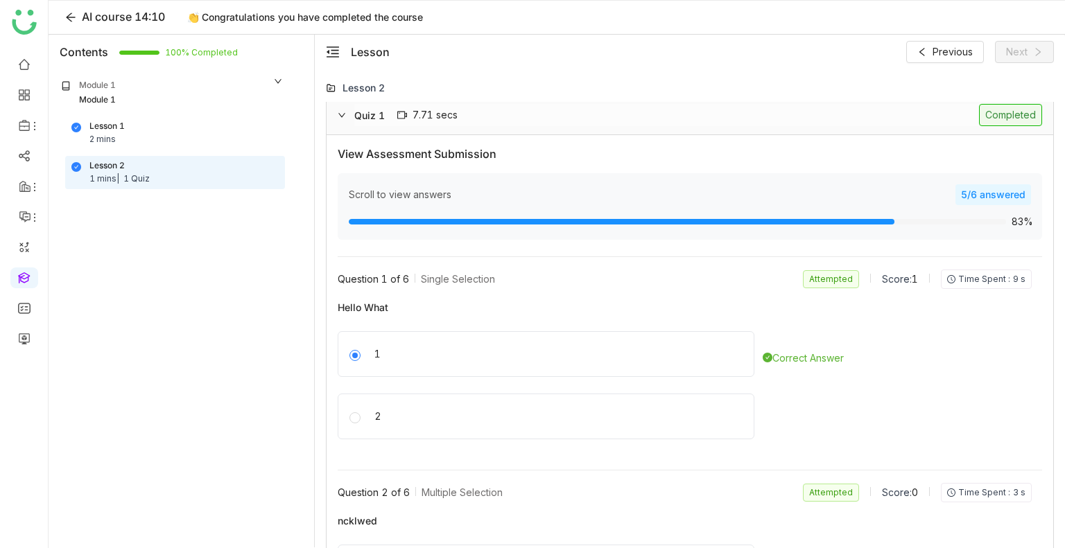
scroll to position [388, 0]
